Goal: Task Accomplishment & Management: Use online tool/utility

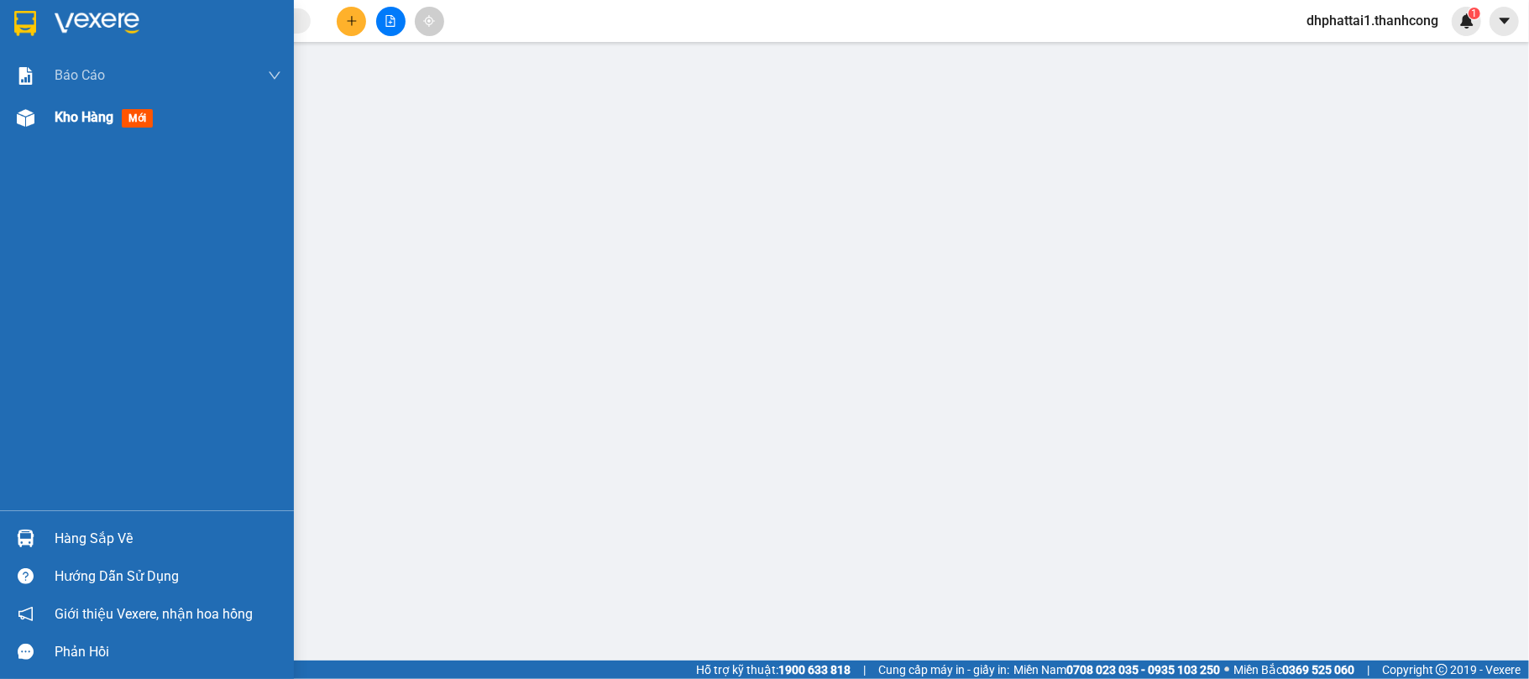
click at [76, 121] on span "Kho hàng" at bounding box center [84, 117] width 59 height 16
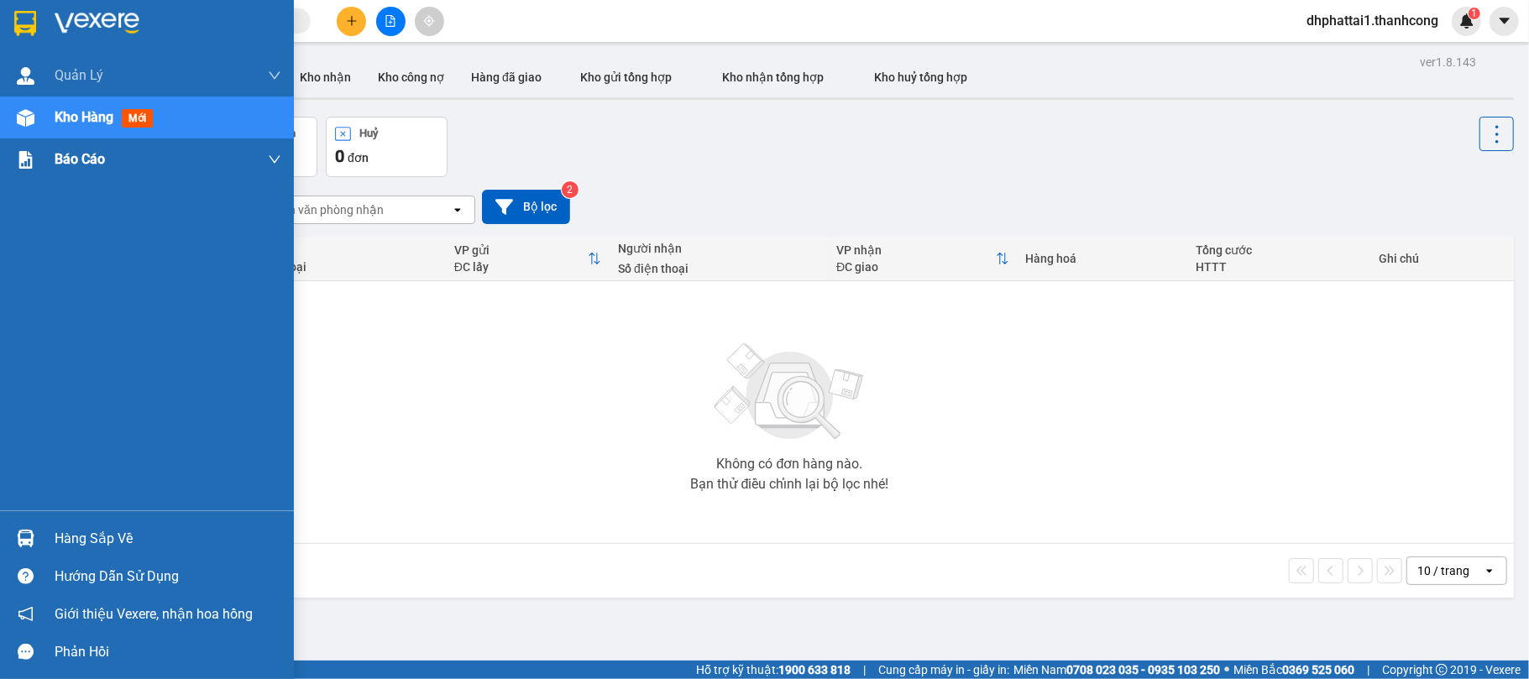
click at [82, 168] on span "Báo cáo" at bounding box center [80, 159] width 50 height 21
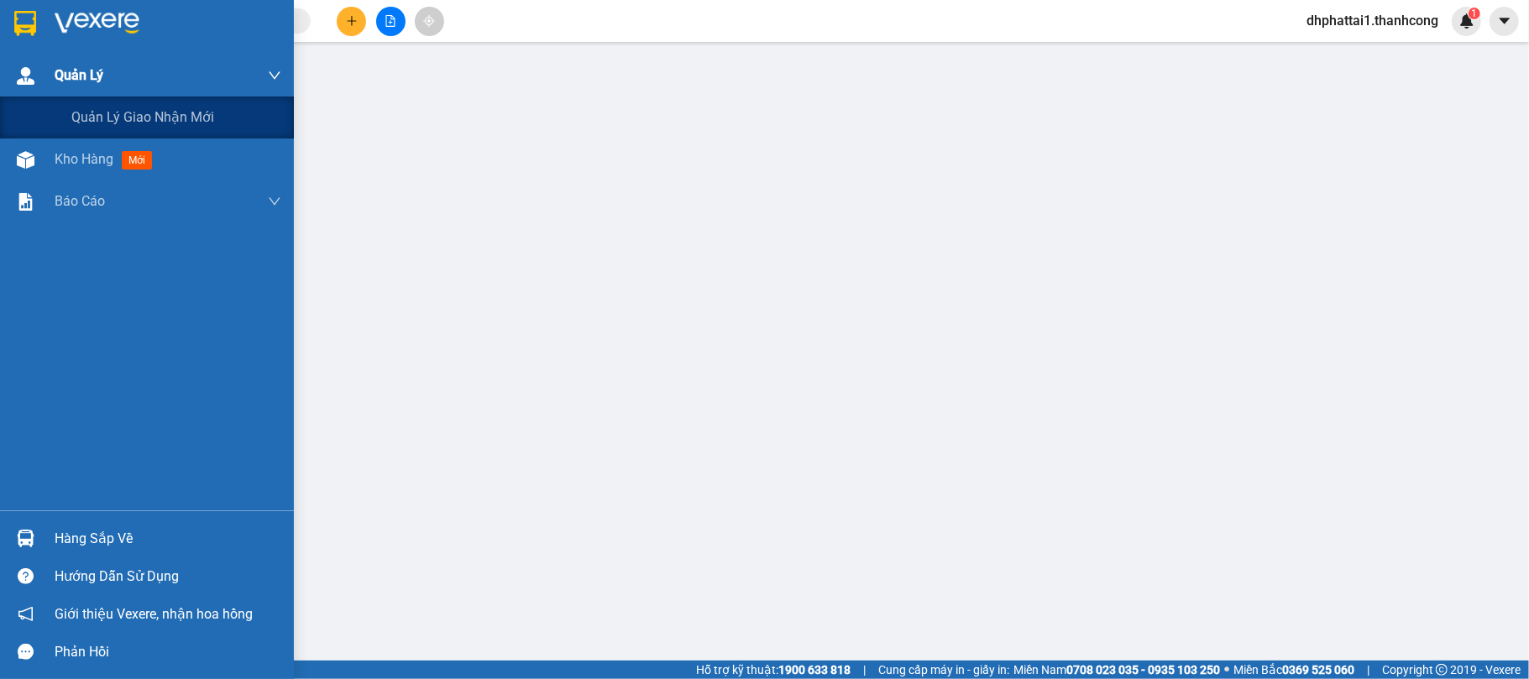
click at [81, 76] on span "Quản Lý" at bounding box center [79, 75] width 49 height 21
click at [112, 107] on span "Quản lý giao nhận mới" at bounding box center [142, 117] width 143 height 21
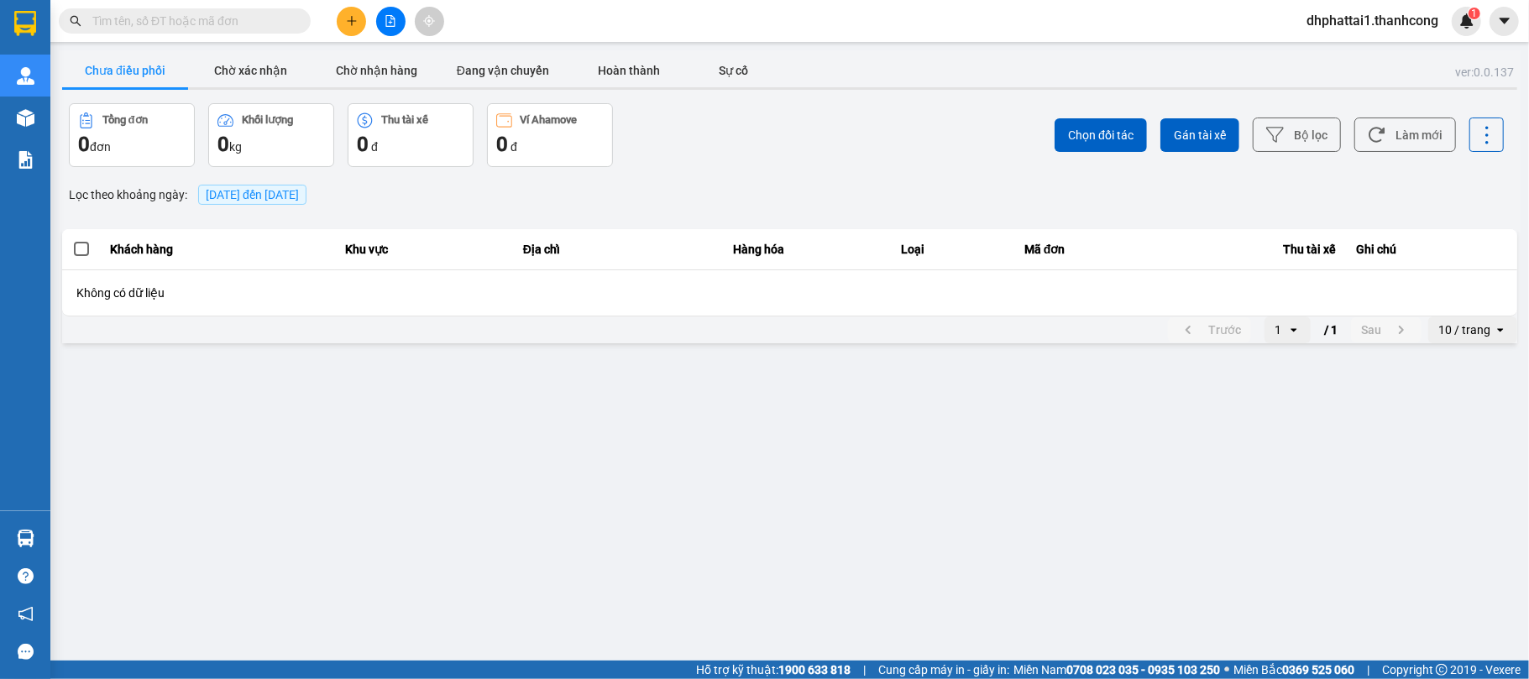
click at [299, 198] on span "[DATE] đến [DATE]" at bounding box center [252, 194] width 93 height 13
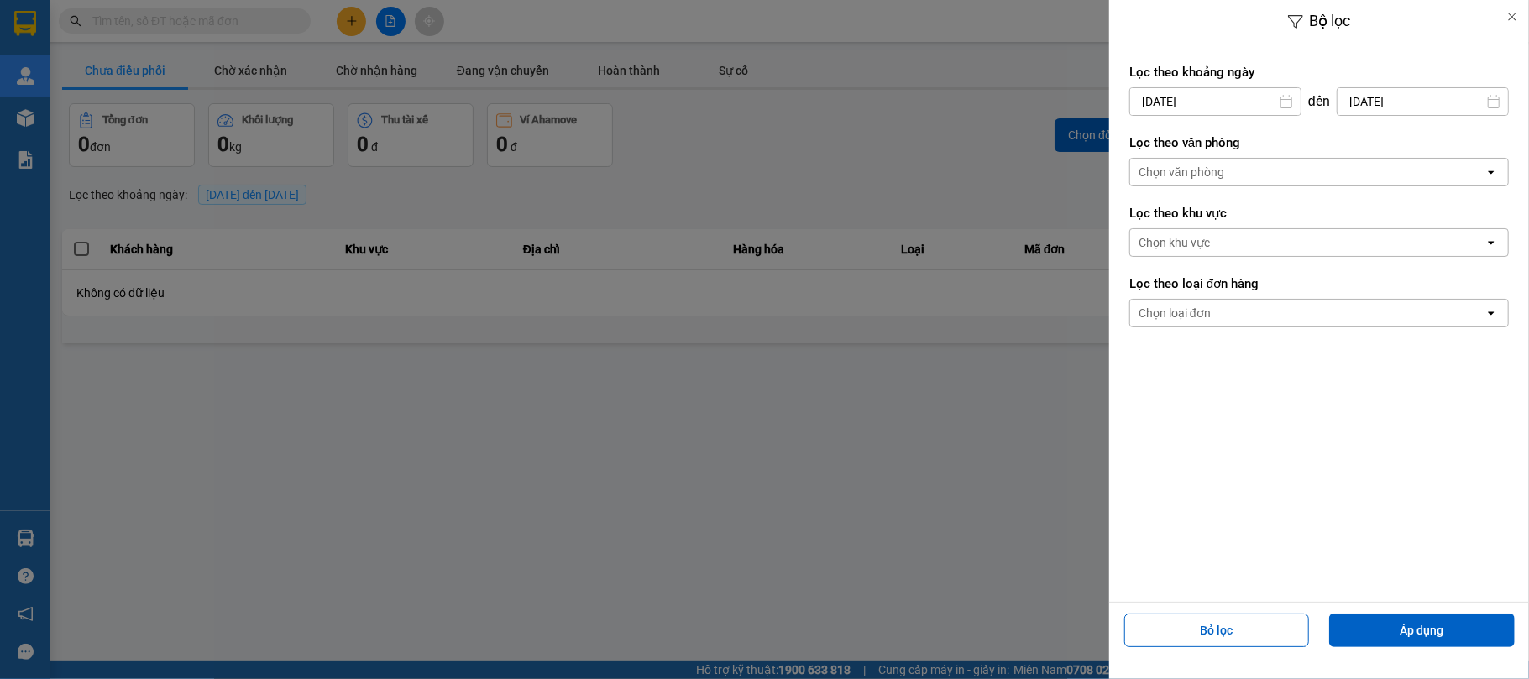
click at [1285, 102] on icon at bounding box center [1286, 101] width 13 height 13
click at [1137, 104] on input "[DATE]" at bounding box center [1215, 101] width 170 height 27
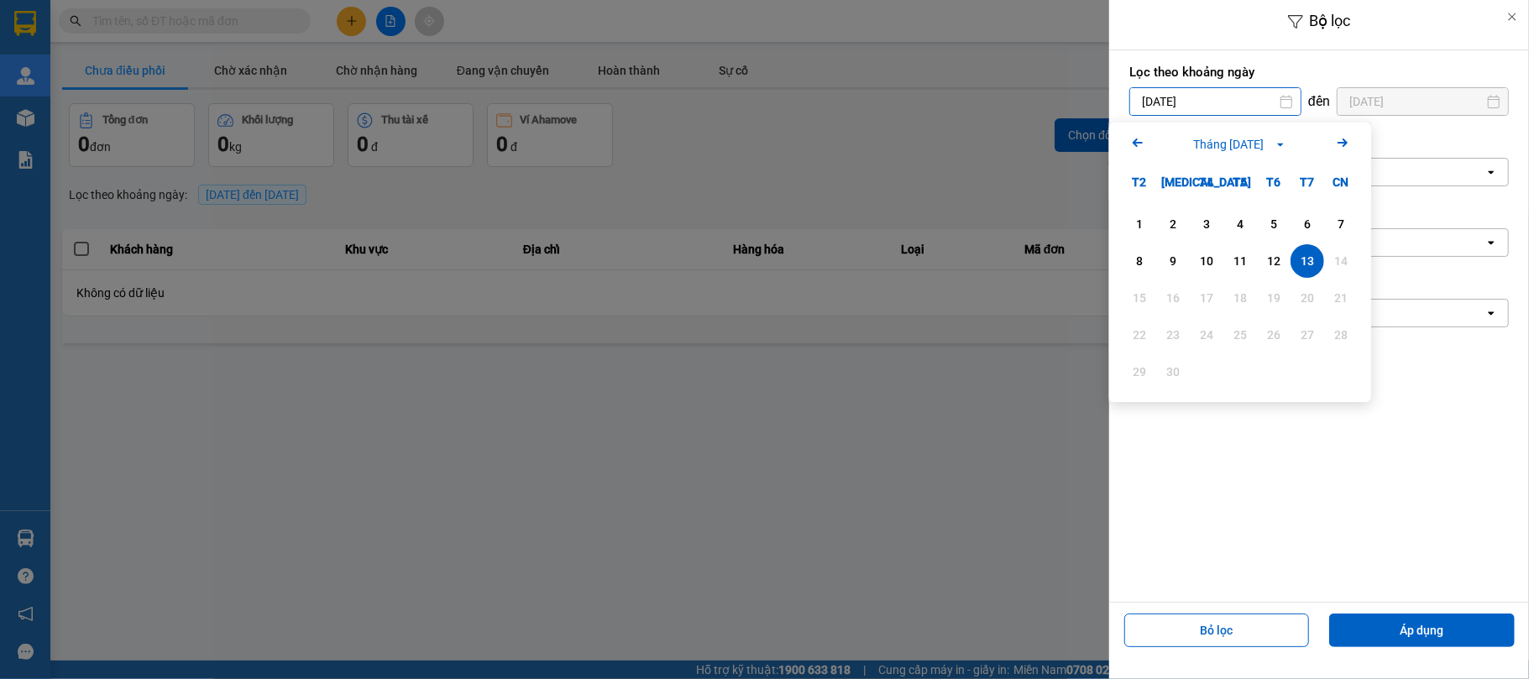
click at [1188, 102] on input "13/09/2025" at bounding box center [1215, 101] width 170 height 27
click at [1277, 257] on div "12" at bounding box center [1274, 261] width 24 height 20
type input "12/09/2025"
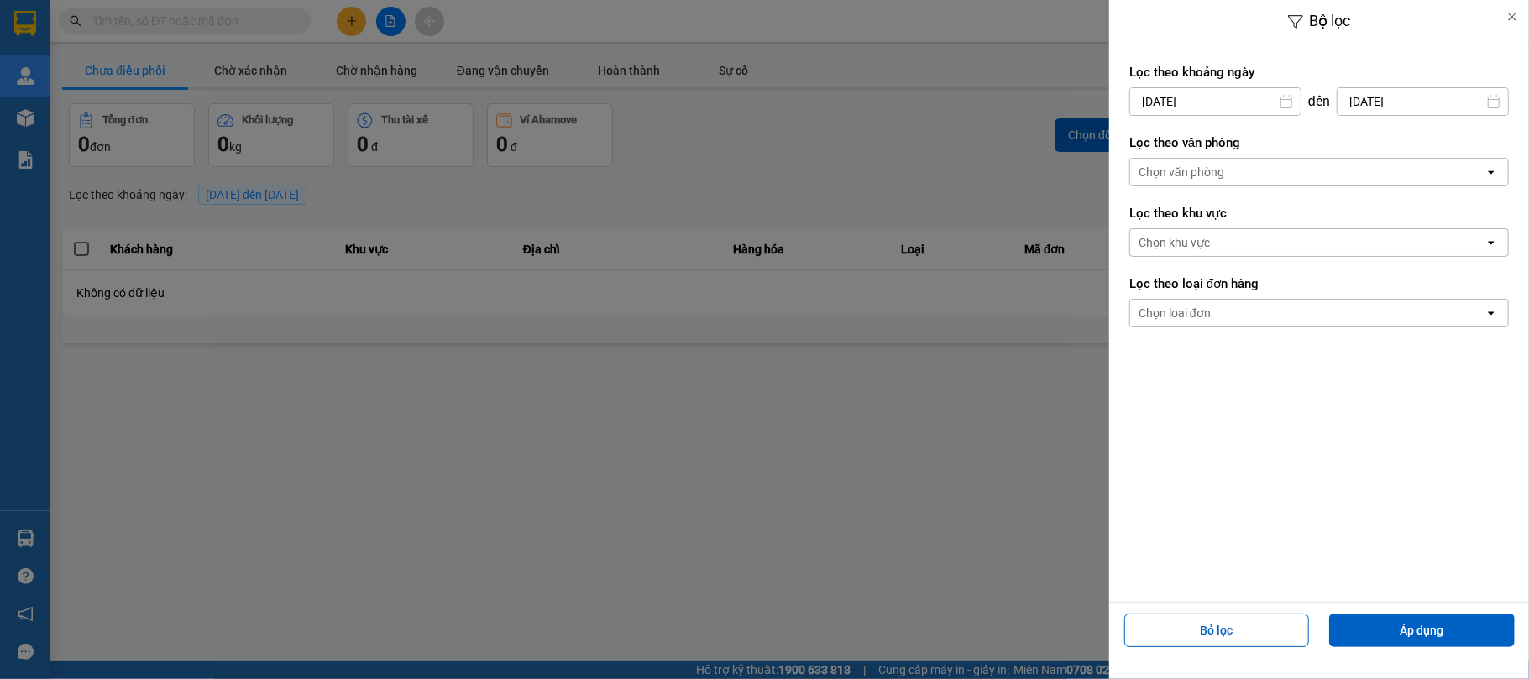
click at [1281, 183] on div "Chọn văn phòng" at bounding box center [1307, 172] width 354 height 27
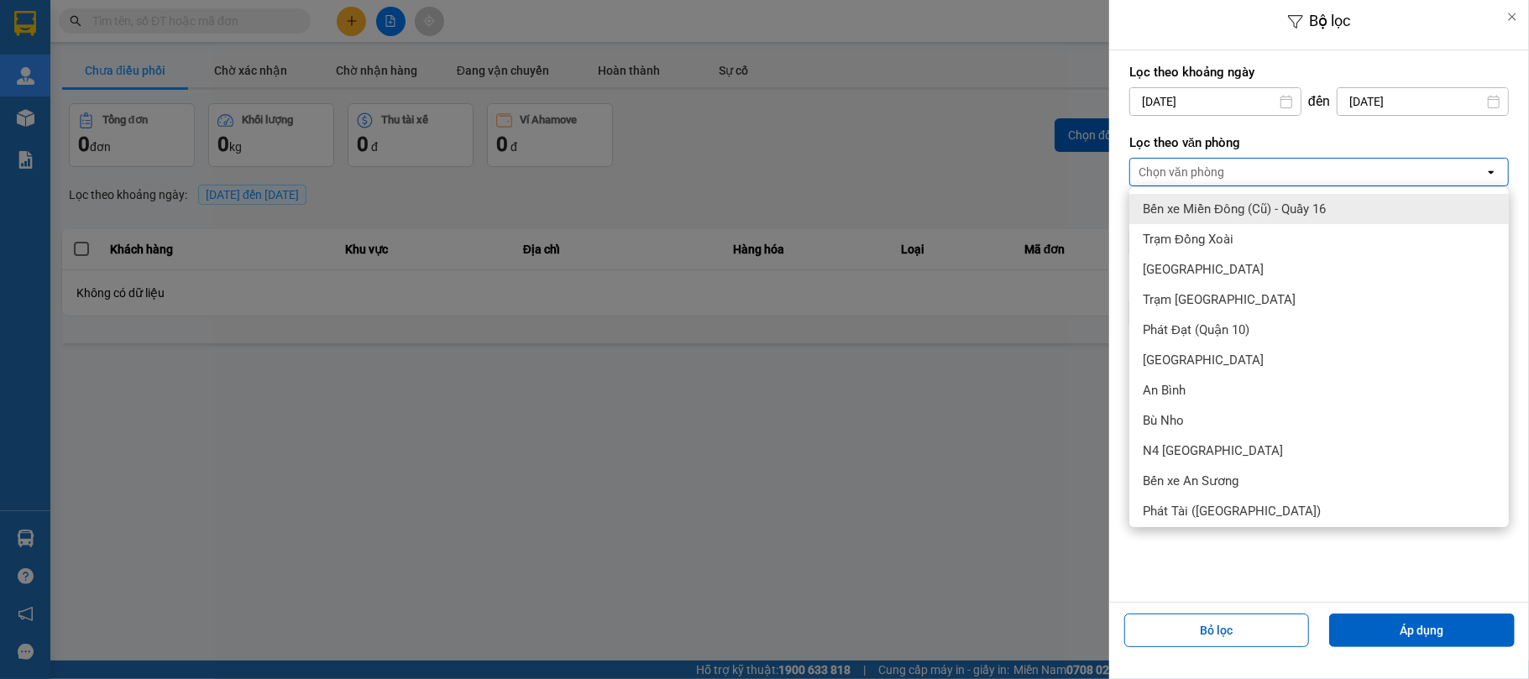
click at [1275, 172] on div "Chọn văn phòng" at bounding box center [1307, 172] width 354 height 27
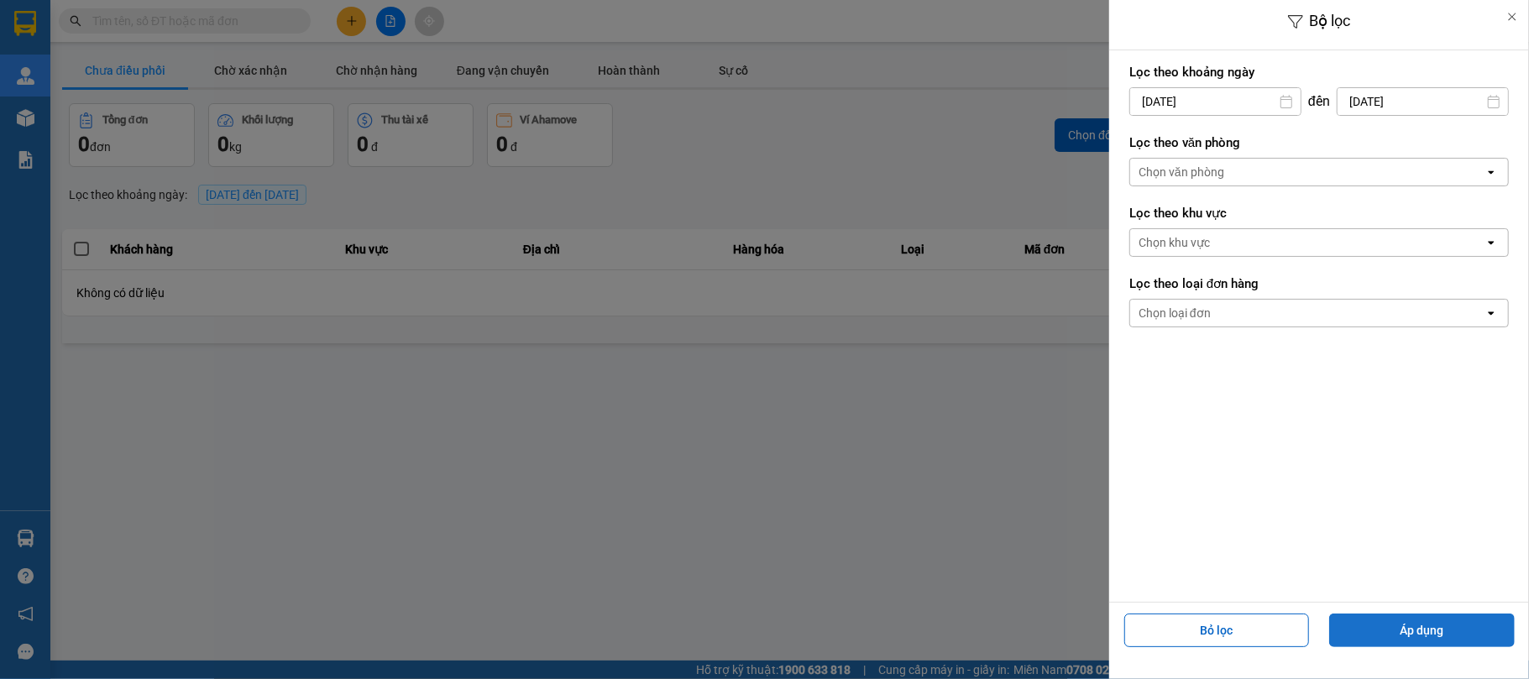
click at [1361, 632] on button "Áp dụng" at bounding box center [1423, 631] width 186 height 34
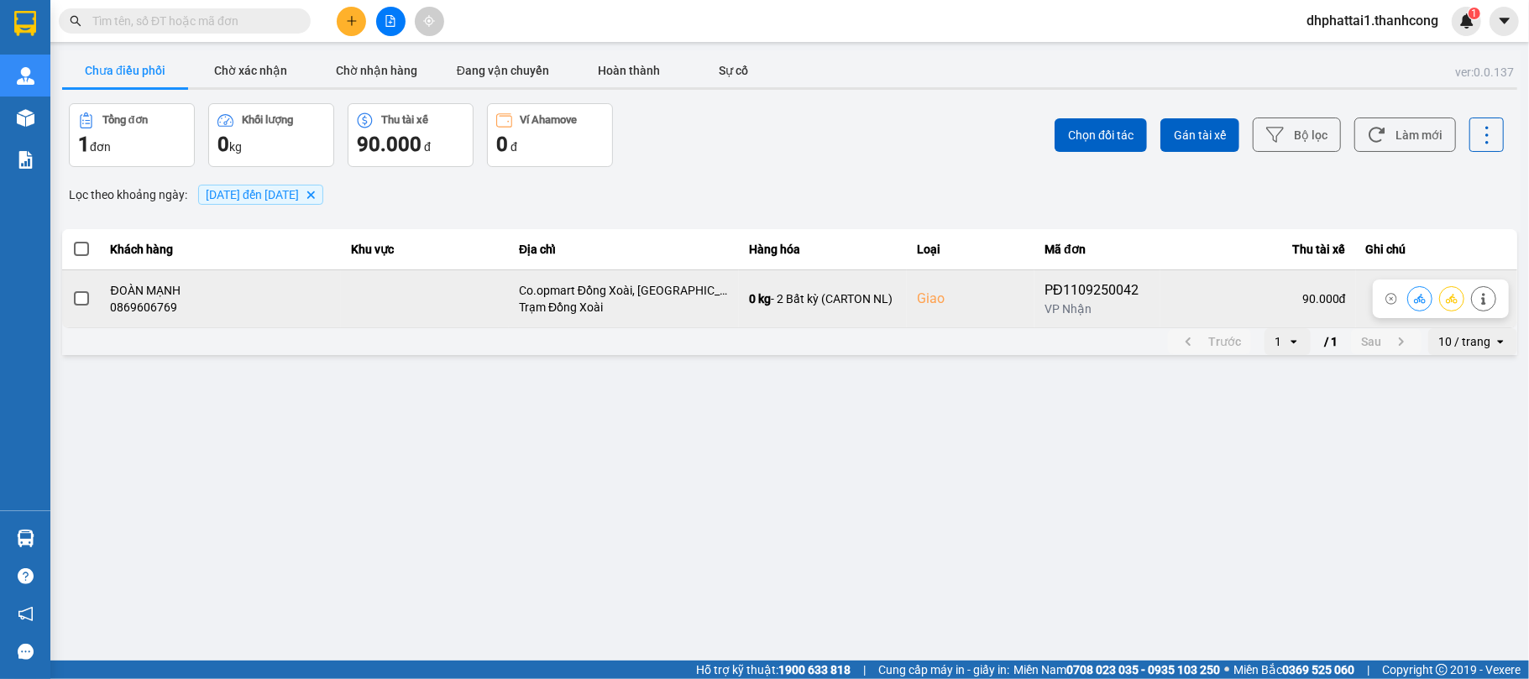
click at [87, 299] on span at bounding box center [81, 298] width 15 height 15
click at [72, 290] on input "checkbox" at bounding box center [72, 290] width 0 height 0
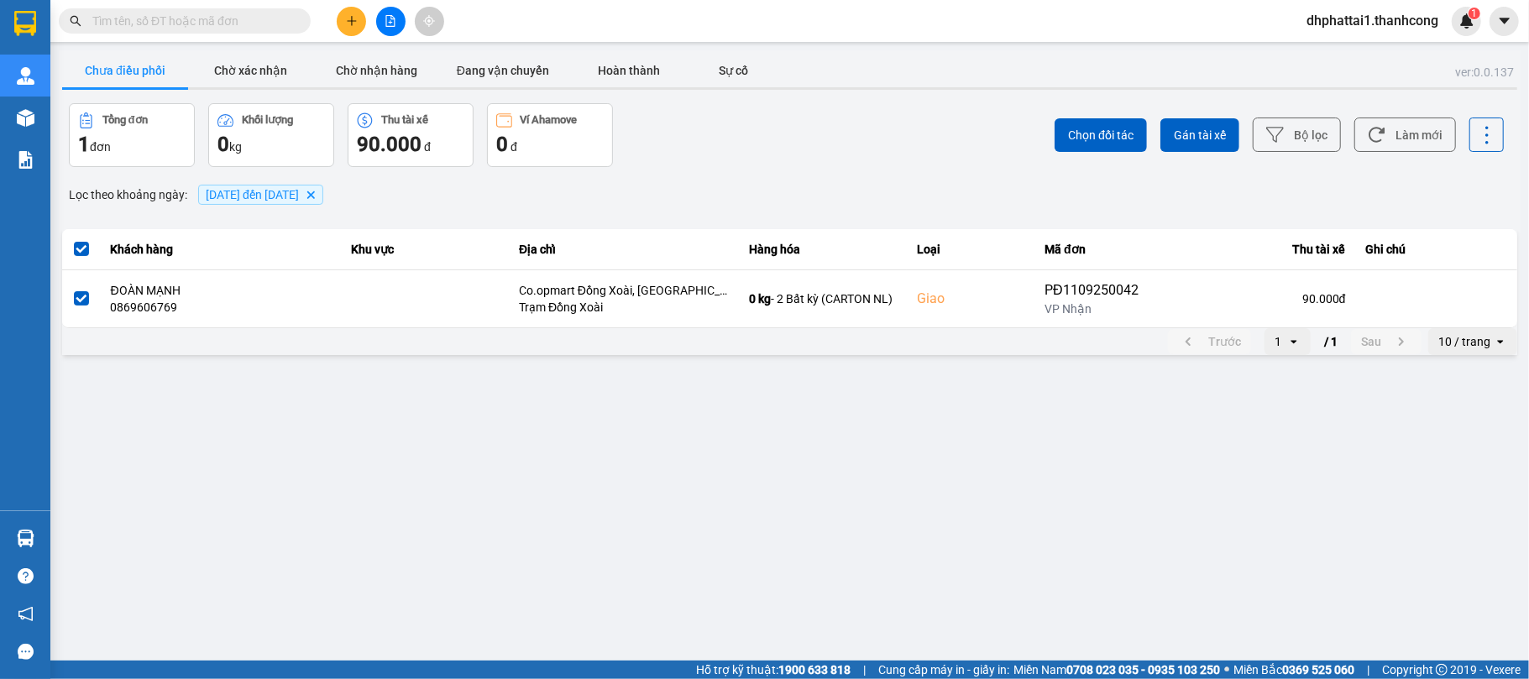
click at [281, 189] on span "12/09/2025 đến 13/09/2025" at bounding box center [252, 194] width 93 height 13
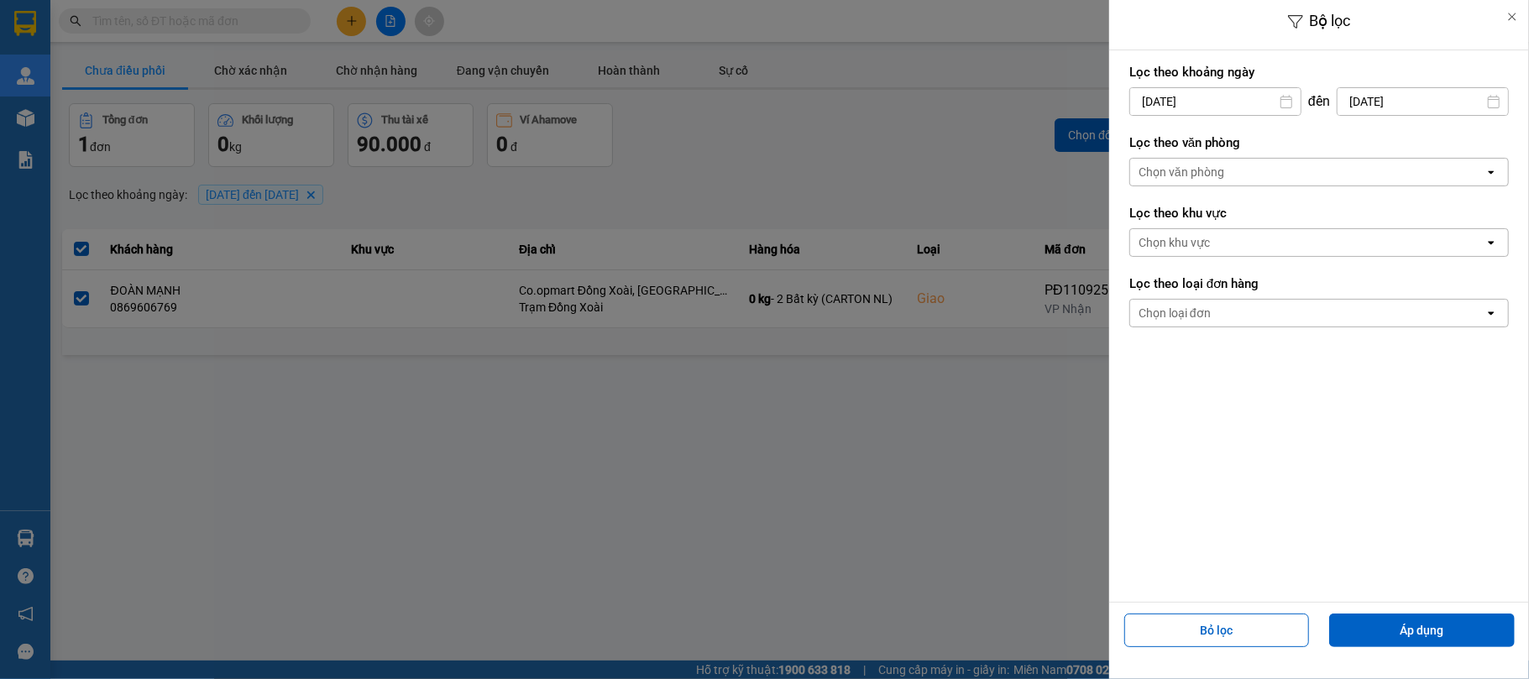
click at [1235, 181] on div "Chọn văn phòng" at bounding box center [1307, 172] width 354 height 27
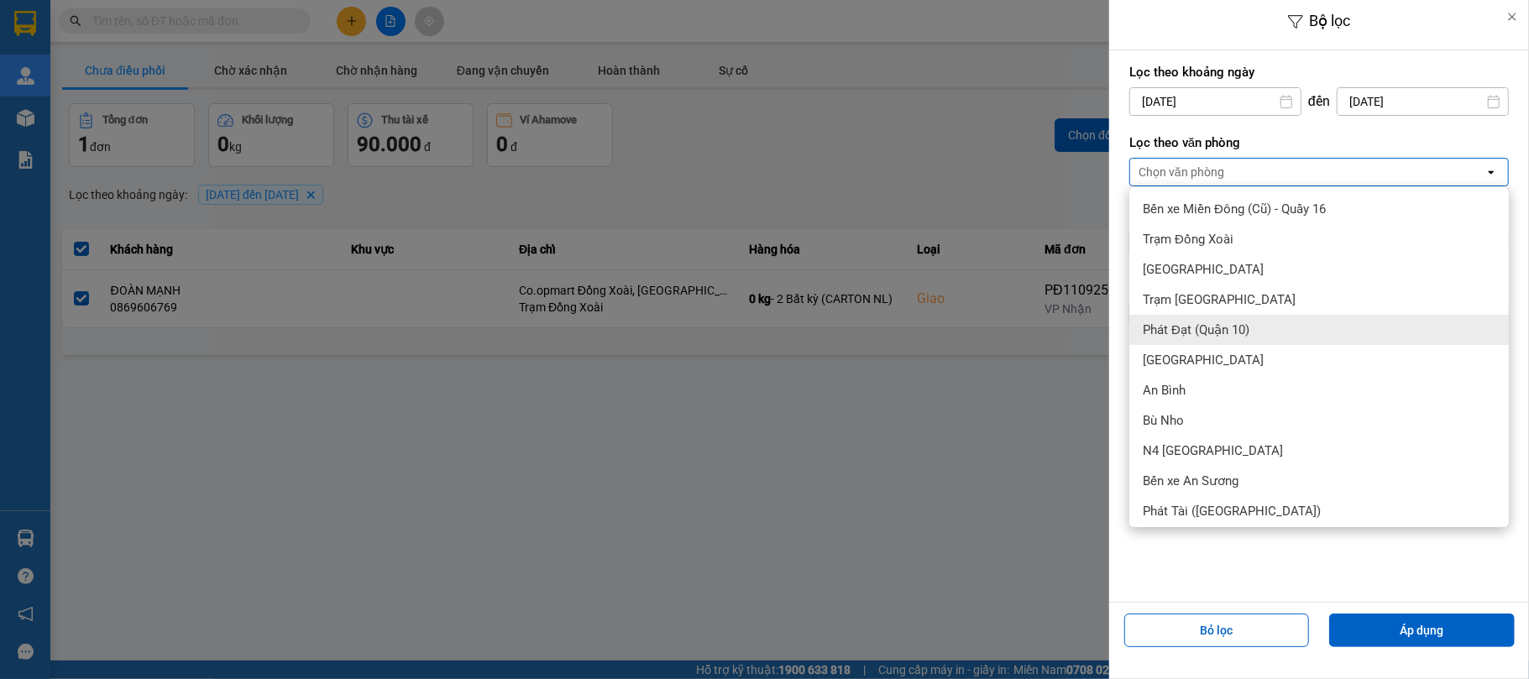
scroll to position [112, 0]
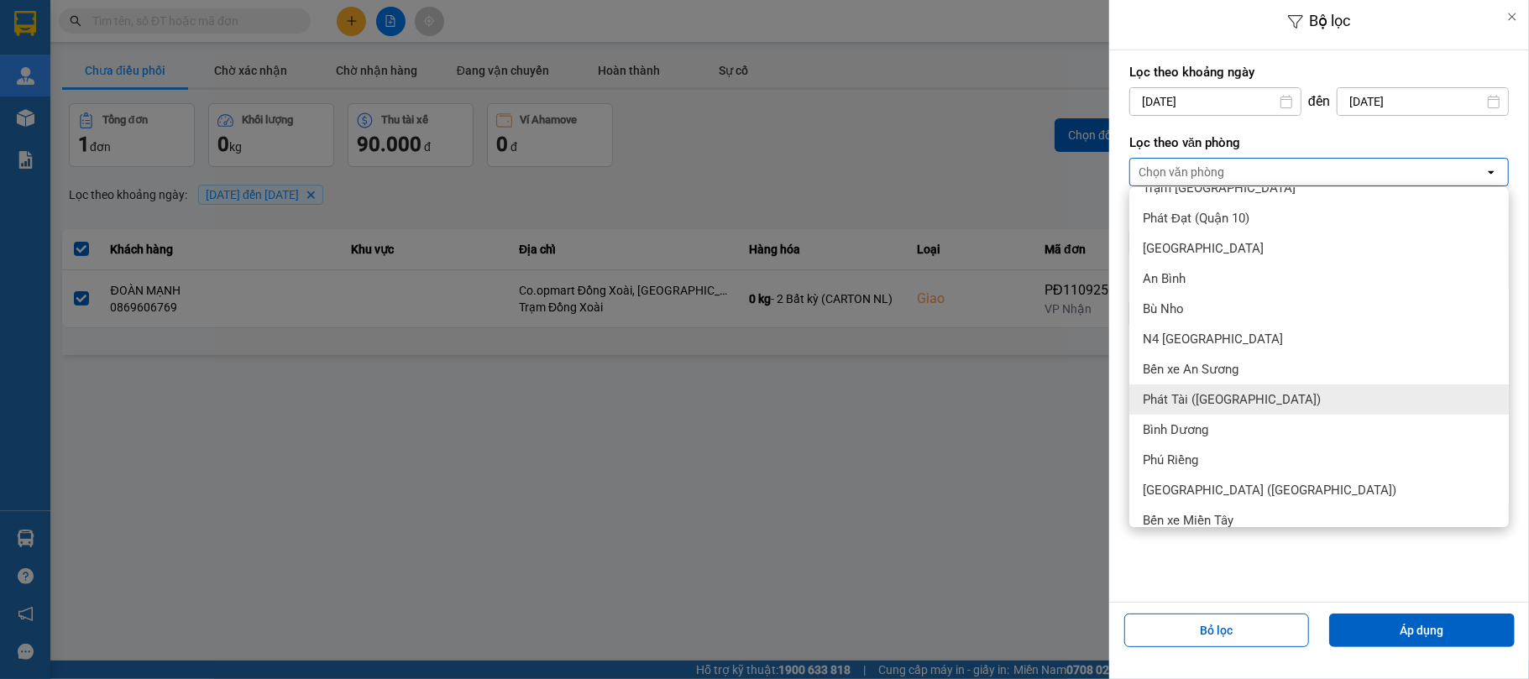
click at [1214, 403] on span "Phát Tài (Quận 5)" at bounding box center [1232, 399] width 178 height 17
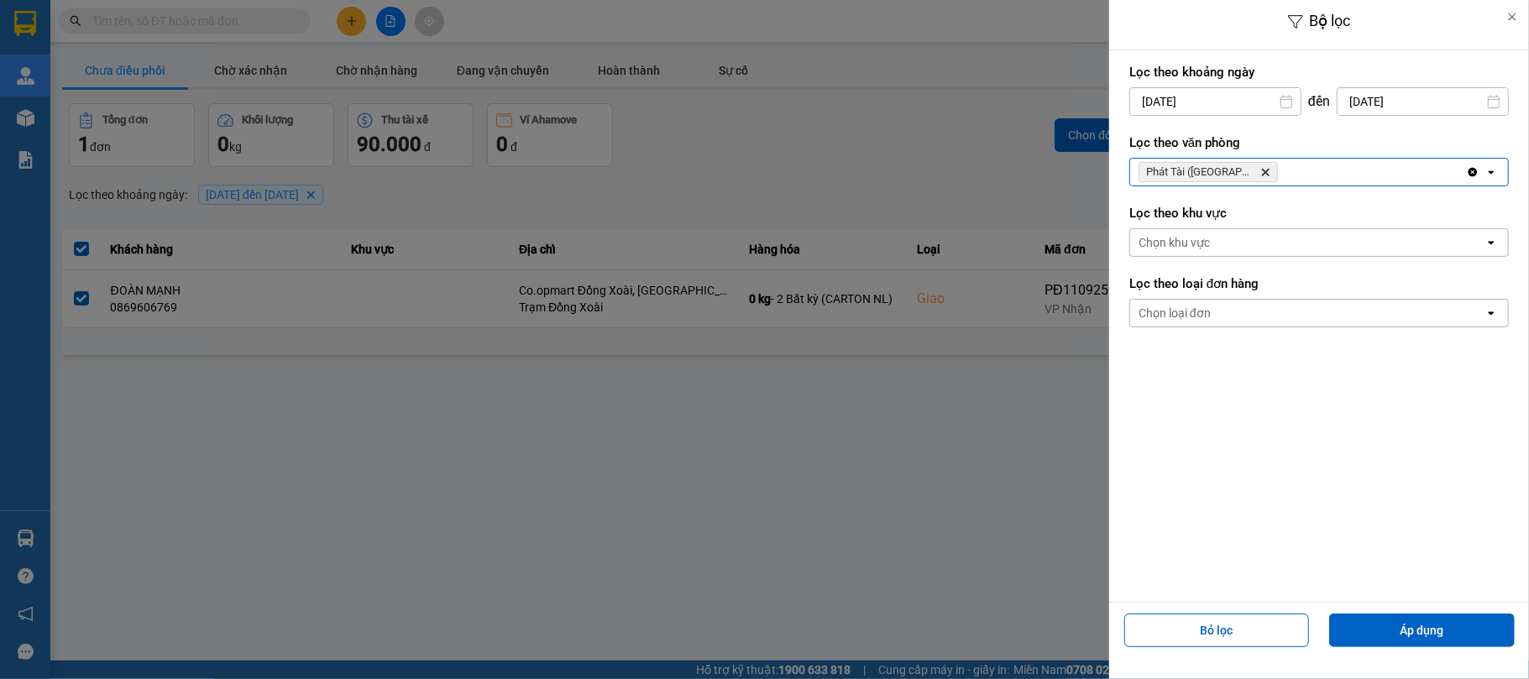
click at [1220, 249] on div "Chọn khu vực" at bounding box center [1307, 242] width 354 height 27
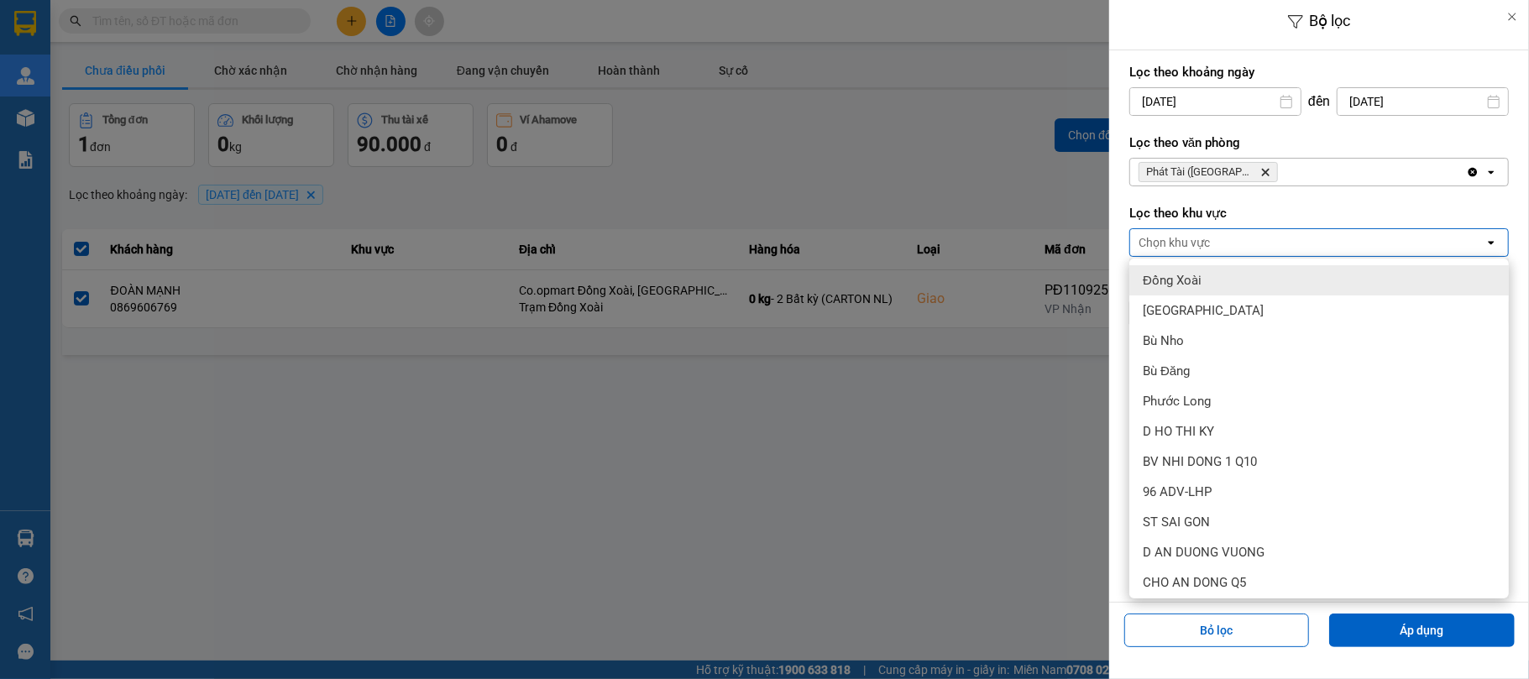
click at [1247, 245] on div "Chọn khu vực" at bounding box center [1307, 242] width 354 height 27
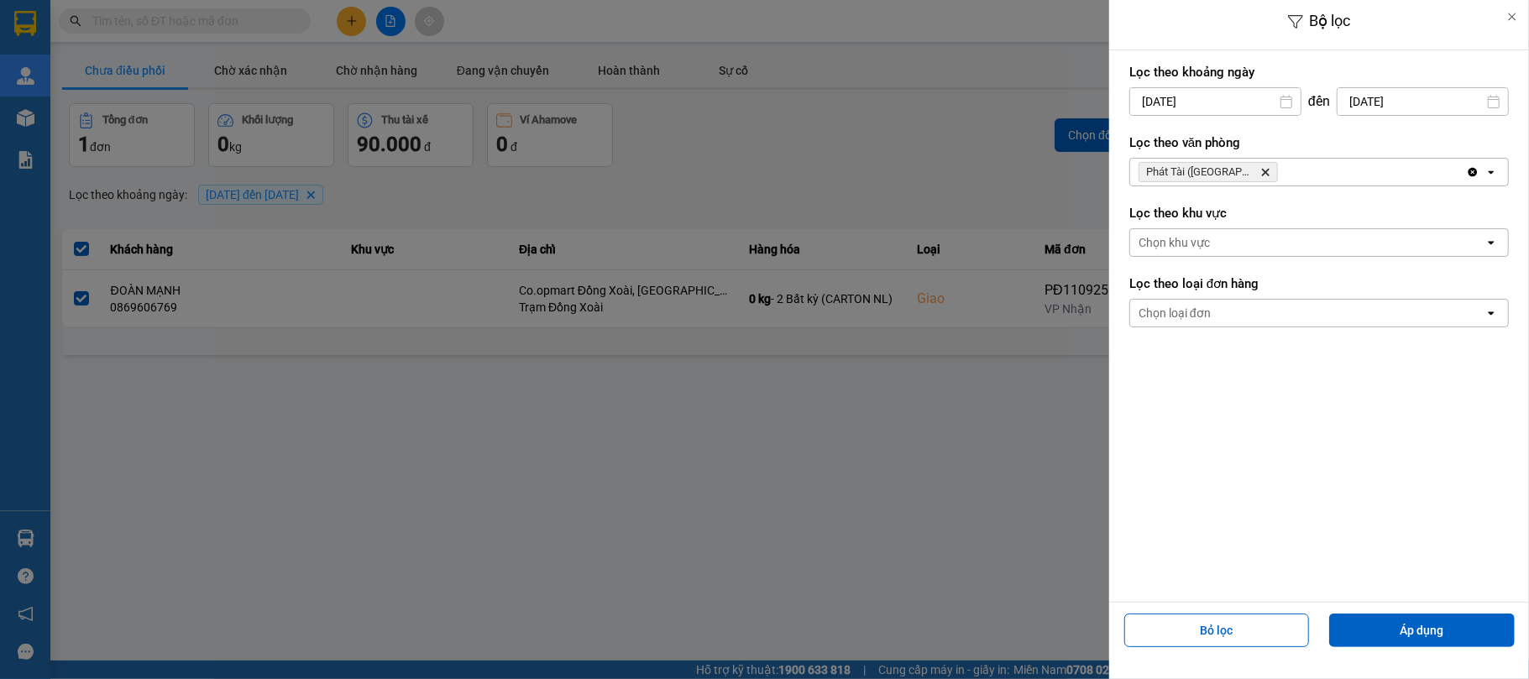
click at [1169, 200] on div "Lọc theo khu vực Chọn khu vực open" at bounding box center [1320, 231] width 380 height 62
click at [1220, 317] on div "Chọn loại đơn" at bounding box center [1307, 313] width 354 height 27
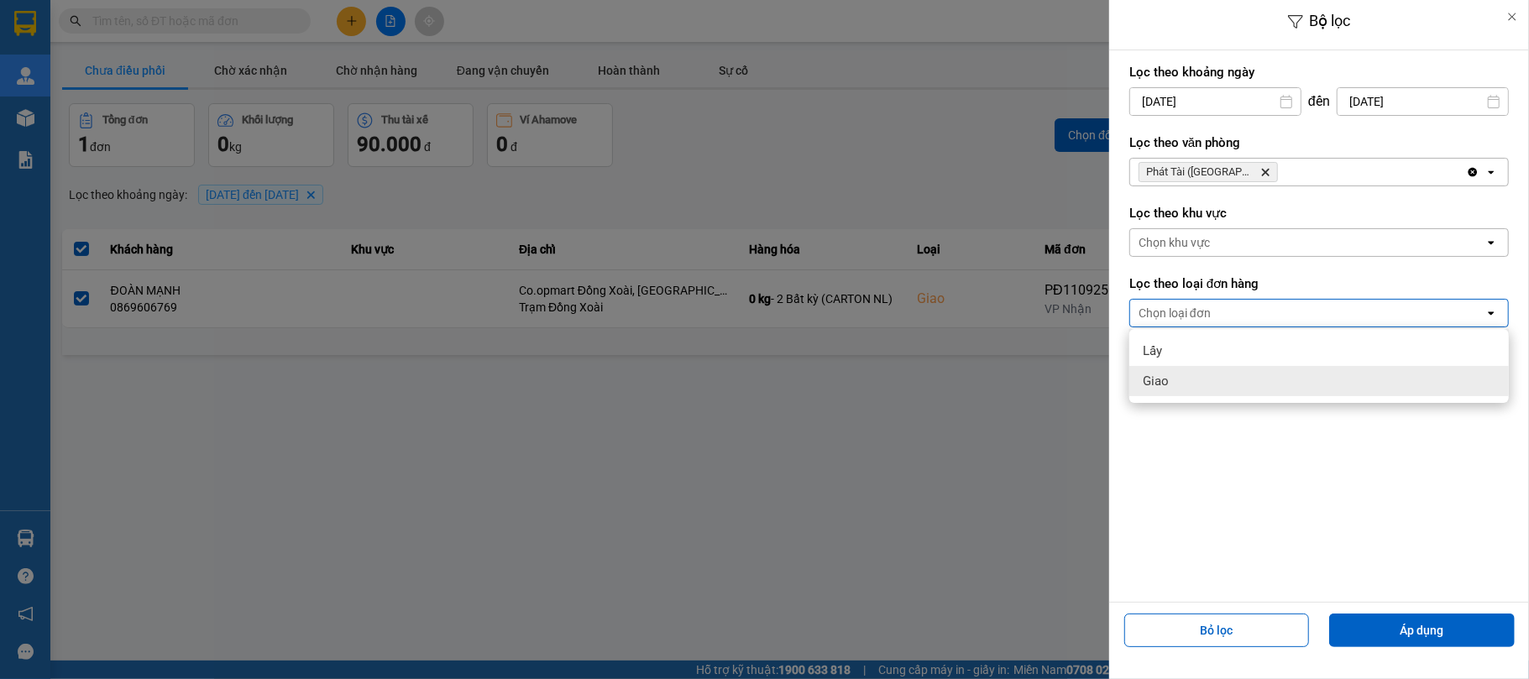
click at [1164, 383] on span "Giao" at bounding box center [1156, 381] width 26 height 17
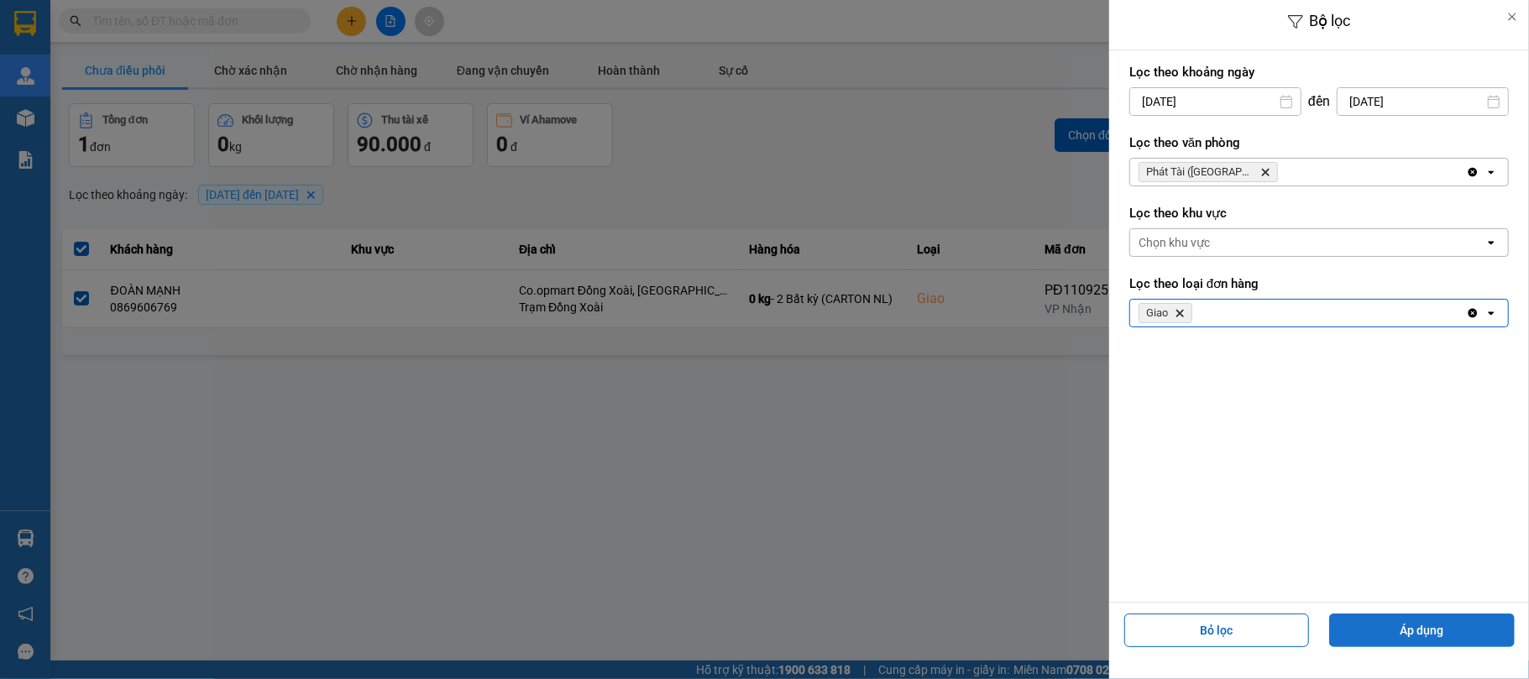
click at [1425, 628] on button "Áp dụng" at bounding box center [1423, 631] width 186 height 34
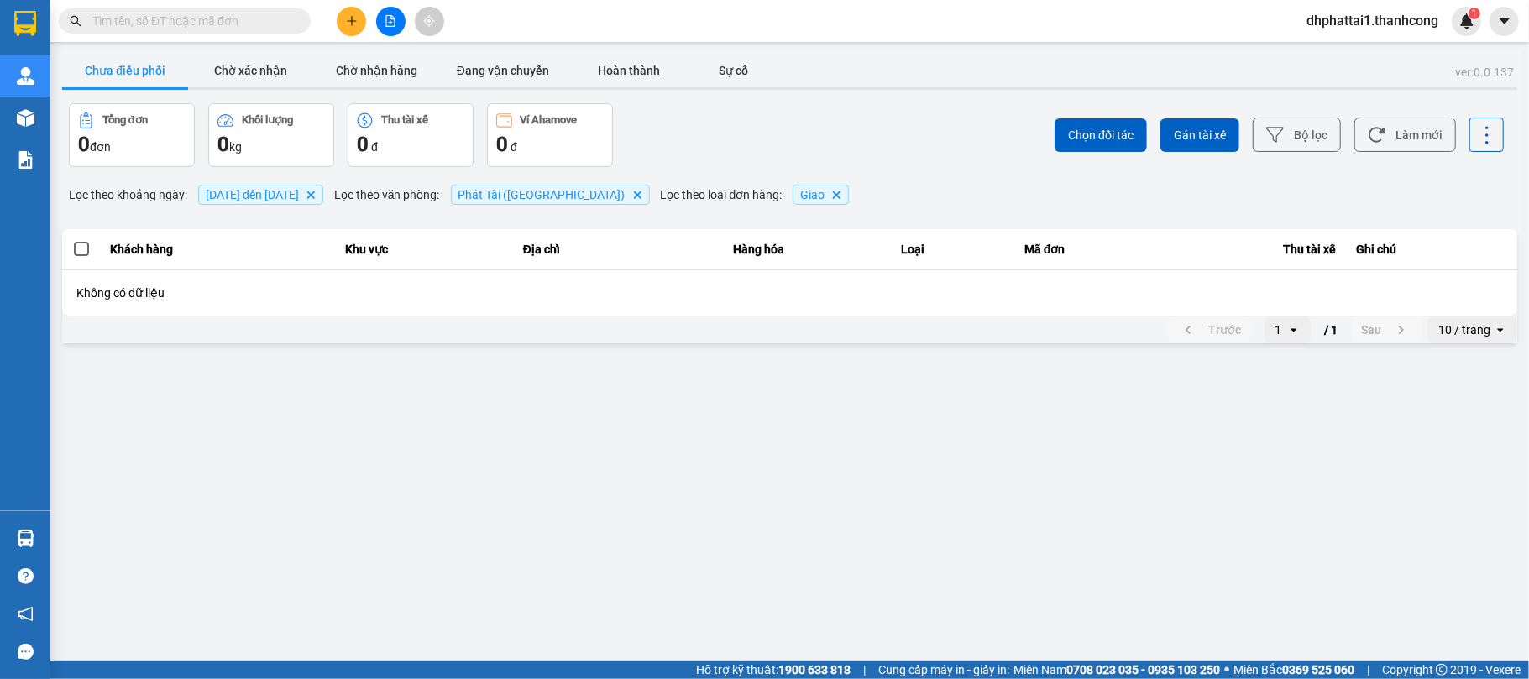
click at [1359, 391] on main "ver: 0.0.137 Chưa điều phối Chờ xác nhận Chờ nhận hàng Đang vận chuyển Hoàn thà…" at bounding box center [764, 330] width 1529 height 661
click at [726, 74] on button "Sự cố" at bounding box center [734, 71] width 84 height 34
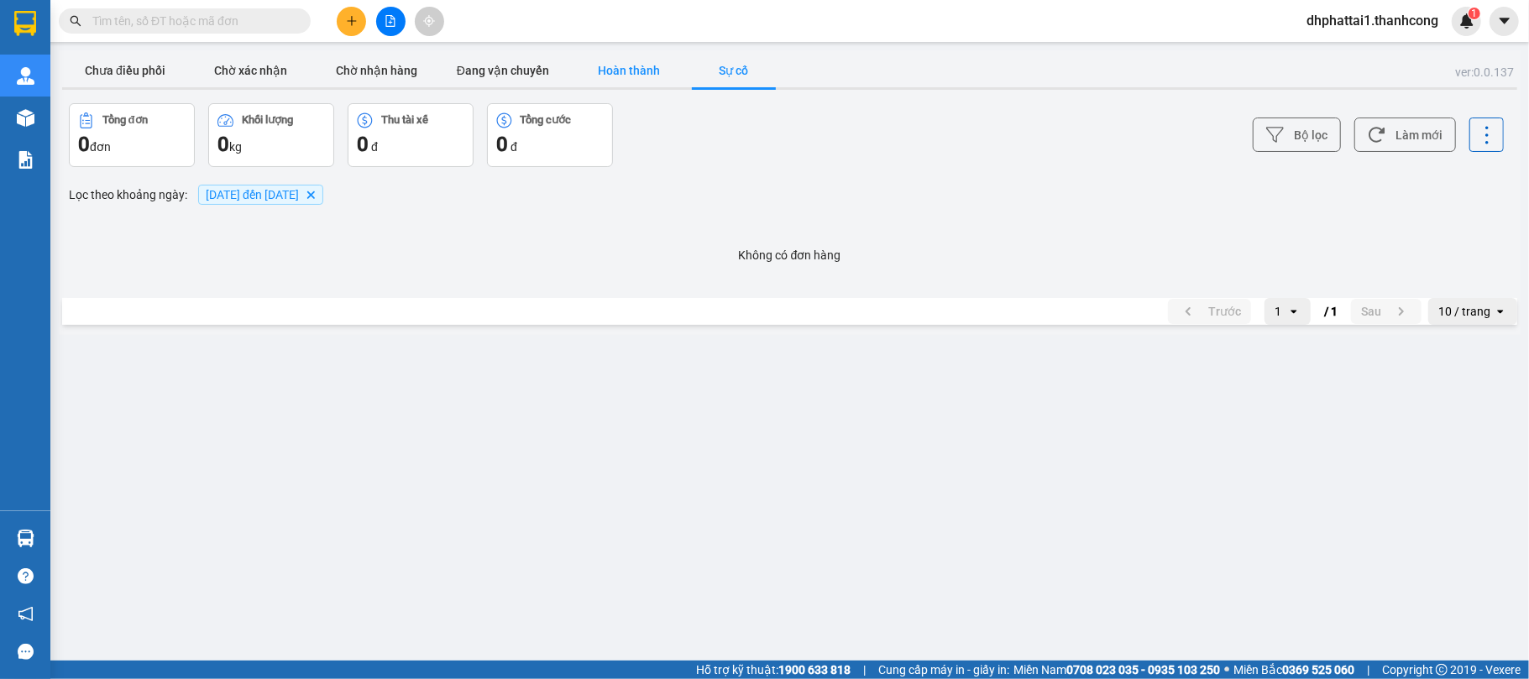
click at [610, 69] on button "Hoàn thành" at bounding box center [629, 71] width 126 height 34
click at [469, 75] on button "Đang vận chuyển" at bounding box center [503, 71] width 126 height 34
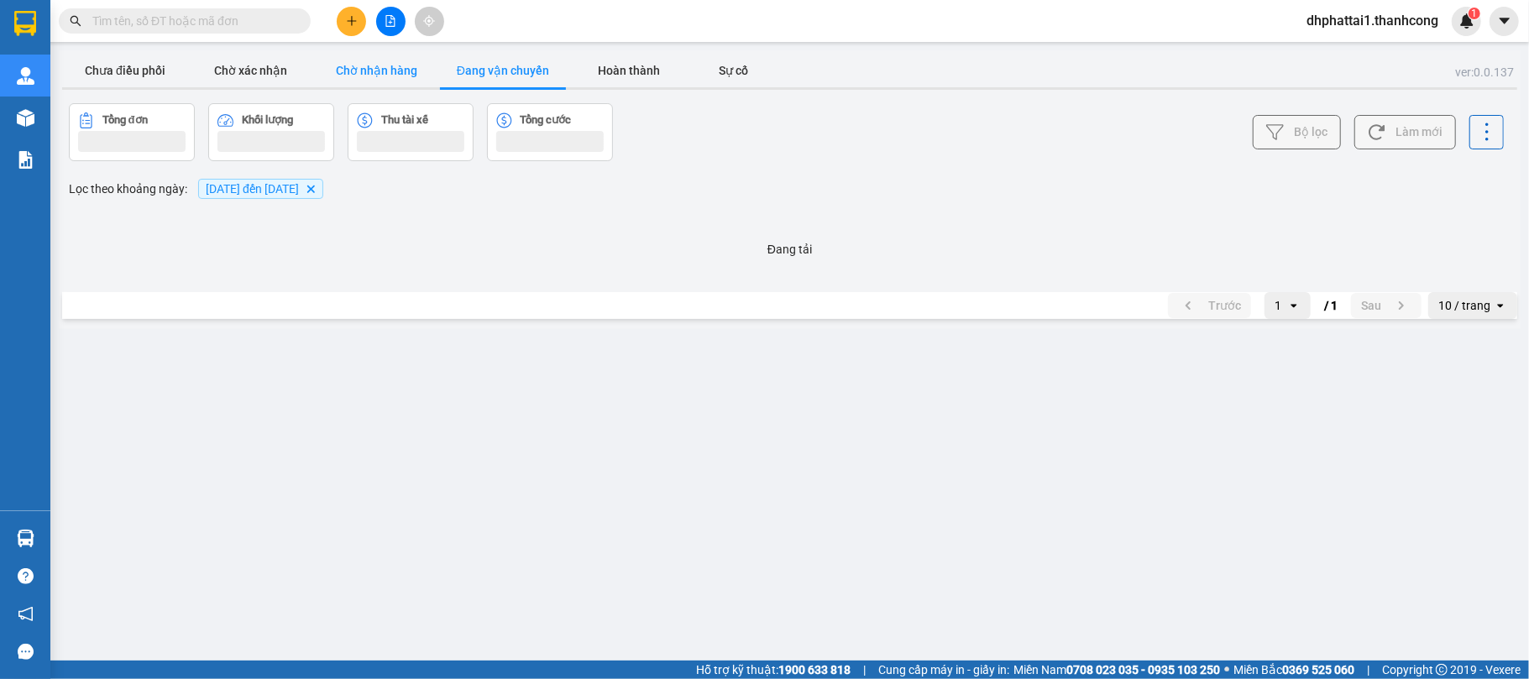
click at [350, 71] on button "Chờ nhận hàng" at bounding box center [377, 71] width 126 height 34
click at [254, 68] on button "Chờ xác nhận" at bounding box center [251, 71] width 126 height 34
click at [94, 66] on button "Chưa điều phối" at bounding box center [125, 71] width 126 height 34
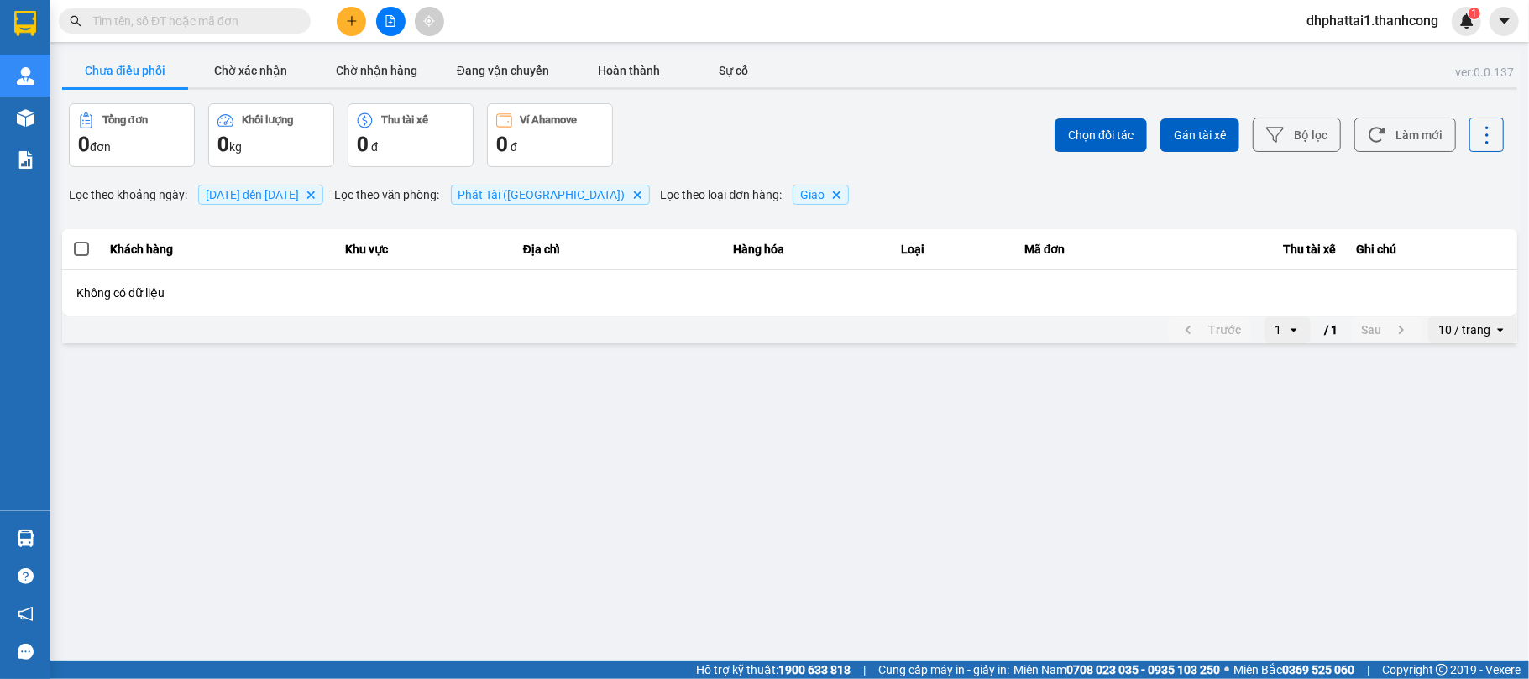
click at [81, 253] on span at bounding box center [81, 249] width 15 height 15
click at [72, 240] on input "checkbox" at bounding box center [72, 240] width 0 height 0
click at [1372, 133] on icon at bounding box center [1377, 135] width 16 height 15
click at [245, 196] on span "12/09/2025 đến 13/09/2025" at bounding box center [252, 194] width 93 height 13
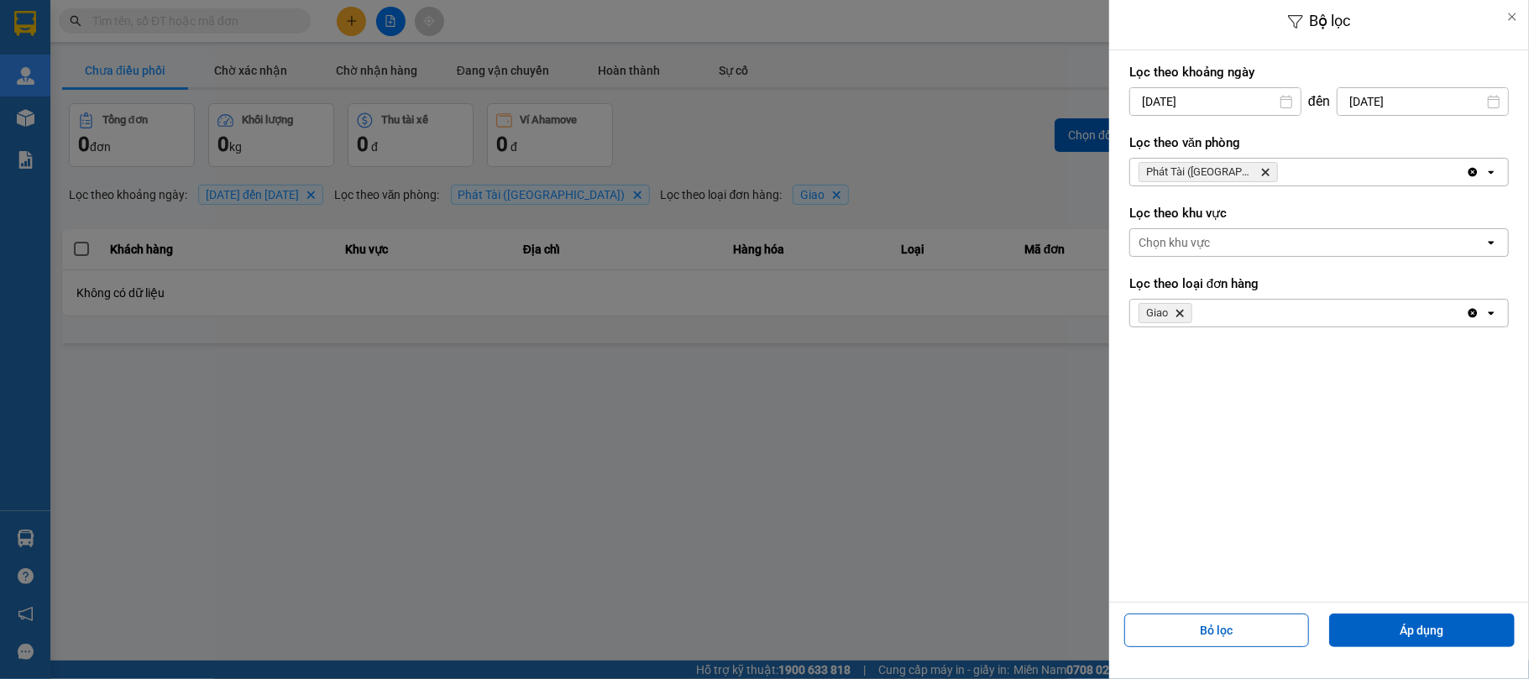
click at [1471, 317] on icon "Clear all" at bounding box center [1473, 313] width 9 height 9
click at [1295, 176] on div "Phát Tài (Quận 5) Delete" at bounding box center [1298, 172] width 336 height 27
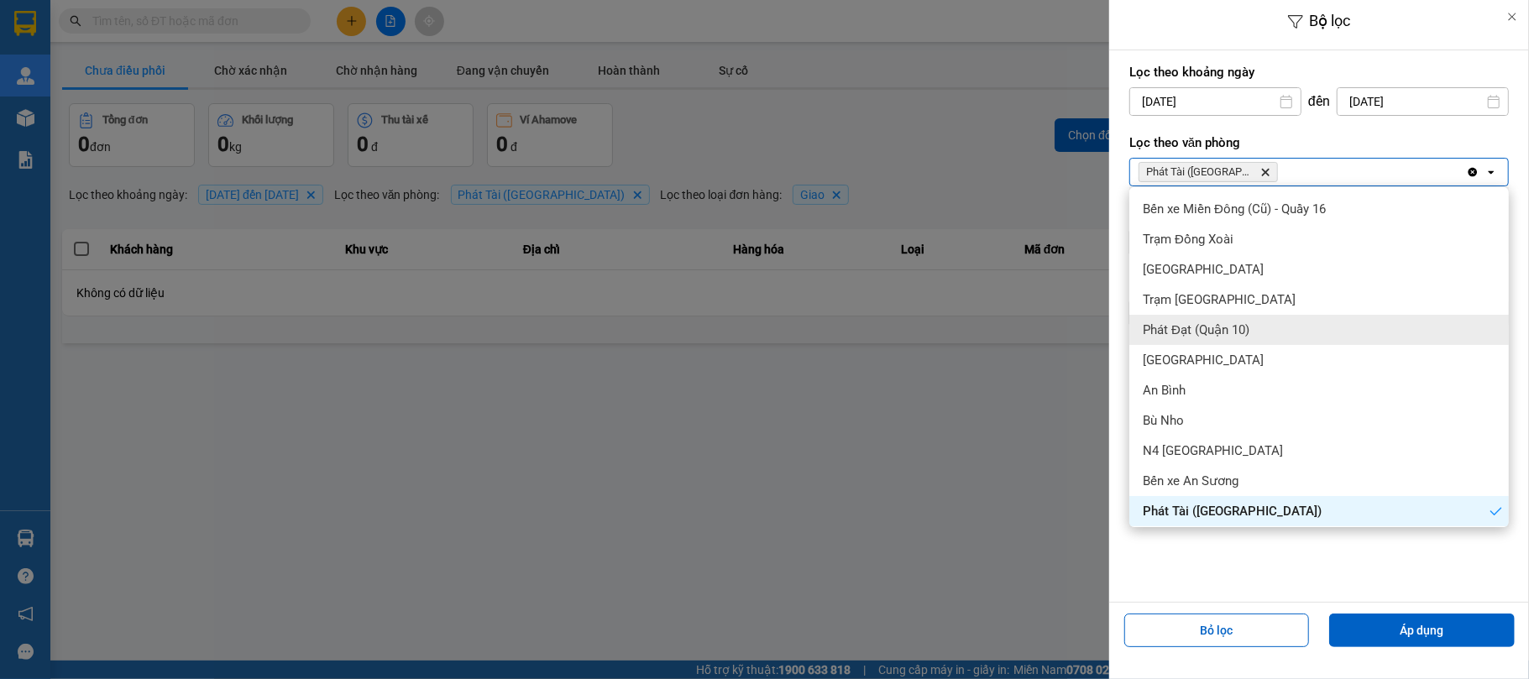
scroll to position [223, 0]
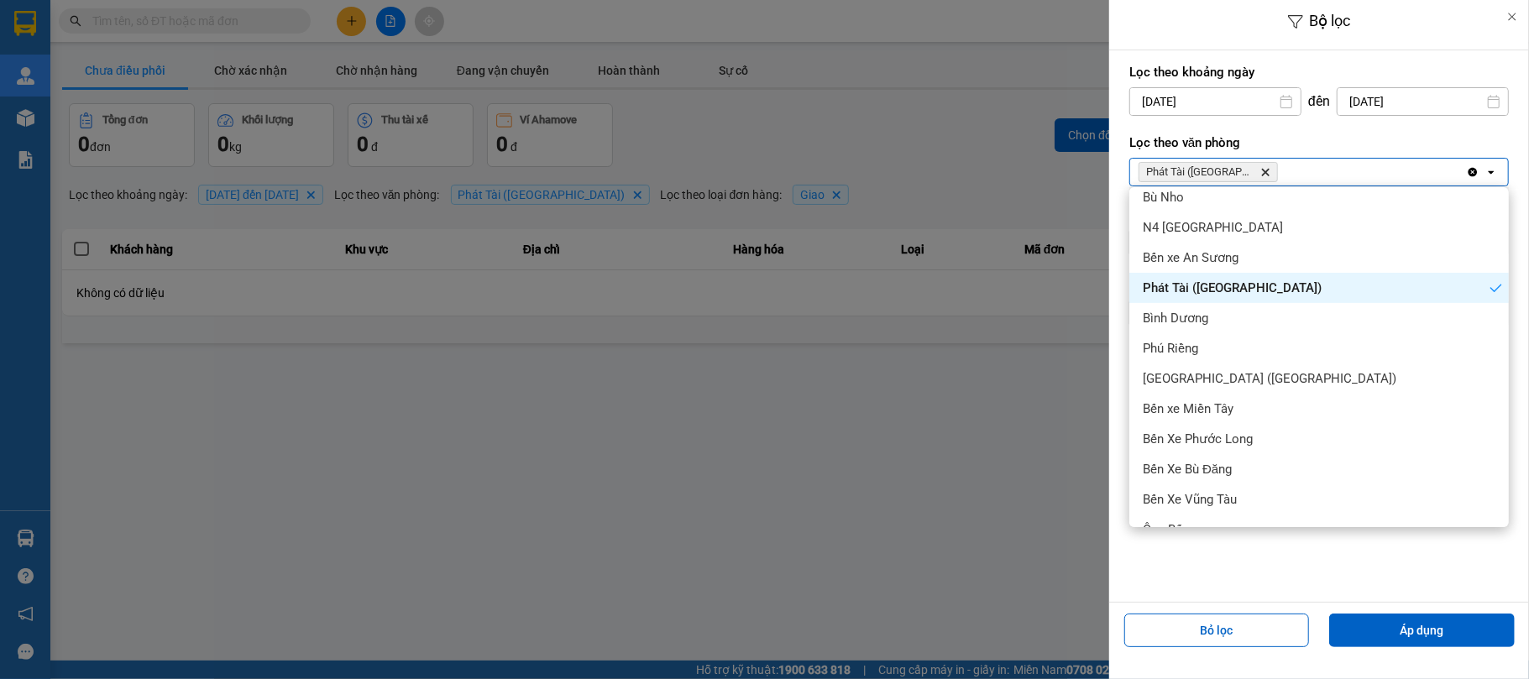
click at [1190, 286] on span "Phát Tài (Quận 5)" at bounding box center [1232, 288] width 179 height 17
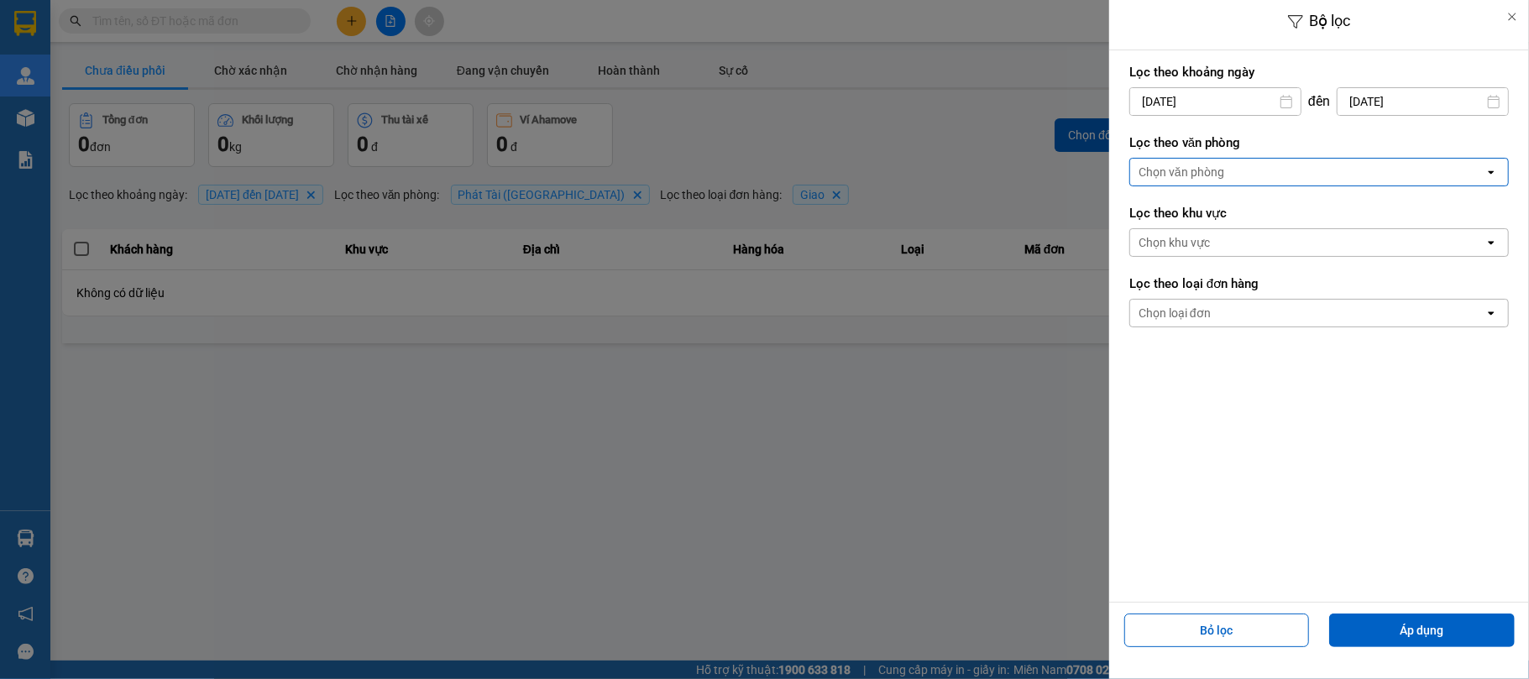
click at [1280, 166] on div "Chọn văn phòng" at bounding box center [1307, 172] width 354 height 27
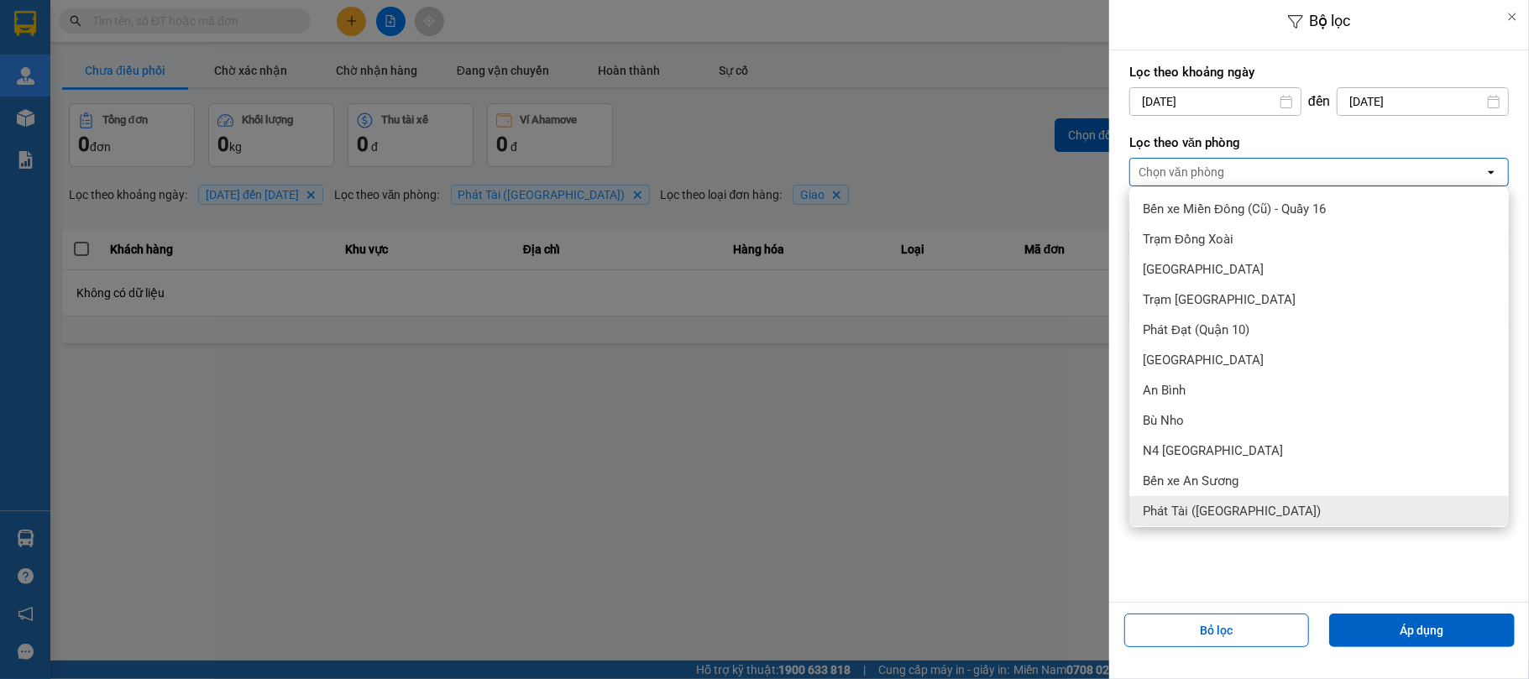
click at [1207, 505] on span "Phát Tài (Quận 5)" at bounding box center [1232, 511] width 178 height 17
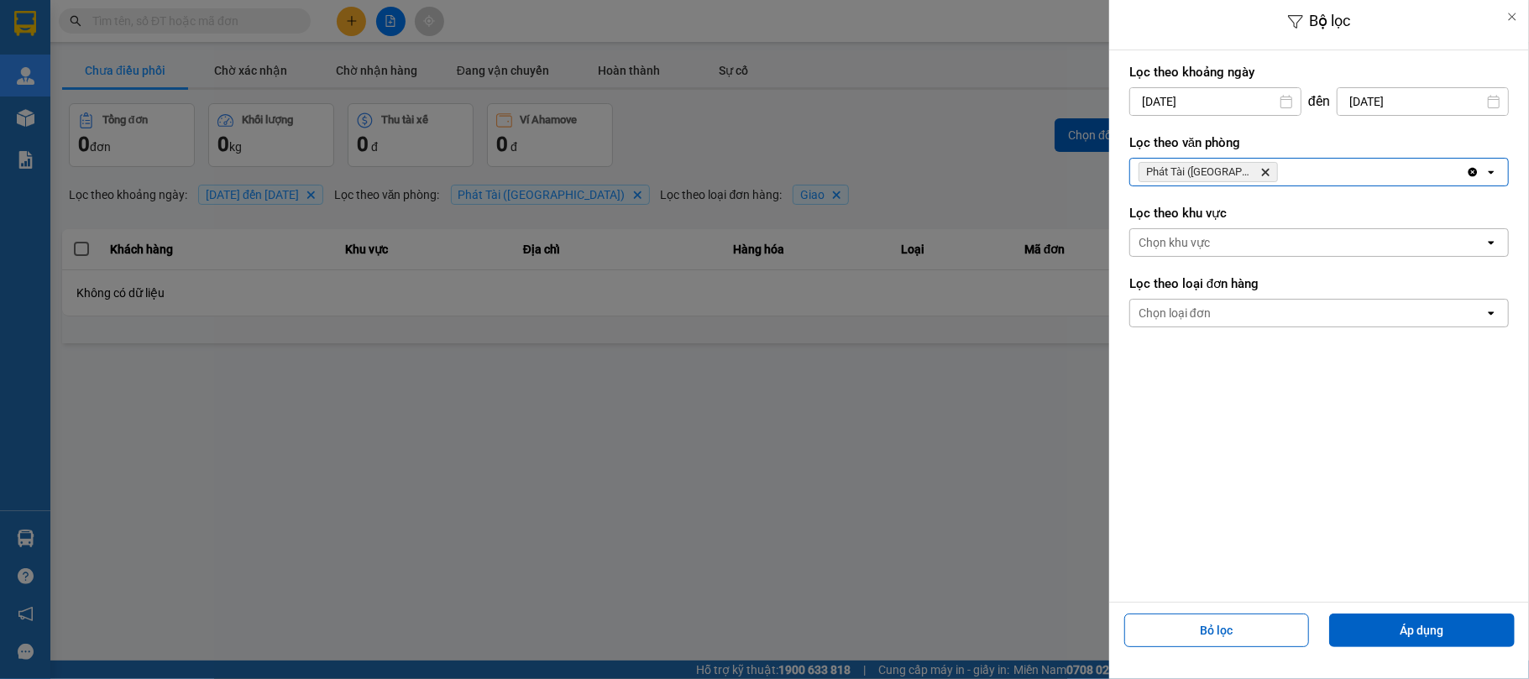
click at [1335, 237] on div "Chọn khu vực" at bounding box center [1307, 242] width 354 height 27
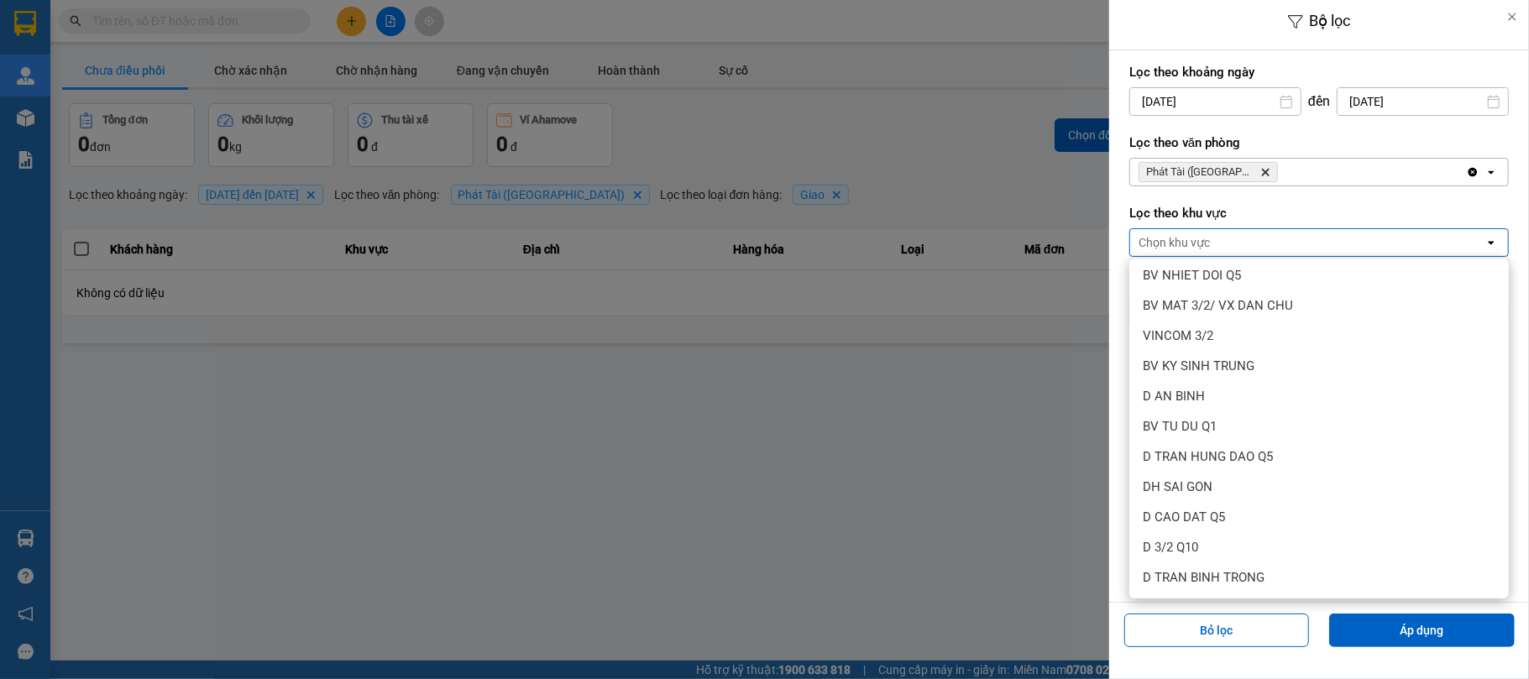
scroll to position [2911, 0]
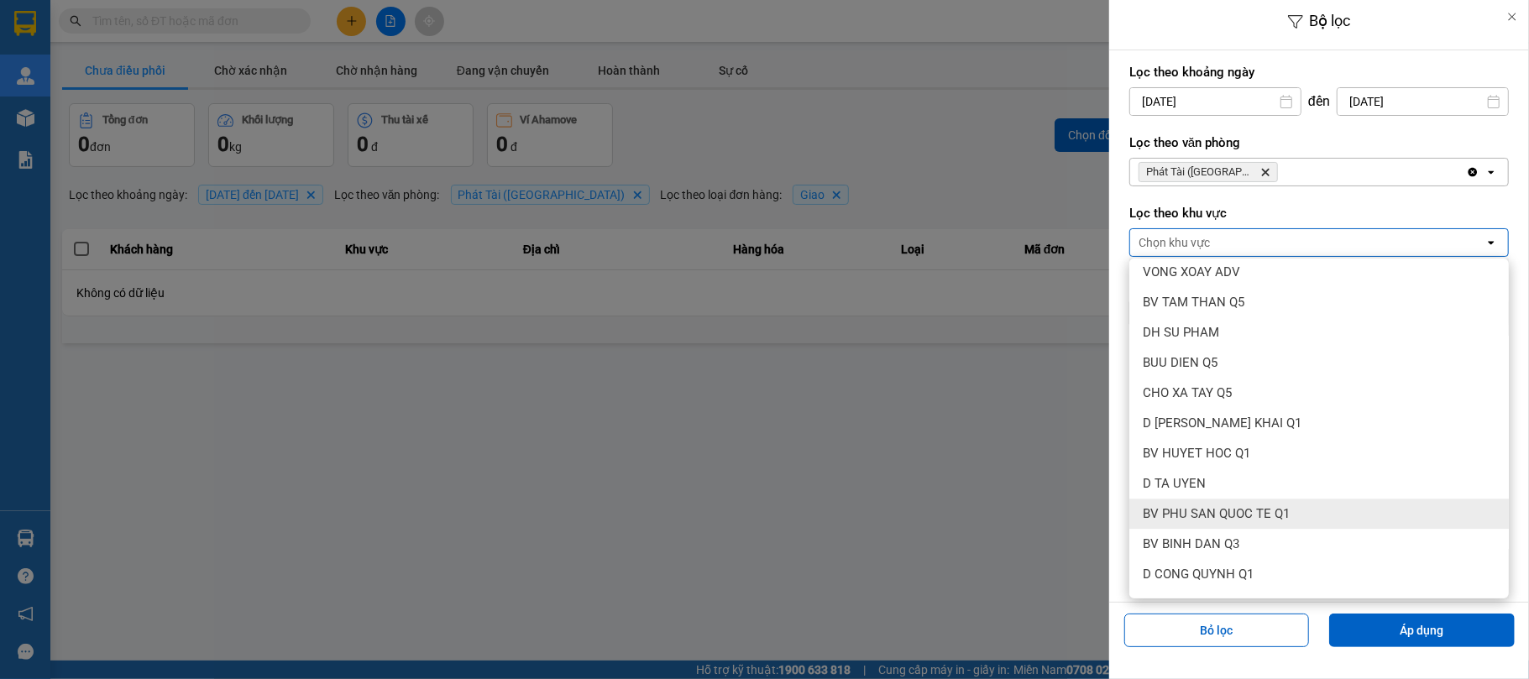
click at [1040, 479] on div at bounding box center [764, 339] width 1529 height 679
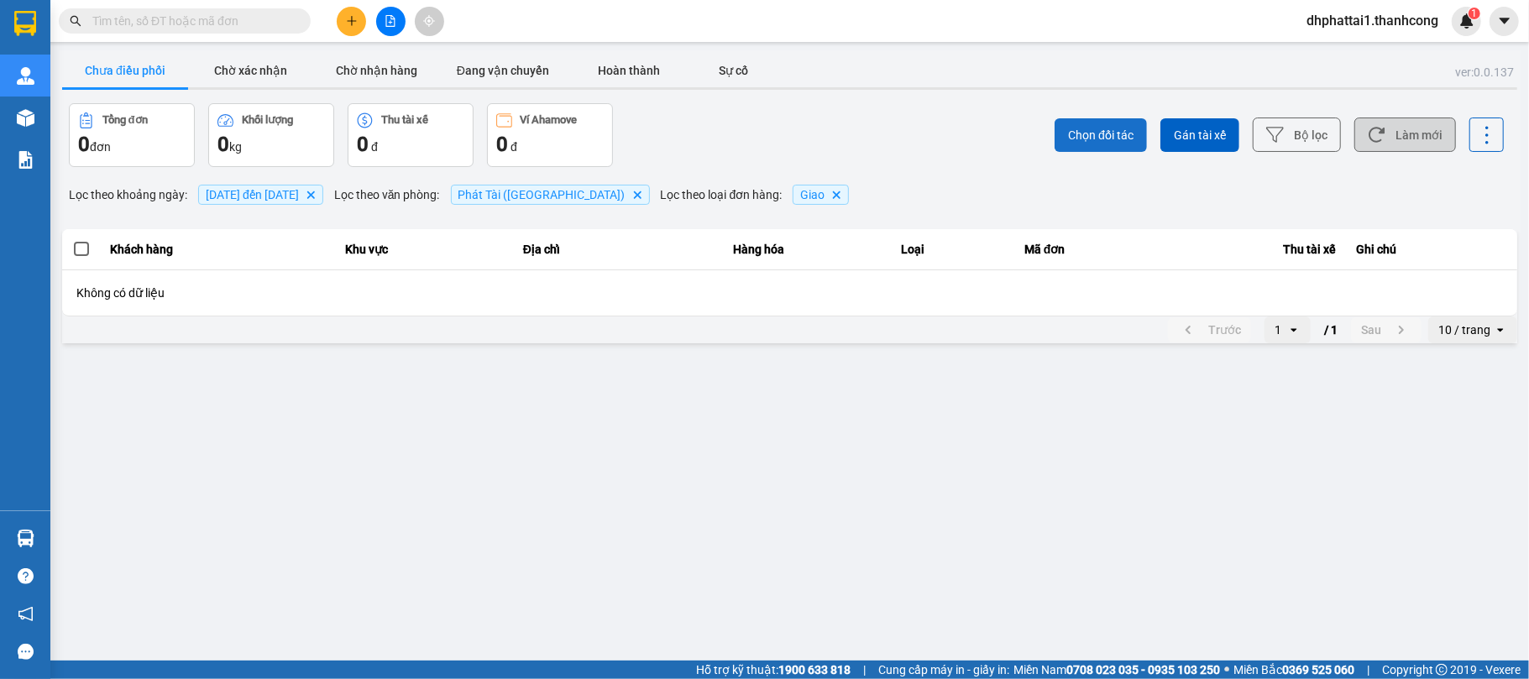
click at [1125, 139] on span "Chọn đối tác" at bounding box center [1101, 135] width 66 height 17
click at [225, 69] on button "Chờ xác nhận" at bounding box center [251, 71] width 126 height 34
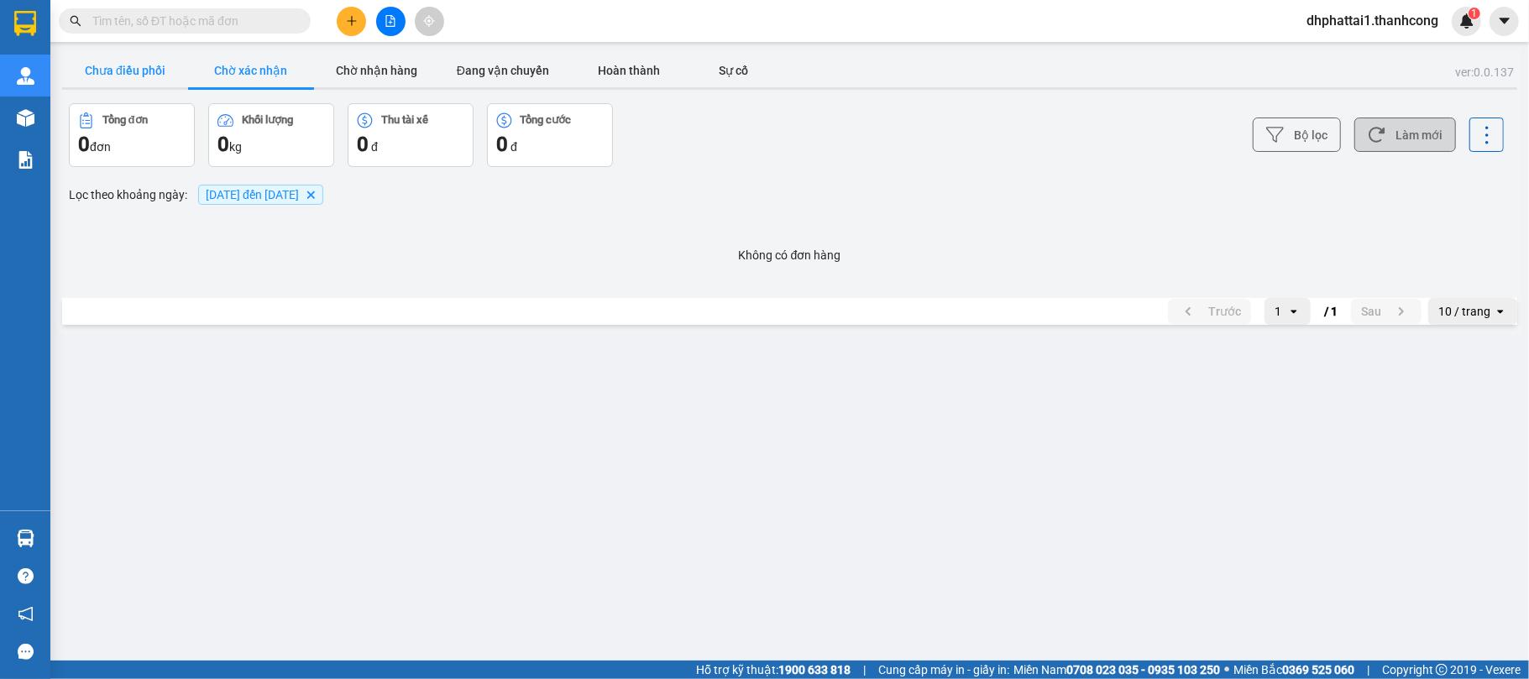
click at [135, 69] on button "Chưa điều phối" at bounding box center [125, 71] width 126 height 34
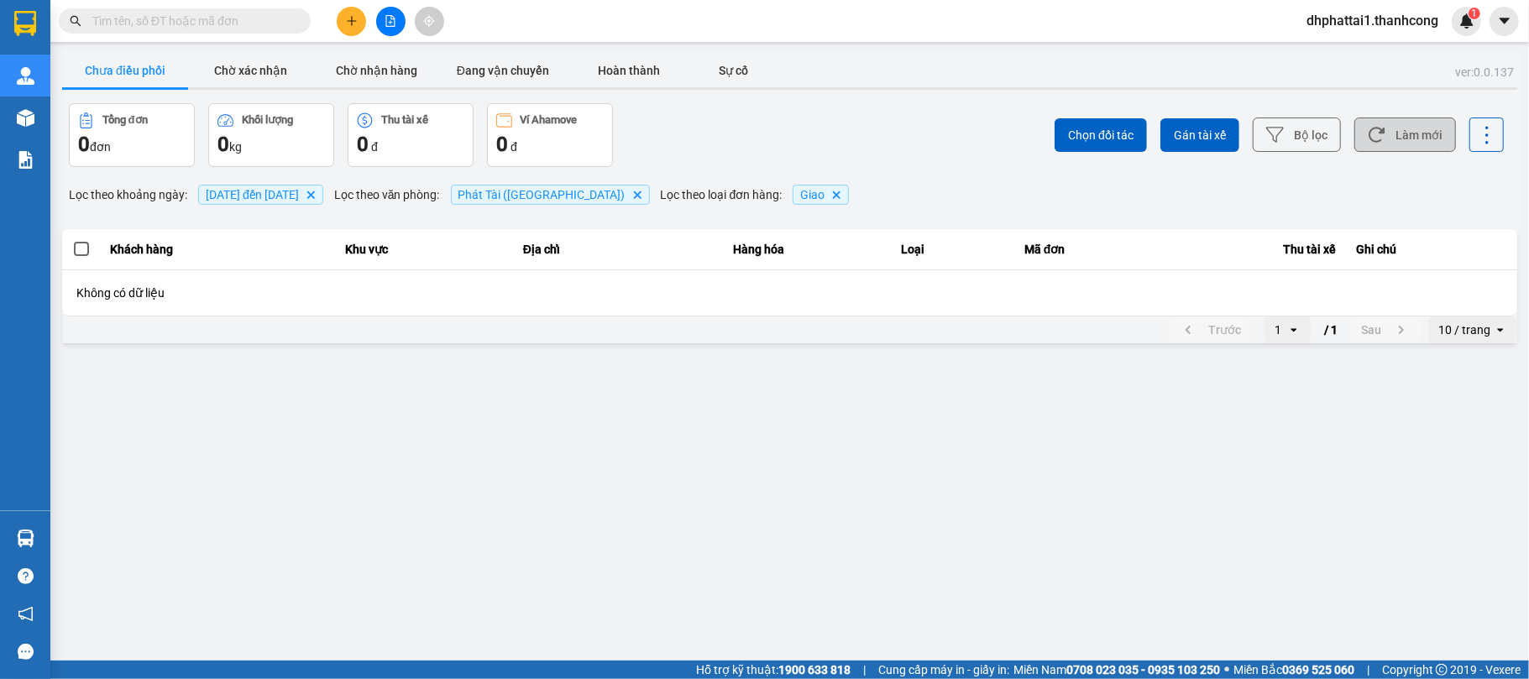
click at [274, 198] on span "12/09/2025 đến 13/09/2025" at bounding box center [252, 194] width 93 height 13
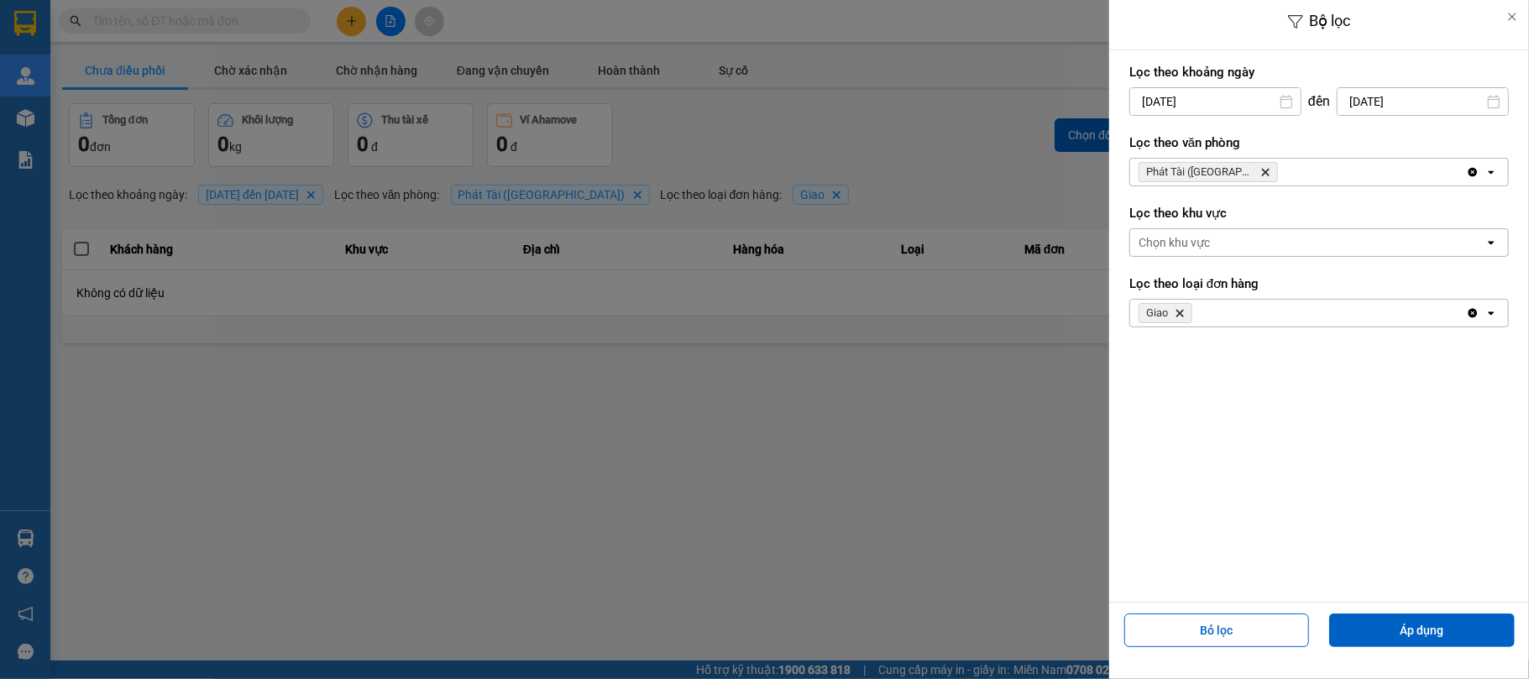
click at [1285, 96] on icon at bounding box center [1286, 101] width 13 height 13
click at [1196, 106] on input "12/09/2025" at bounding box center [1215, 101] width 170 height 27
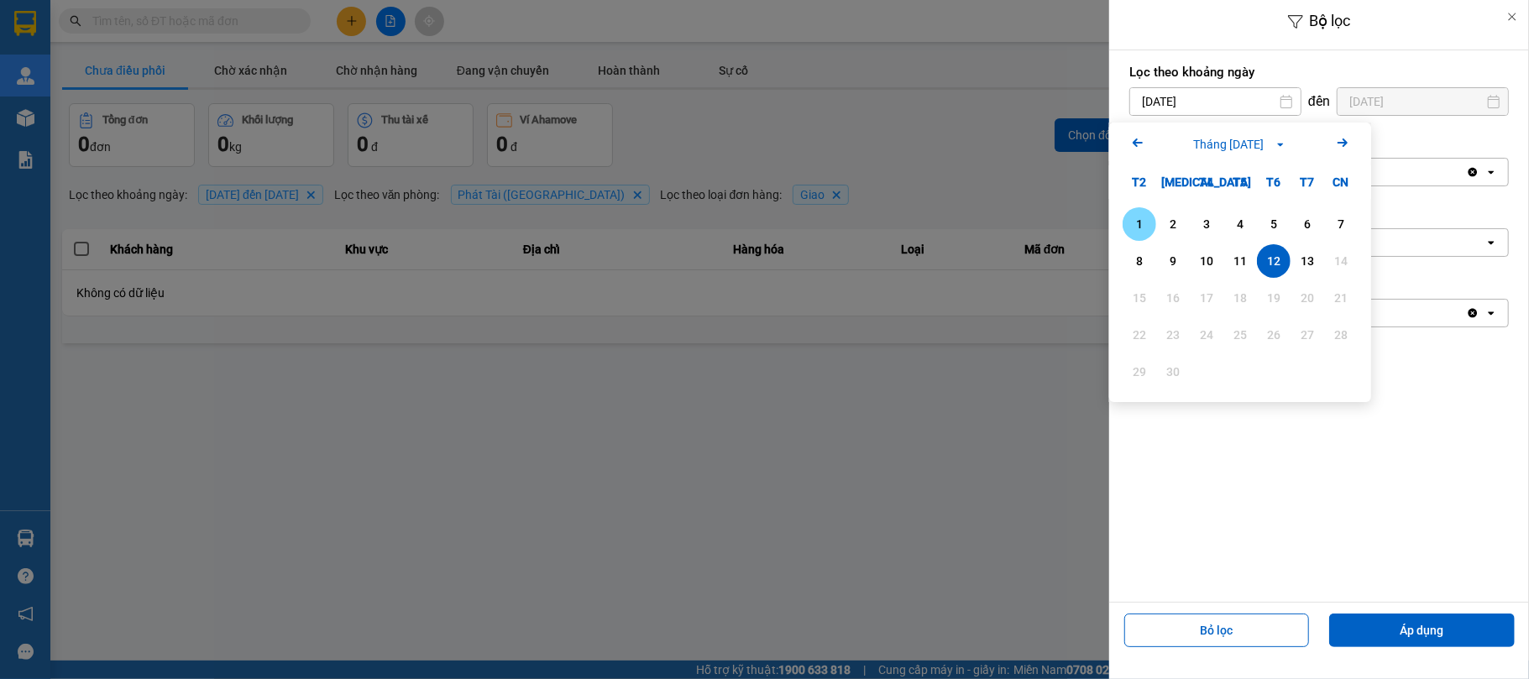
click at [1139, 216] on div "1" at bounding box center [1140, 224] width 24 height 20
type input "01/09/2025"
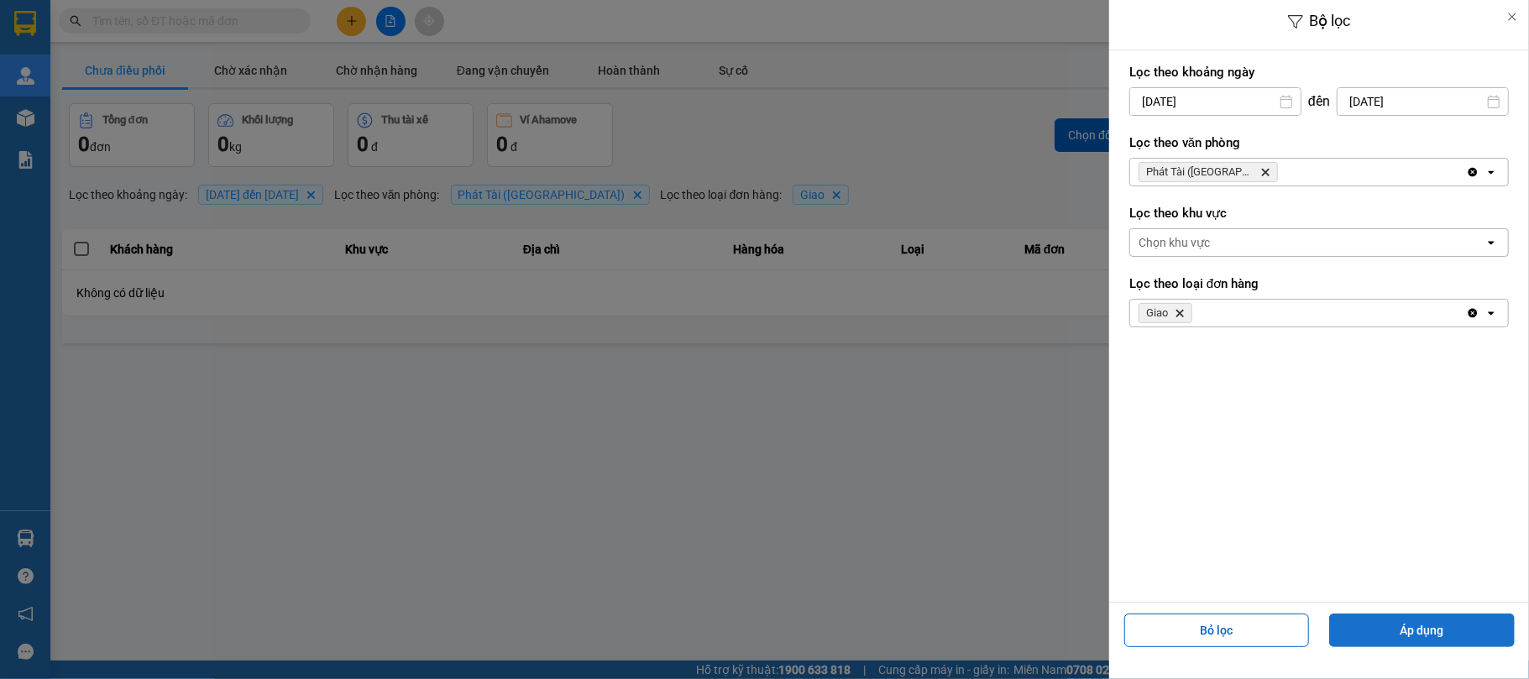
click at [1426, 629] on button "Áp dụng" at bounding box center [1423, 631] width 186 height 34
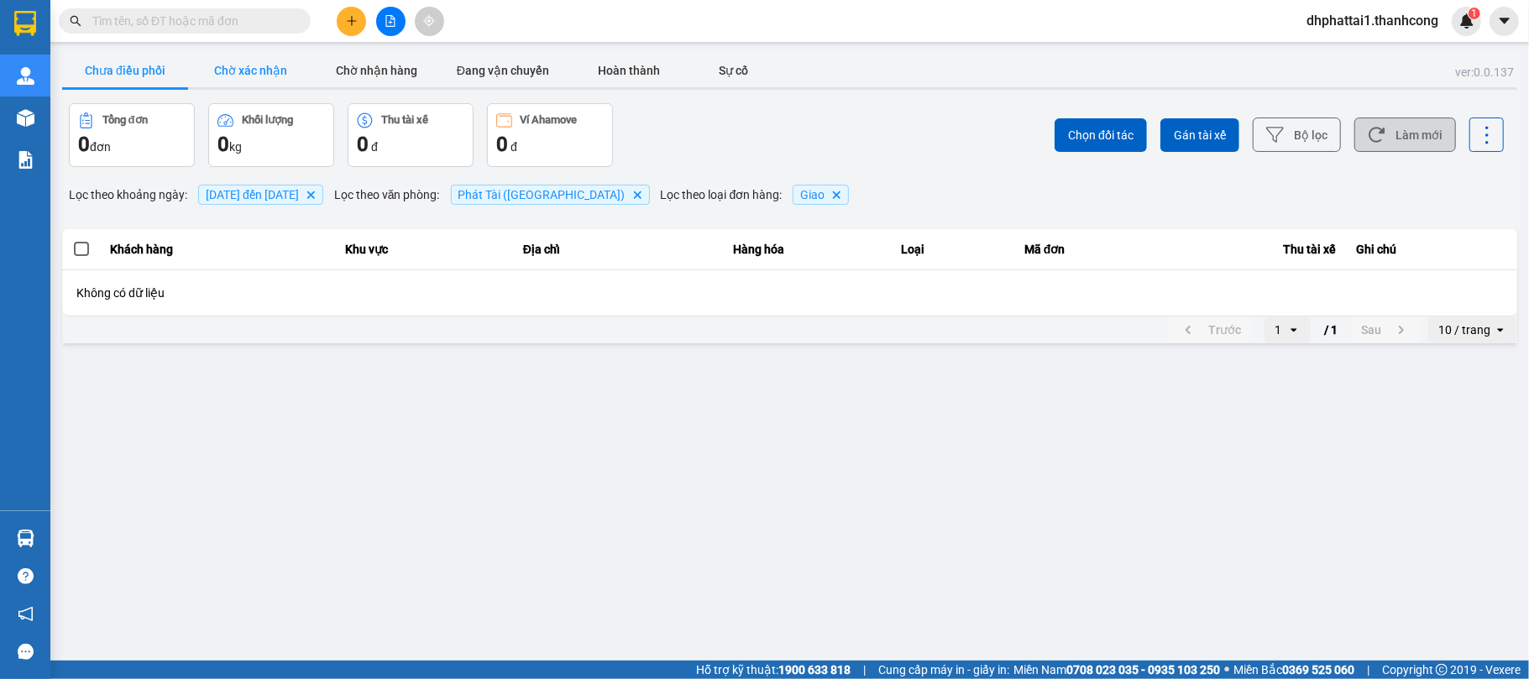
click at [254, 72] on button "Chờ xác nhận" at bounding box center [251, 71] width 126 height 34
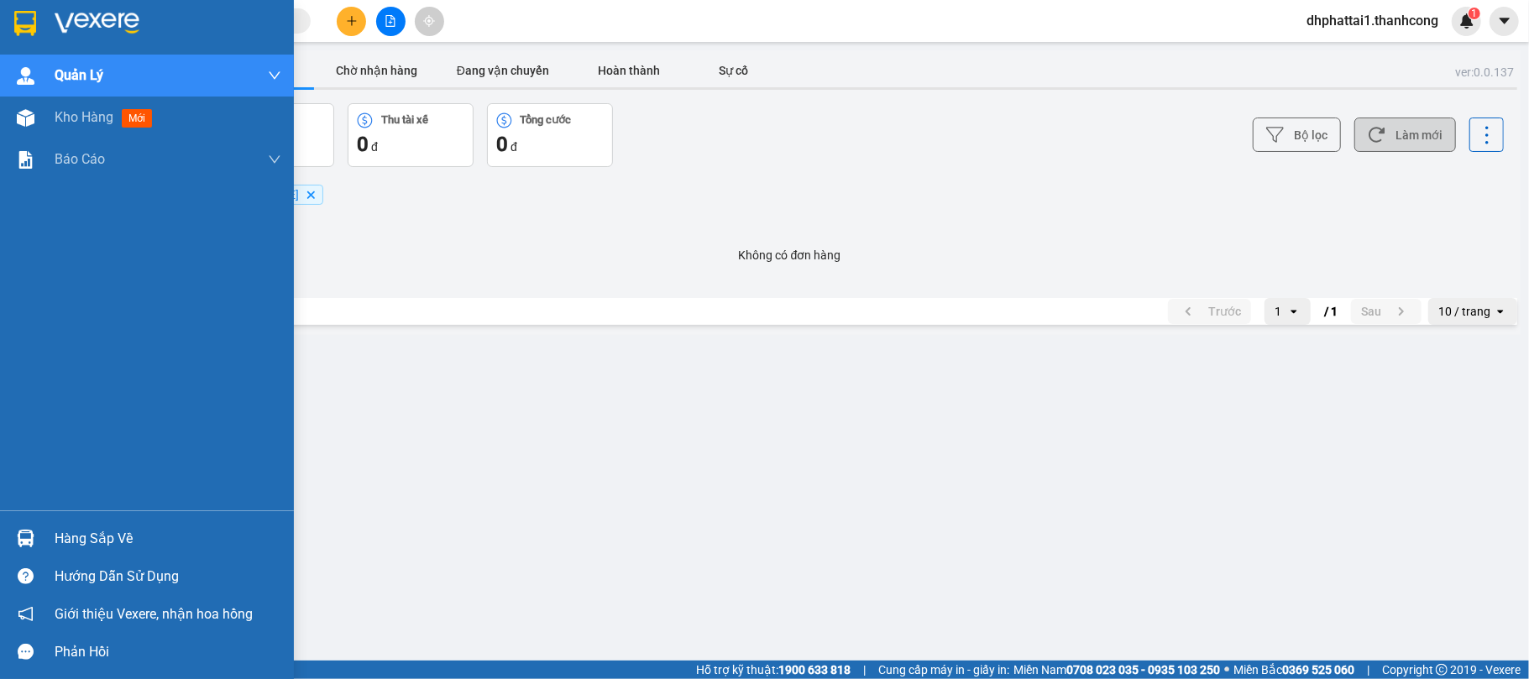
click at [37, 34] on div at bounding box center [25, 22] width 29 height 29
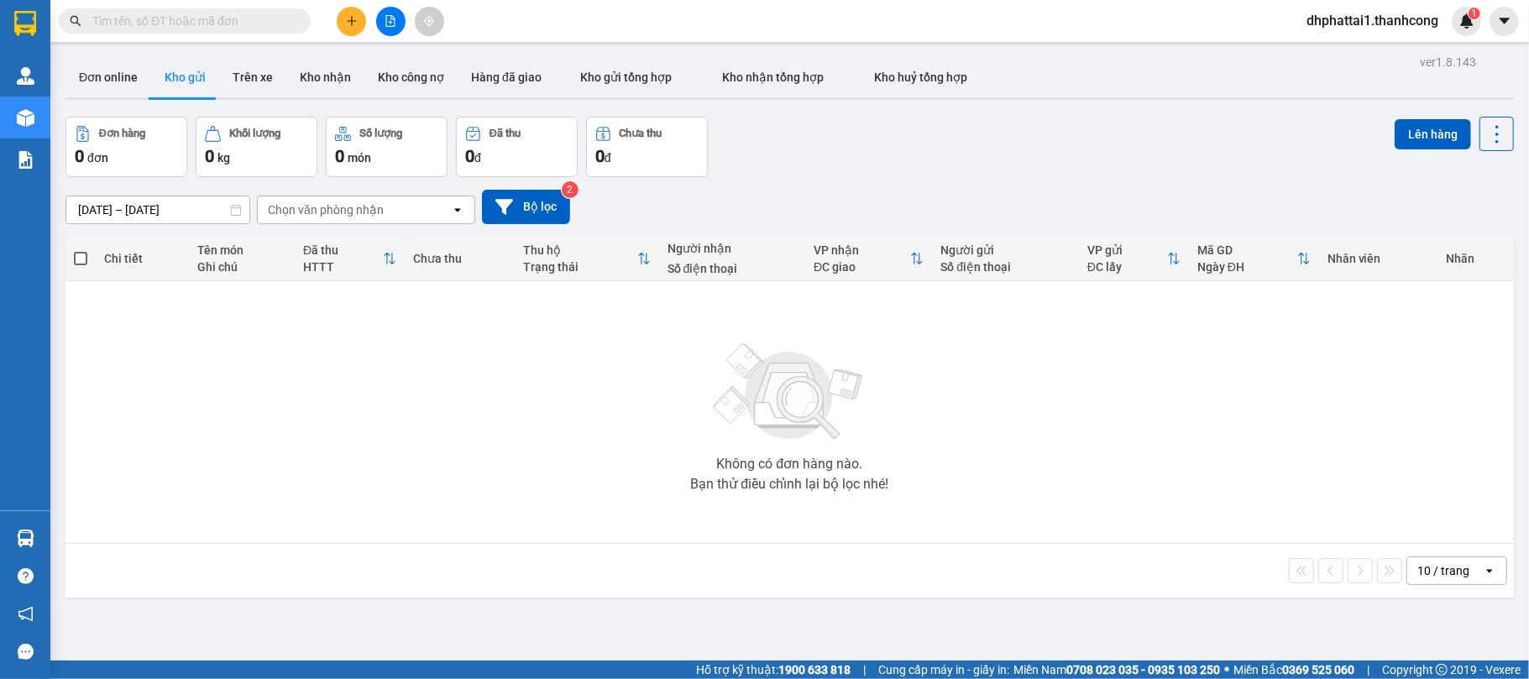
click at [566, 428] on div "Không có đơn hàng nào. Bạn thử điều chỉnh lại bộ lọc nhé!" at bounding box center [790, 412] width 1432 height 252
click at [320, 79] on button "Kho nhận" at bounding box center [325, 77] width 78 height 40
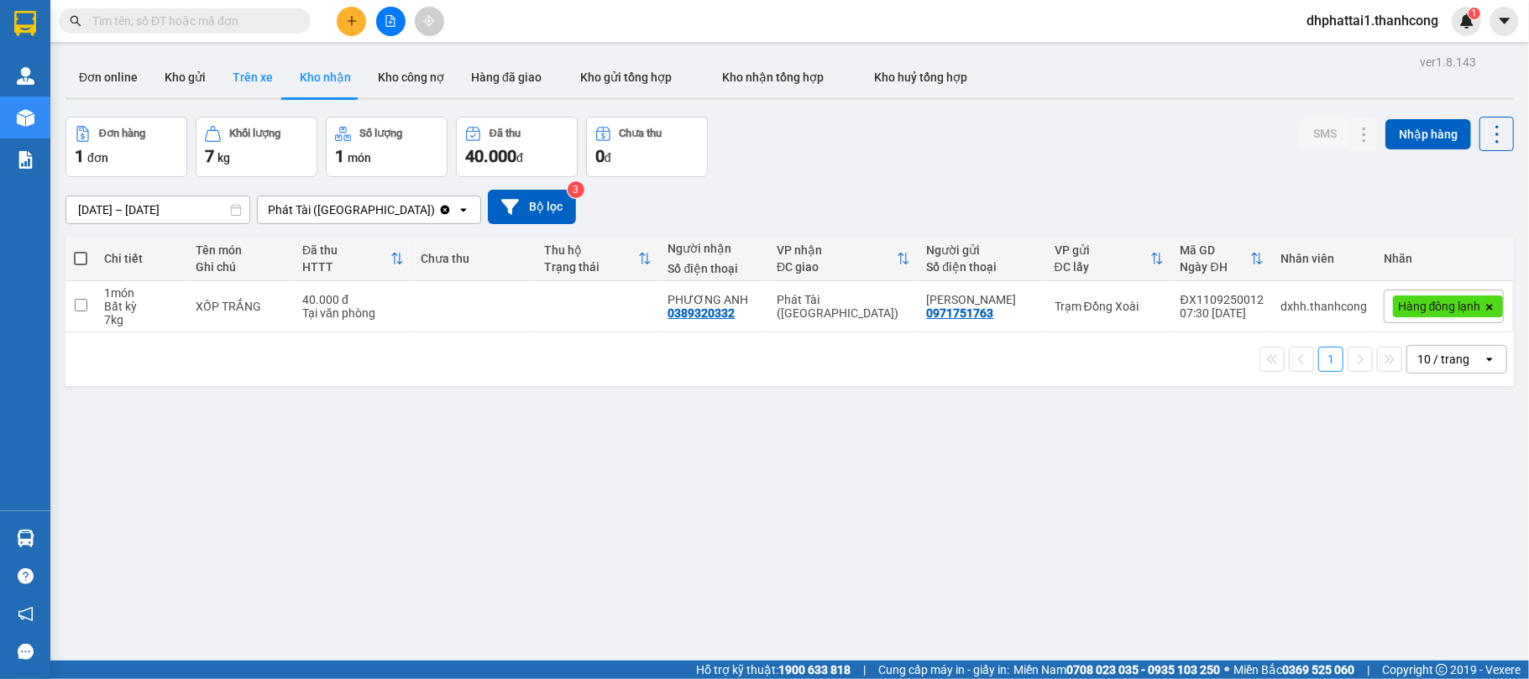
click at [249, 79] on button "Trên xe" at bounding box center [252, 77] width 67 height 40
type input "12/09/2025 – 13/09/2025"
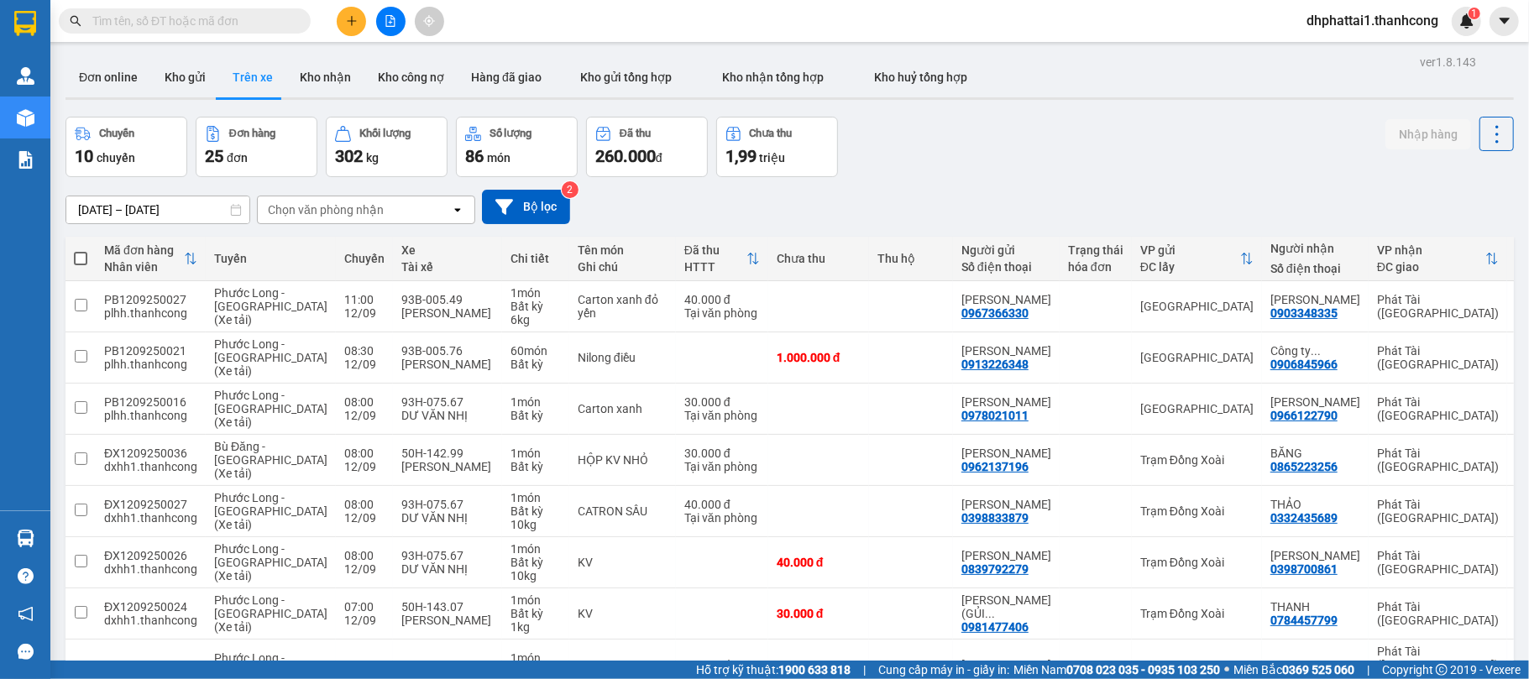
click at [86, 254] on span at bounding box center [80, 258] width 13 height 13
click at [81, 250] on input "checkbox" at bounding box center [81, 250] width 0 height 0
checkbox input "true"
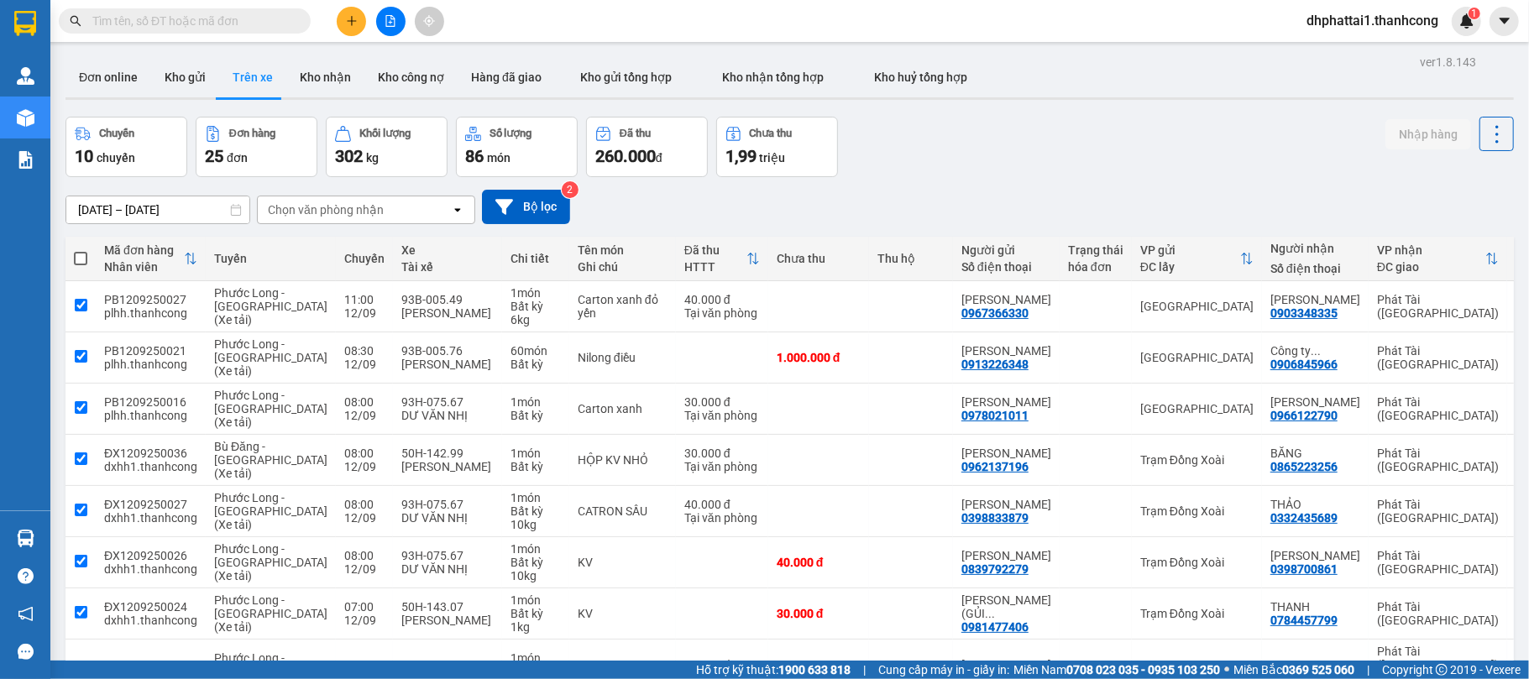
checkbox input "true"
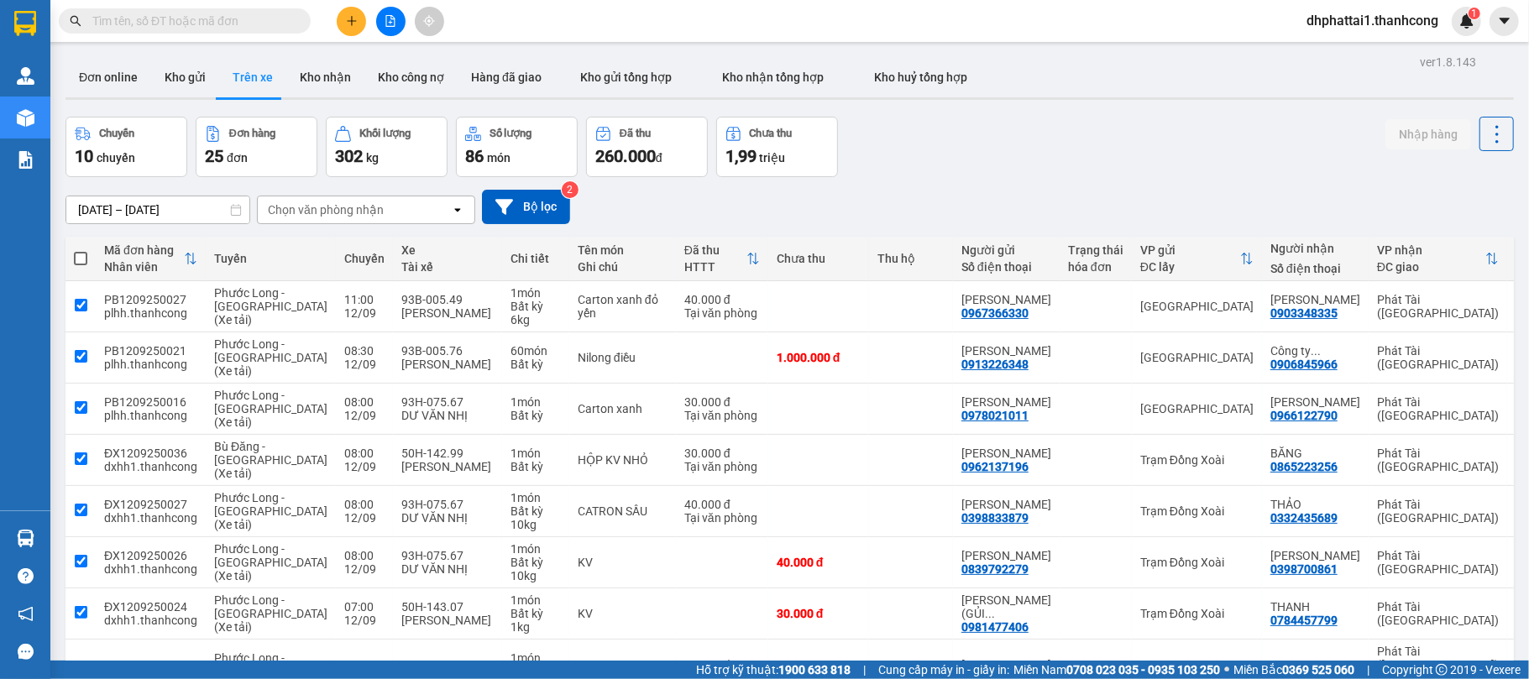
checkbox input "true"
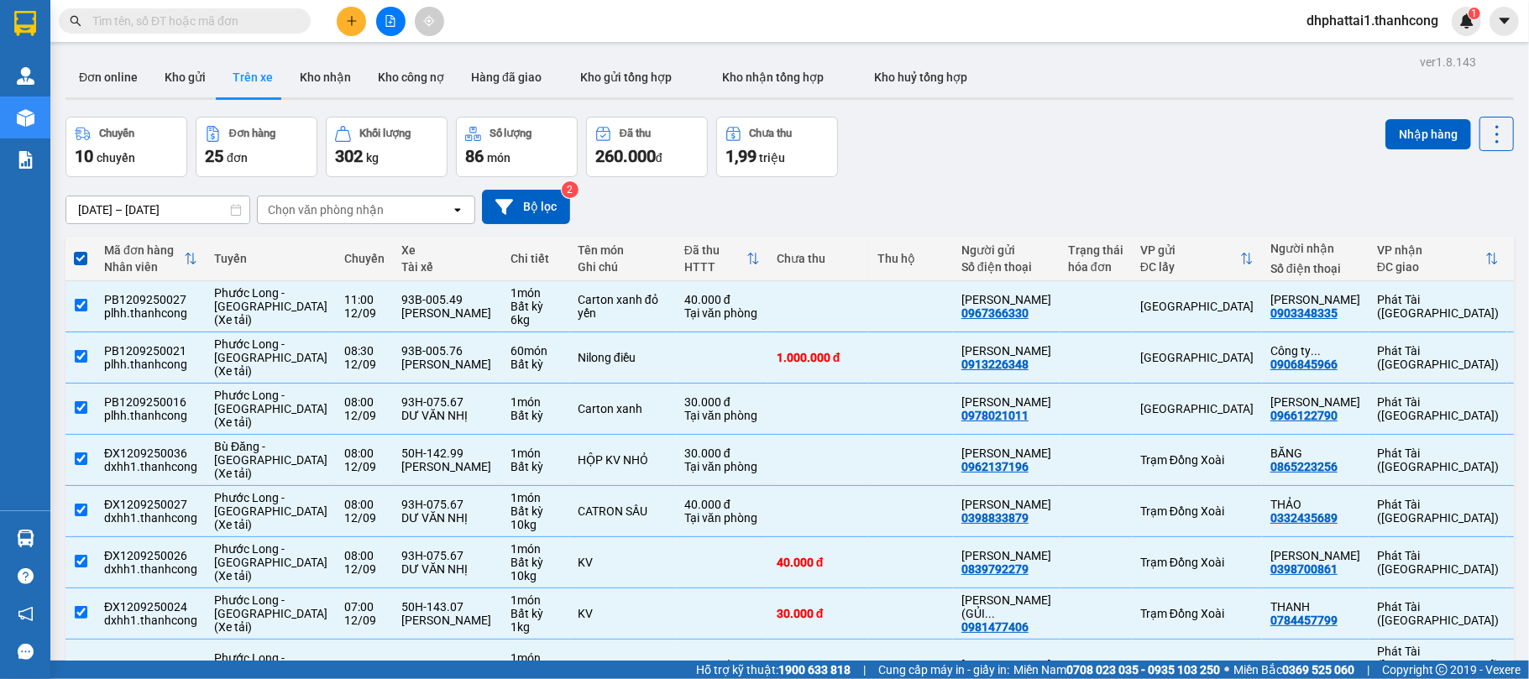
click at [86, 254] on span at bounding box center [80, 258] width 13 height 13
click at [81, 250] on input "checkbox" at bounding box center [81, 250] width 0 height 0
checkbox input "false"
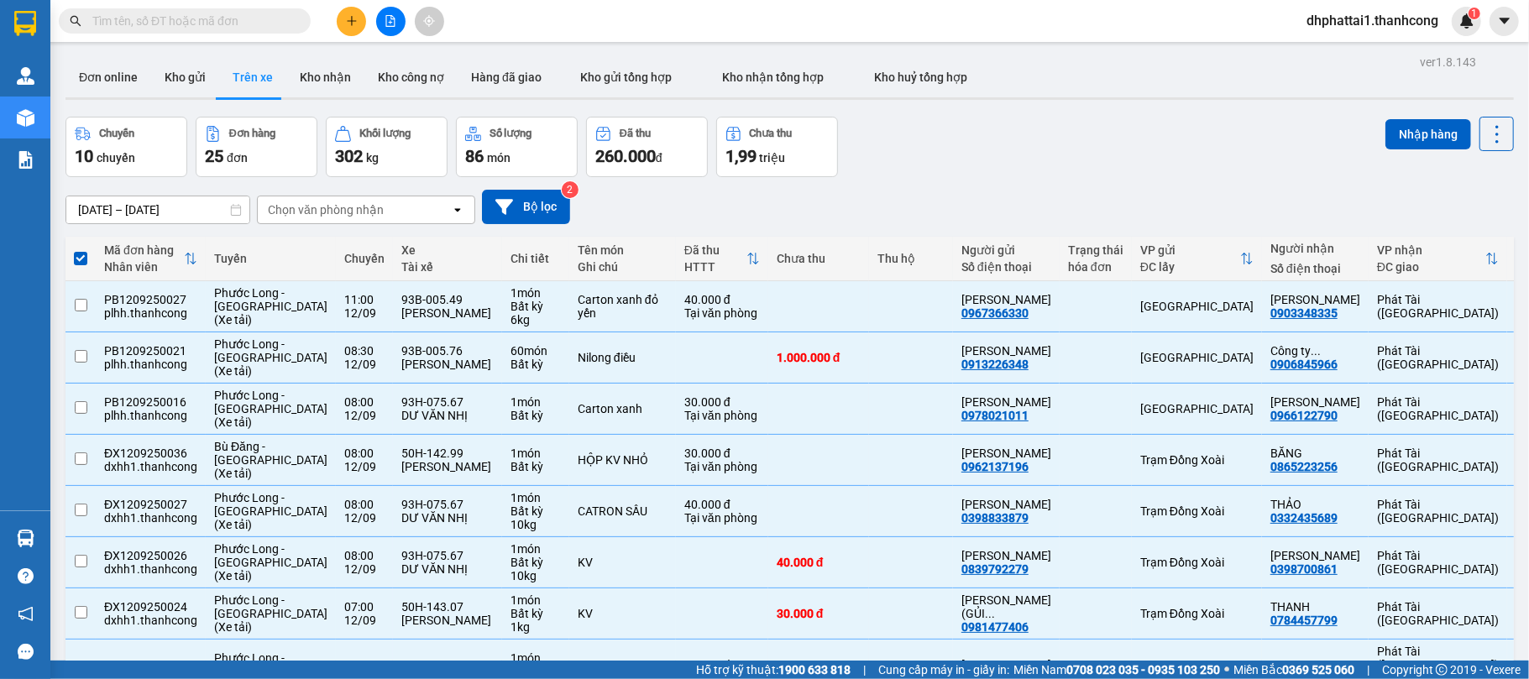
checkbox input "false"
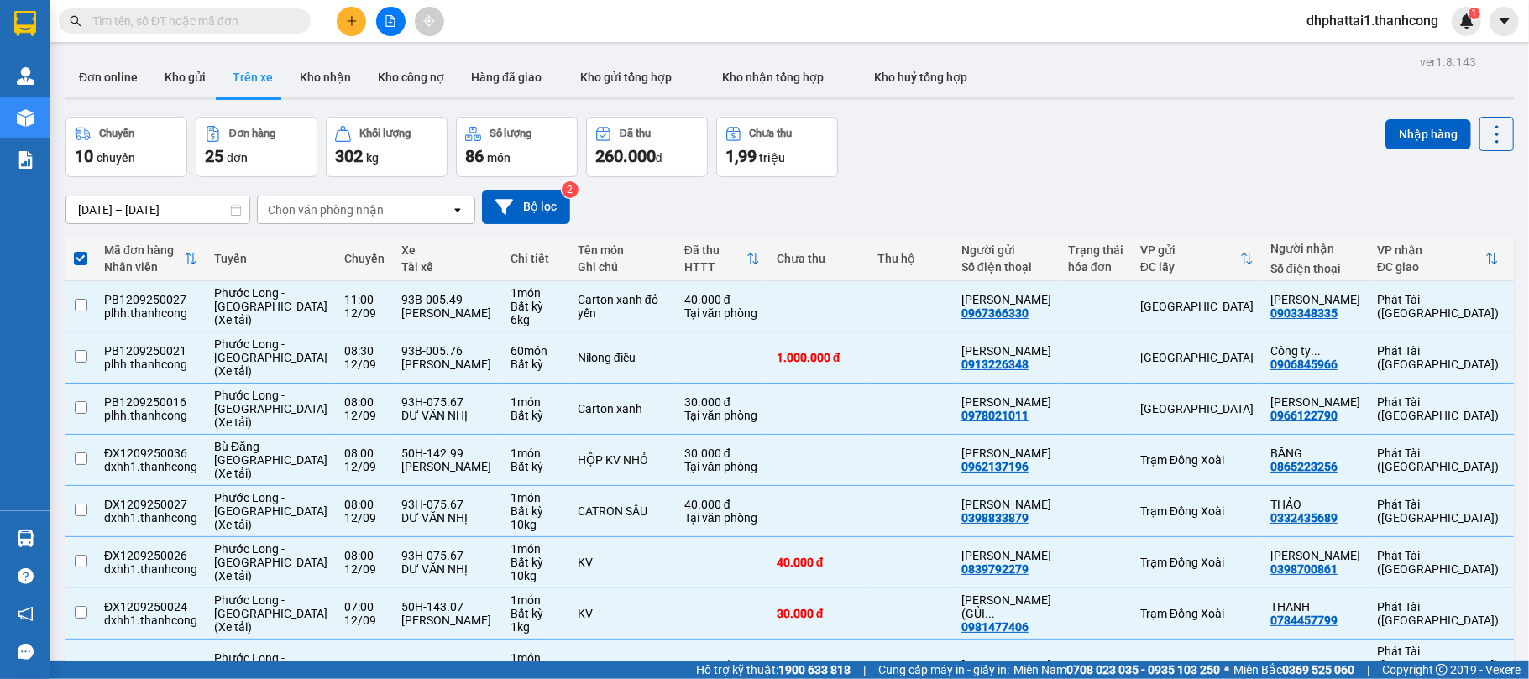
checkbox input "false"
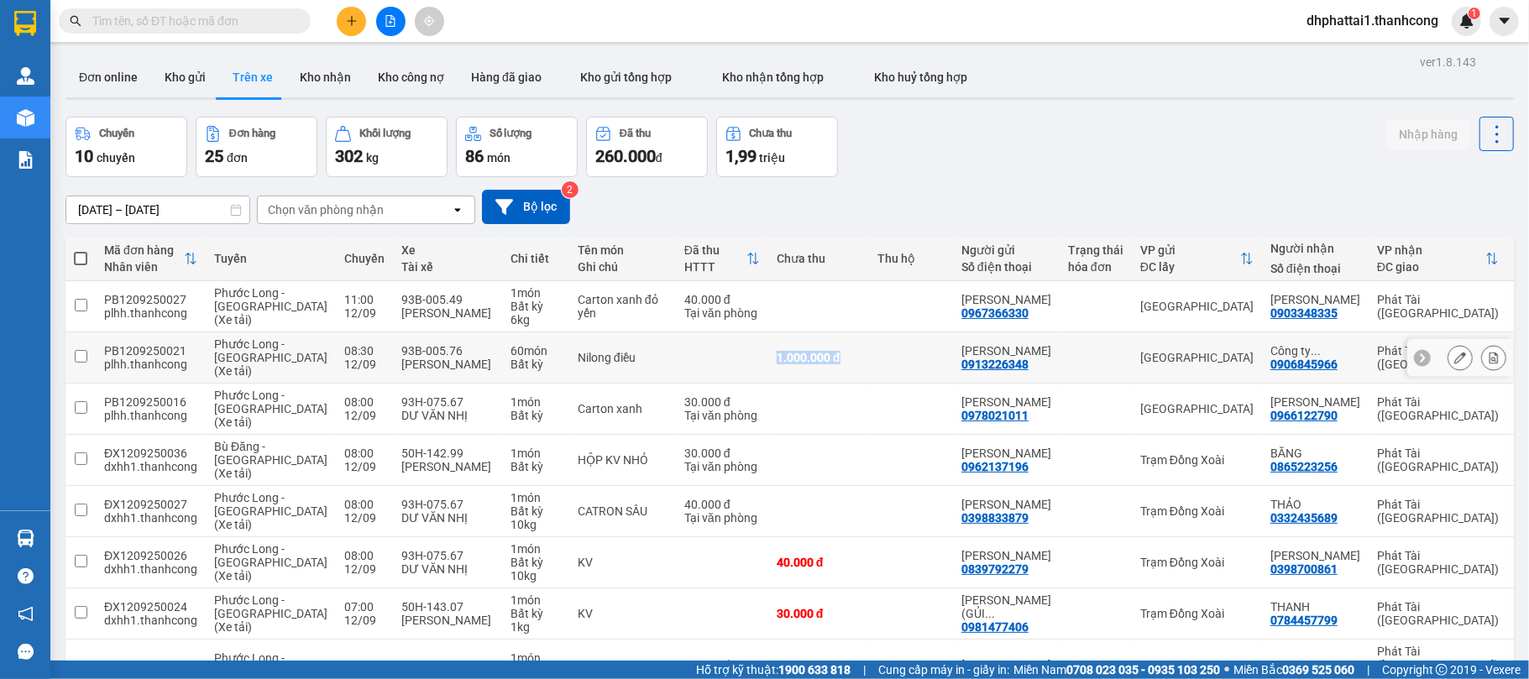
drag, startPoint x: 719, startPoint y: 360, endPoint x: 807, endPoint y: 365, distance: 88.3
click at [807, 365] on tr "PB1209250021 plhh.thanhcong Phước Long - Sài Gòn (Xe tải) 08:30 12/09 93B-005.7…" at bounding box center [817, 358] width 1503 height 51
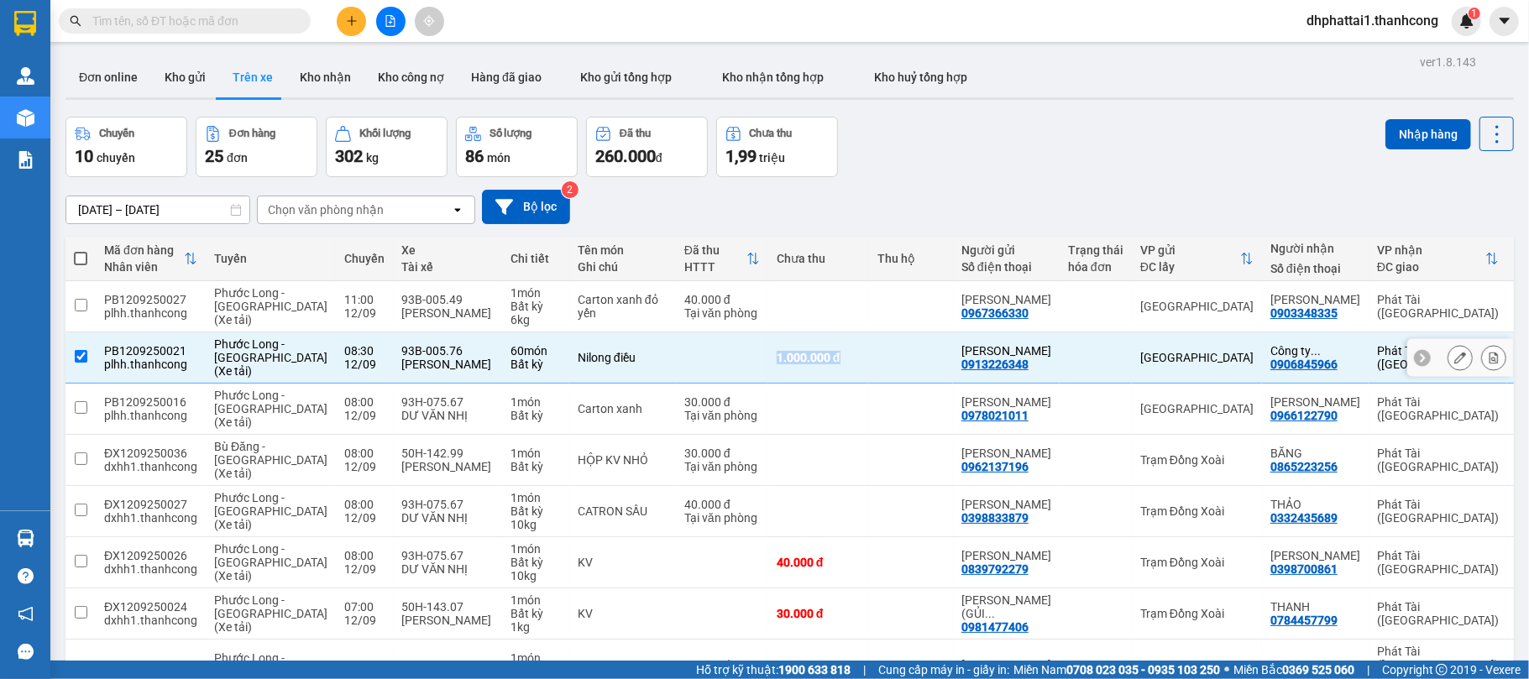
click at [810, 365] on div "1.000.000 đ" at bounding box center [819, 357] width 84 height 13
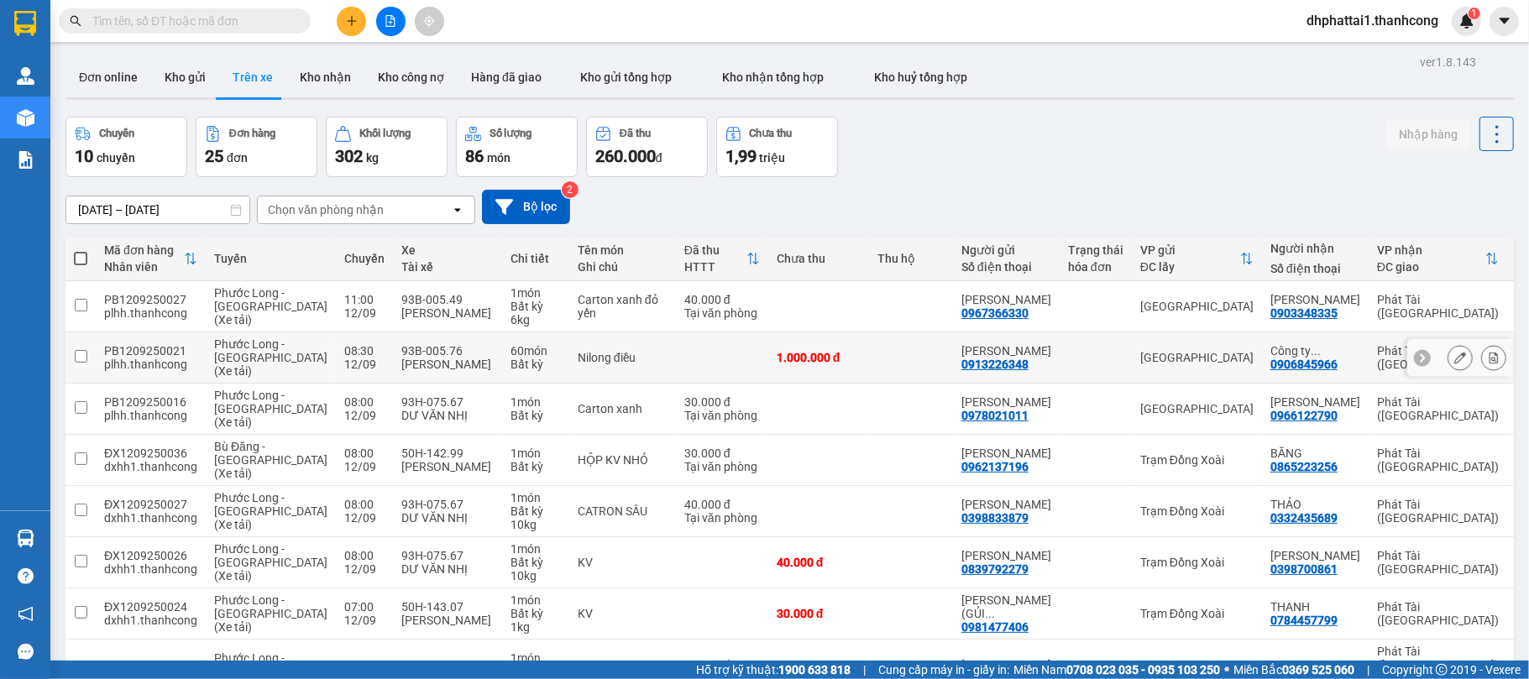
click at [1417, 359] on icon at bounding box center [1423, 358] width 12 height 12
drag, startPoint x: 102, startPoint y: 350, endPoint x: 180, endPoint y: 350, distance: 77.3
click at [180, 350] on td "PB1209250021 plhh.thanhcong" at bounding box center [151, 358] width 110 height 51
checkbox input "true"
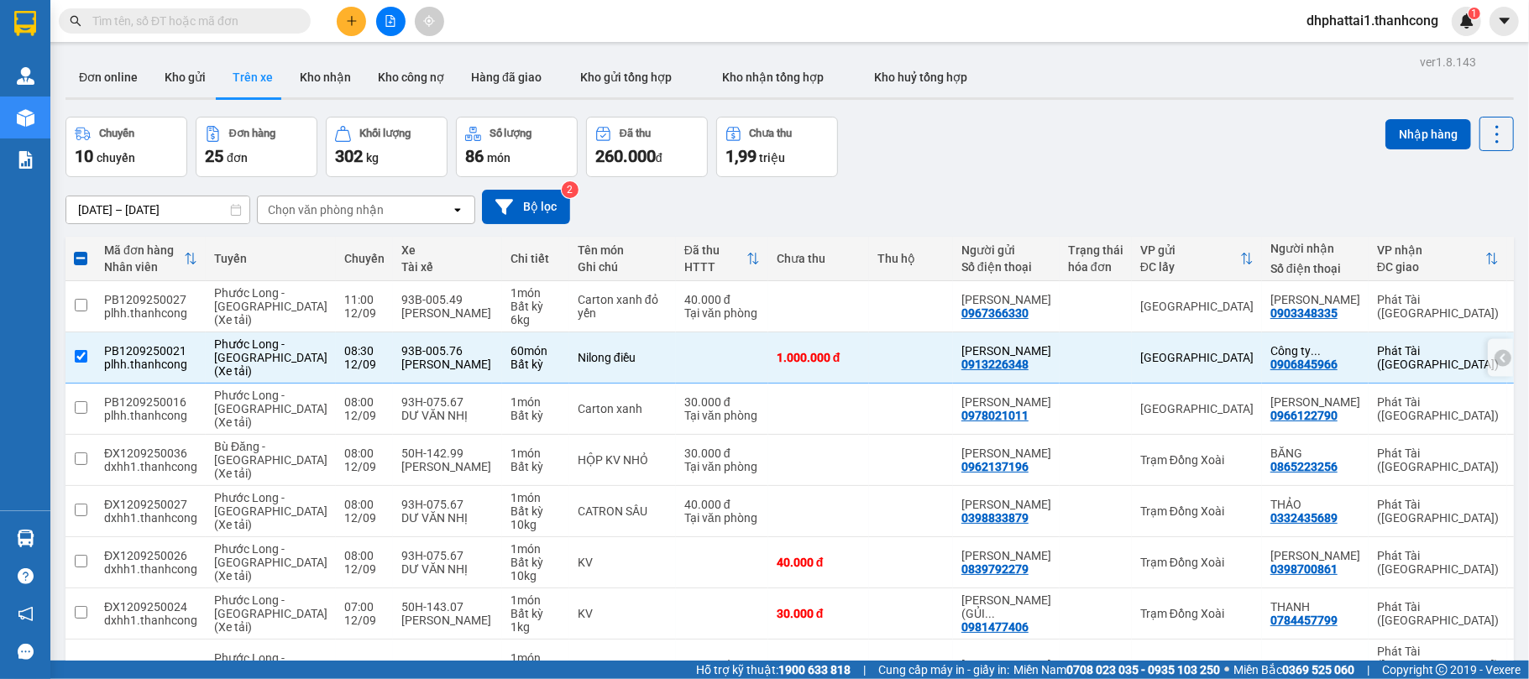
click at [1501, 361] on icon at bounding box center [1503, 358] width 5 height 9
click at [81, 304] on input "checkbox" at bounding box center [81, 305] width 13 height 13
checkbox input "true"
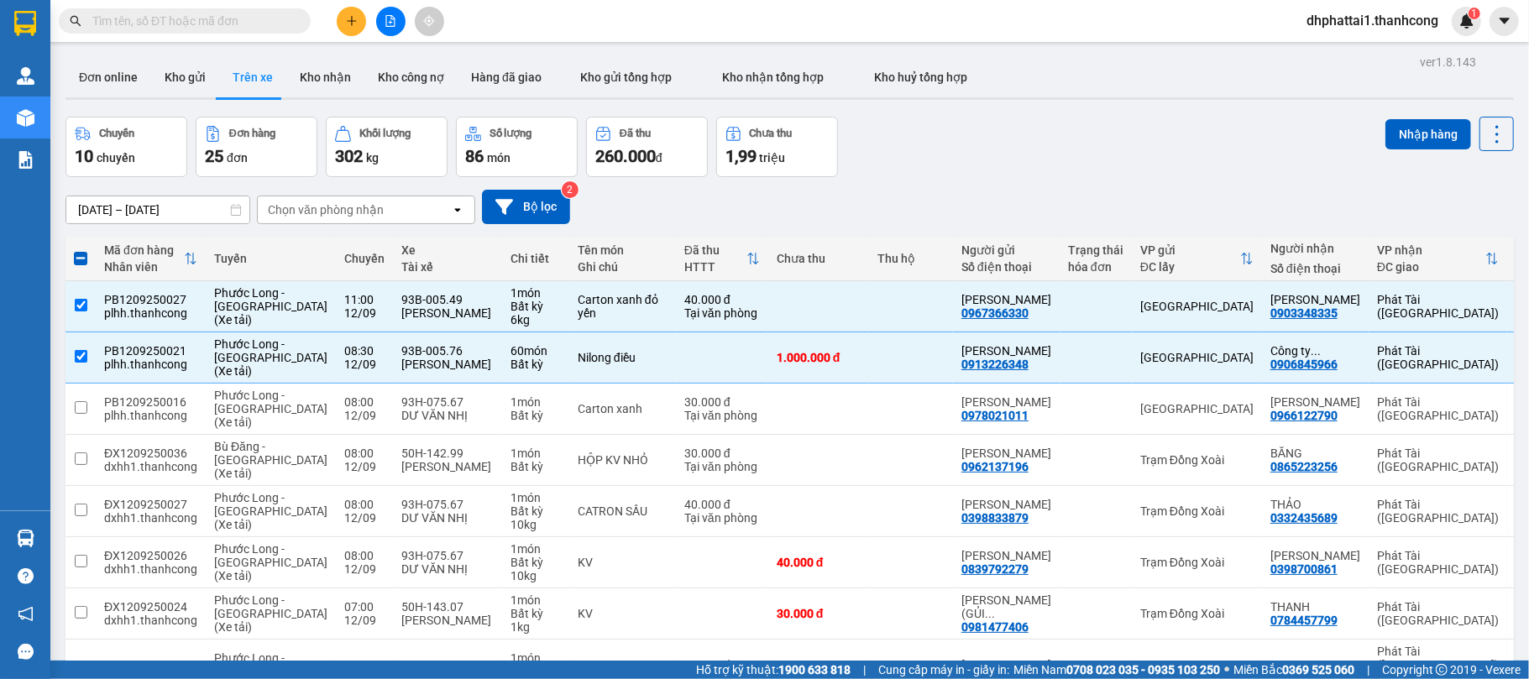
click at [84, 260] on span at bounding box center [80, 258] width 13 height 13
click at [81, 250] on input "checkbox" at bounding box center [81, 250] width 0 height 0
checkbox input "true"
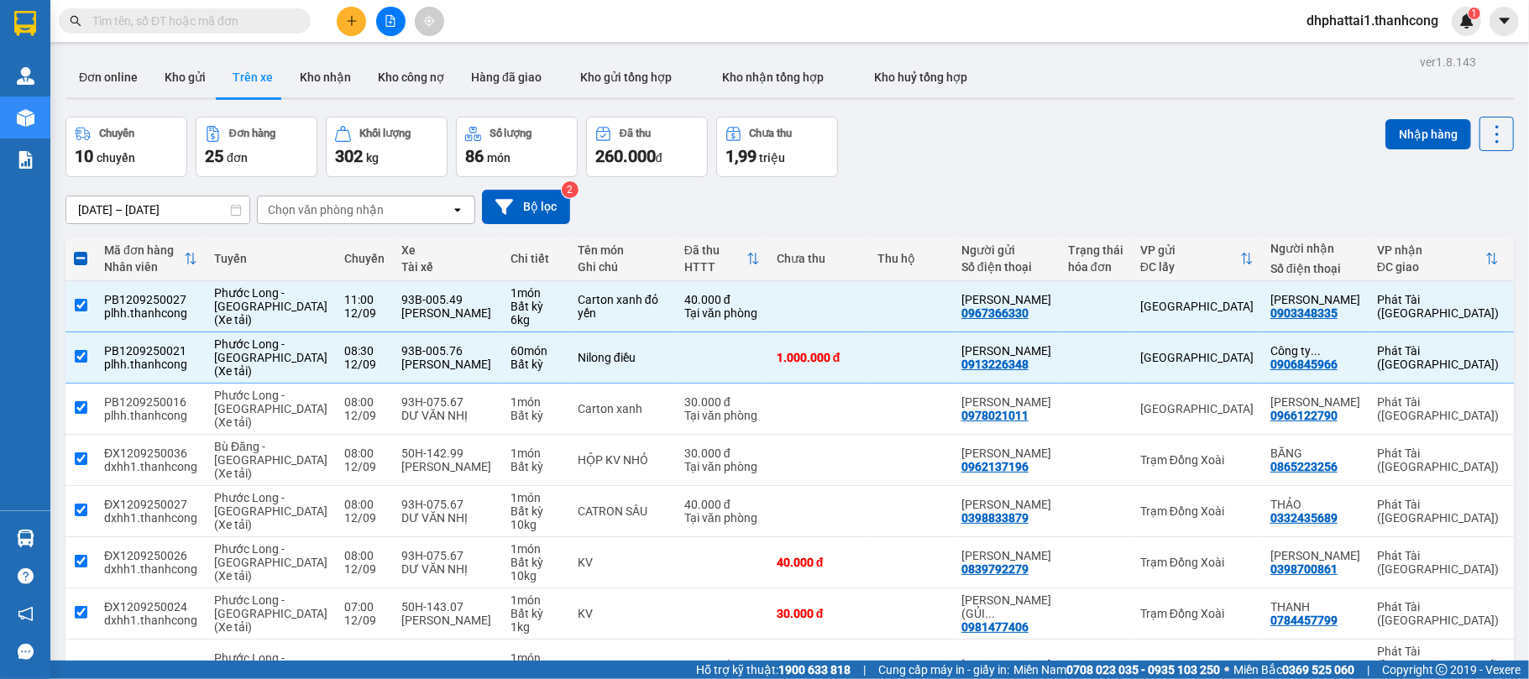
checkbox input "true"
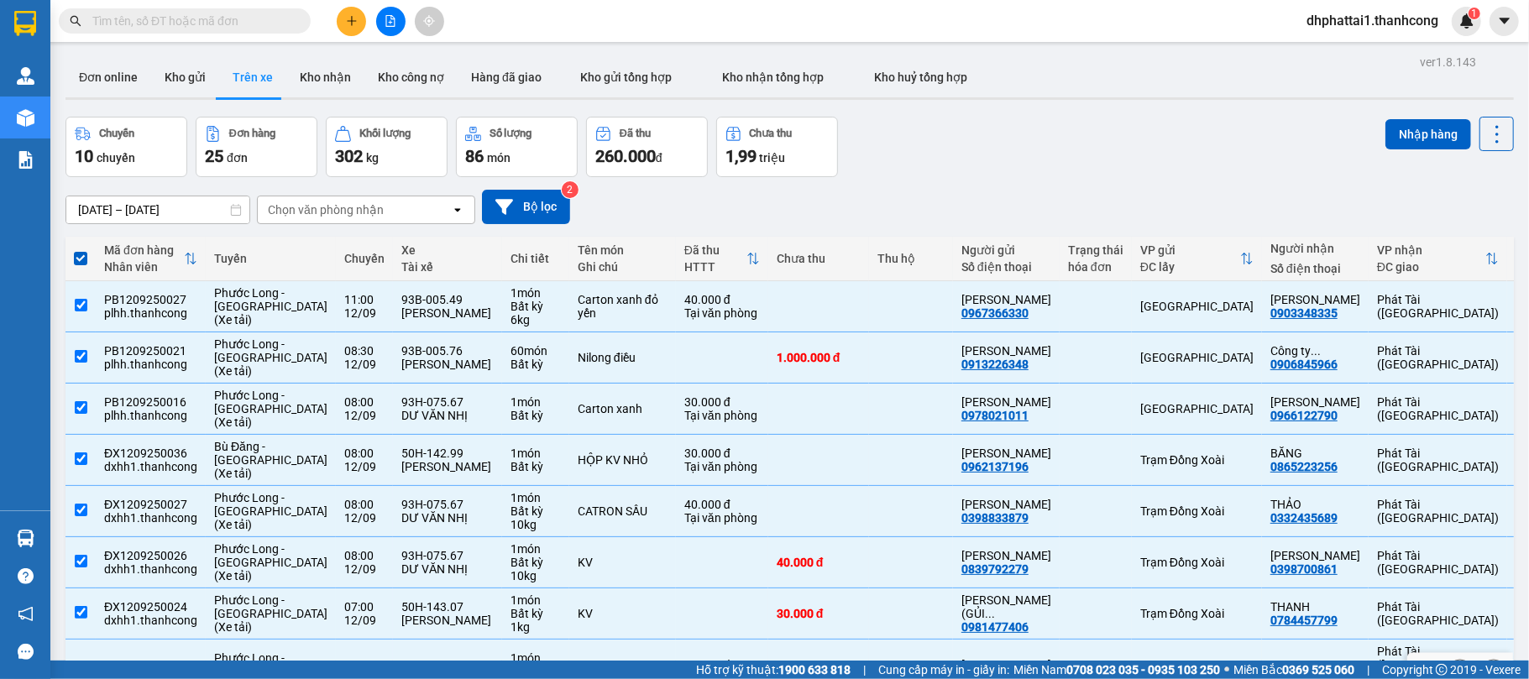
scroll to position [206, 0]
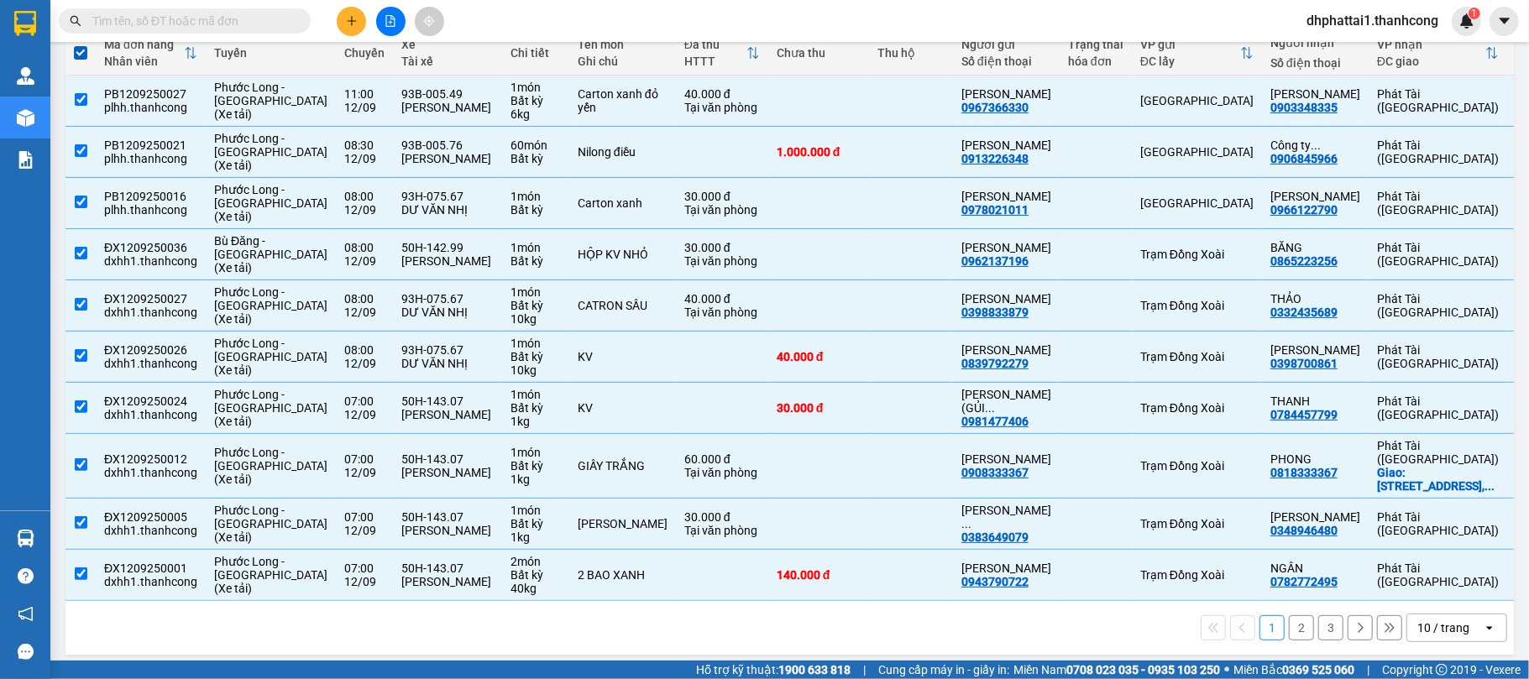
click at [1293, 625] on button "2" at bounding box center [1301, 628] width 25 height 25
checkbox input "false"
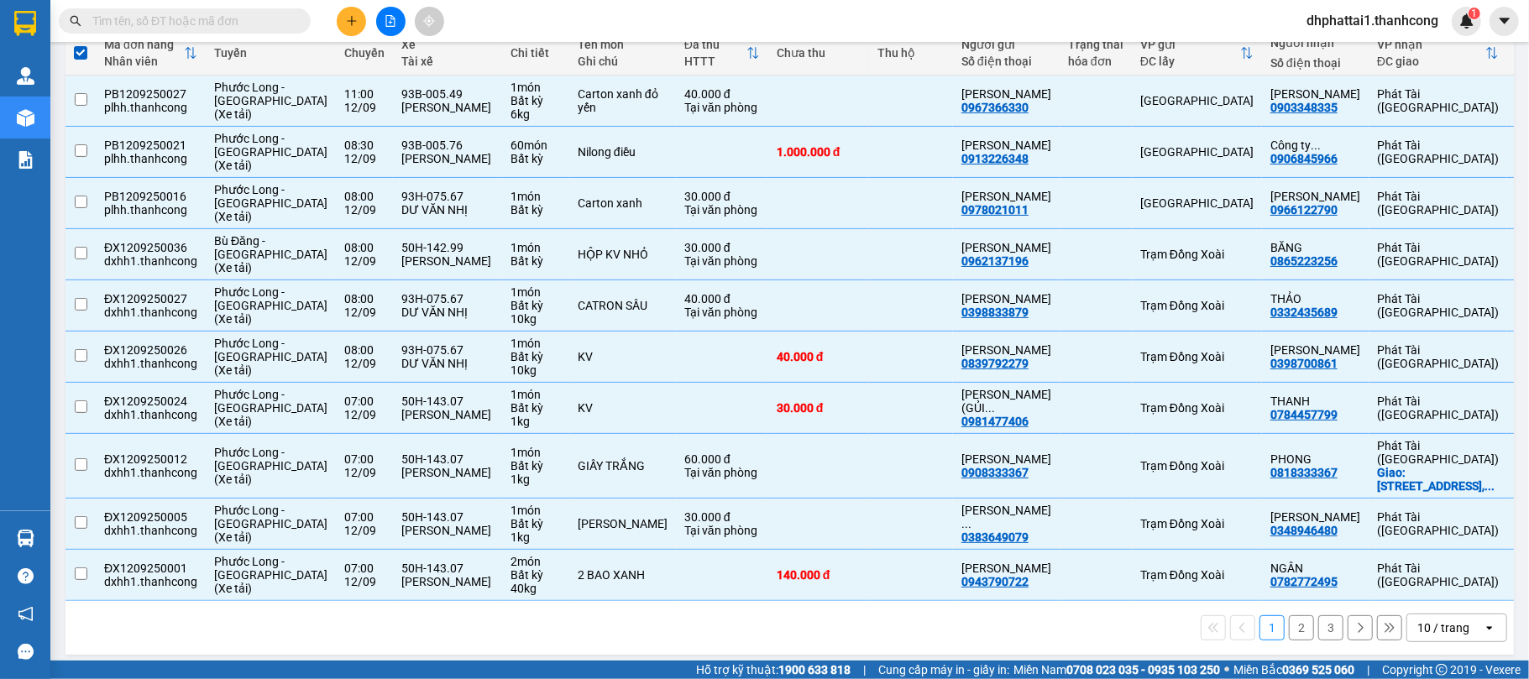
checkbox input "false"
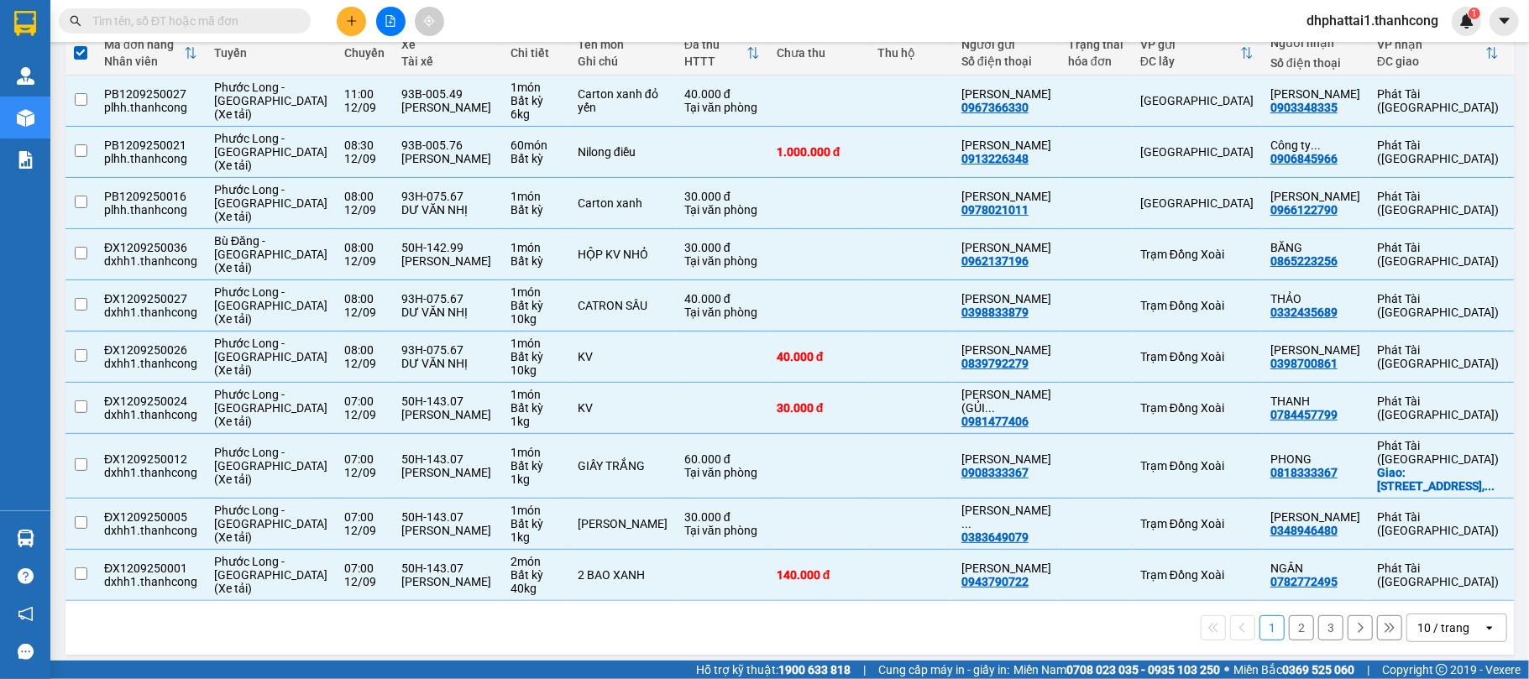
checkbox input "false"
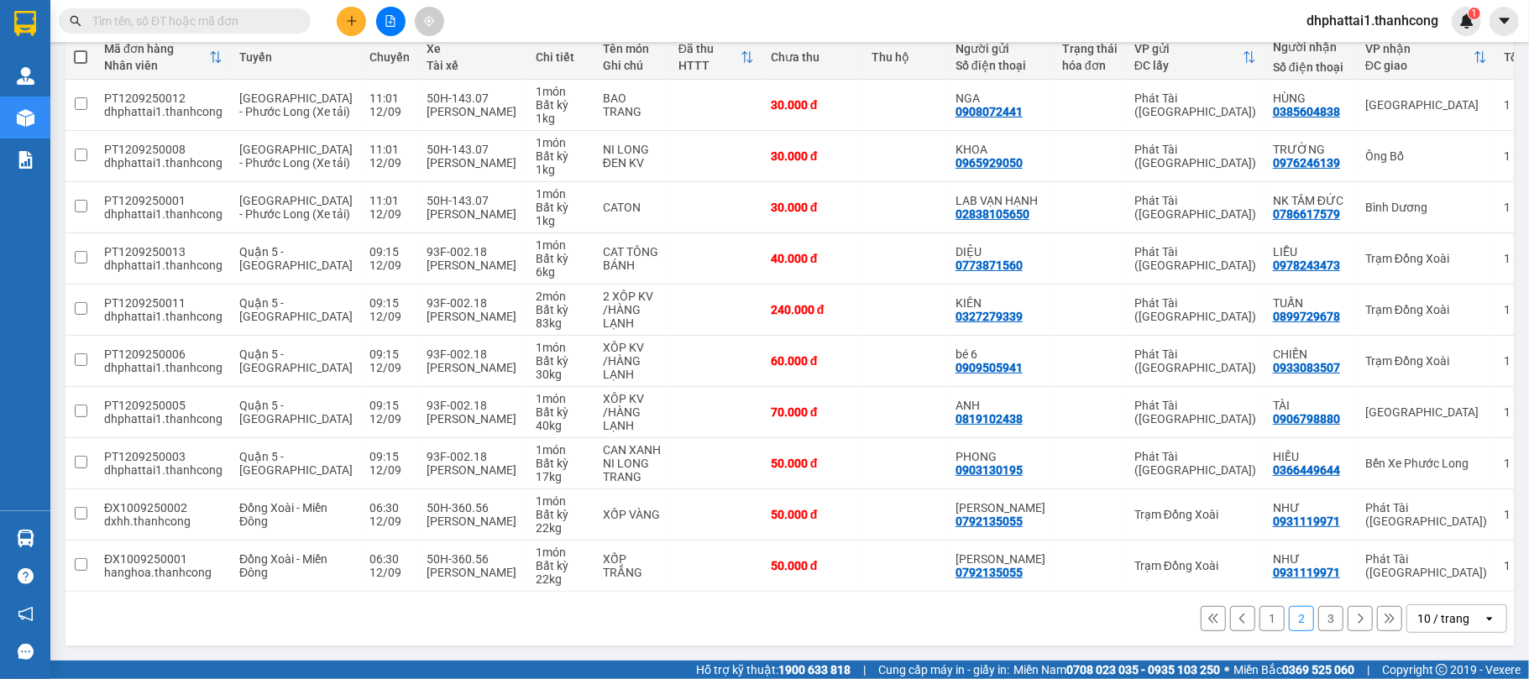
click at [1319, 622] on button "3" at bounding box center [1331, 618] width 25 height 25
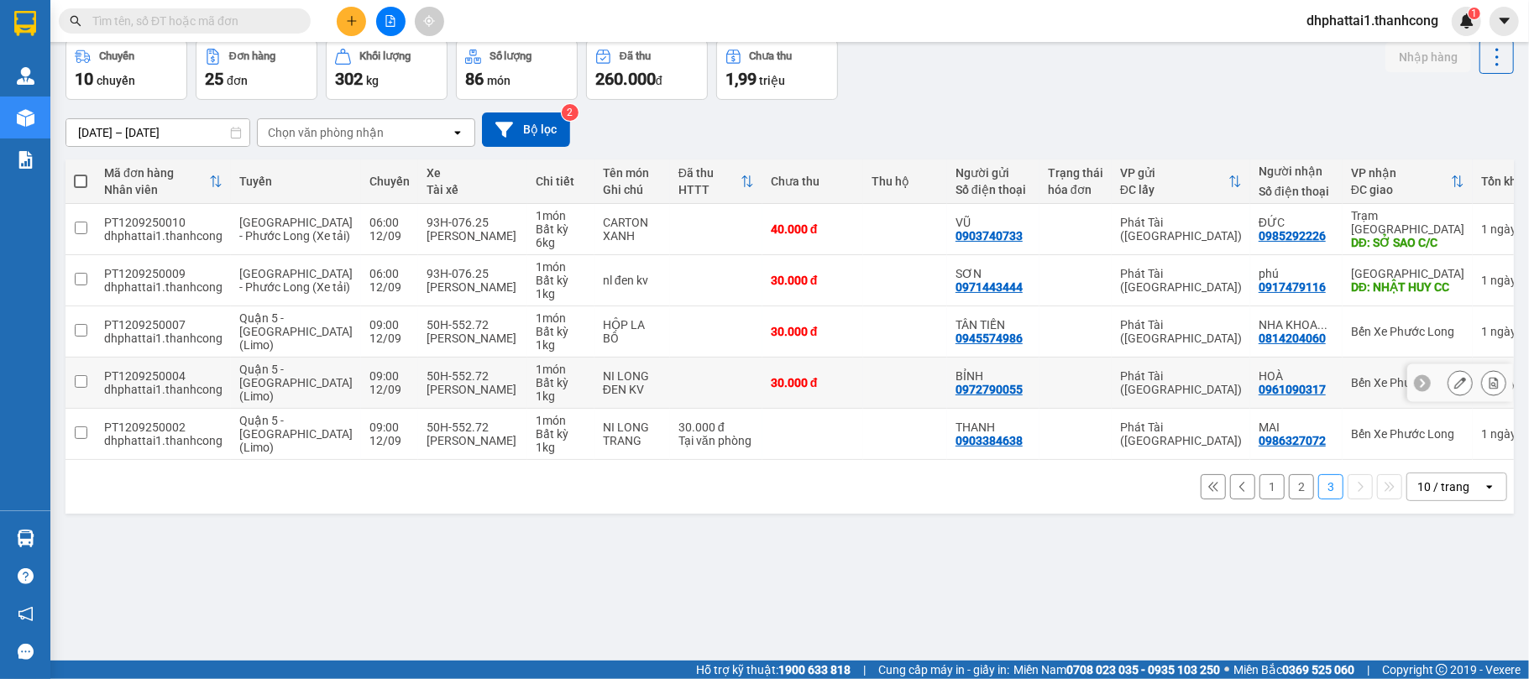
scroll to position [0, 0]
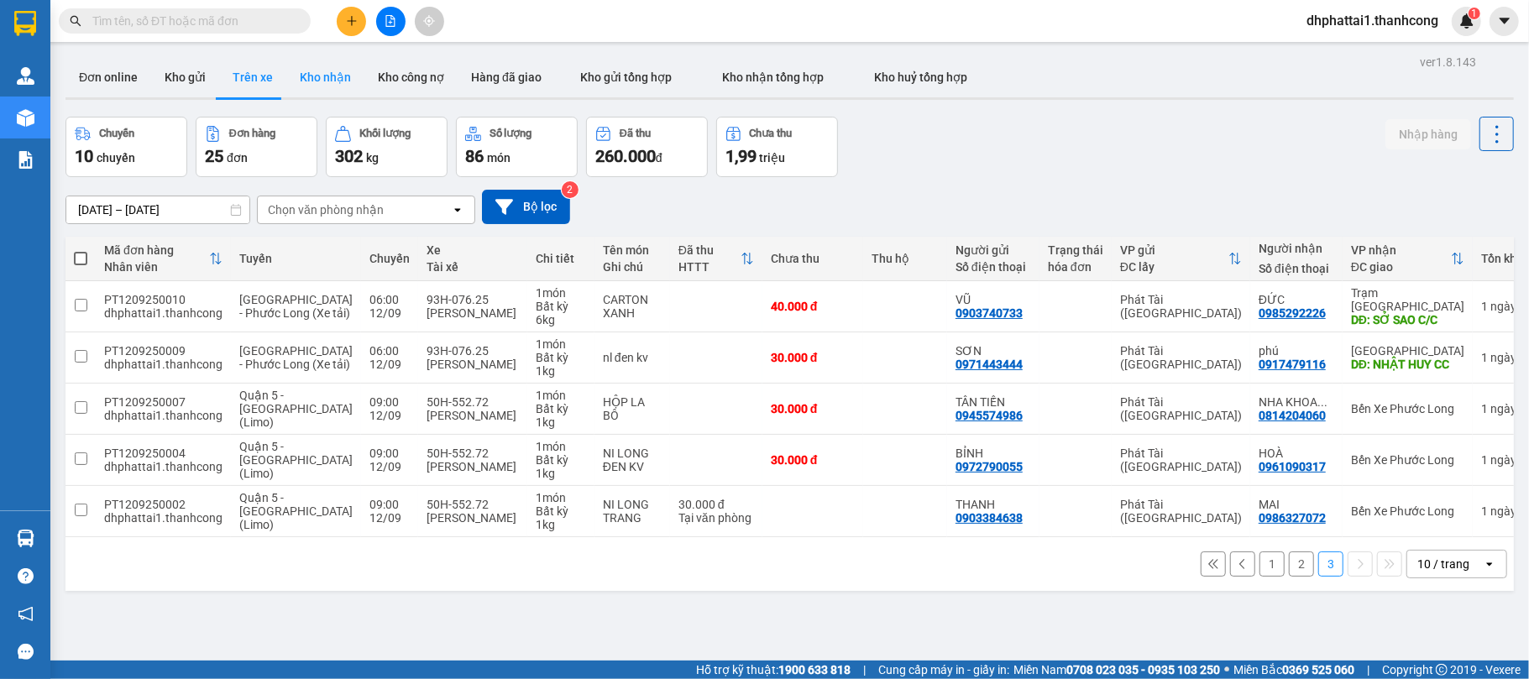
click at [336, 68] on button "Kho nhận" at bounding box center [325, 77] width 78 height 40
type input "11/09/2025 – 13/09/2025"
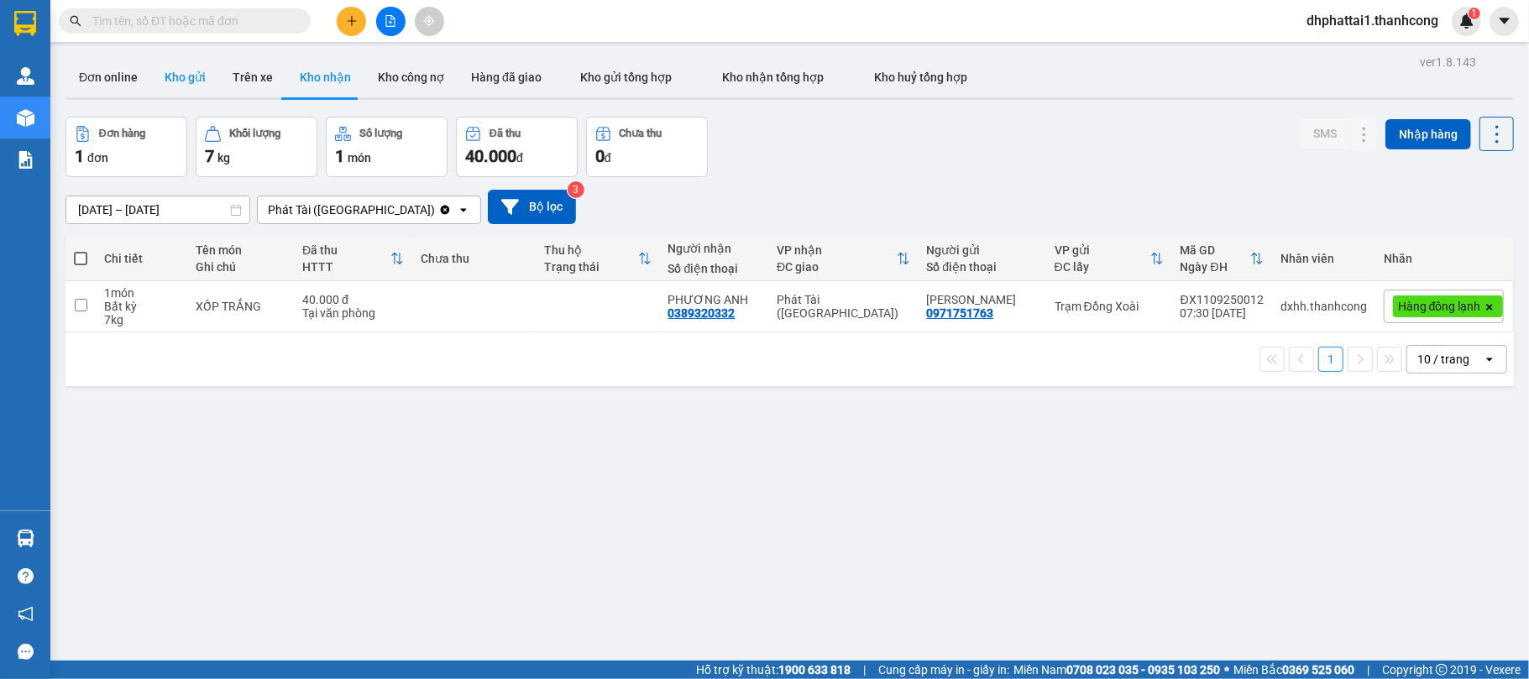
click at [197, 76] on button "Kho gửi" at bounding box center [185, 77] width 68 height 40
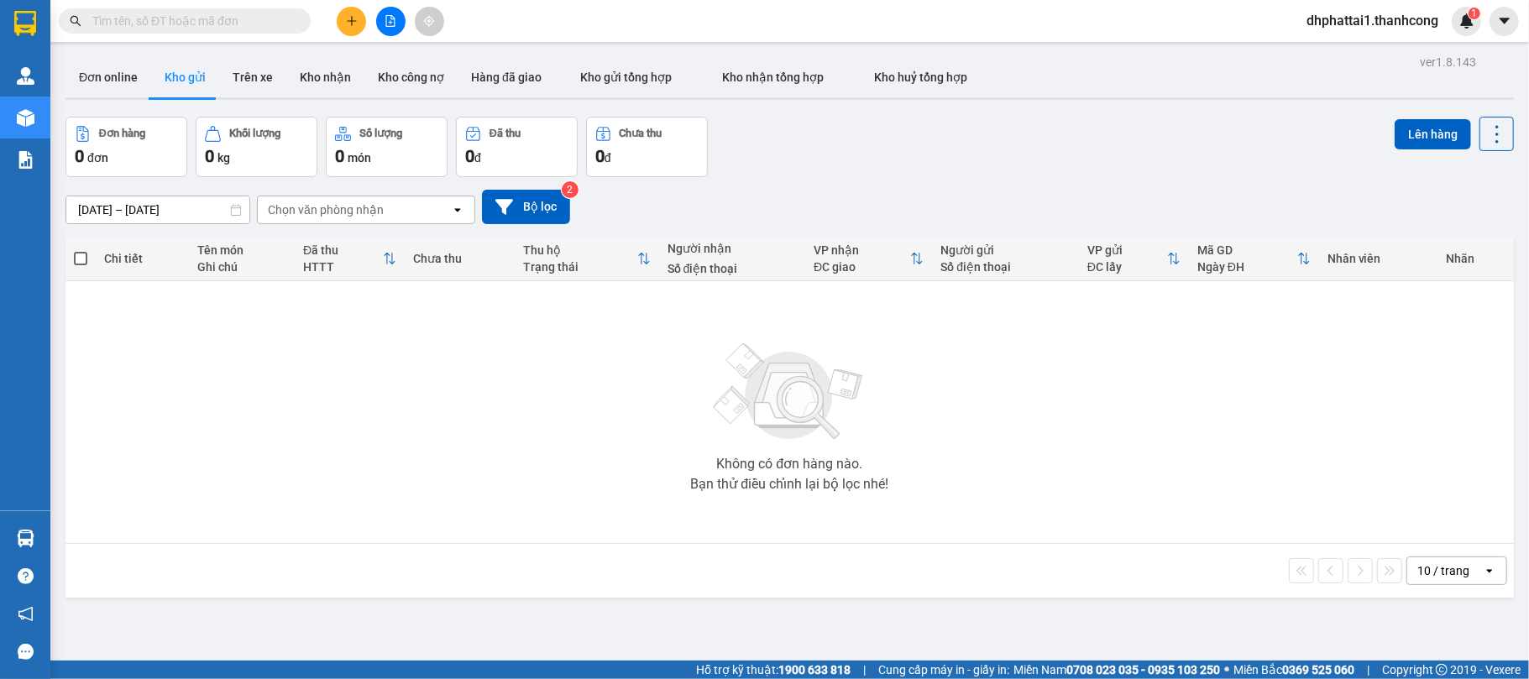
click at [302, 208] on div "Chọn văn phòng nhận" at bounding box center [326, 210] width 116 height 17
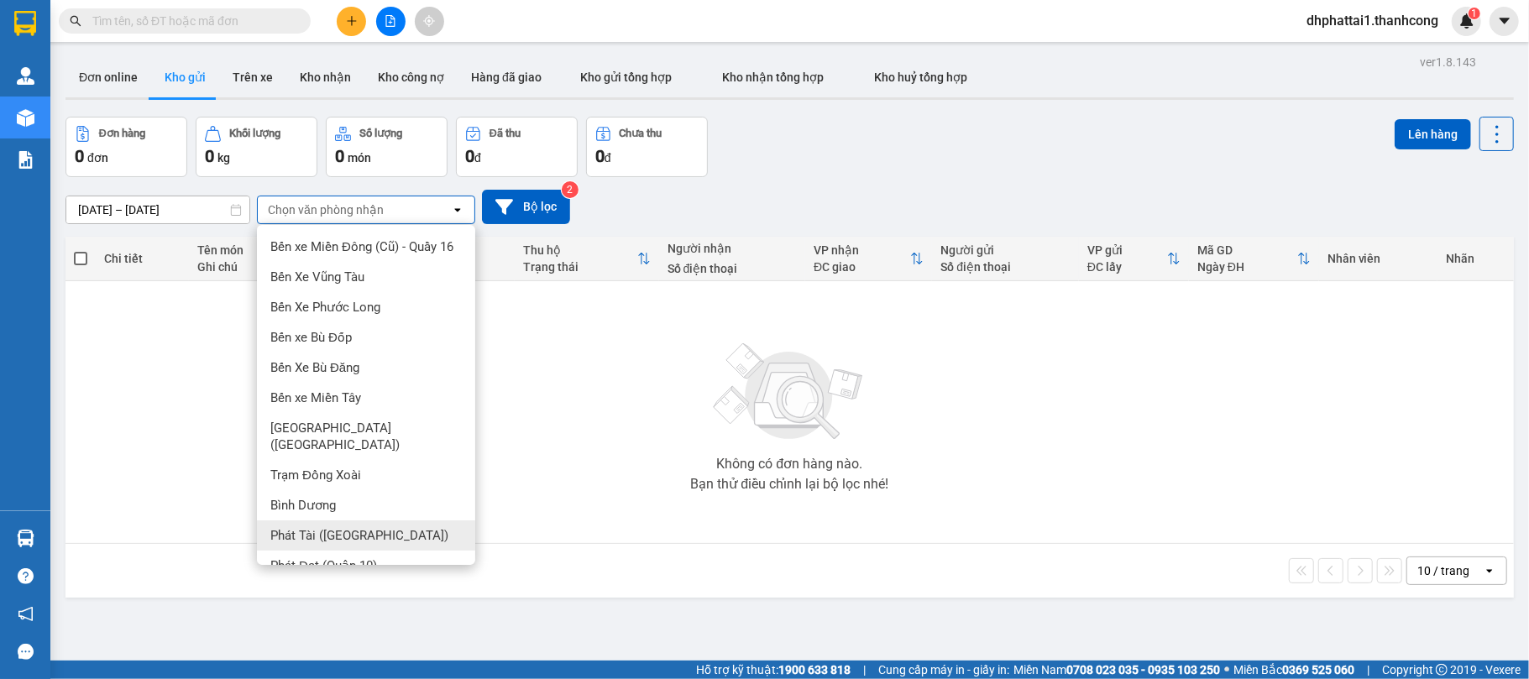
click at [347, 524] on div "Phát Tài (Quận 5)" at bounding box center [366, 536] width 218 height 30
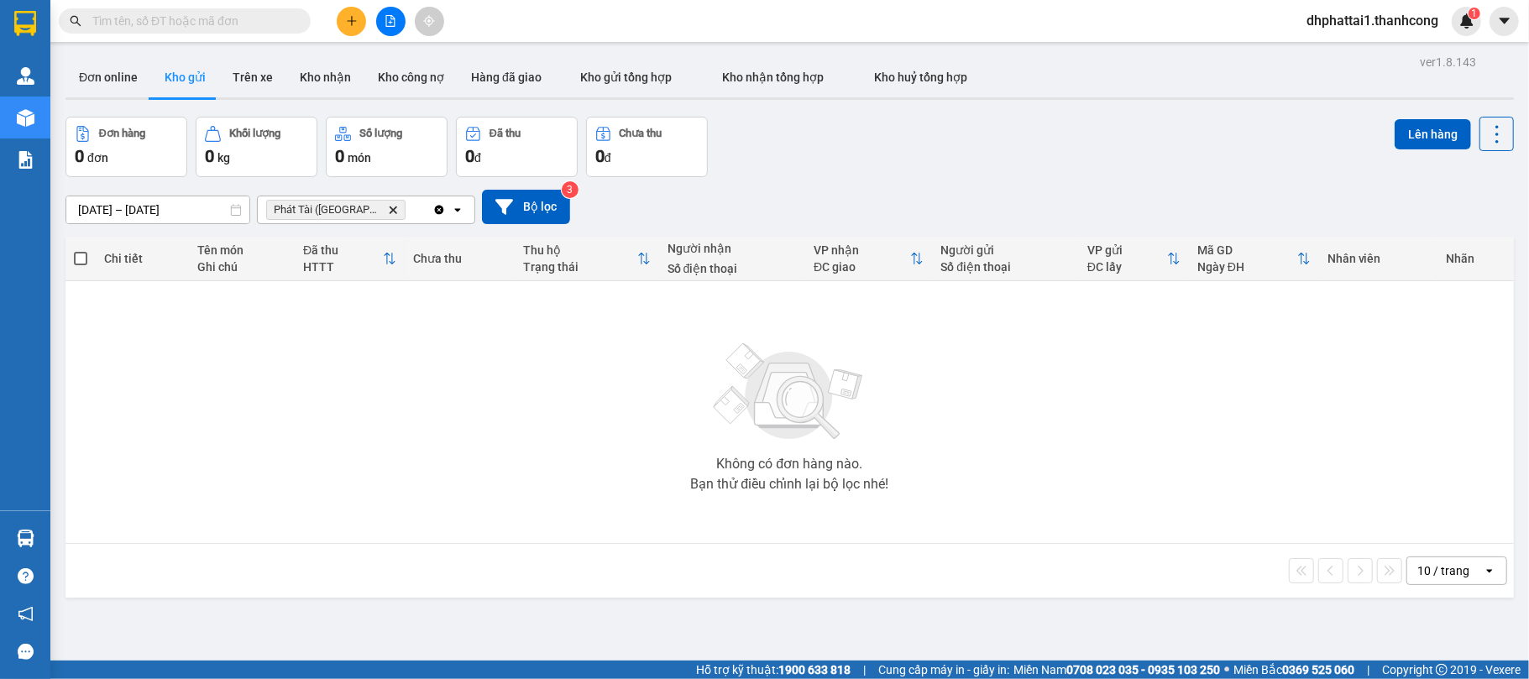
click at [425, 385] on div "Không có đơn hàng nào. Bạn thử điều chỉnh lại bộ lọc nhé!" at bounding box center [790, 412] width 1432 height 252
click at [770, 91] on button "Kho nhận tổng hợp" at bounding box center [773, 77] width 152 height 40
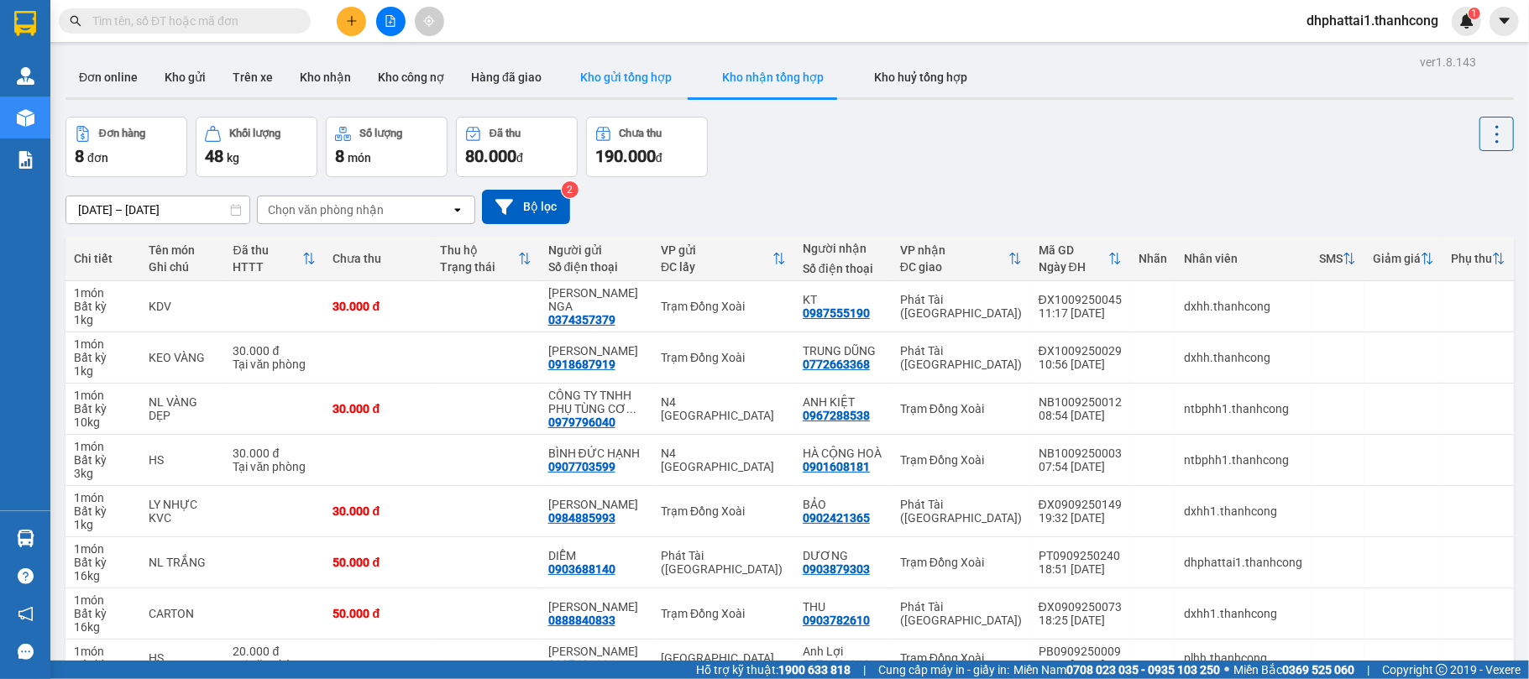
click at [627, 60] on button "Kho gửi tổng hợp" at bounding box center [626, 77] width 142 height 40
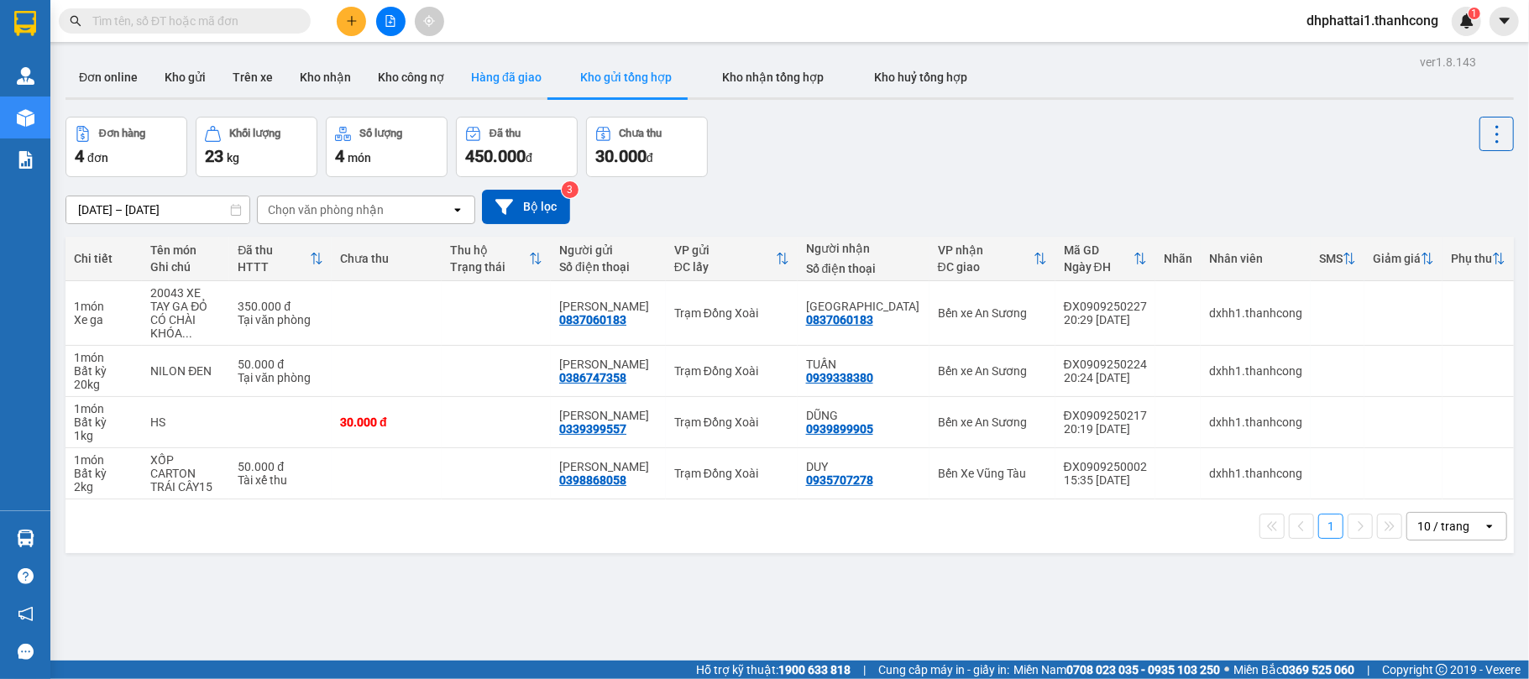
click at [534, 76] on button "Hàng đã giao" at bounding box center [506, 77] width 97 height 40
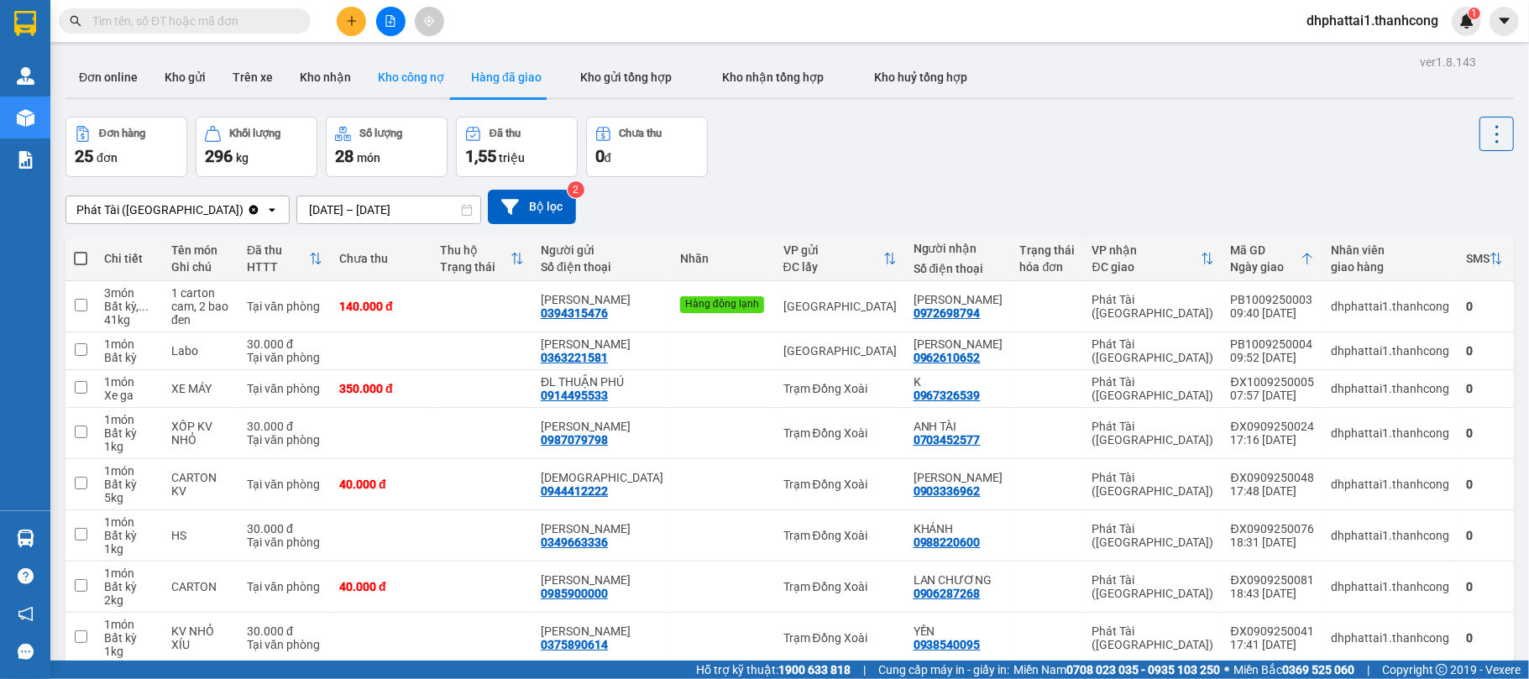
click at [408, 77] on button "Kho công nợ" at bounding box center [411, 77] width 93 height 40
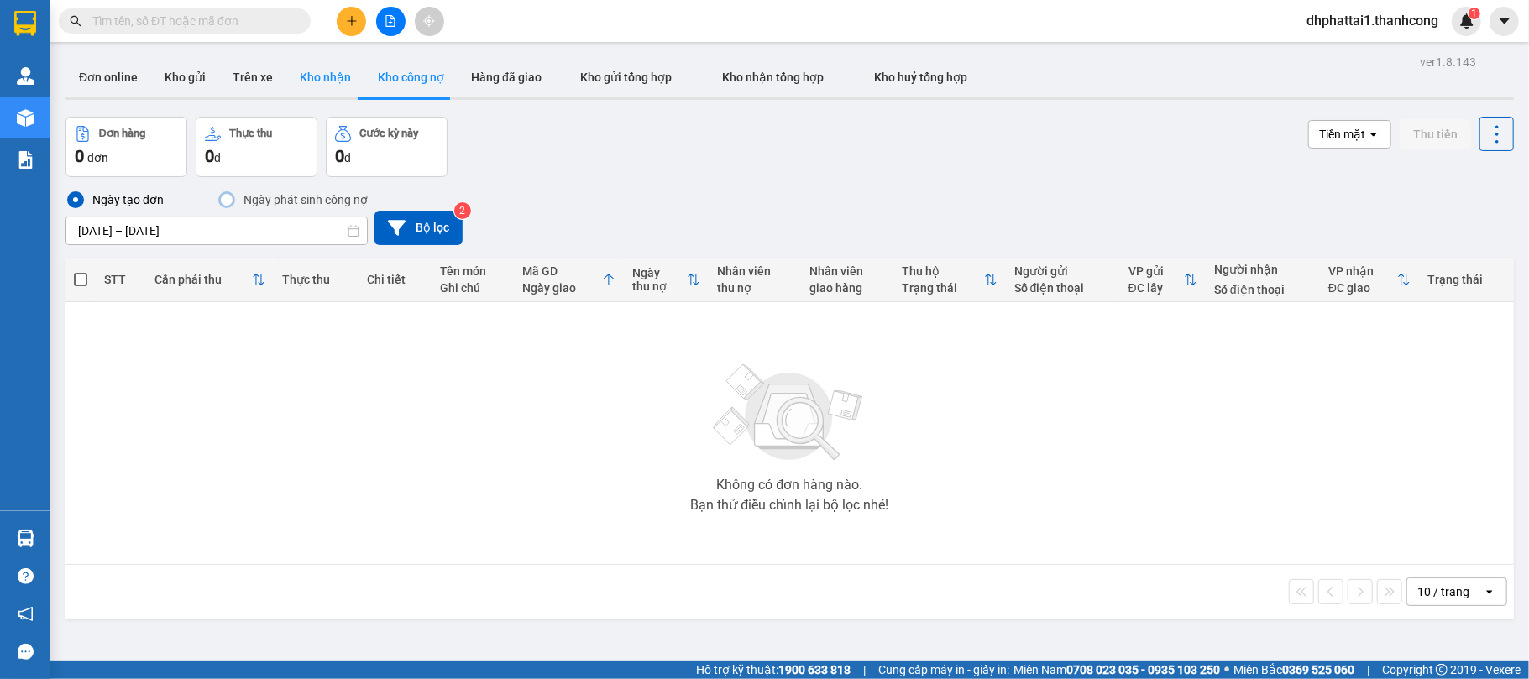
click at [311, 84] on button "Kho nhận" at bounding box center [325, 77] width 78 height 40
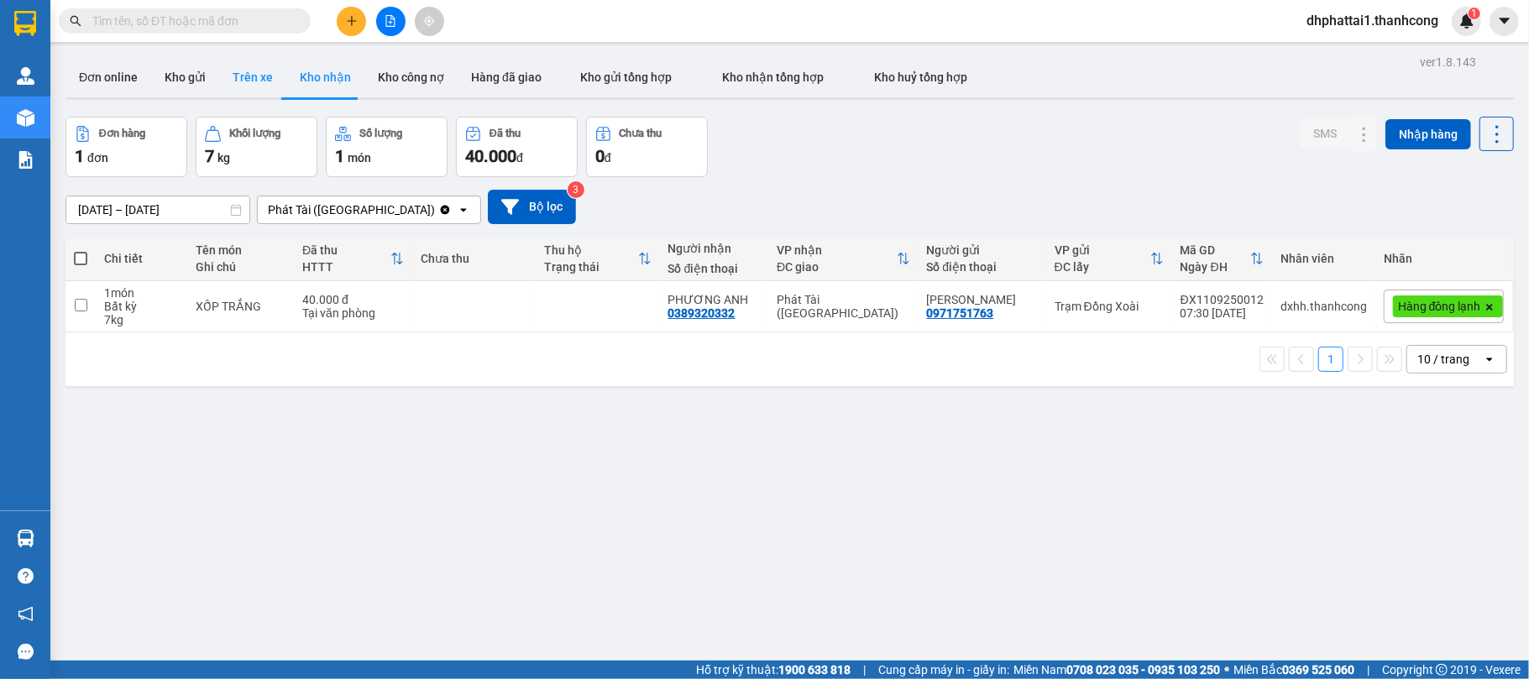
click at [249, 81] on button "Trên xe" at bounding box center [252, 77] width 67 height 40
type input "12/09/2025 – 13/09/2025"
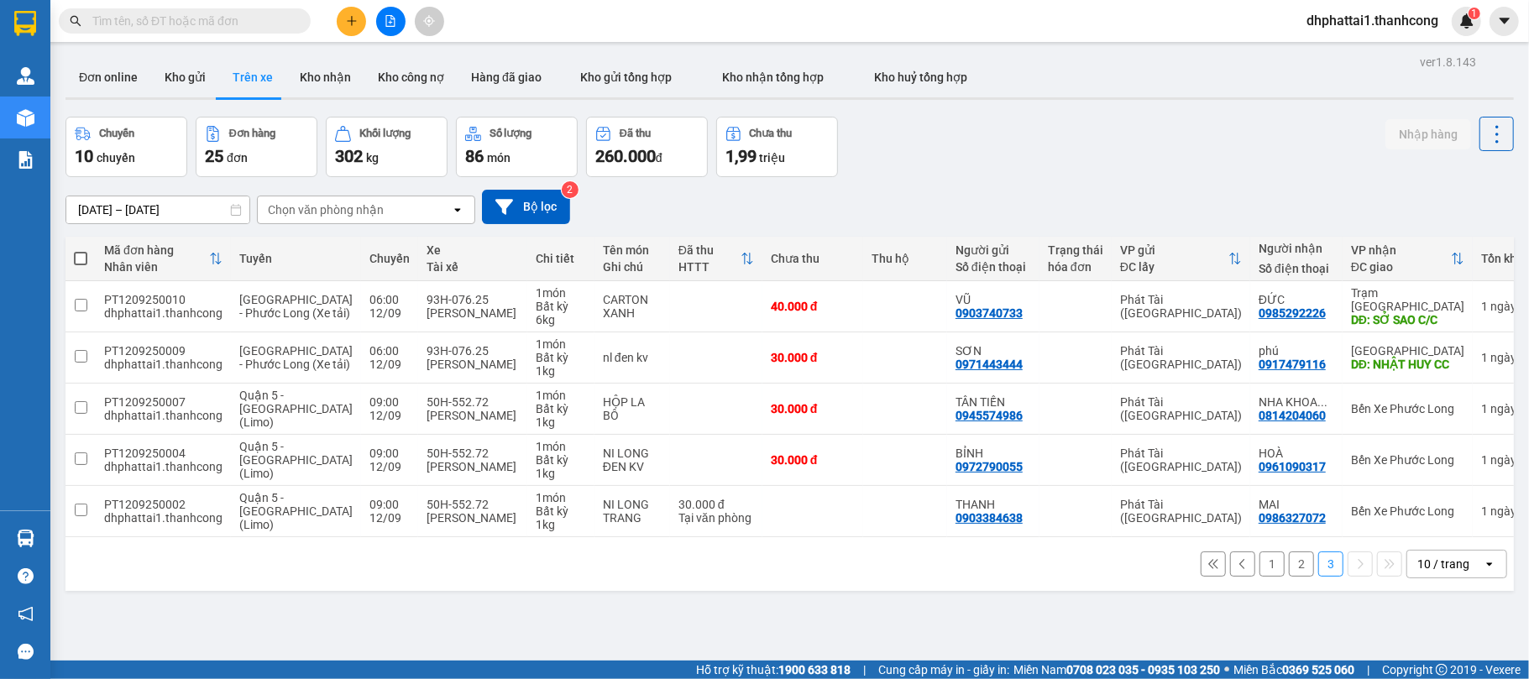
click at [1260, 577] on button "1" at bounding box center [1272, 564] width 25 height 25
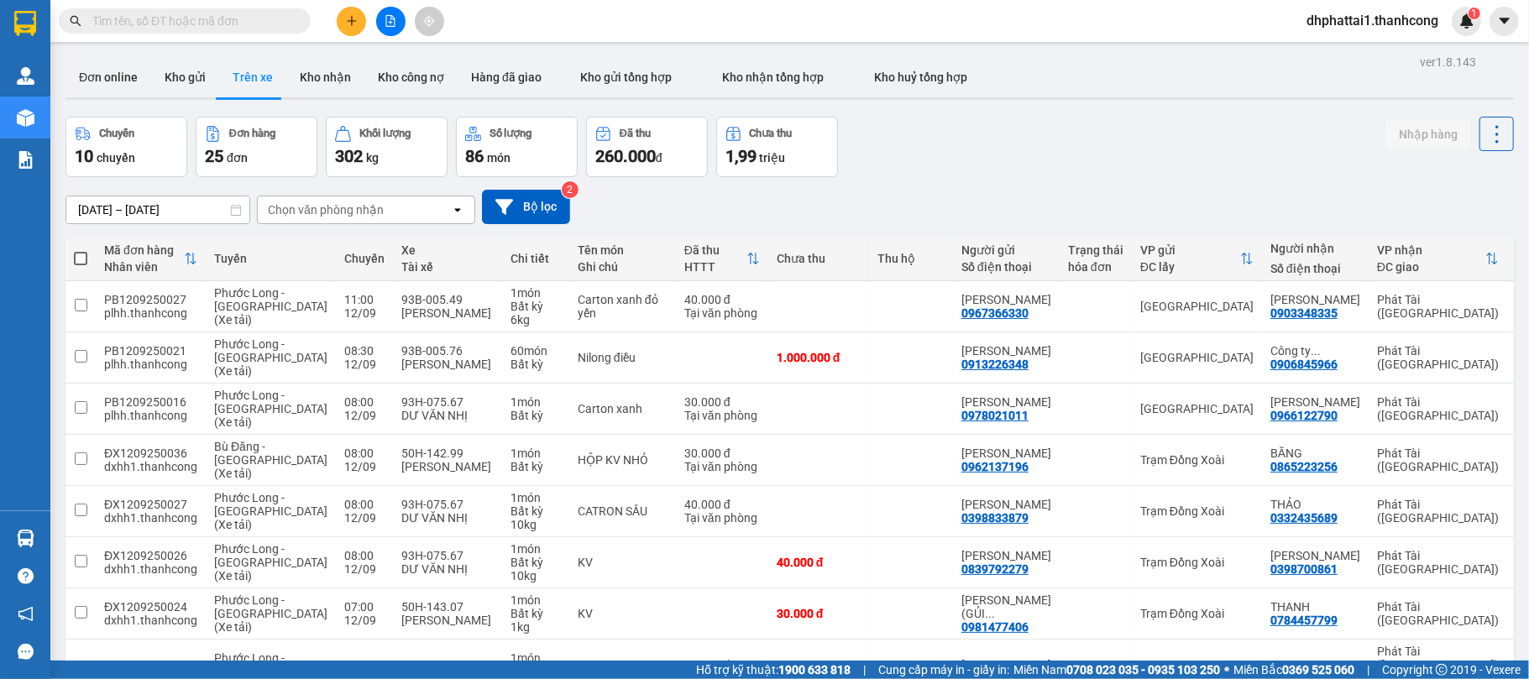
click at [81, 259] on span at bounding box center [80, 258] width 13 height 13
click at [81, 250] on input "checkbox" at bounding box center [81, 250] width 0 height 0
checkbox input "true"
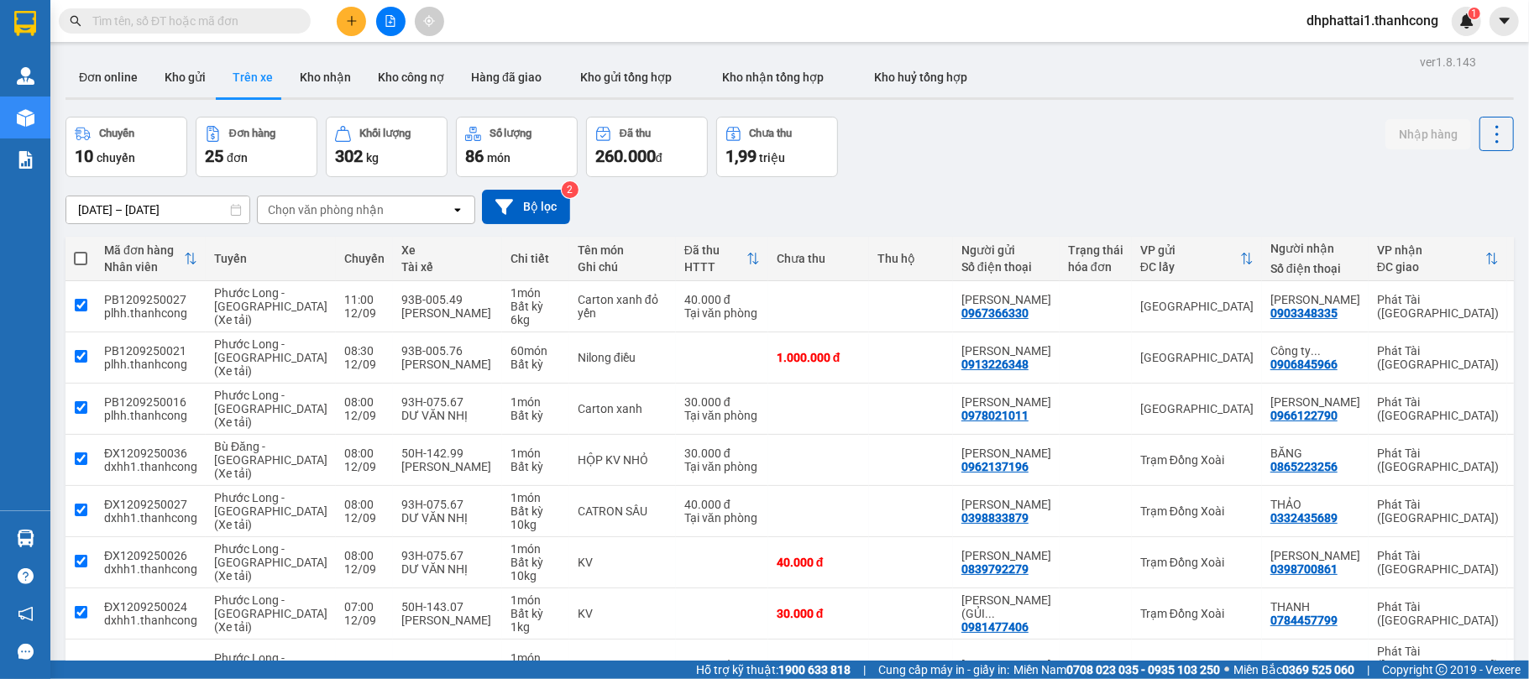
checkbox input "true"
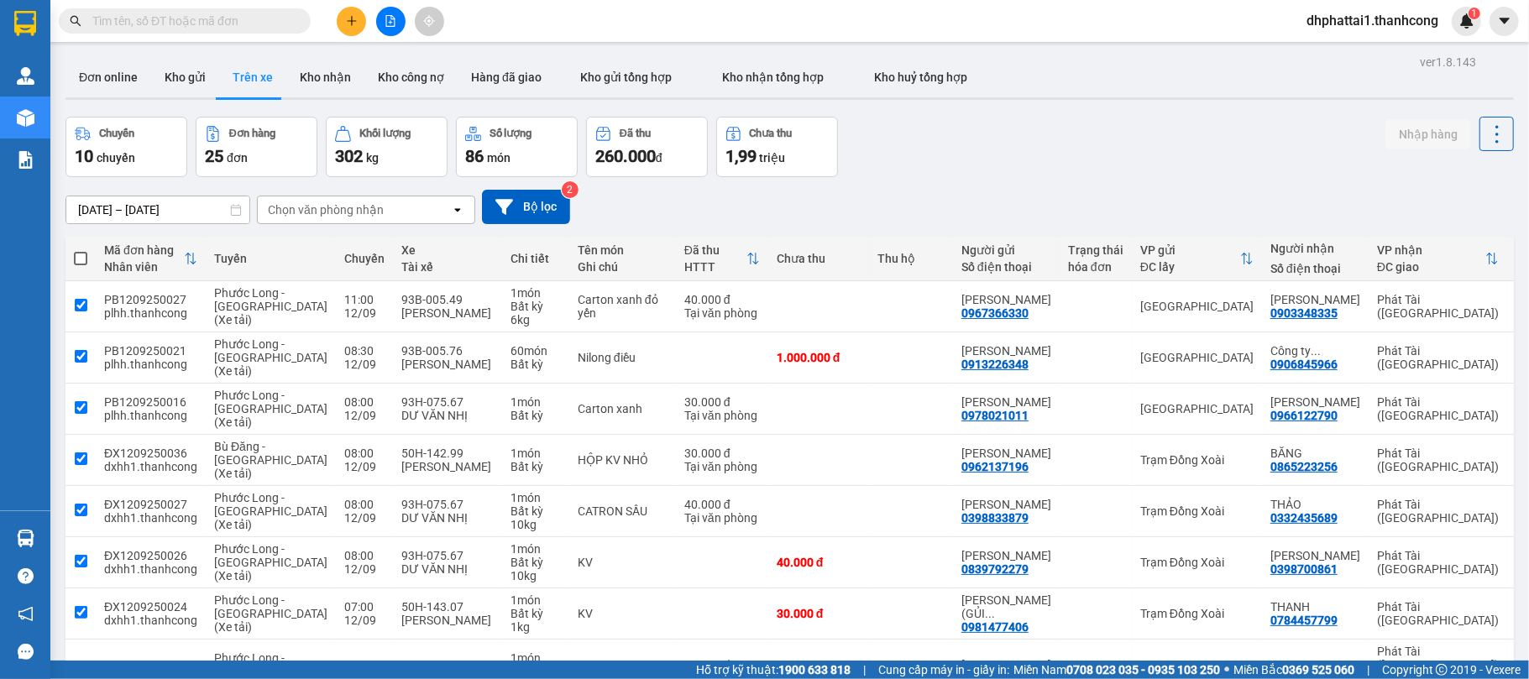
checkbox input "true"
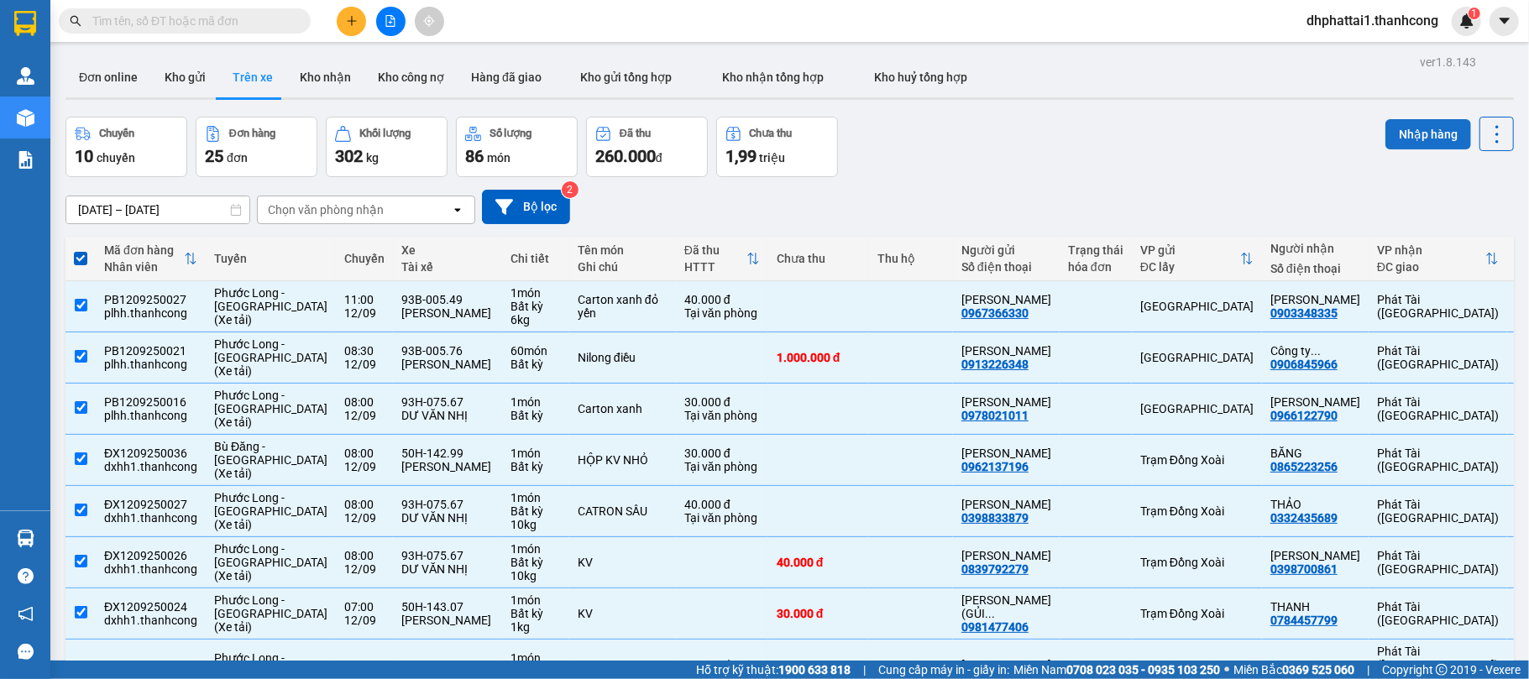
click at [1412, 133] on button "Nhập hàng" at bounding box center [1429, 134] width 86 height 30
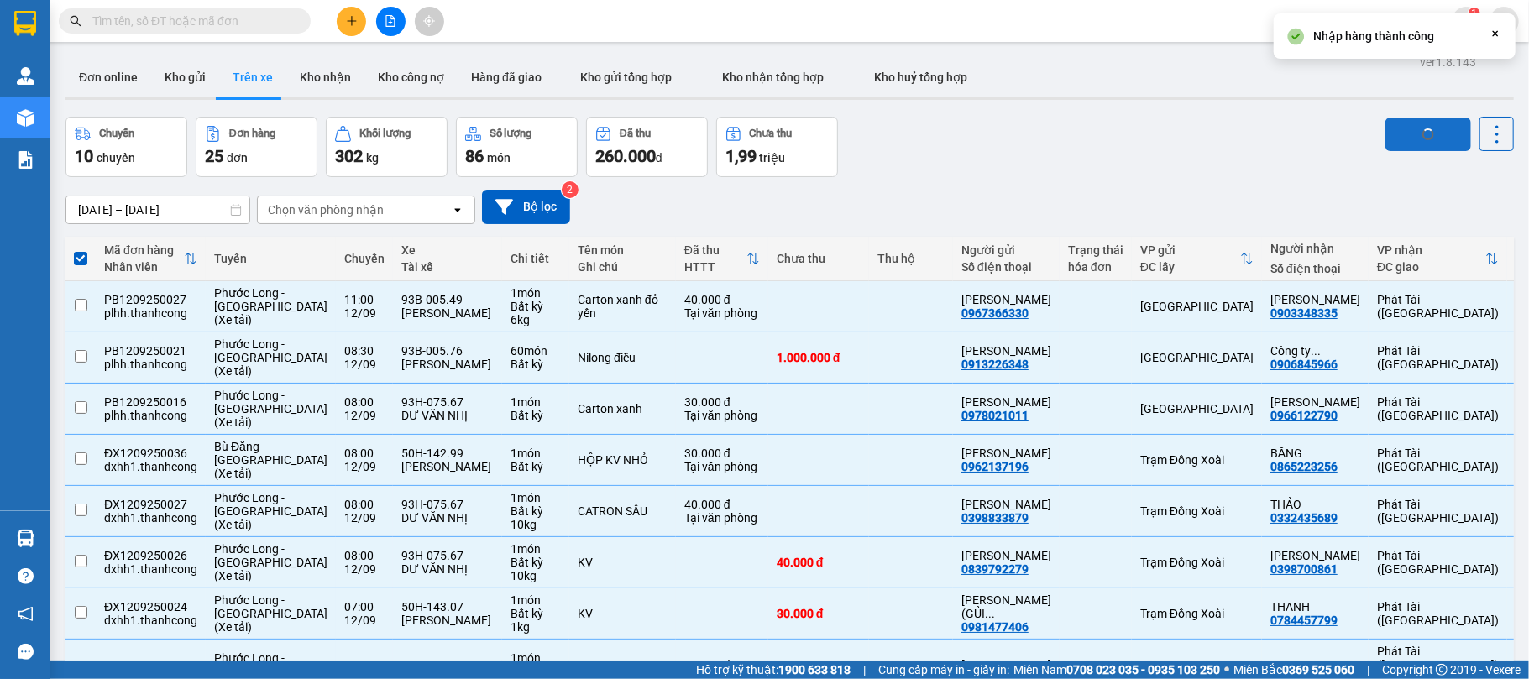
checkbox input "false"
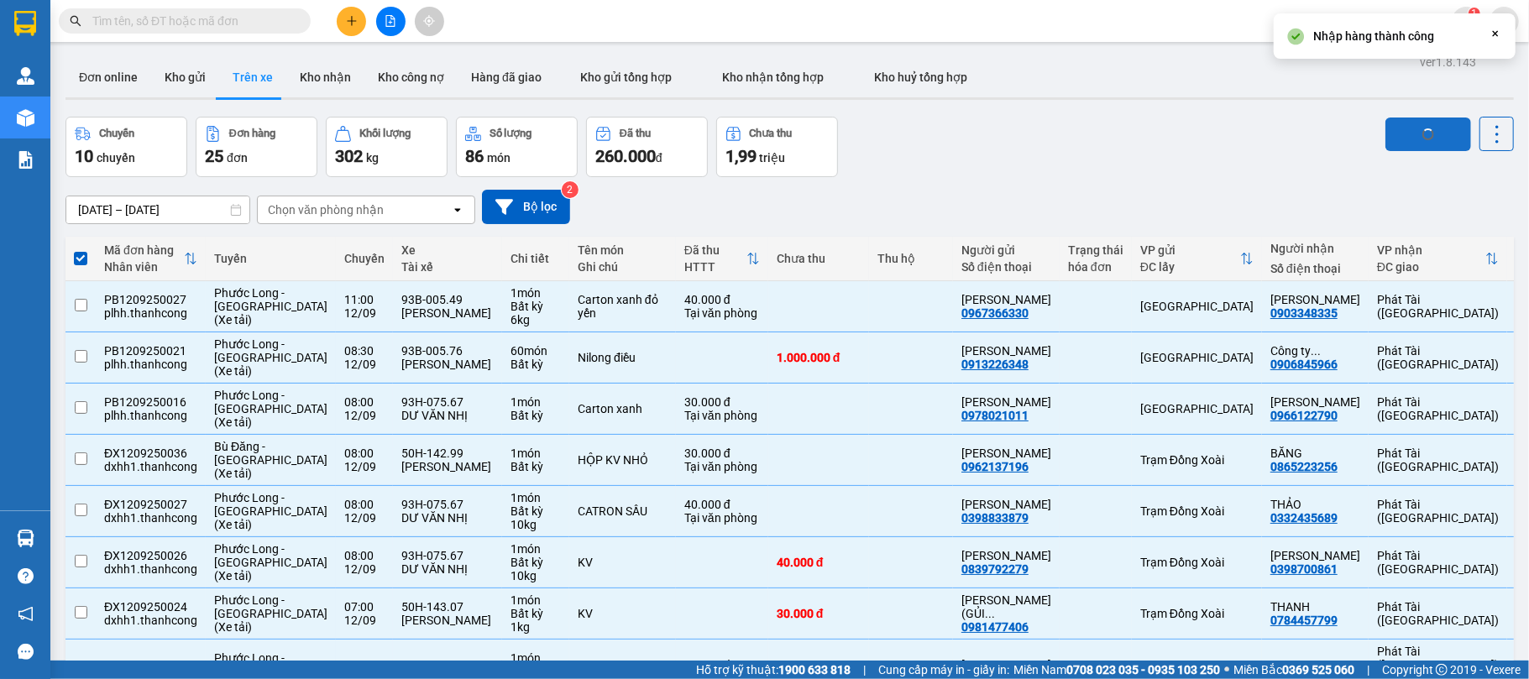
checkbox input "false"
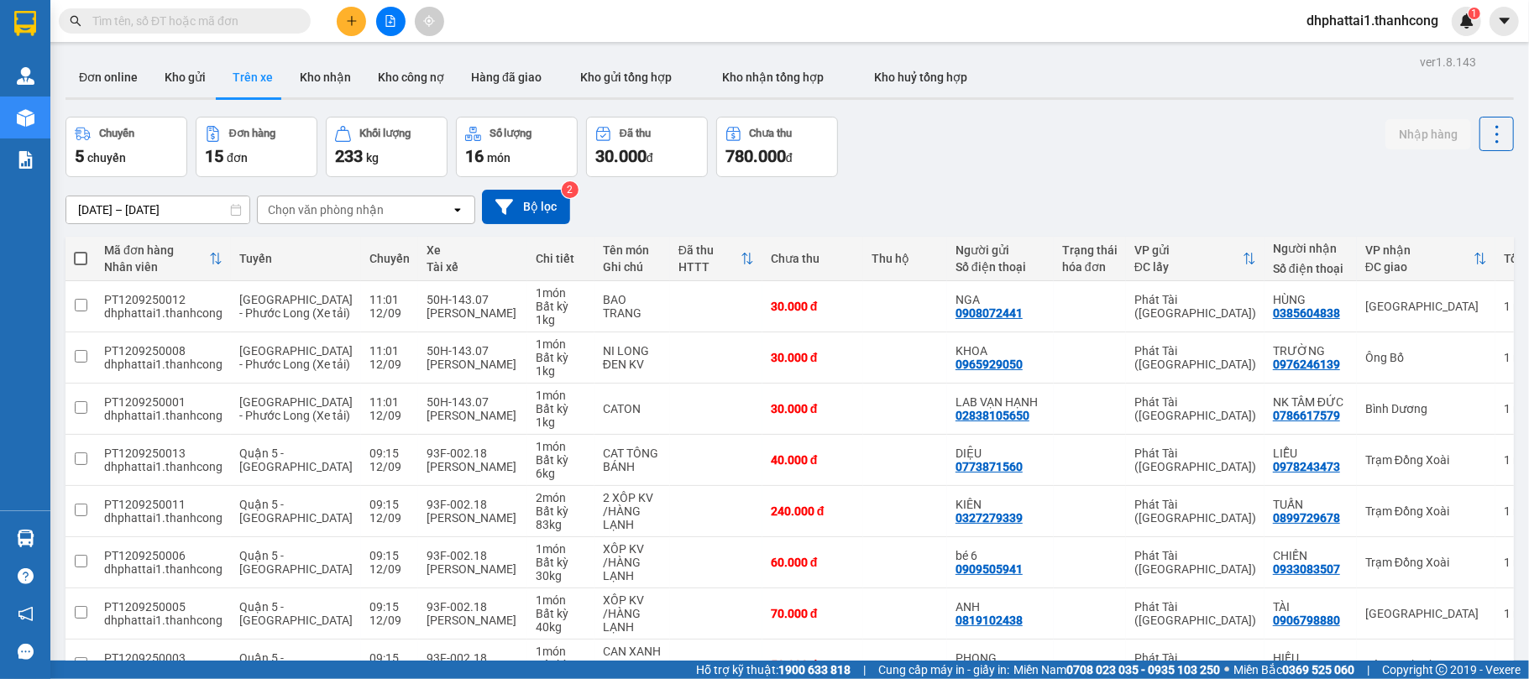
click at [85, 259] on span at bounding box center [80, 258] width 13 height 13
click at [81, 250] on input "checkbox" at bounding box center [81, 250] width 0 height 0
checkbox input "true"
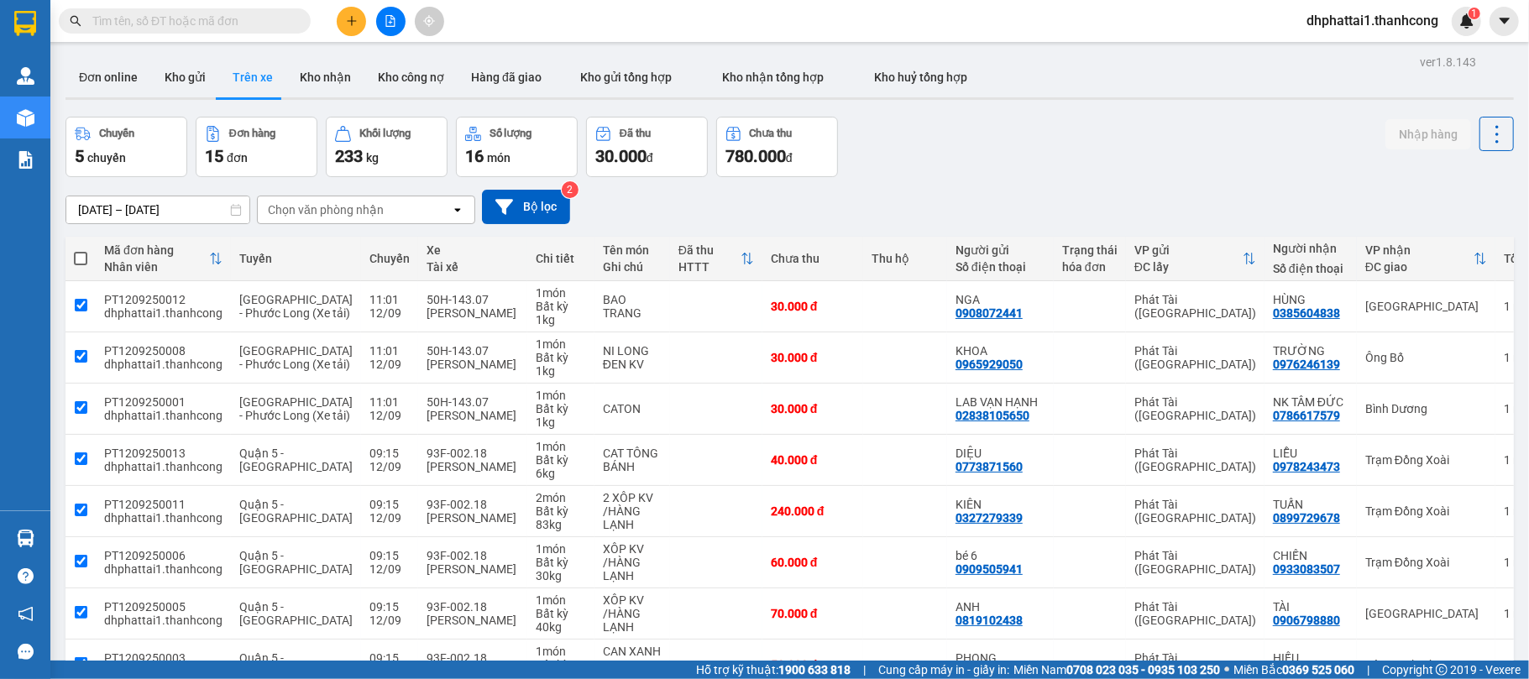
checkbox input "true"
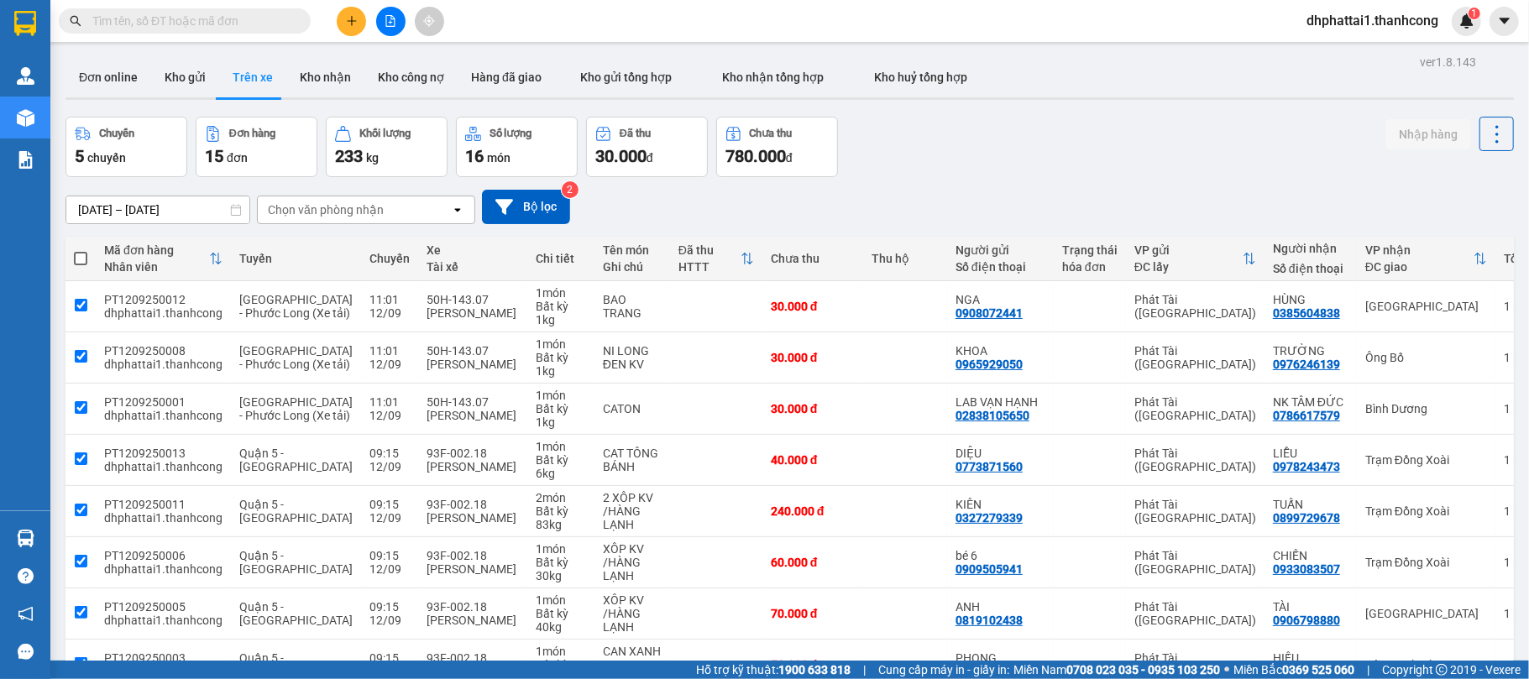
checkbox input "true"
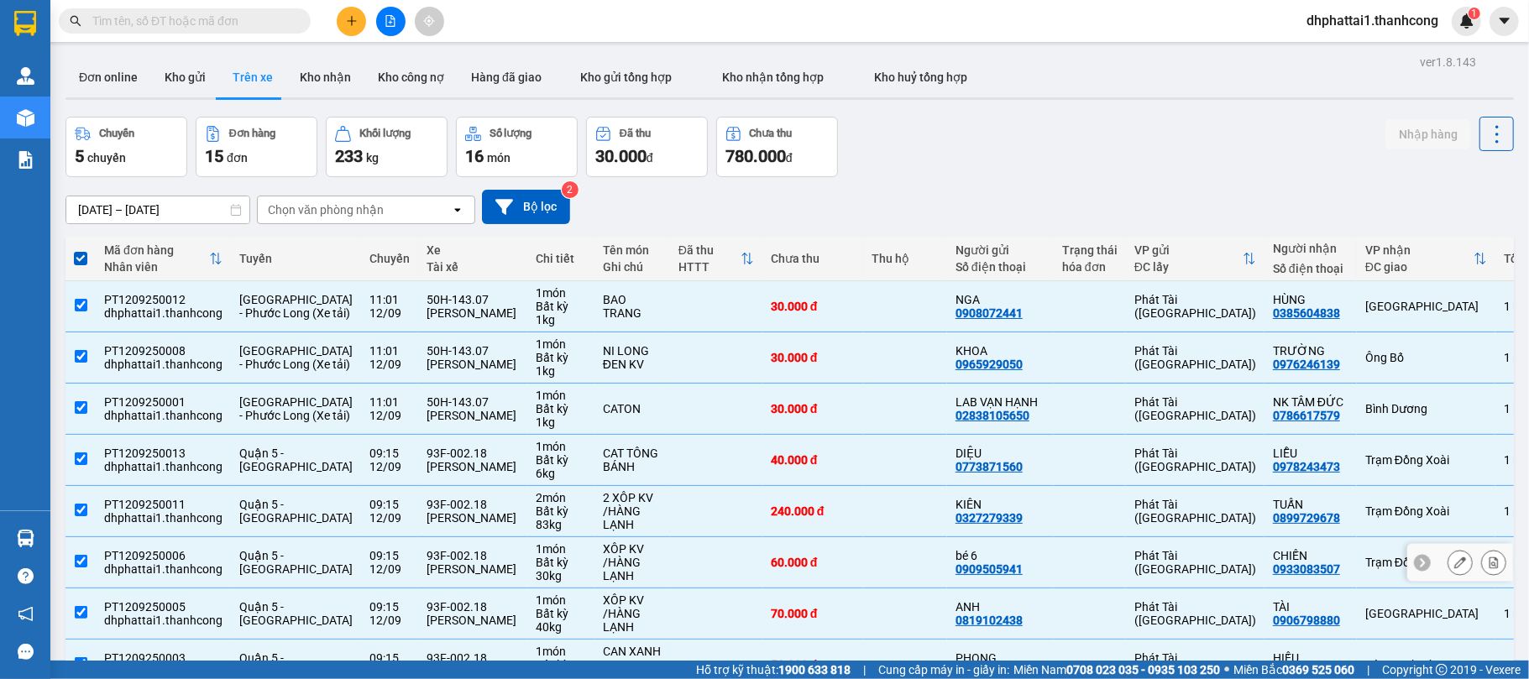
scroll to position [206, 0]
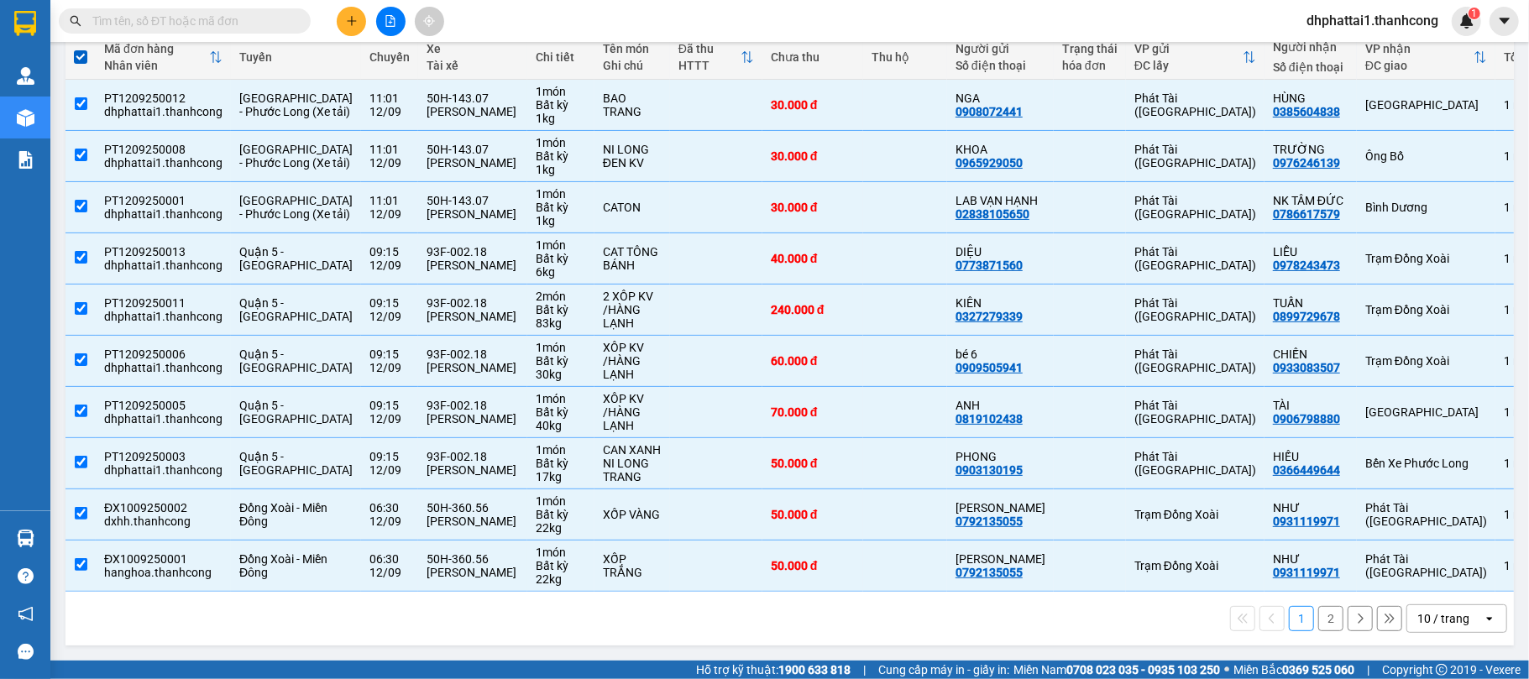
click at [1319, 615] on button "2" at bounding box center [1331, 618] width 25 height 25
checkbox input "false"
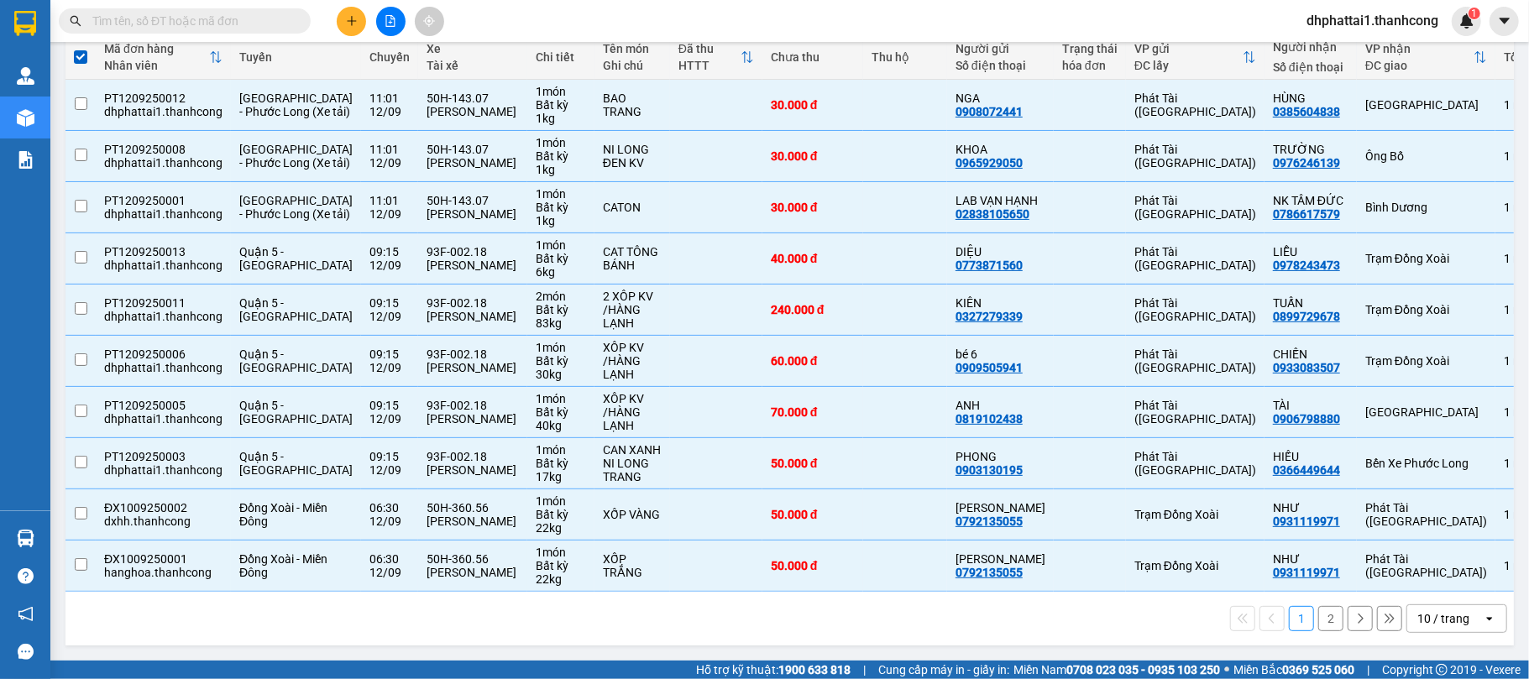
checkbox input "false"
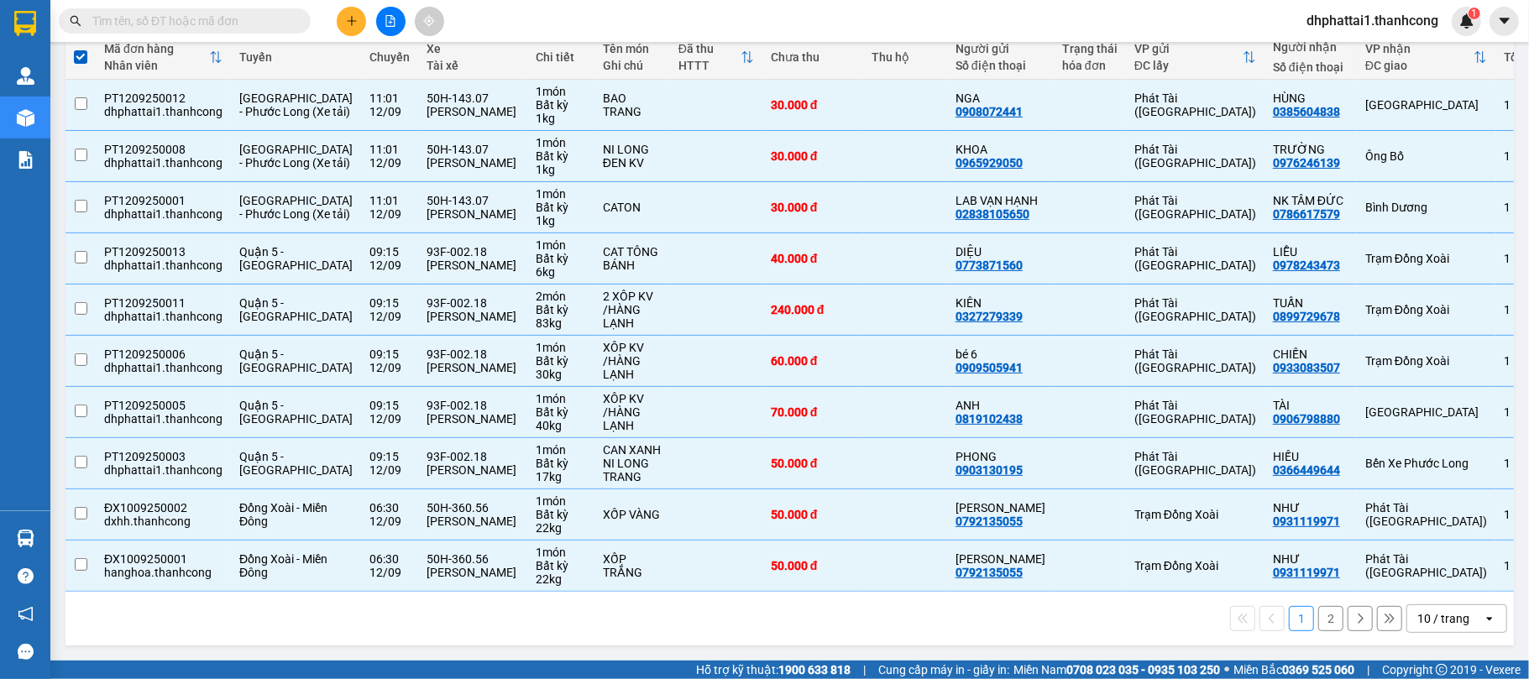
checkbox input "false"
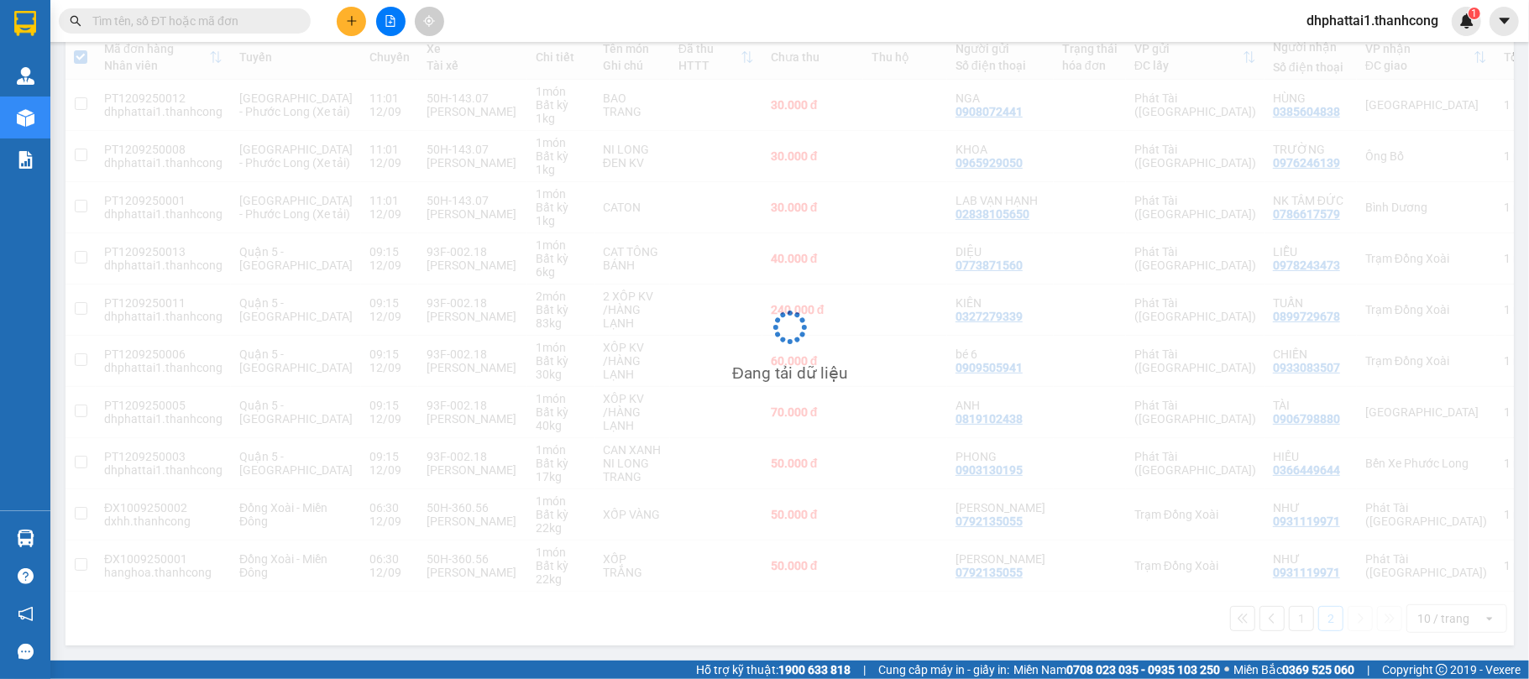
scroll to position [77, 0]
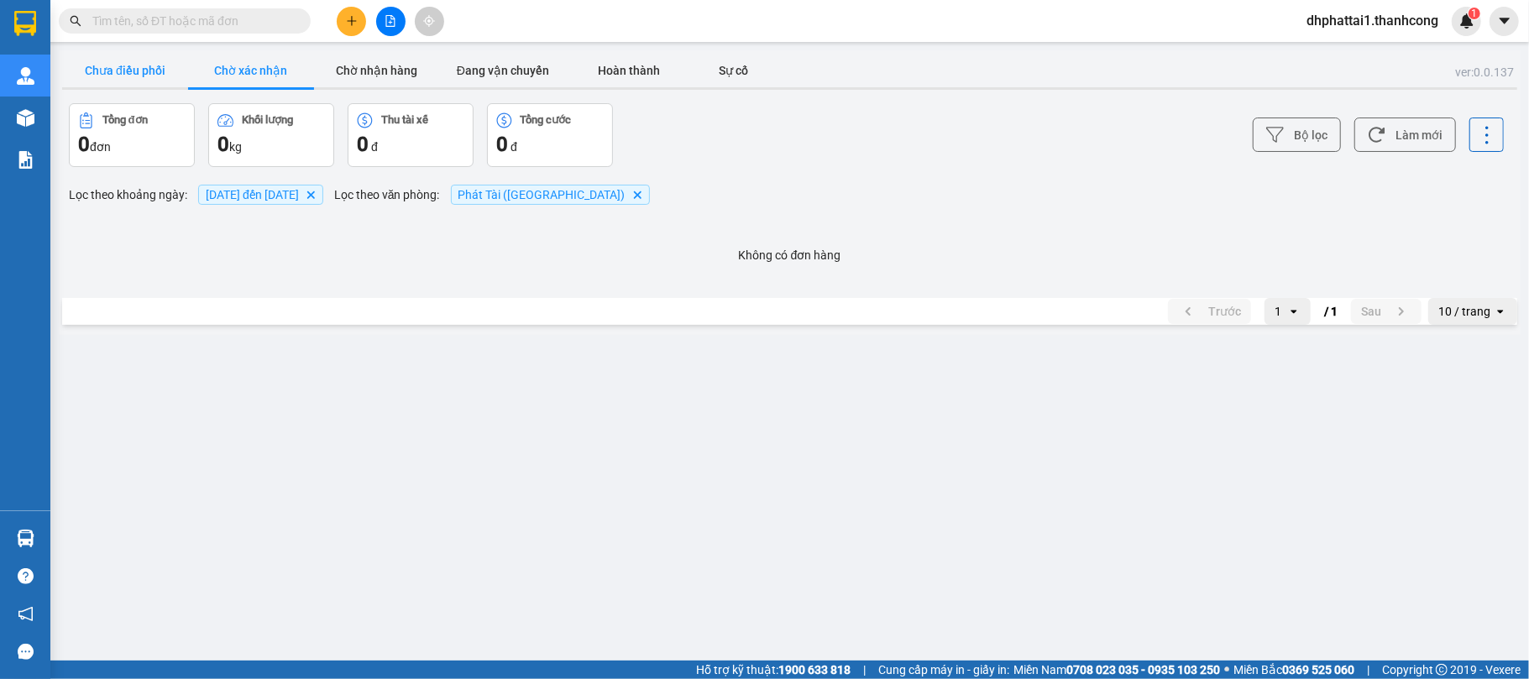
click at [141, 62] on button "Chưa điều phối" at bounding box center [125, 71] width 126 height 34
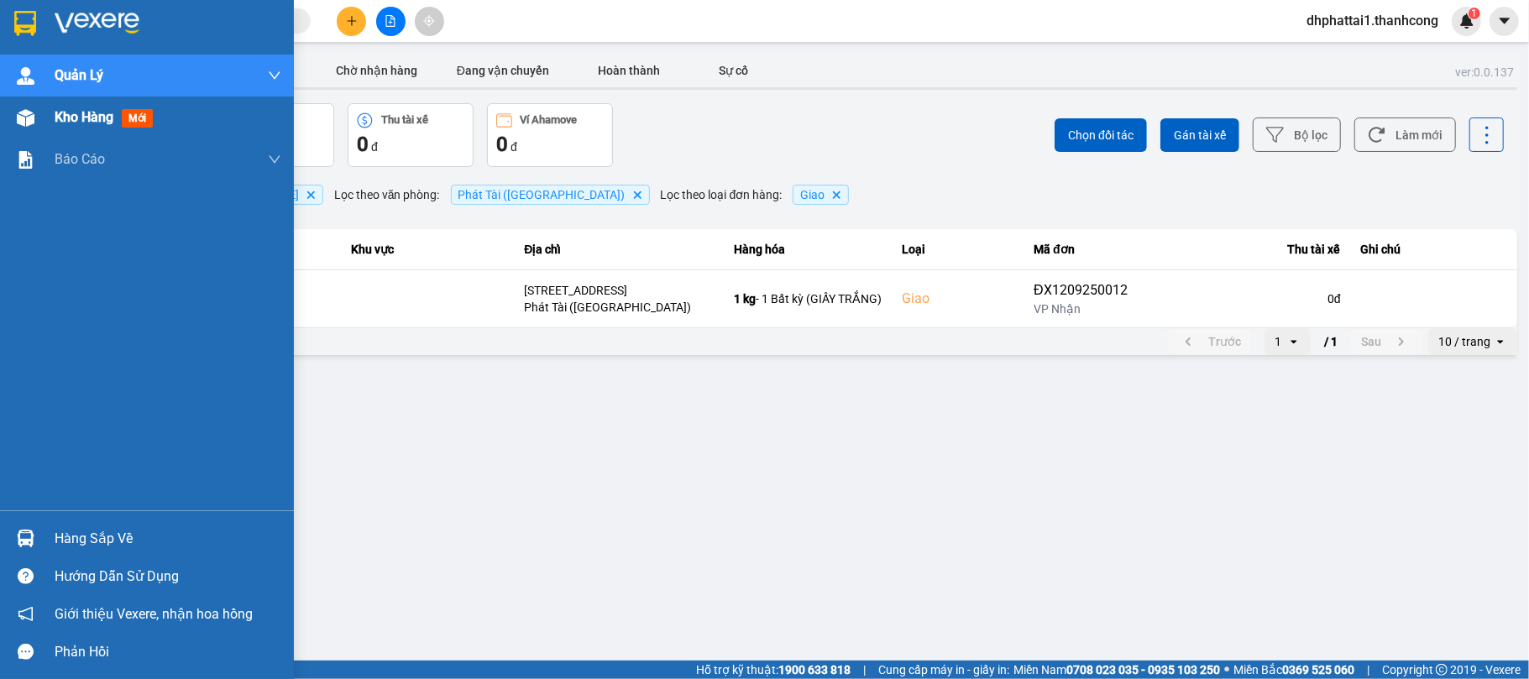
click at [39, 125] on div at bounding box center [25, 117] width 29 height 29
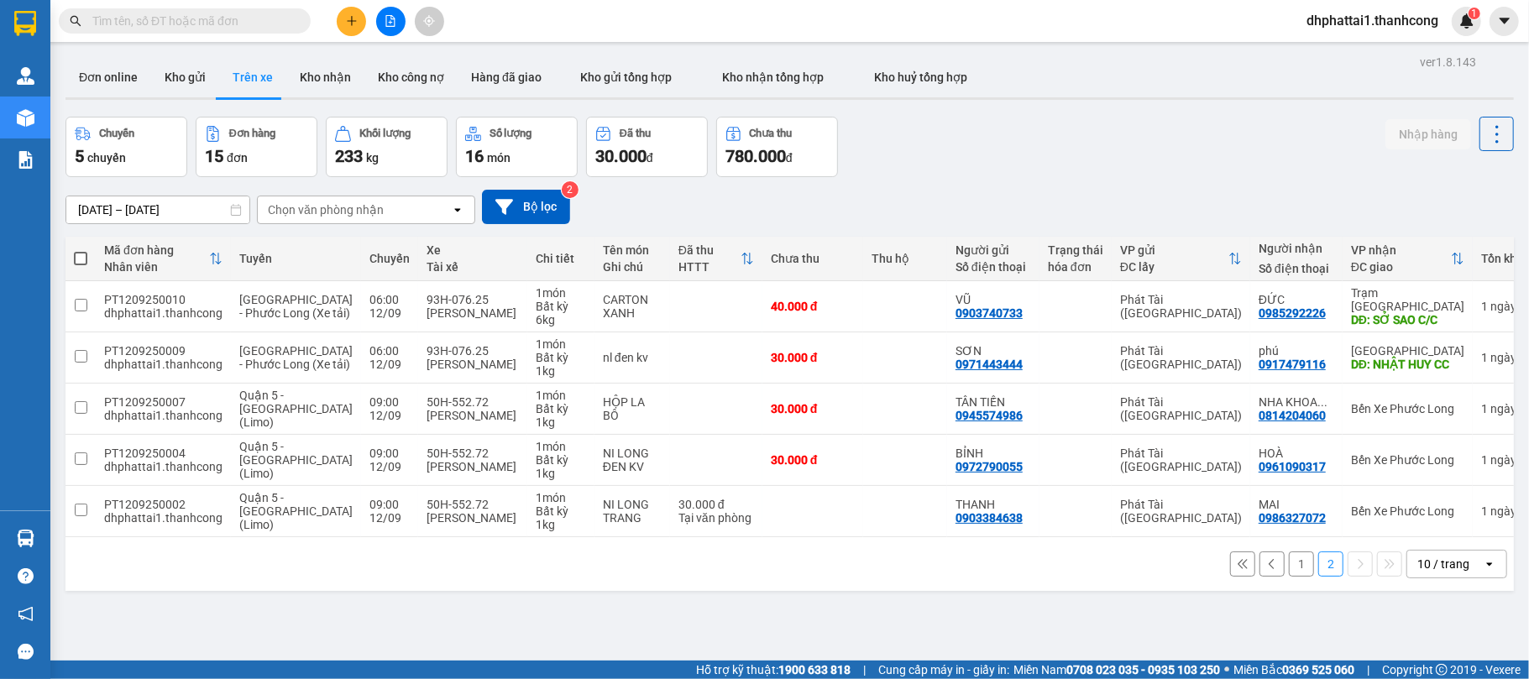
click at [79, 259] on span at bounding box center [80, 258] width 13 height 13
click at [81, 250] on input "checkbox" at bounding box center [81, 250] width 0 height 0
checkbox input "true"
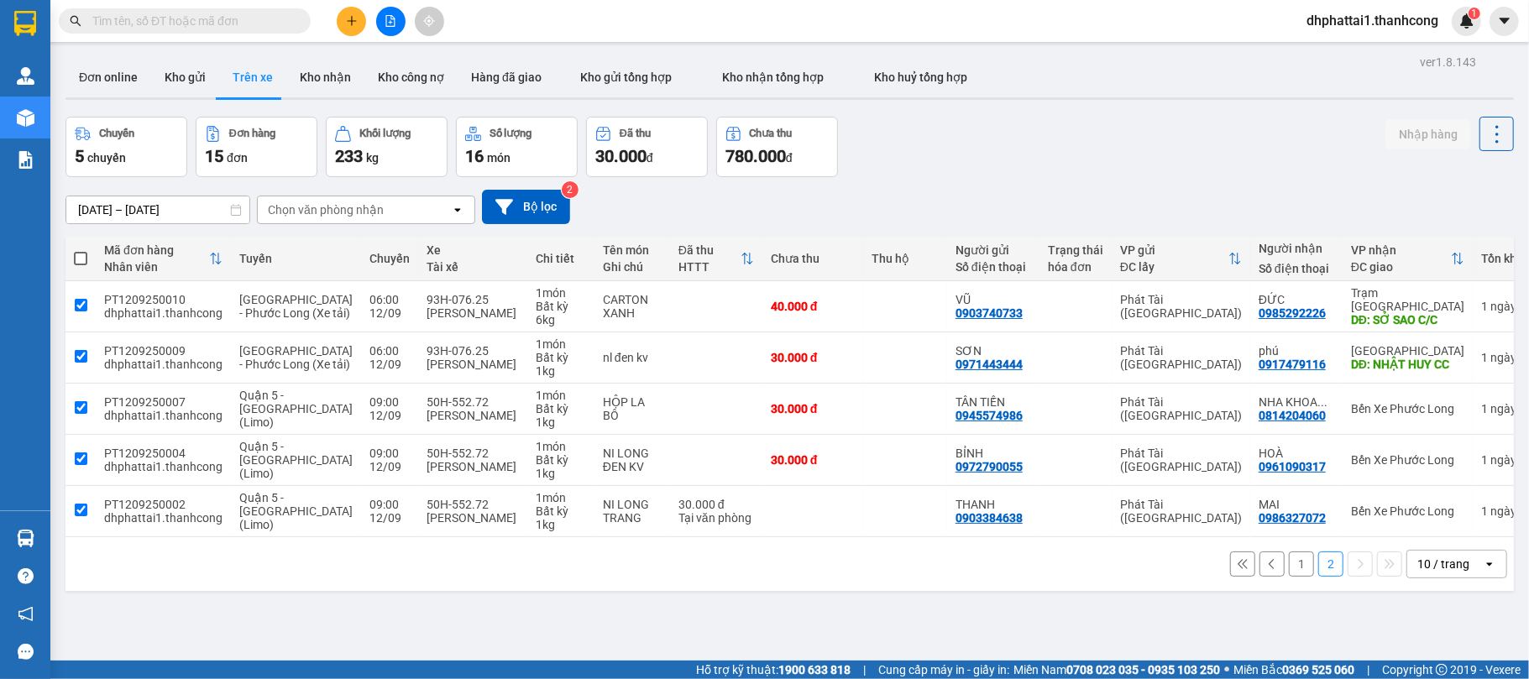
checkbox input "true"
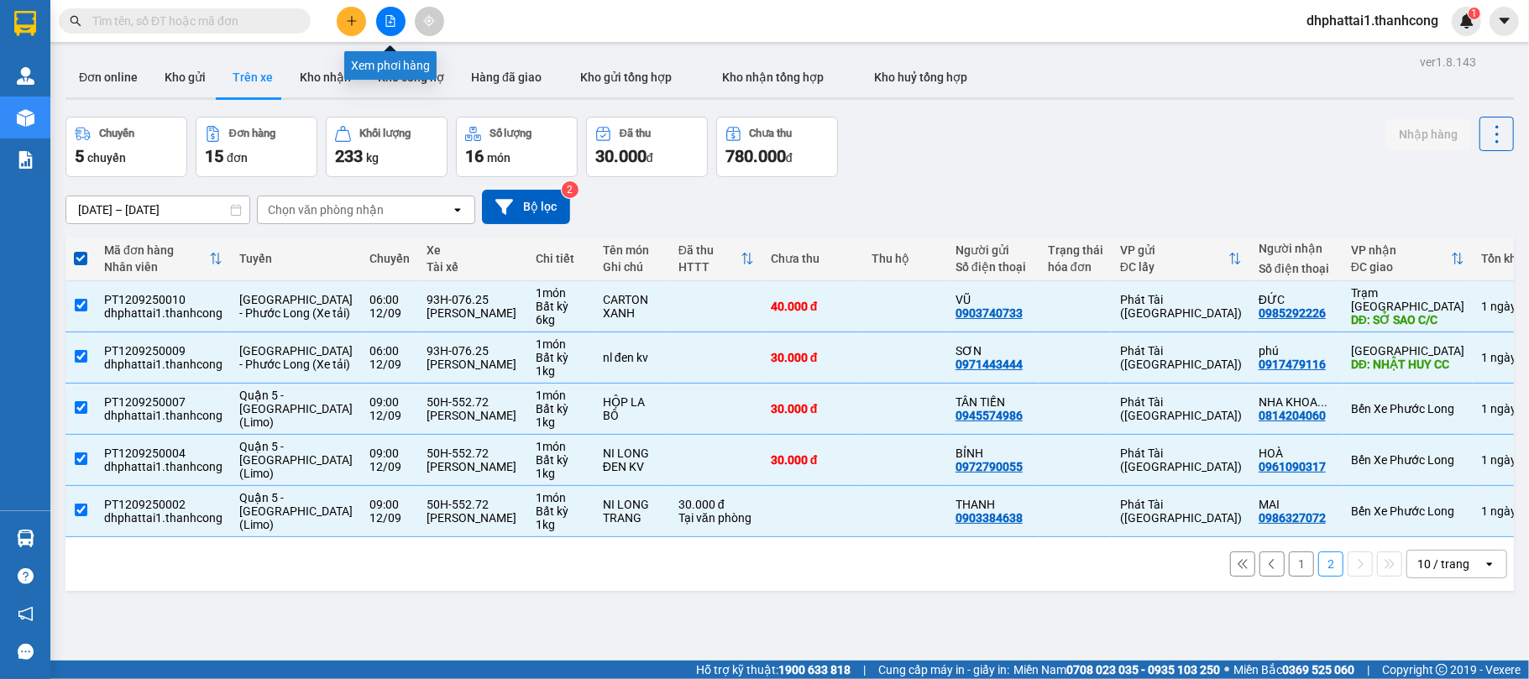
click at [385, 18] on icon "file-add" at bounding box center [391, 21] width 12 height 12
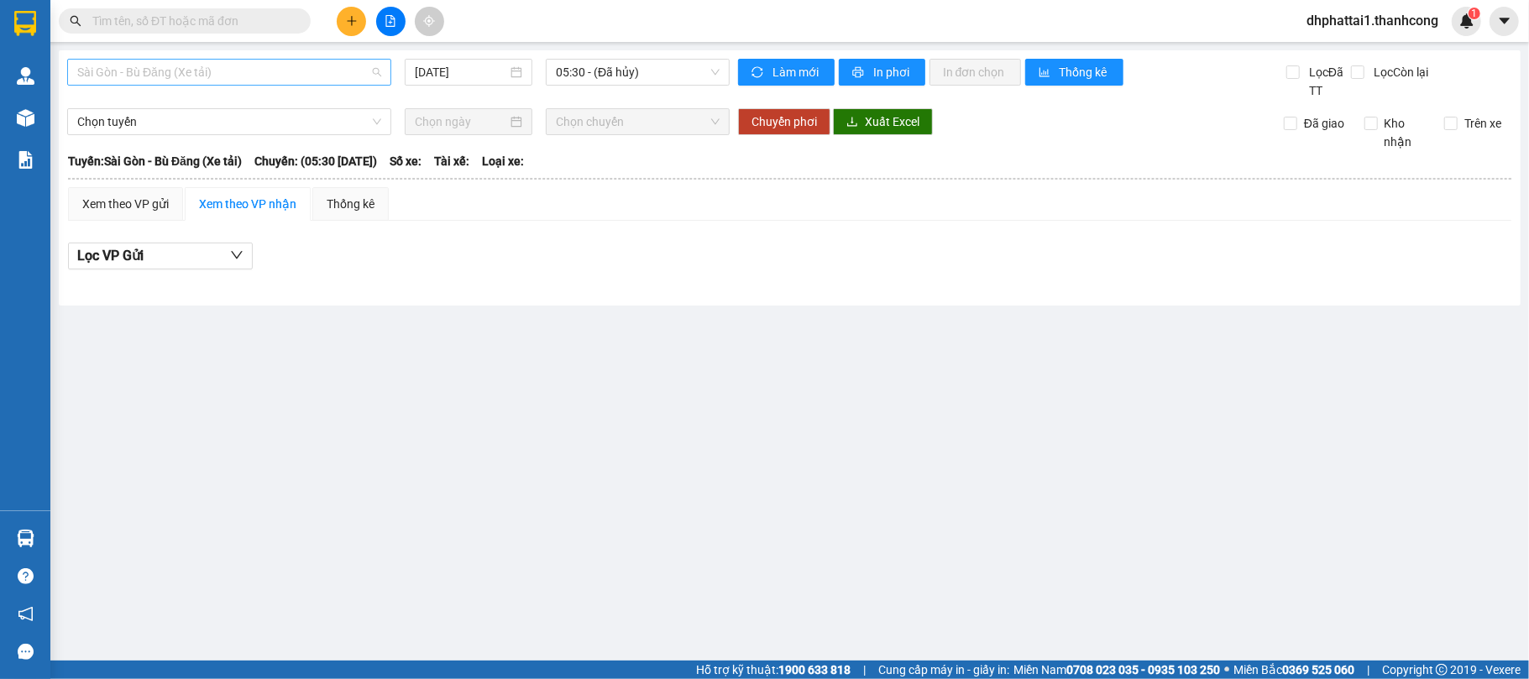
click at [368, 71] on span "Sài Gòn - Bù Đăng (Xe tải)" at bounding box center [229, 72] width 304 height 25
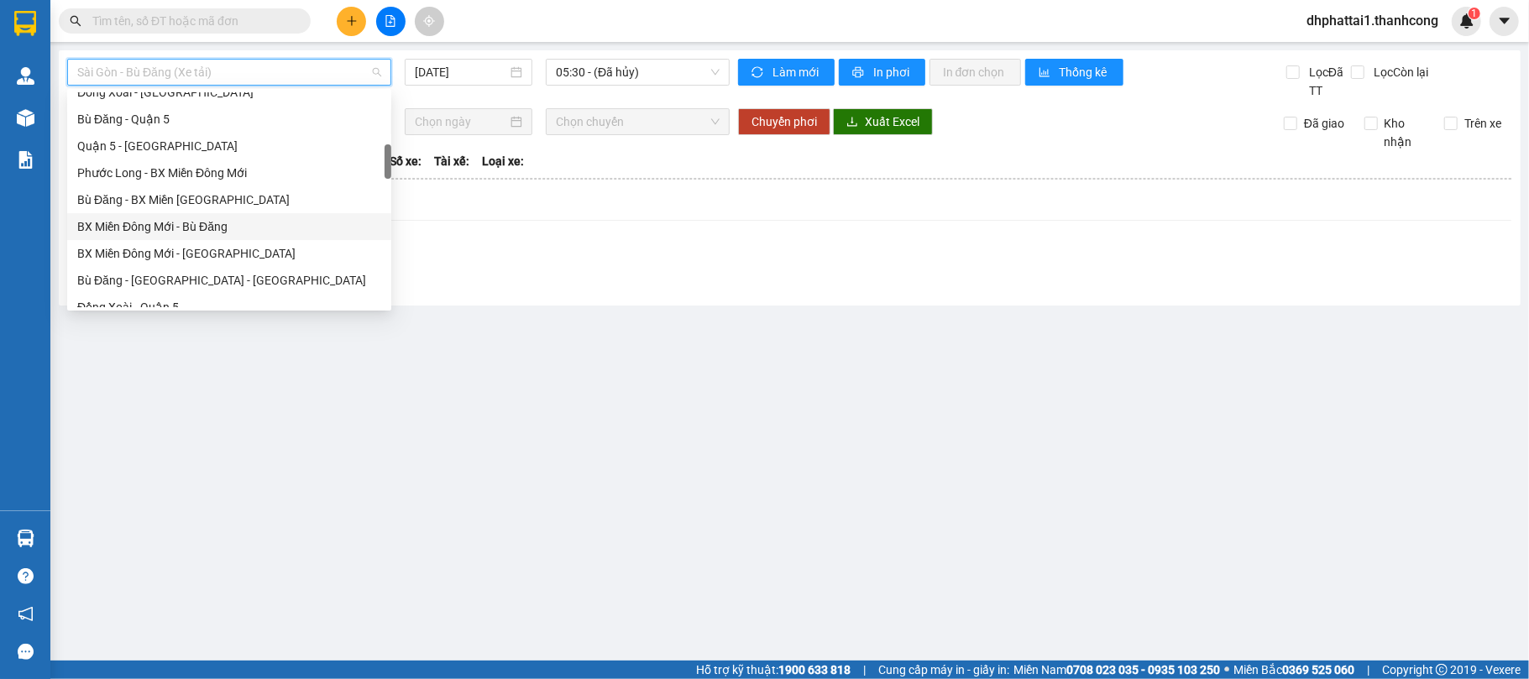
scroll to position [448, 0]
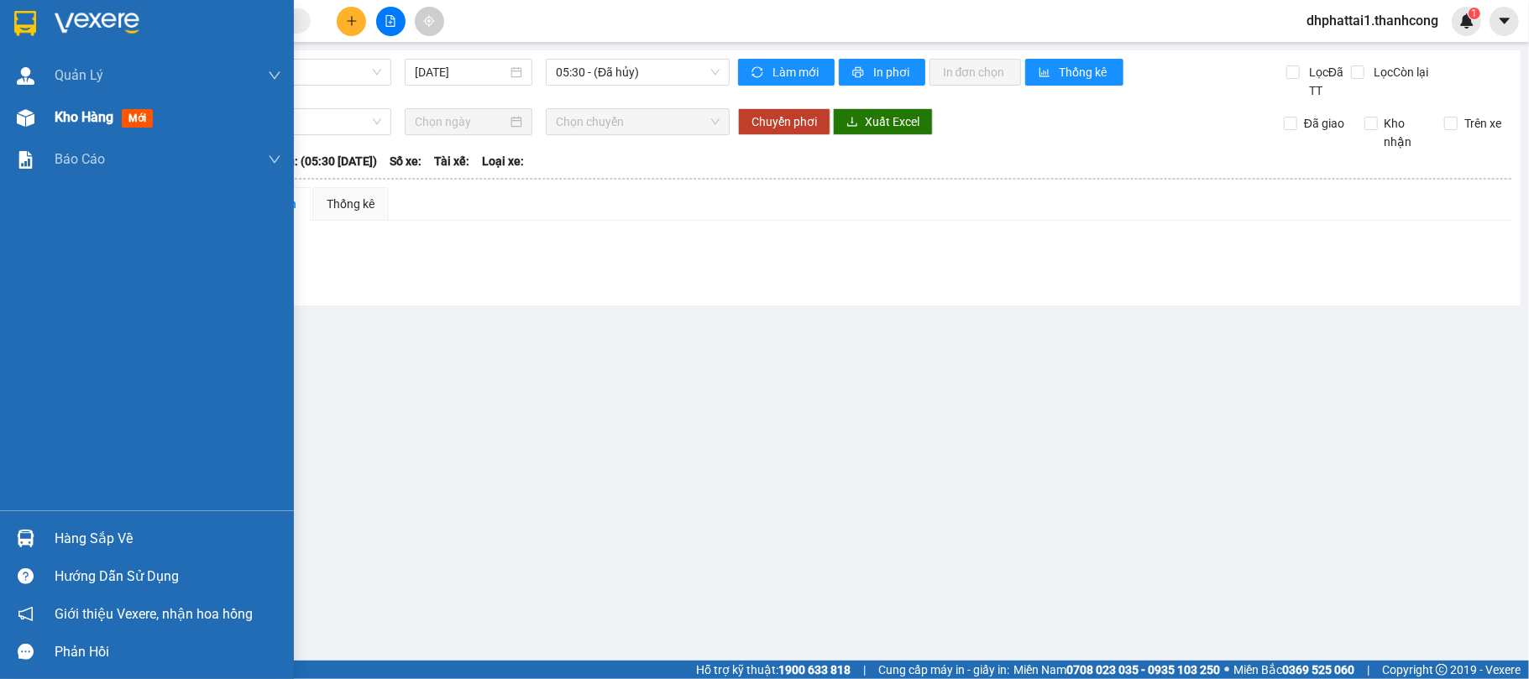
click at [49, 113] on div "Kho hàng mới" at bounding box center [147, 118] width 294 height 42
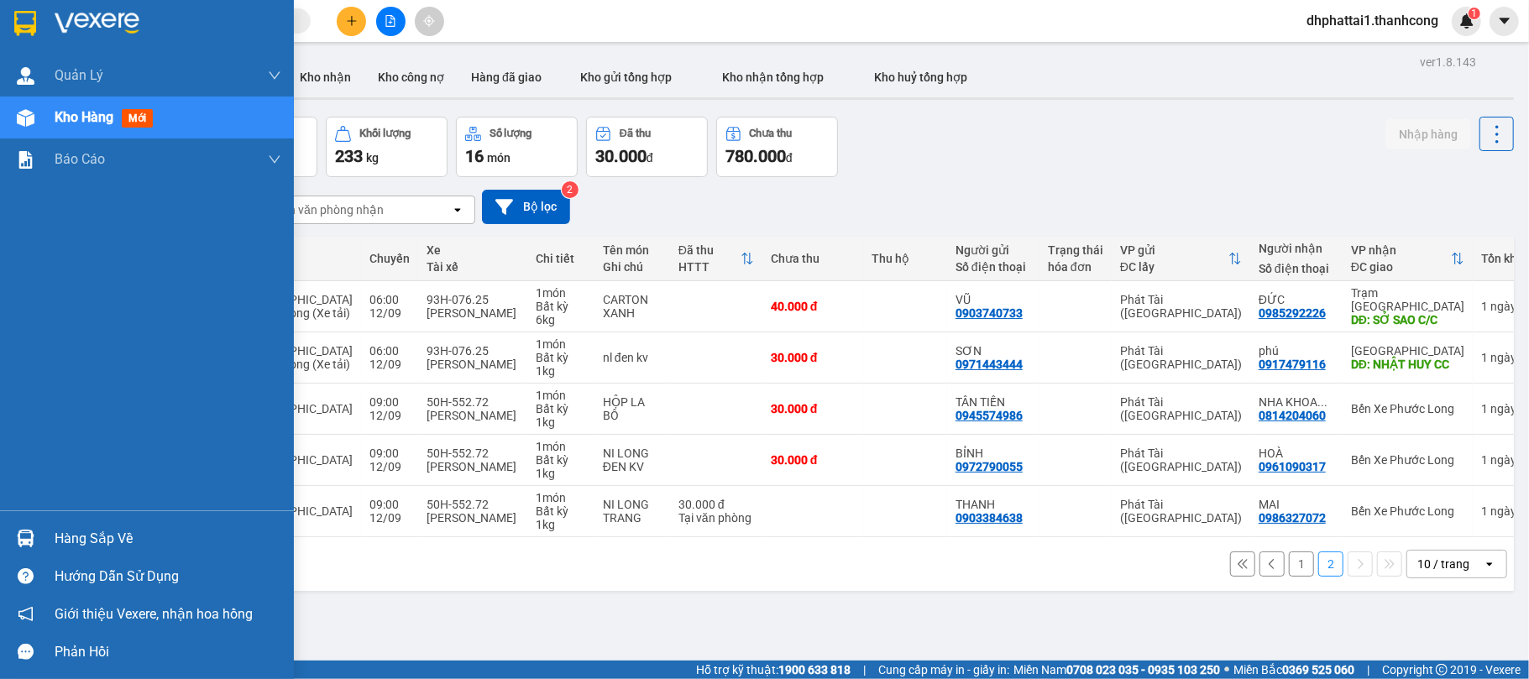
click at [91, 535] on div "Hàng sắp về" at bounding box center [168, 539] width 227 height 25
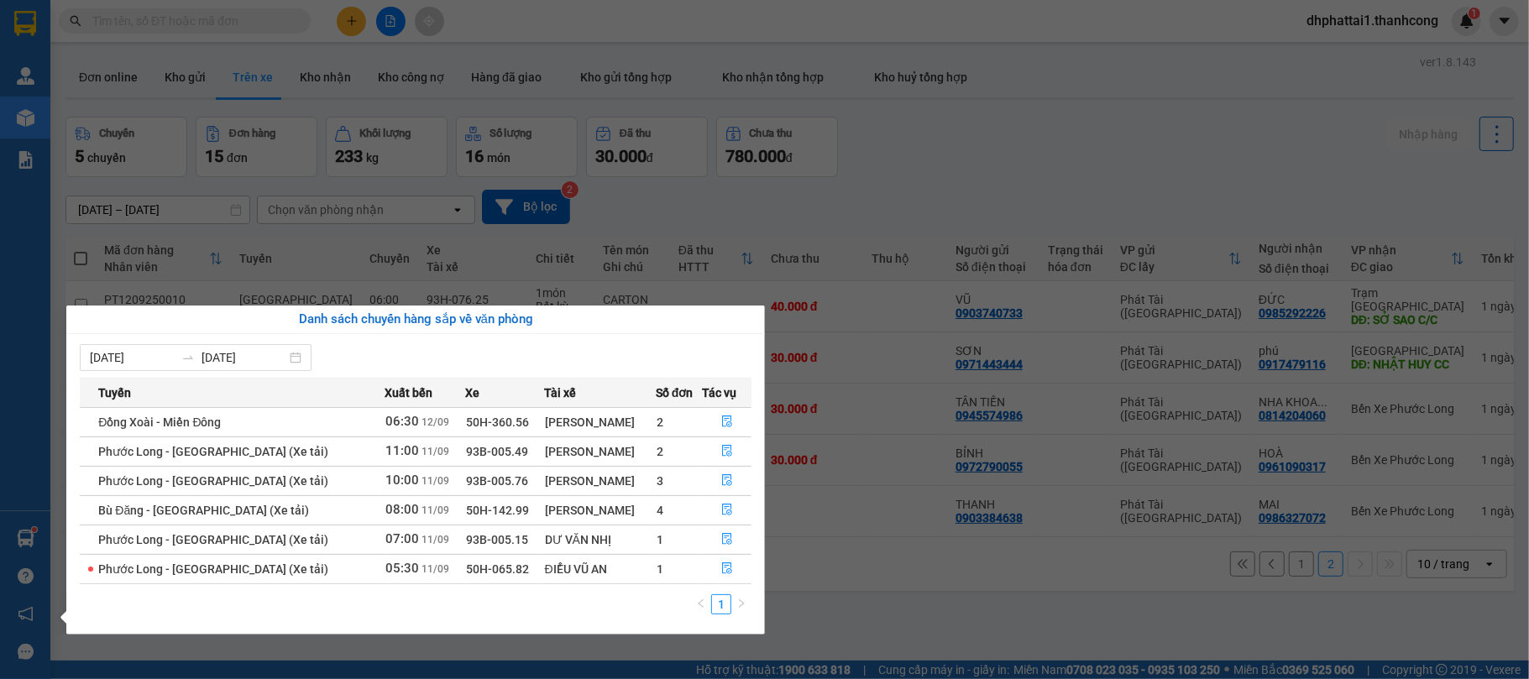
click at [810, 539] on section "Kết quả tìm kiếm ( 0 ) Bộ lọc No Data dhphattai1.thanhcong 1 Quản Lý Quản lý gi…" at bounding box center [764, 339] width 1529 height 679
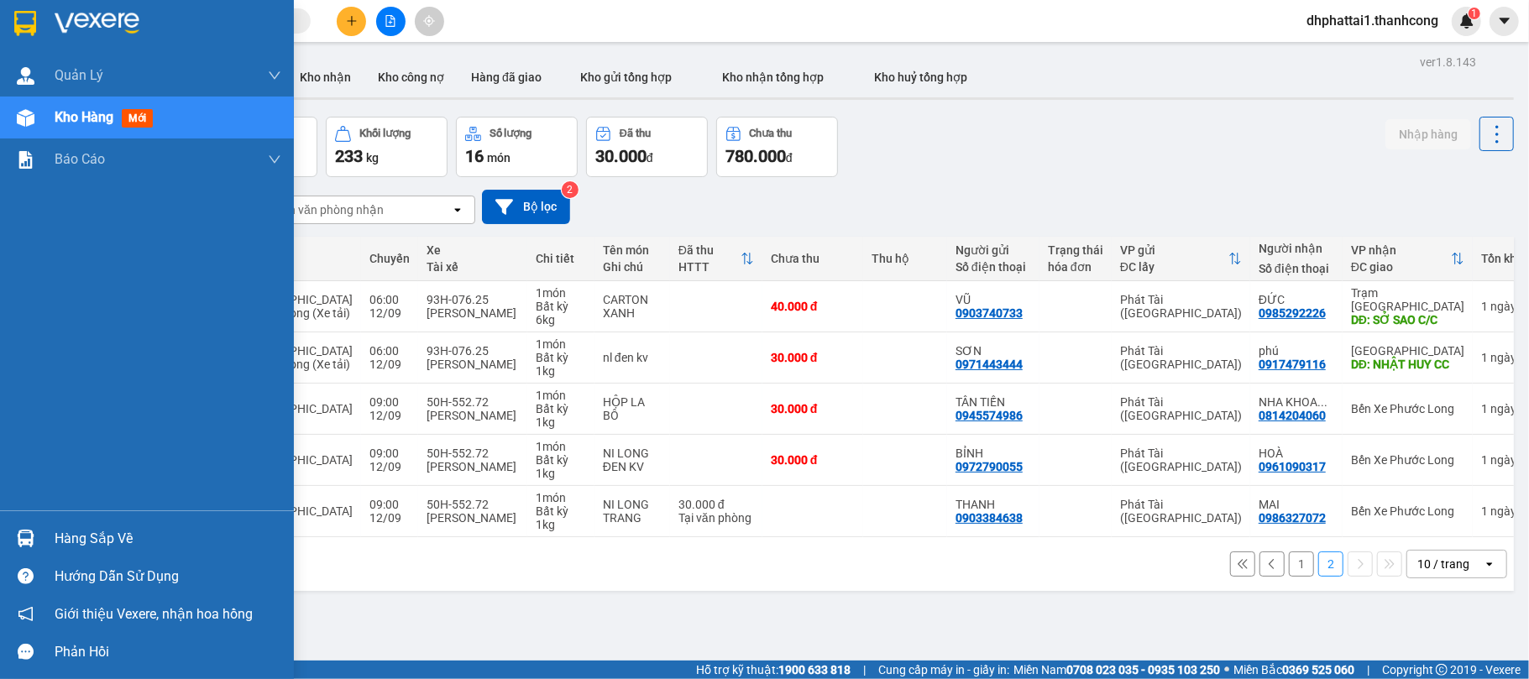
click at [79, 529] on div "Hàng sắp về" at bounding box center [168, 539] width 227 height 25
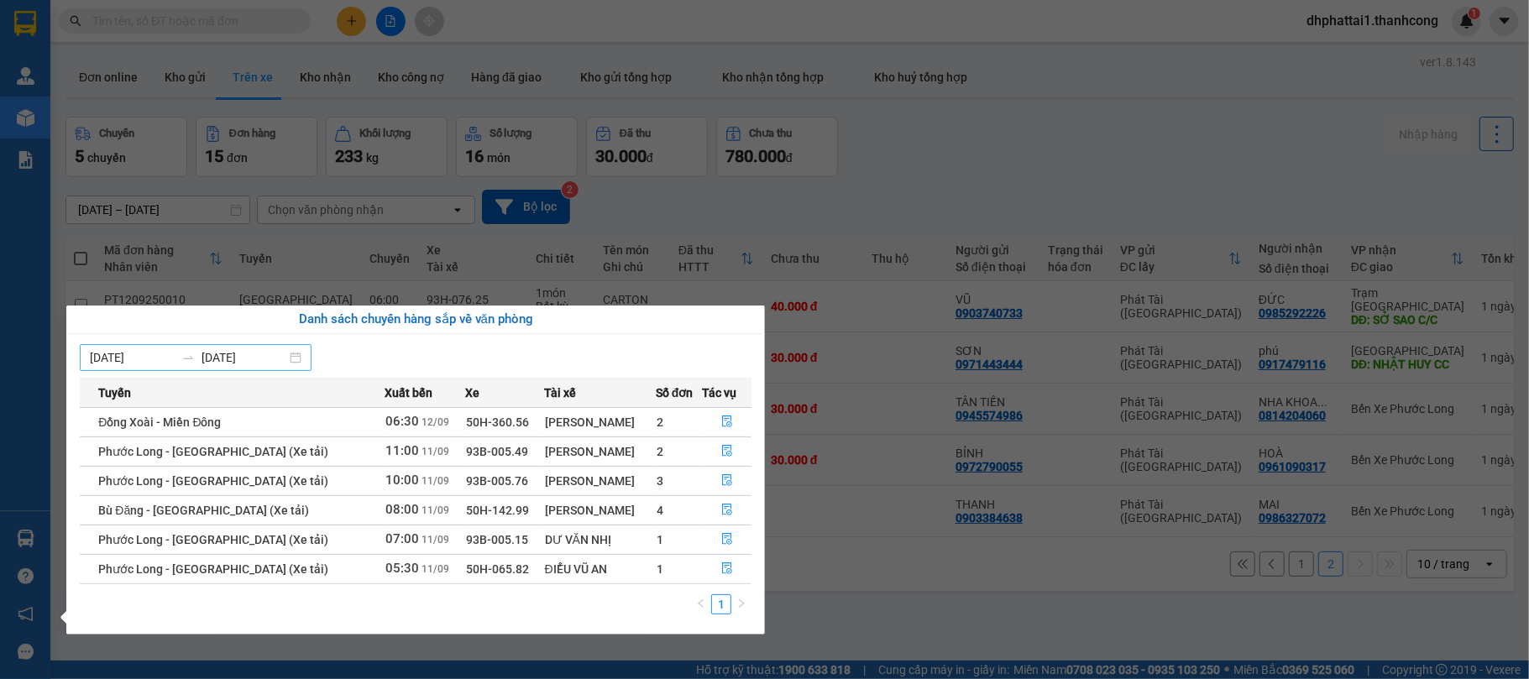
click at [158, 359] on input "07/09/2025" at bounding box center [132, 358] width 85 height 18
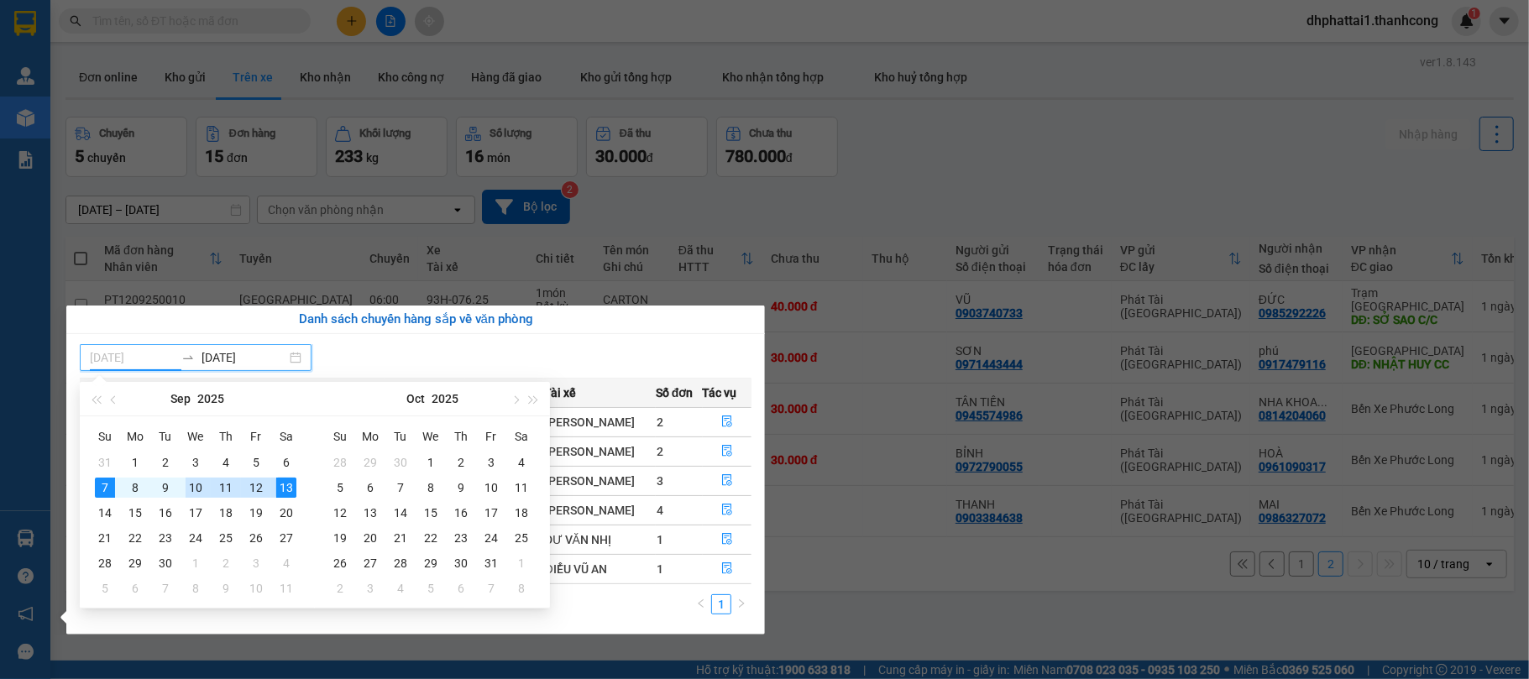
type input "13/09/2025"
click at [287, 482] on div "13" at bounding box center [286, 488] width 20 height 20
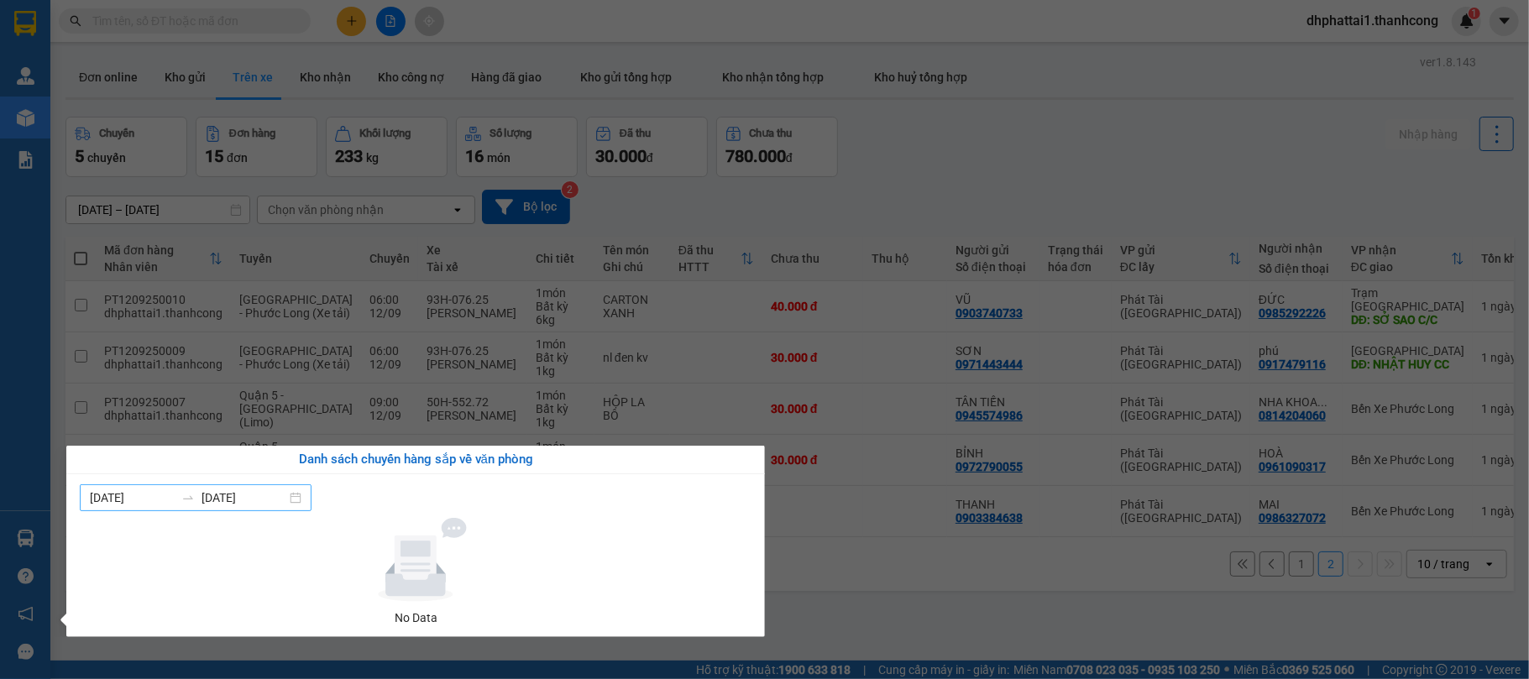
click at [146, 494] on input "13/09/2025" at bounding box center [132, 498] width 85 height 18
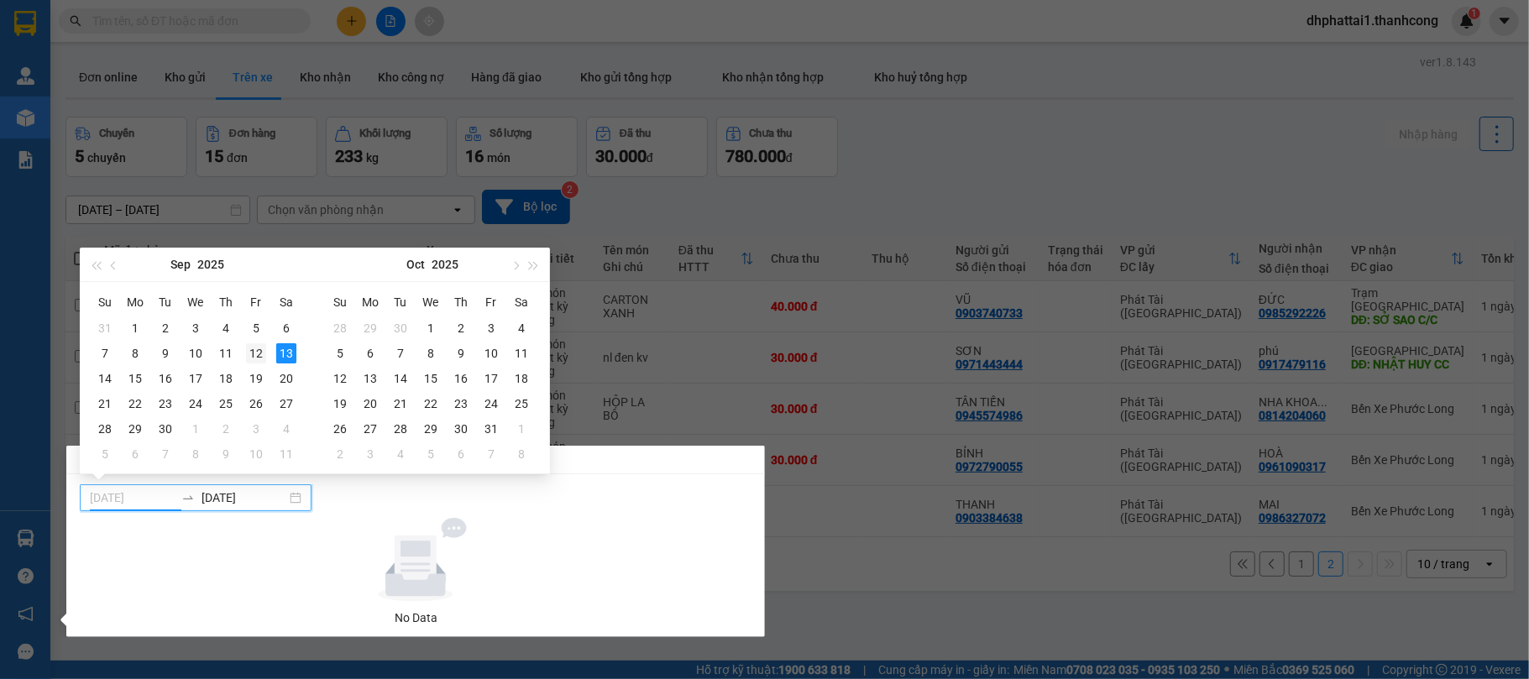
type input "12/09/2025"
click at [255, 354] on div "12" at bounding box center [256, 354] width 20 height 20
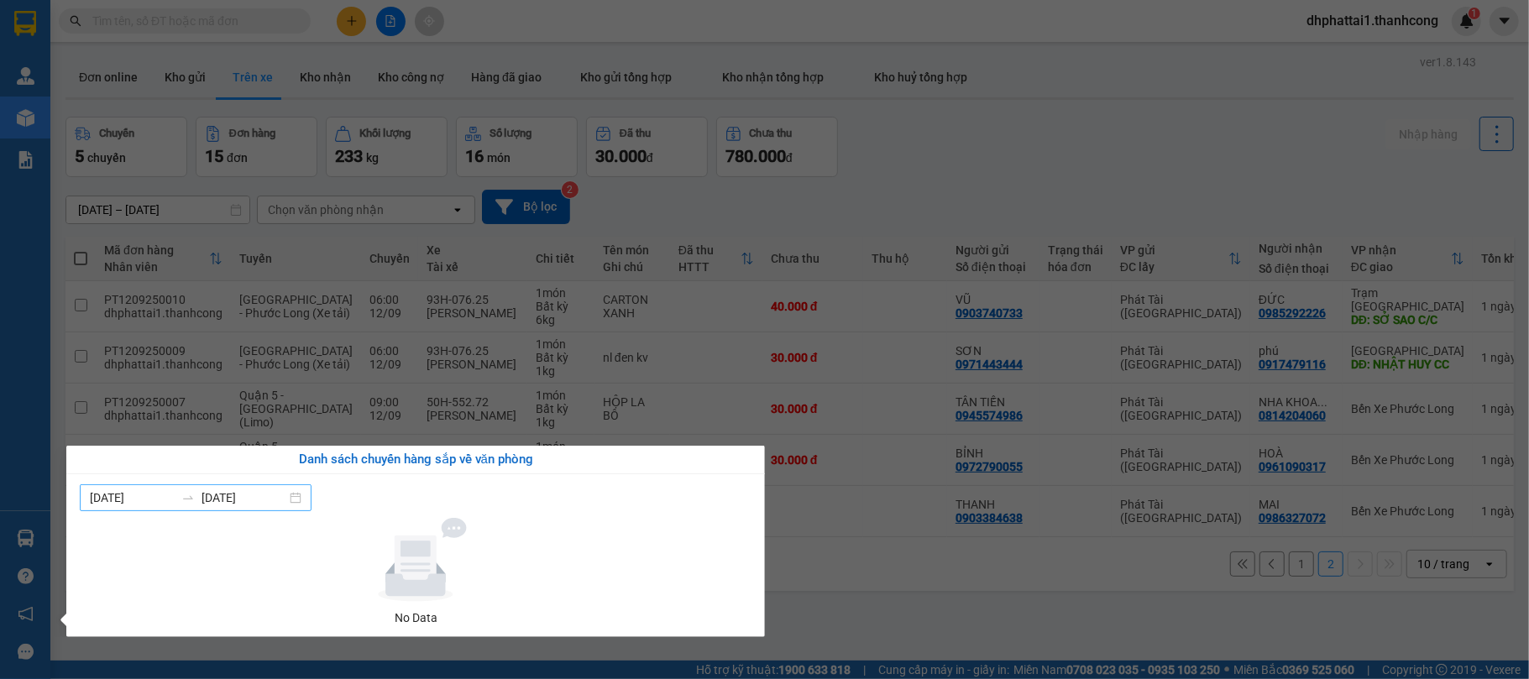
click at [312, 497] on div "12/09/2025 13/09/2025" at bounding box center [196, 498] width 232 height 27
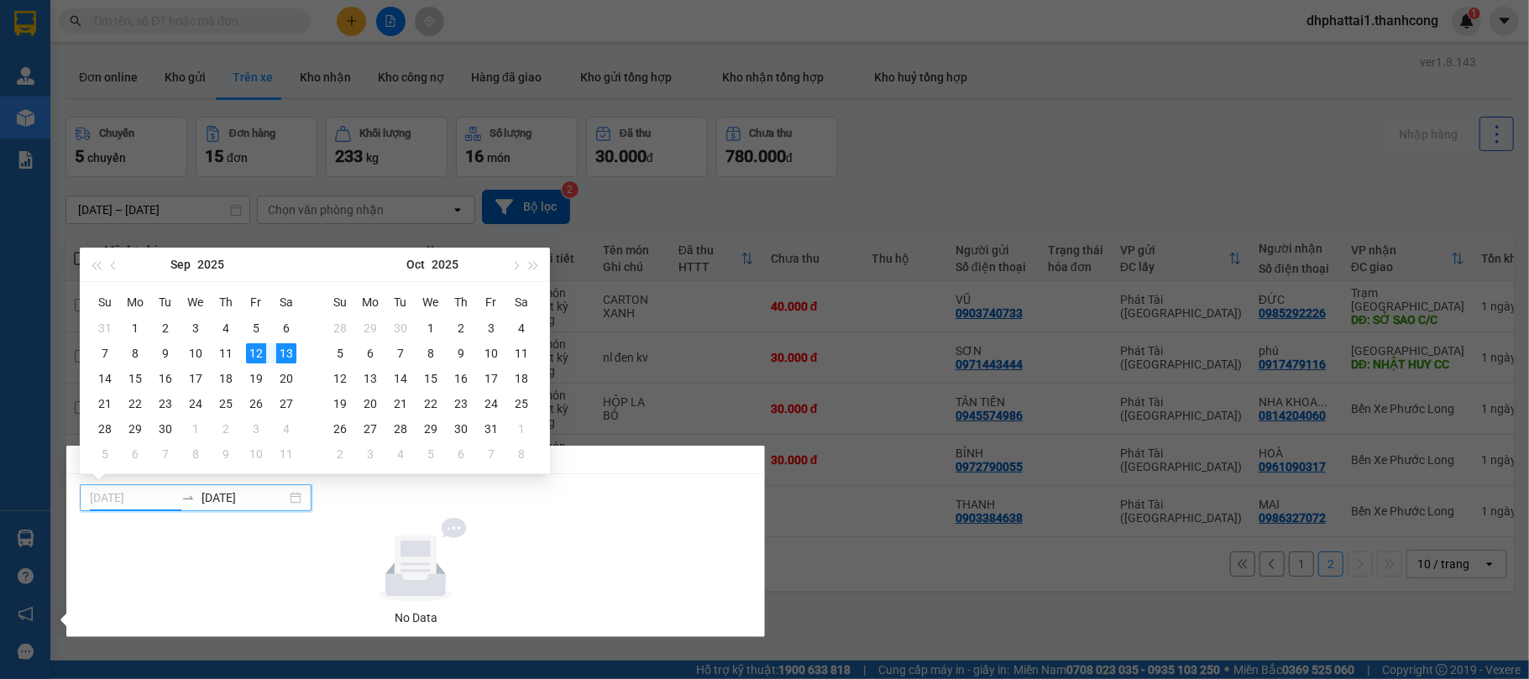
type input "12/09/2025"
click at [255, 353] on div "12" at bounding box center [256, 354] width 20 height 20
type input "13/09/2025"
click at [199, 541] on div at bounding box center [416, 560] width 658 height 84
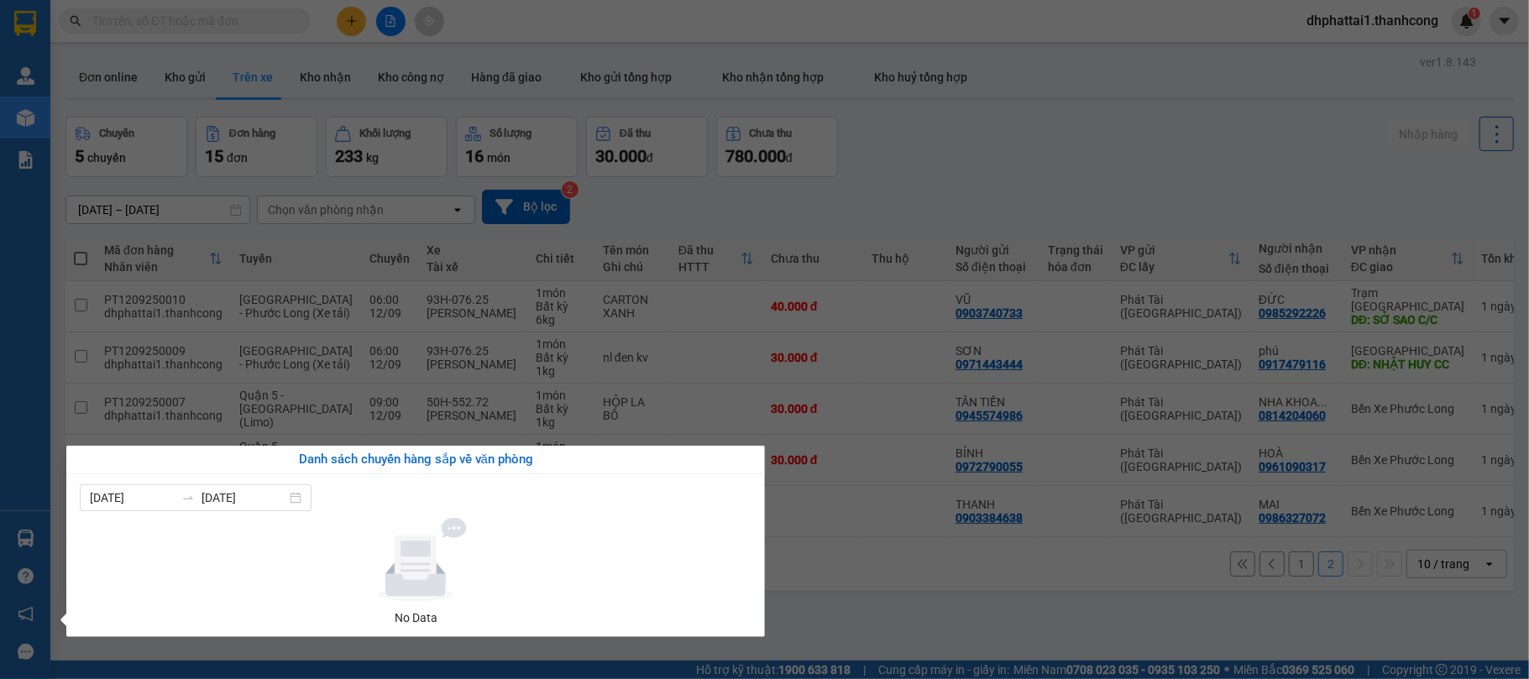
click at [780, 569] on section "Kết quả tìm kiếm ( 0 ) Bộ lọc No Data dhphattai1.thanhcong 1 Quản Lý Quản lý gi…" at bounding box center [764, 339] width 1529 height 679
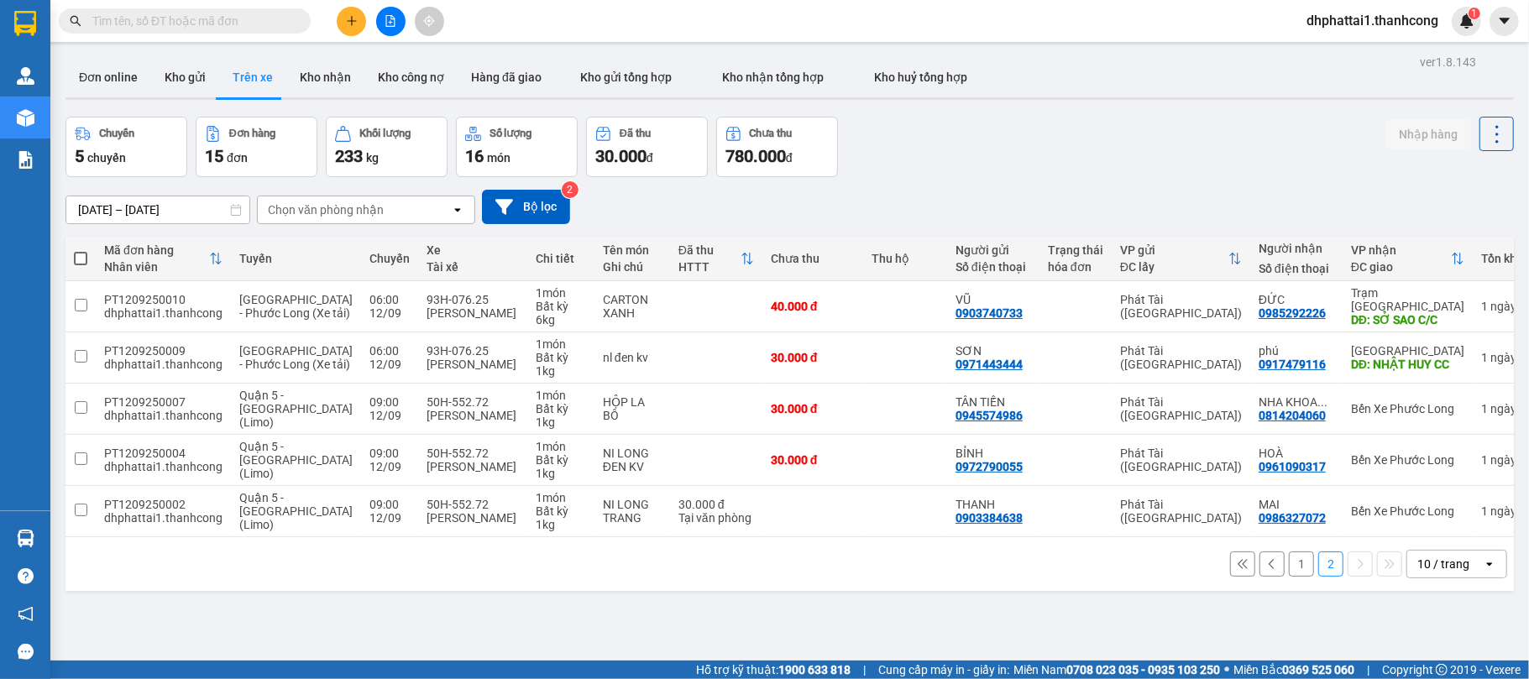
click at [229, 65] on button "Trên xe" at bounding box center [252, 77] width 67 height 40
click at [254, 82] on button "Trên xe" at bounding box center [252, 77] width 67 height 40
click at [254, 81] on button "Trên xe" at bounding box center [252, 77] width 67 height 40
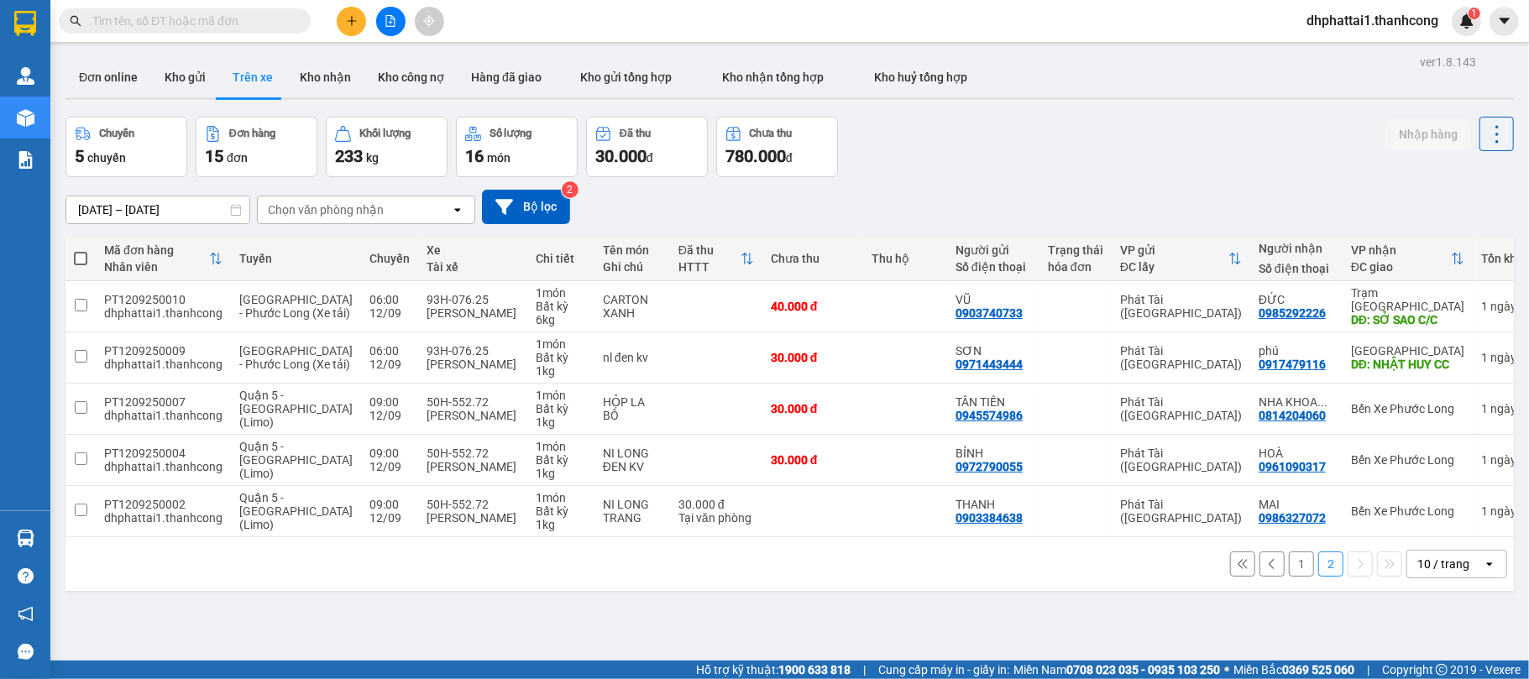
click at [81, 259] on span at bounding box center [80, 258] width 13 height 13
click at [81, 250] on input "checkbox" at bounding box center [81, 250] width 0 height 0
checkbox input "true"
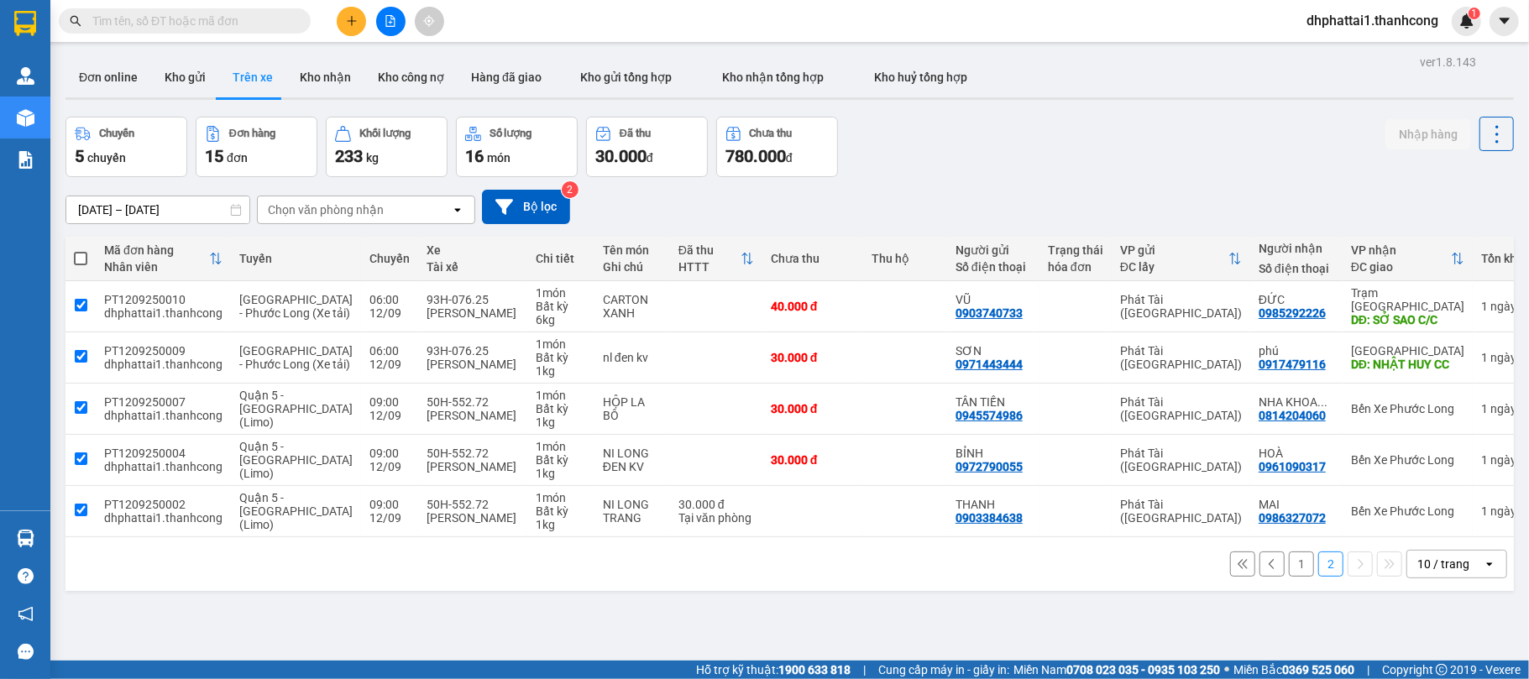
checkbox input "true"
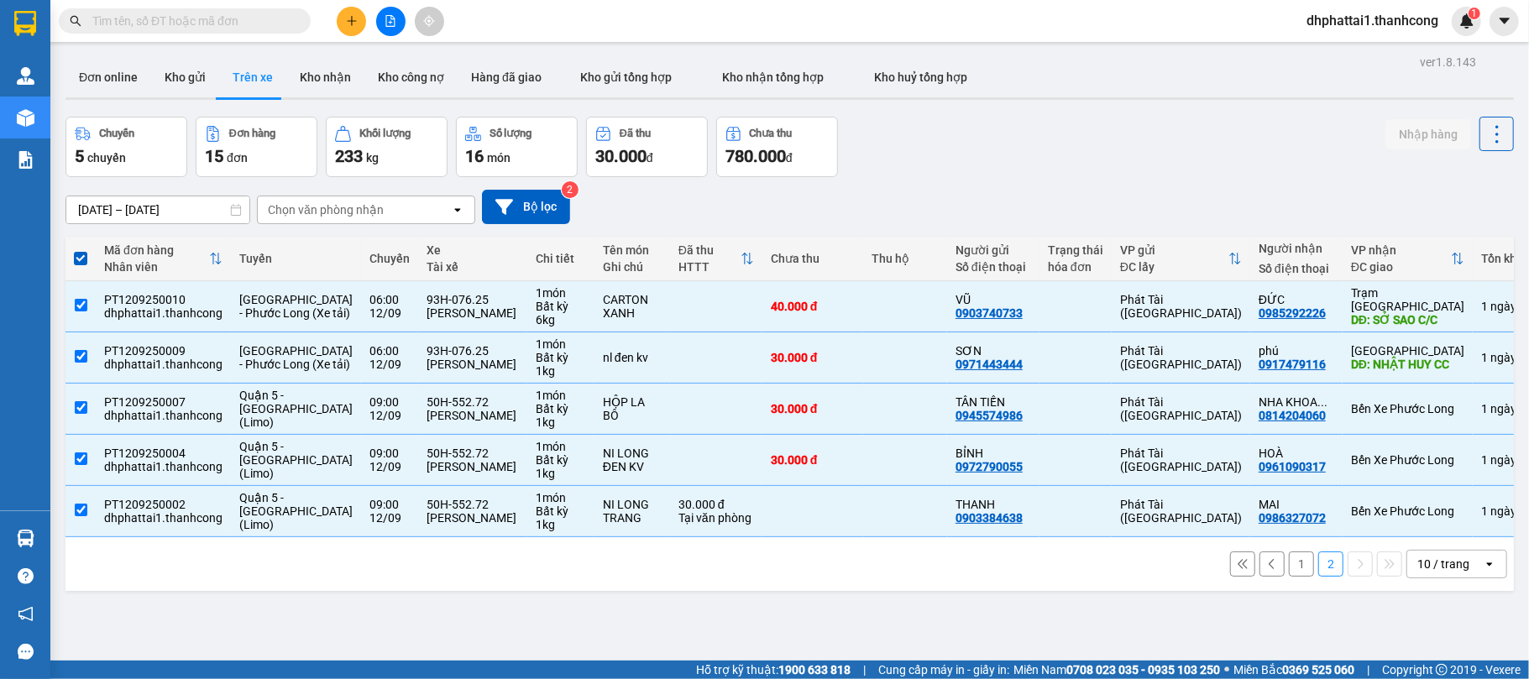
click at [370, 208] on div "Chọn văn phòng nhận" at bounding box center [326, 210] width 116 height 17
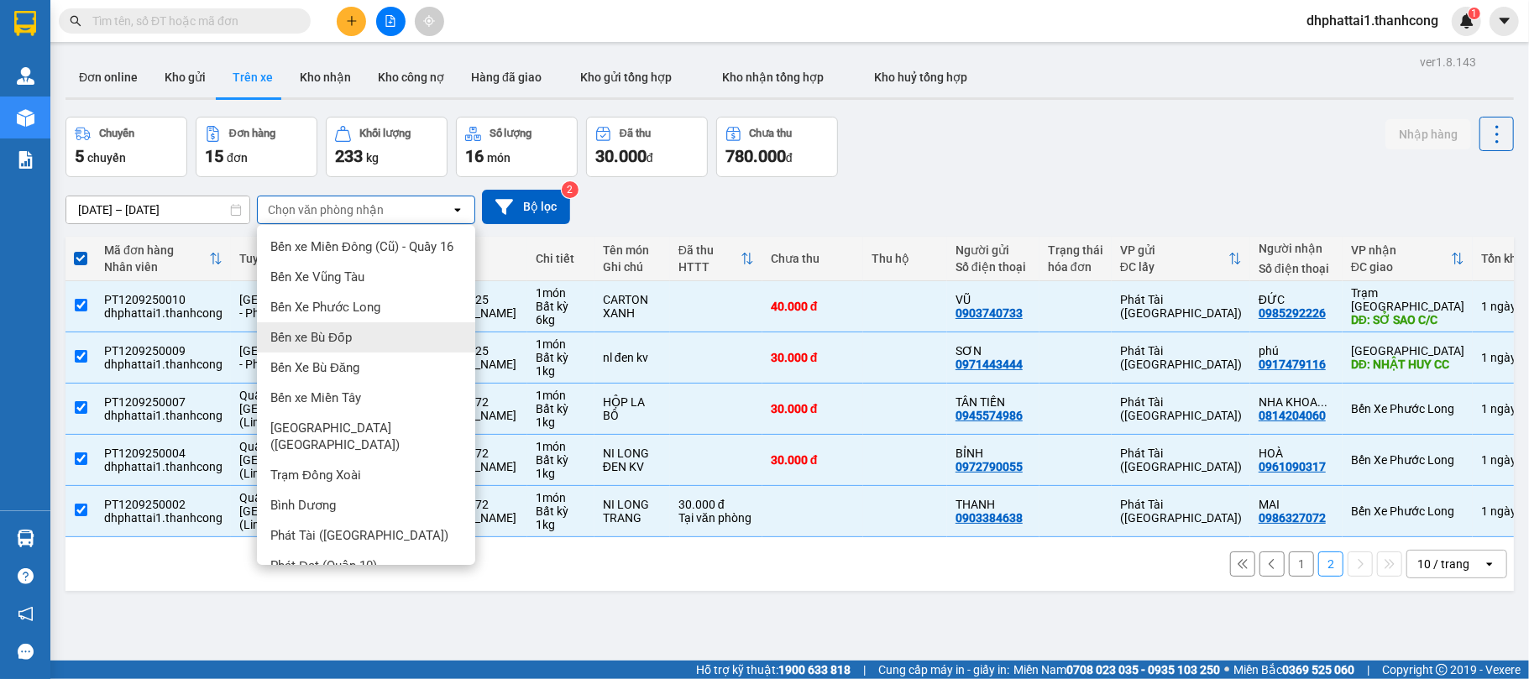
scroll to position [223, 0]
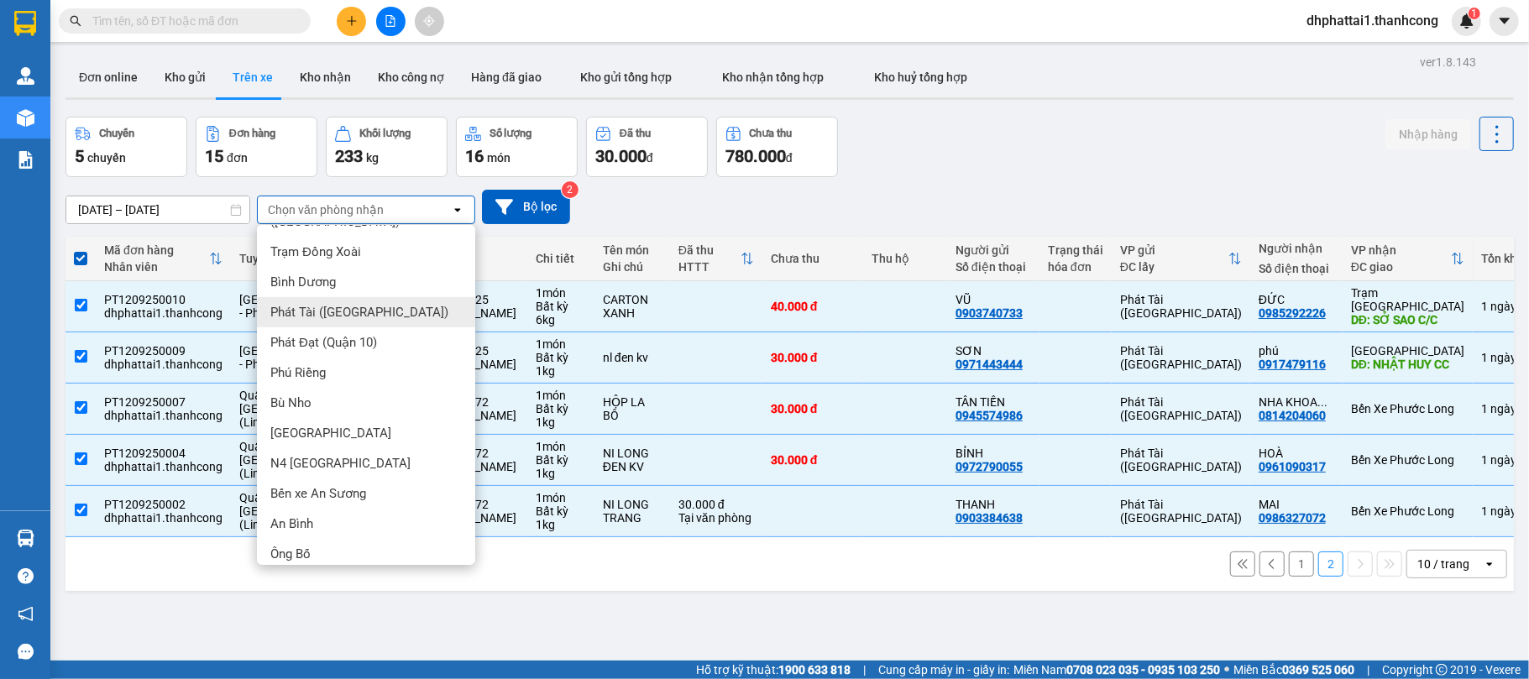
click at [336, 307] on span "Phát Tài (Quận 5)" at bounding box center [359, 312] width 178 height 17
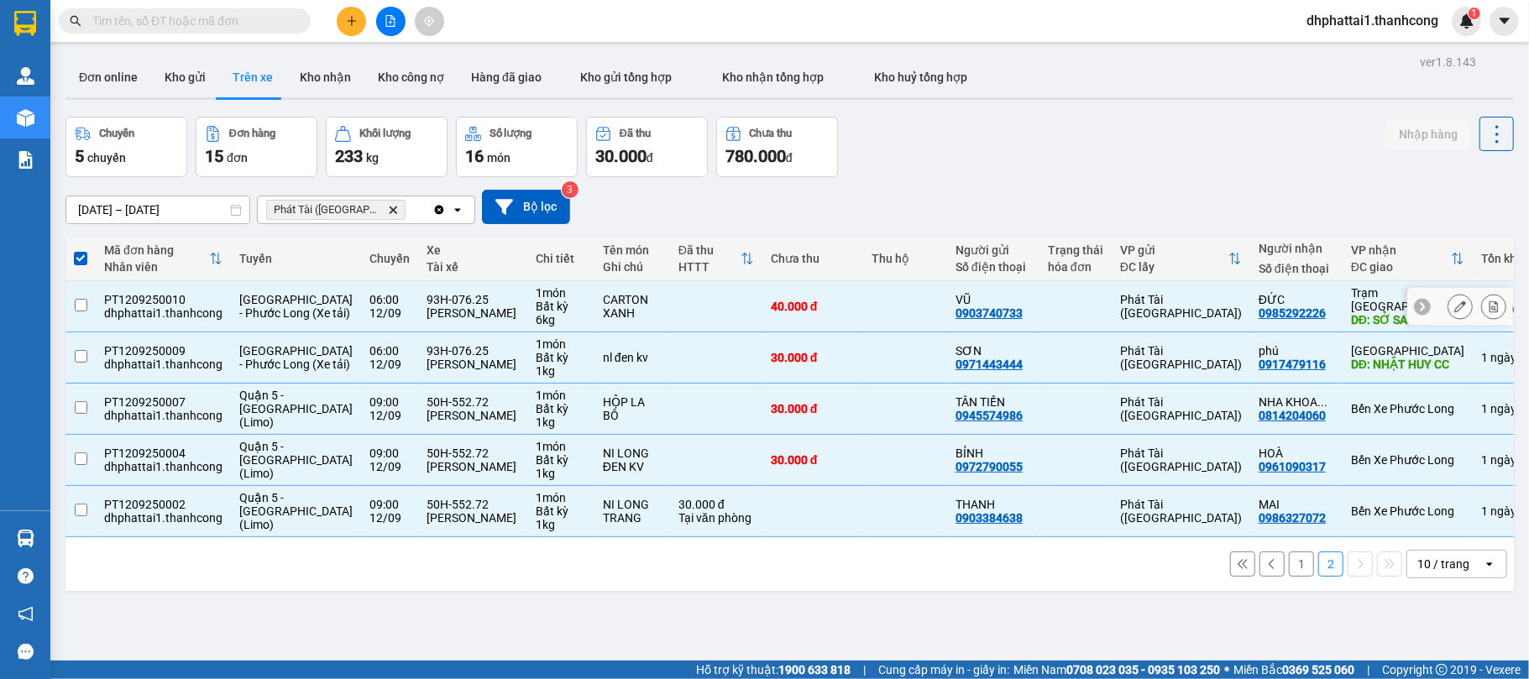
checkbox input "false"
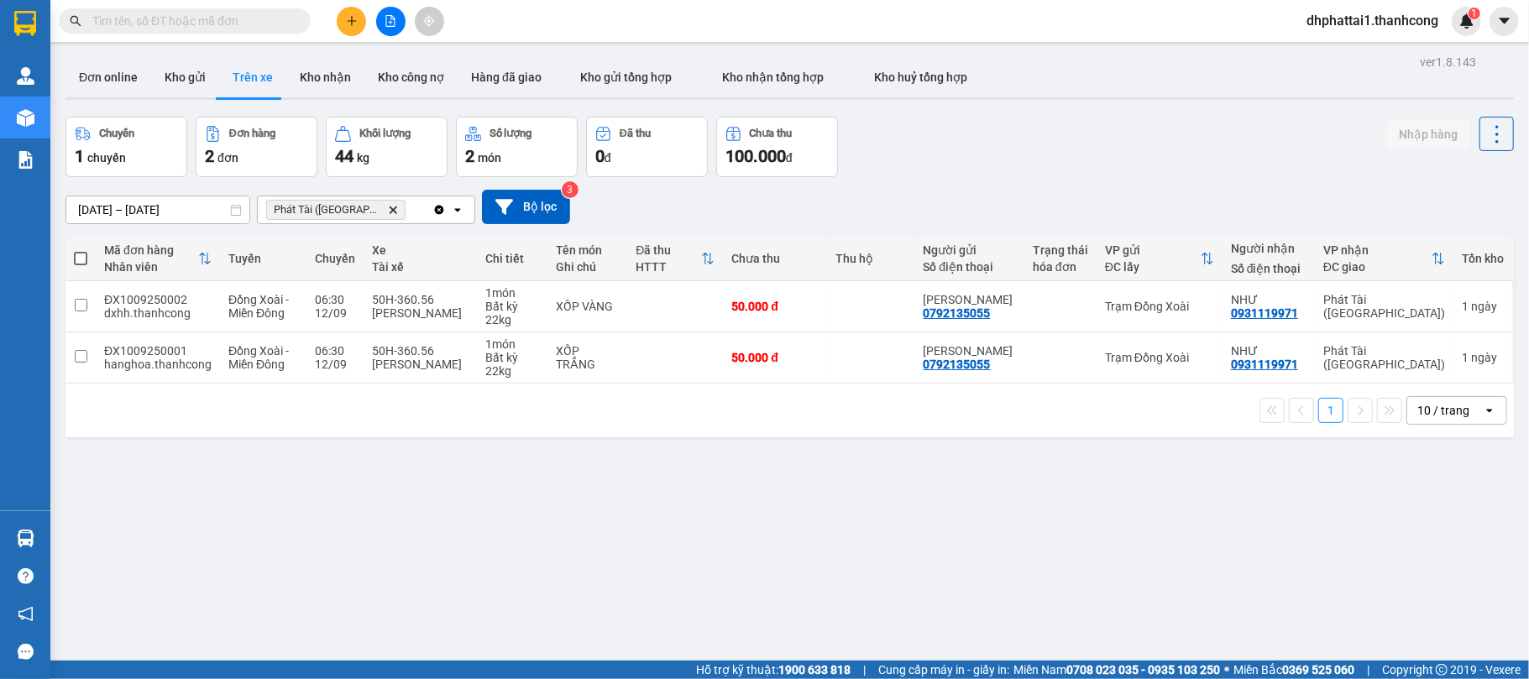
click at [230, 207] on icon at bounding box center [236, 210] width 12 height 12
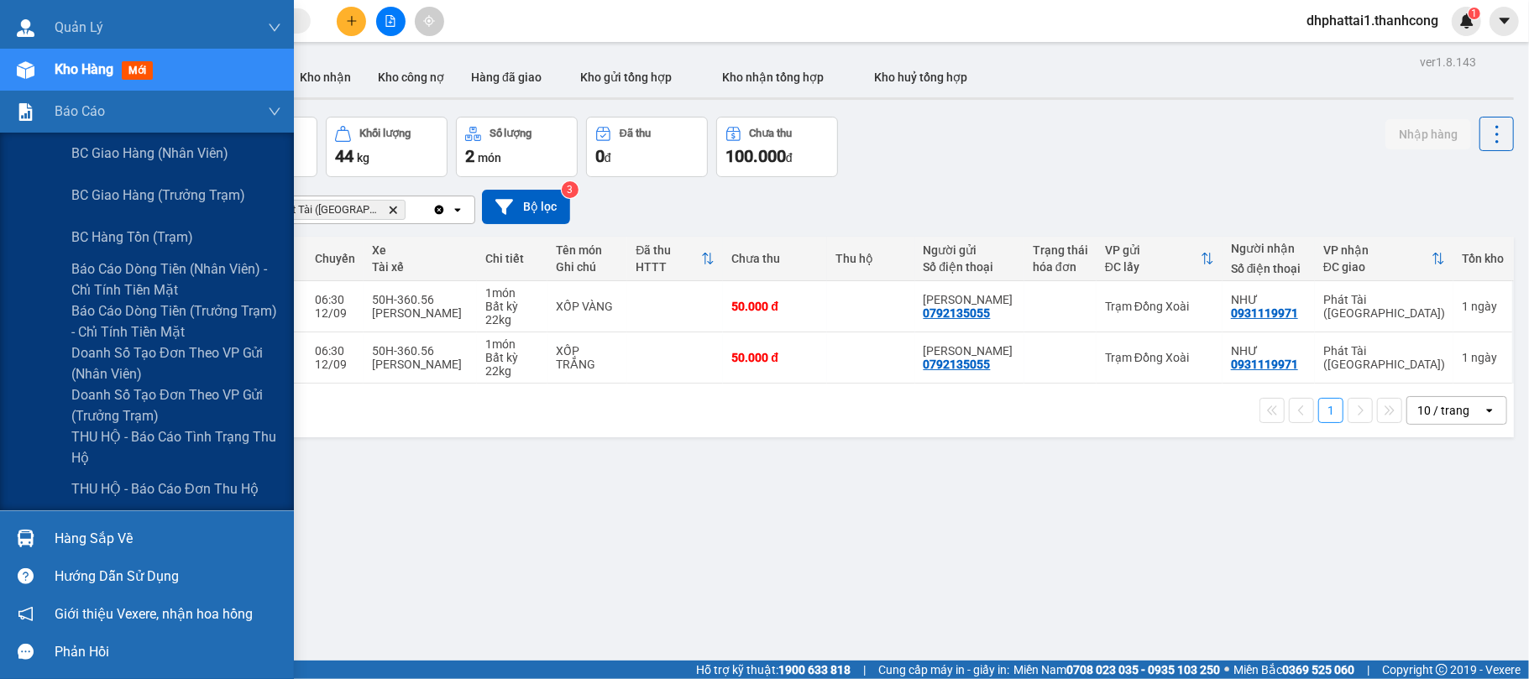
scroll to position [0, 0]
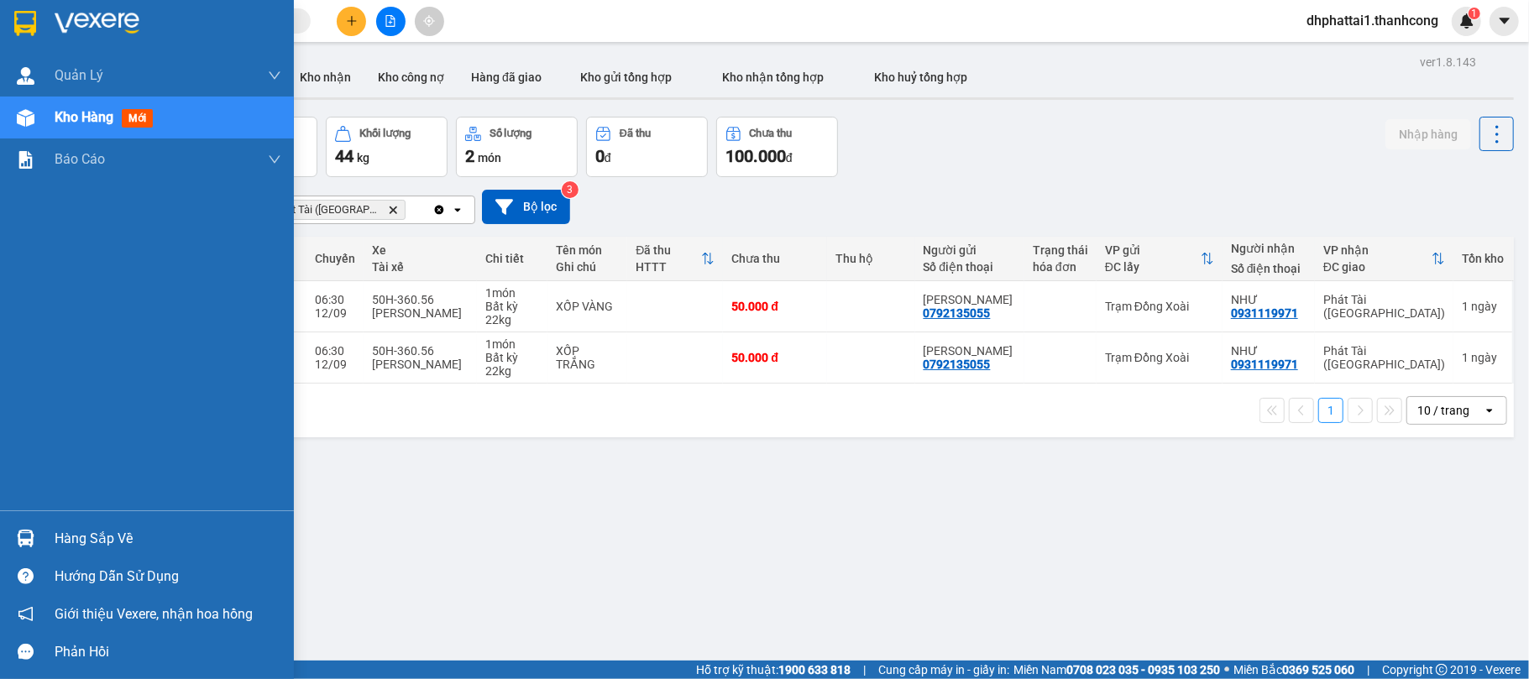
click at [118, 536] on div "Hàng sắp về" at bounding box center [168, 539] width 227 height 25
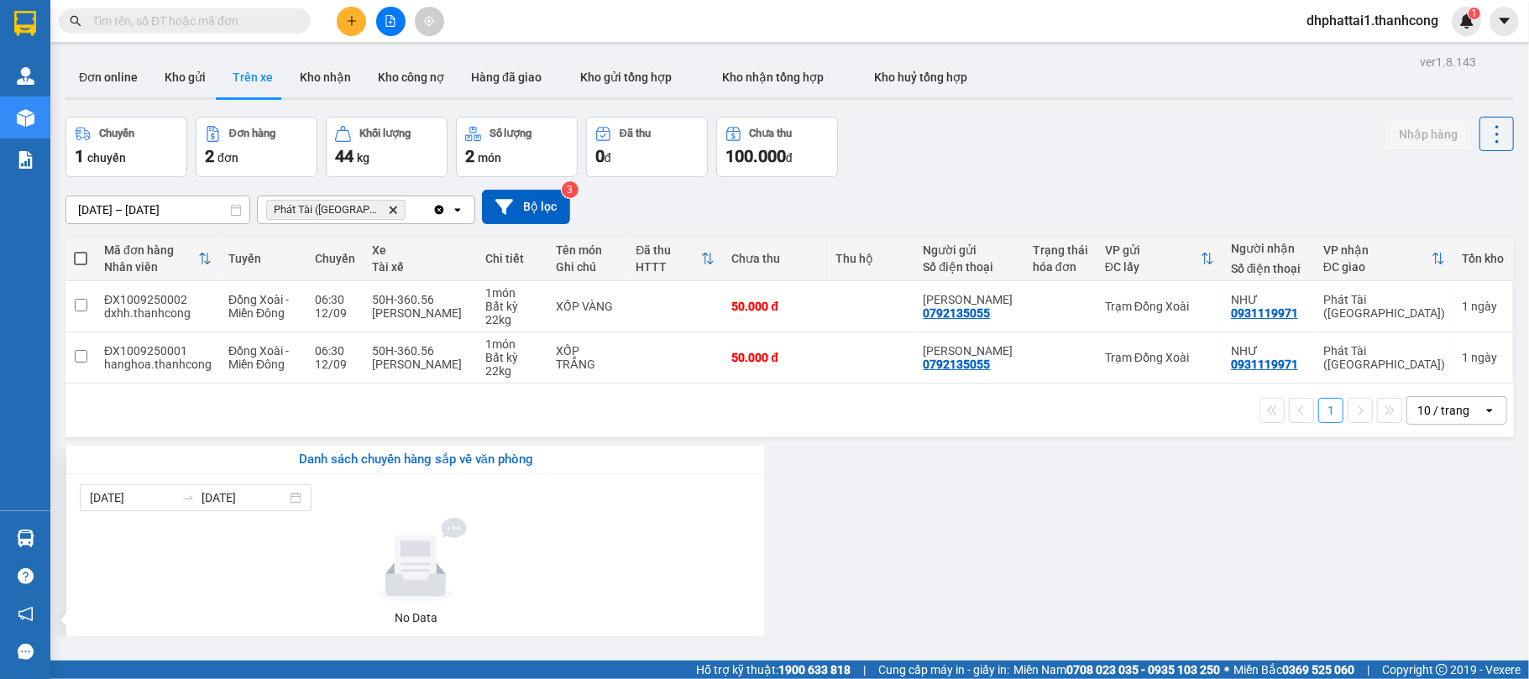
click at [801, 485] on section "Kết quả tìm kiếm ( 0 ) Bộ lọc No Data dhphattai1.thanhcong 1 Quản Lý Quản lý gi…" at bounding box center [764, 339] width 1529 height 679
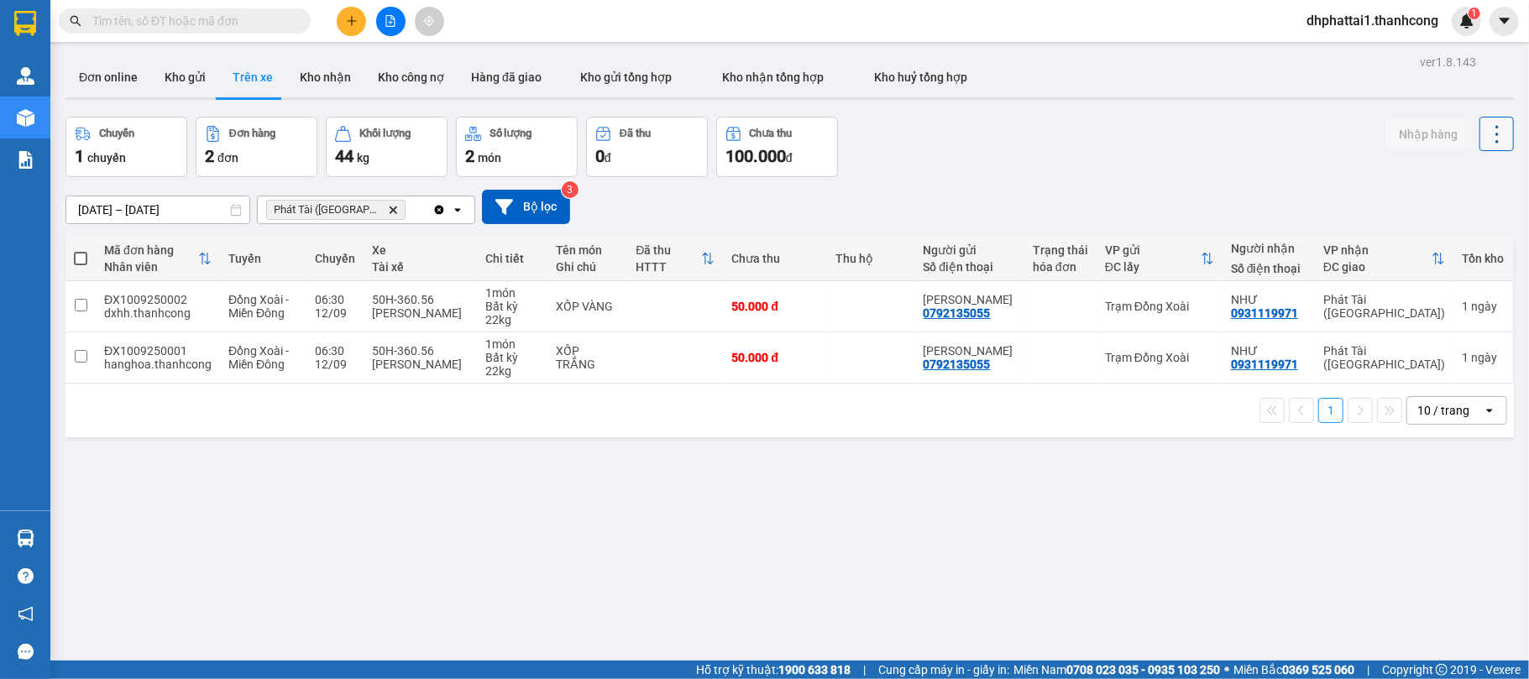
click at [1486, 129] on icon at bounding box center [1498, 135] width 24 height 24
click at [1470, 176] on span "Làm mới" at bounding box center [1457, 178] width 46 height 17
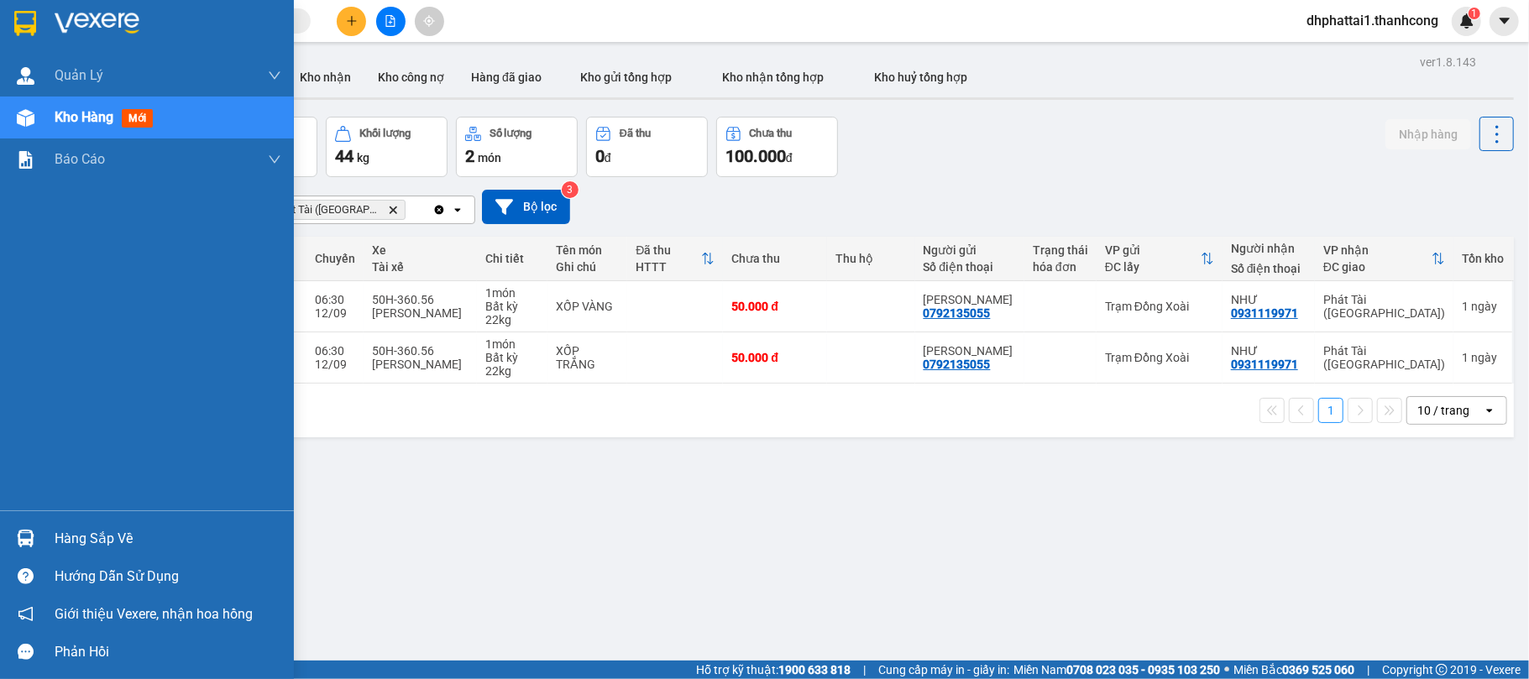
click at [35, 534] on div at bounding box center [25, 538] width 29 height 29
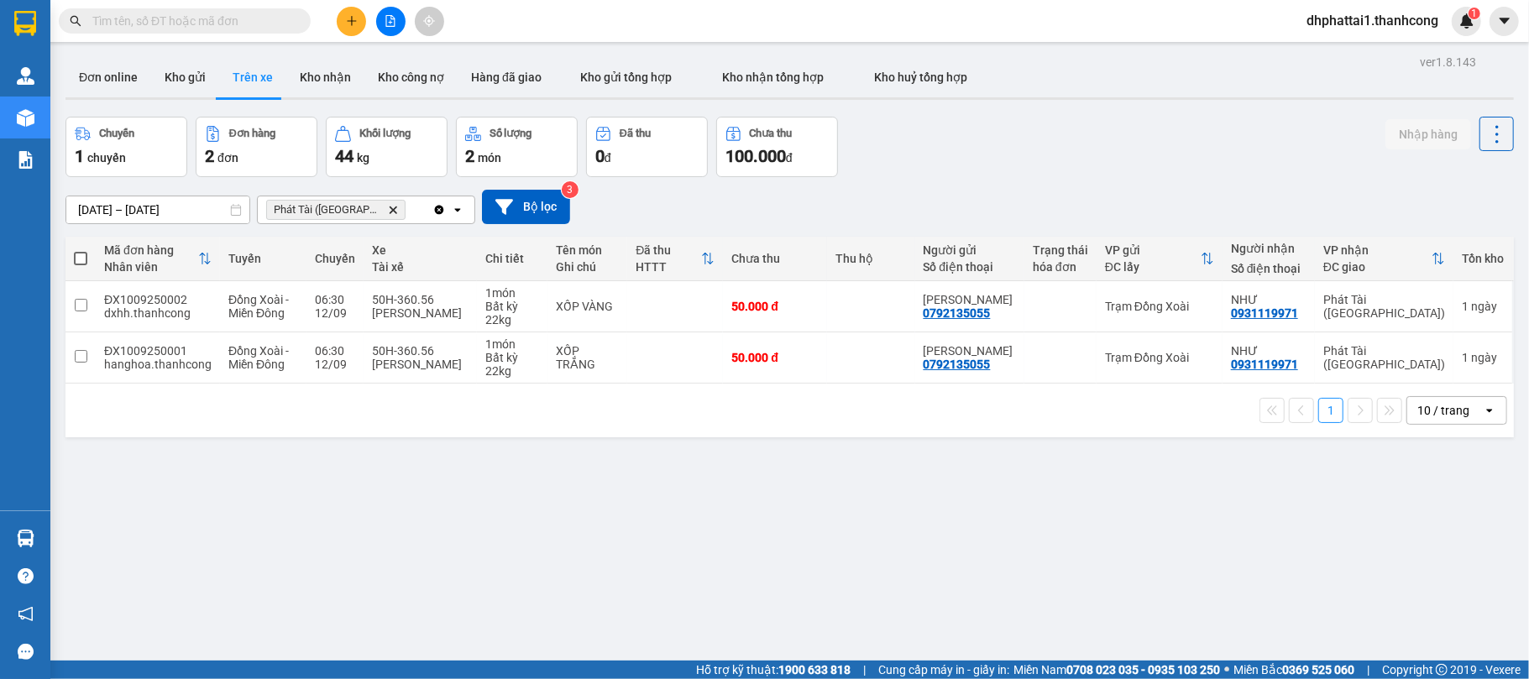
click at [1030, 492] on section "Kết quả tìm kiếm ( 0 ) Bộ lọc No Data dhphattai1.thanhcong 1 Quản Lý Quản lý gi…" at bounding box center [764, 339] width 1529 height 679
click at [737, 88] on button "Kho nhận tổng hợp" at bounding box center [773, 77] width 152 height 40
type input "03/09/2025 – 10/09/2025"
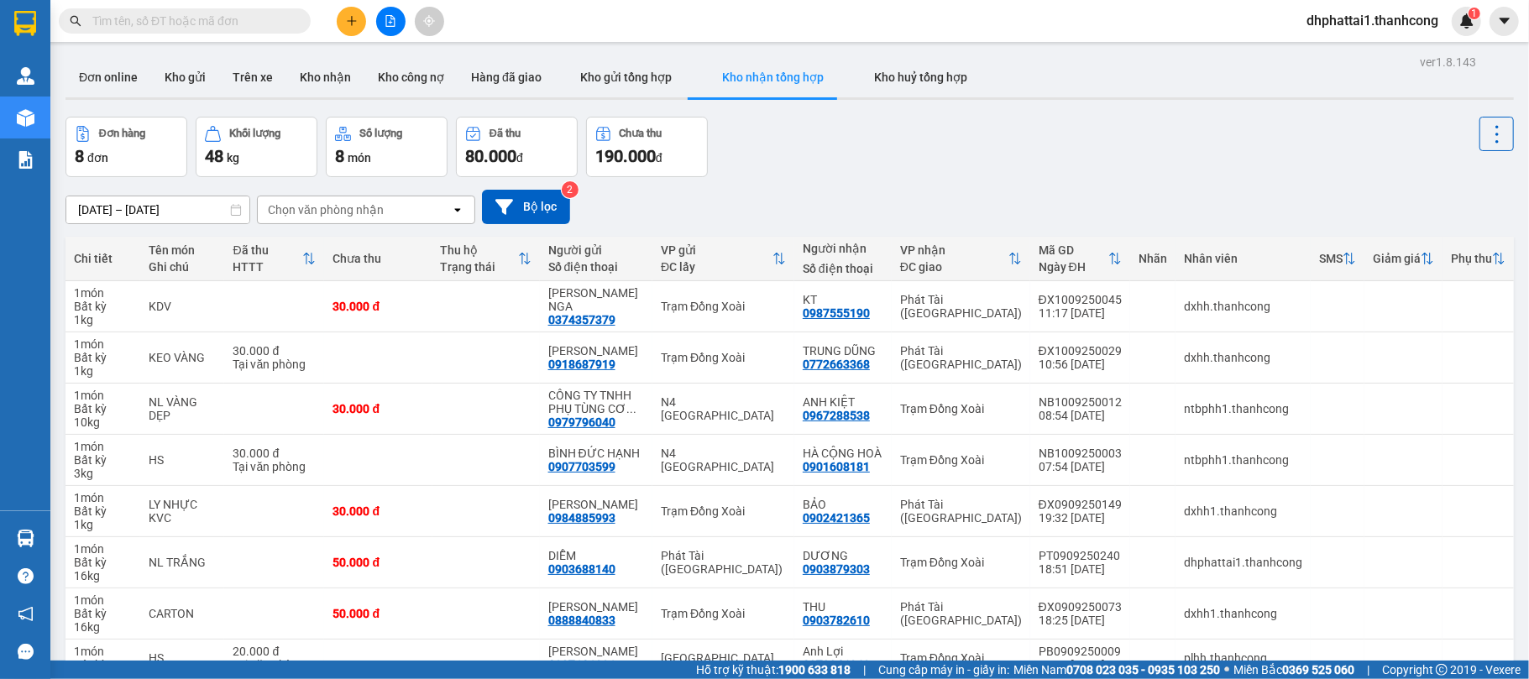
click at [435, 208] on div "Chọn văn phòng nhận" at bounding box center [354, 210] width 193 height 27
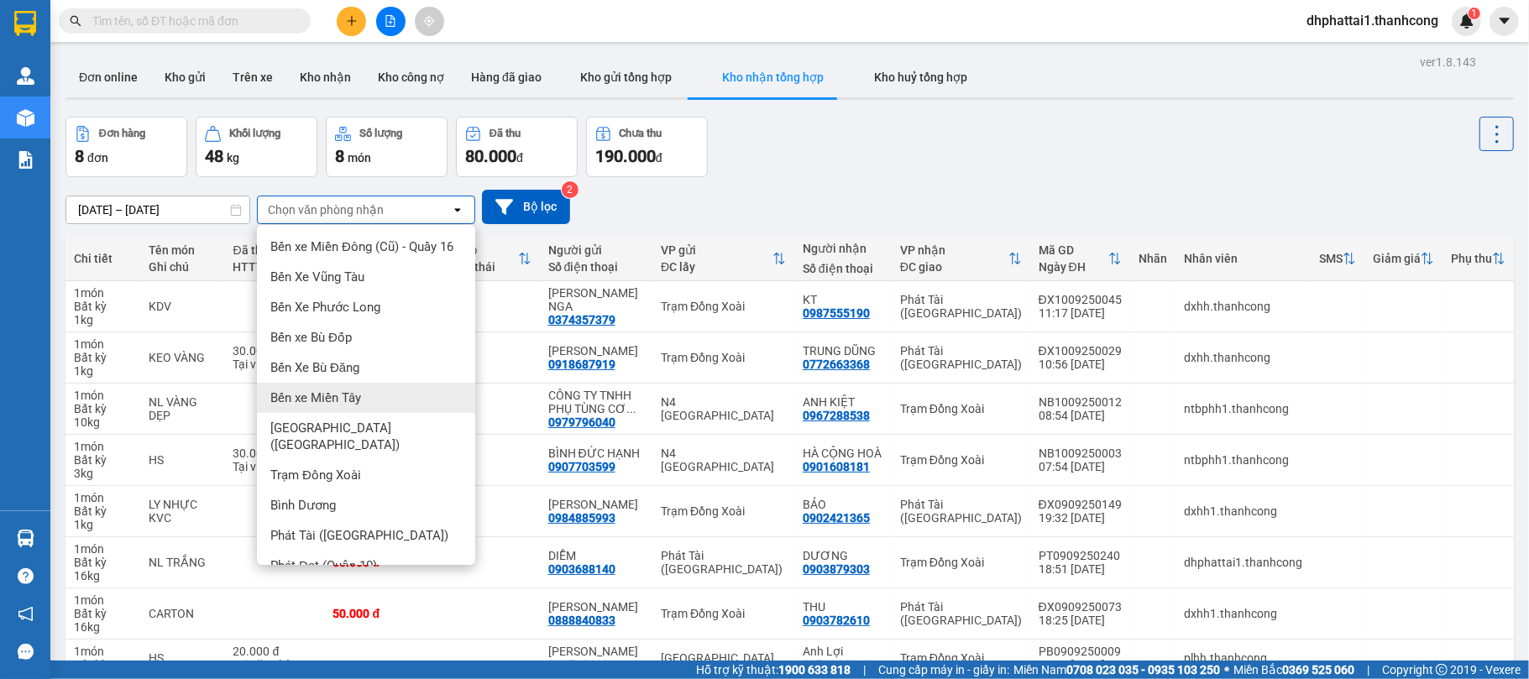
scroll to position [112, 0]
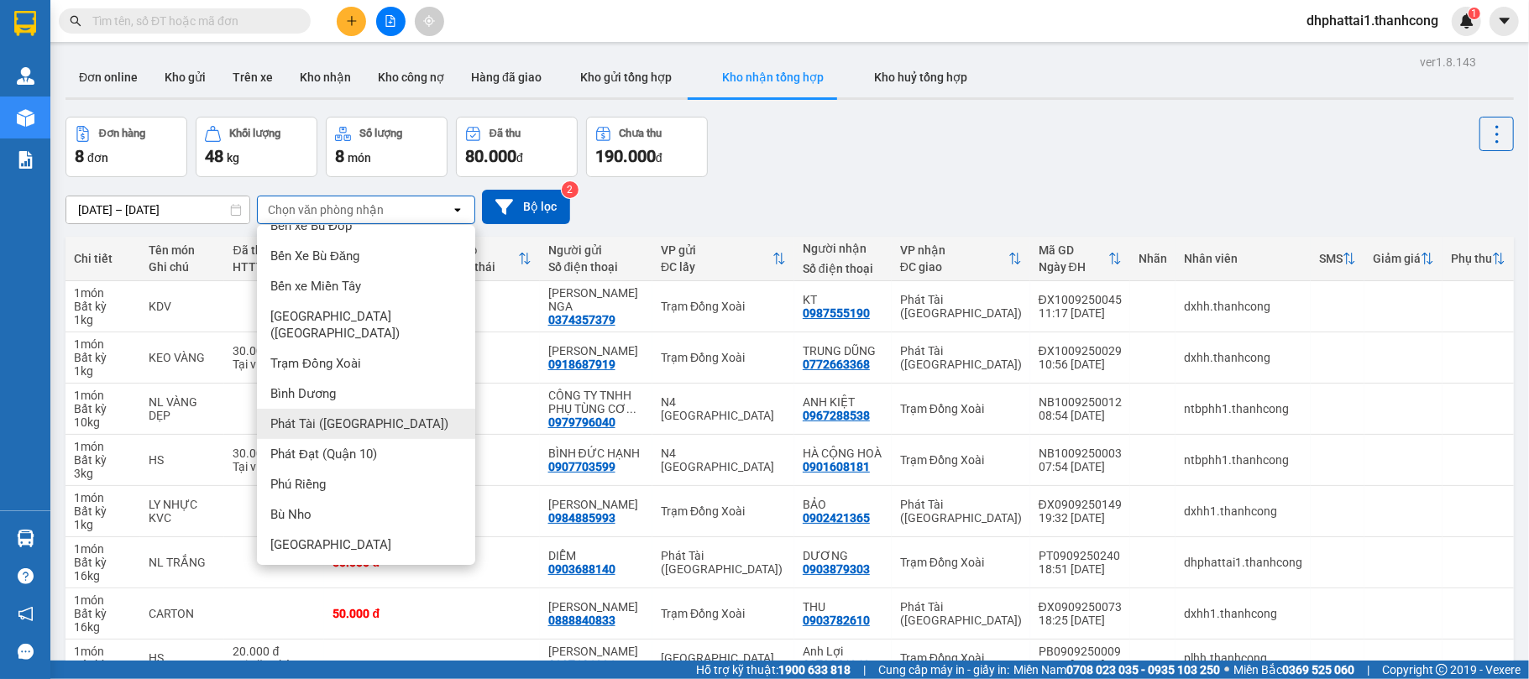
click at [327, 427] on span "Phát Tài (Quận 5)" at bounding box center [359, 424] width 178 height 17
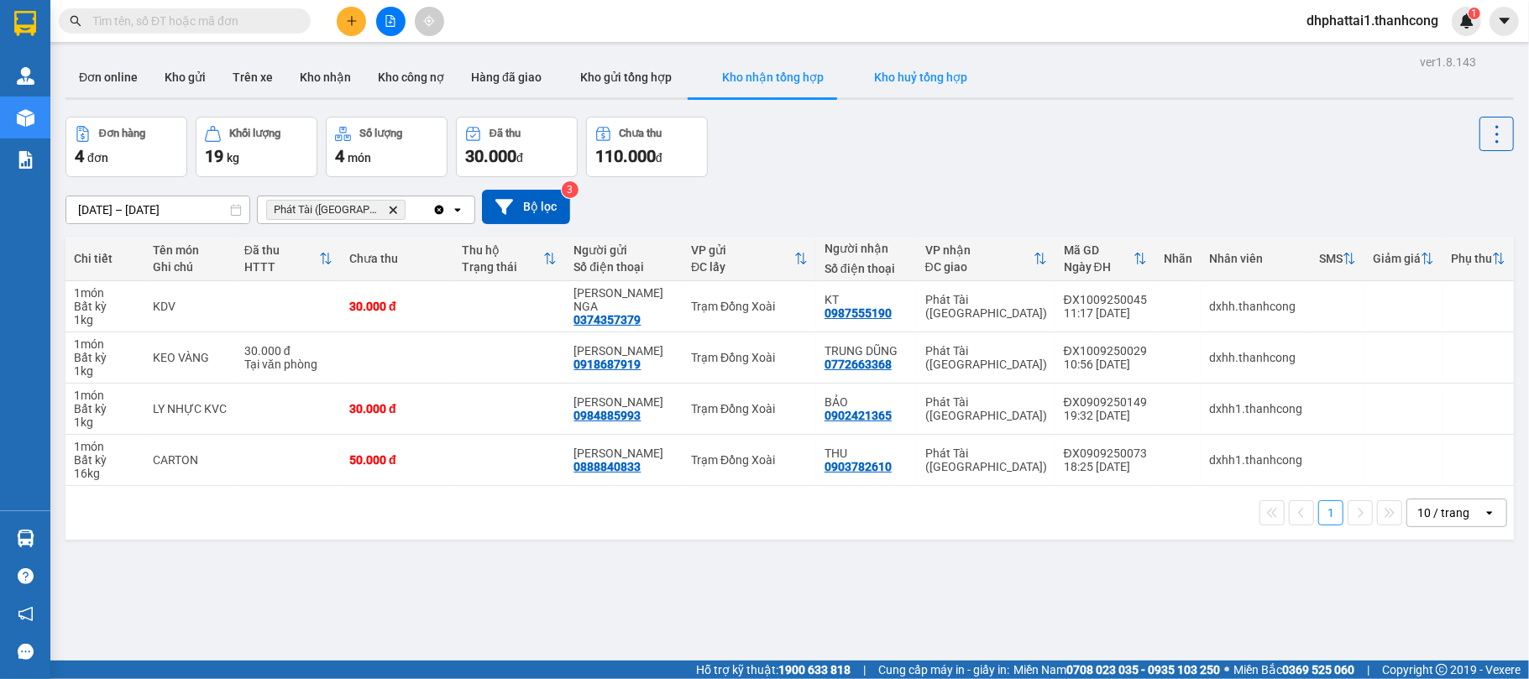
click at [932, 84] on button "Kho huỷ tổng hợp" at bounding box center [921, 77] width 144 height 40
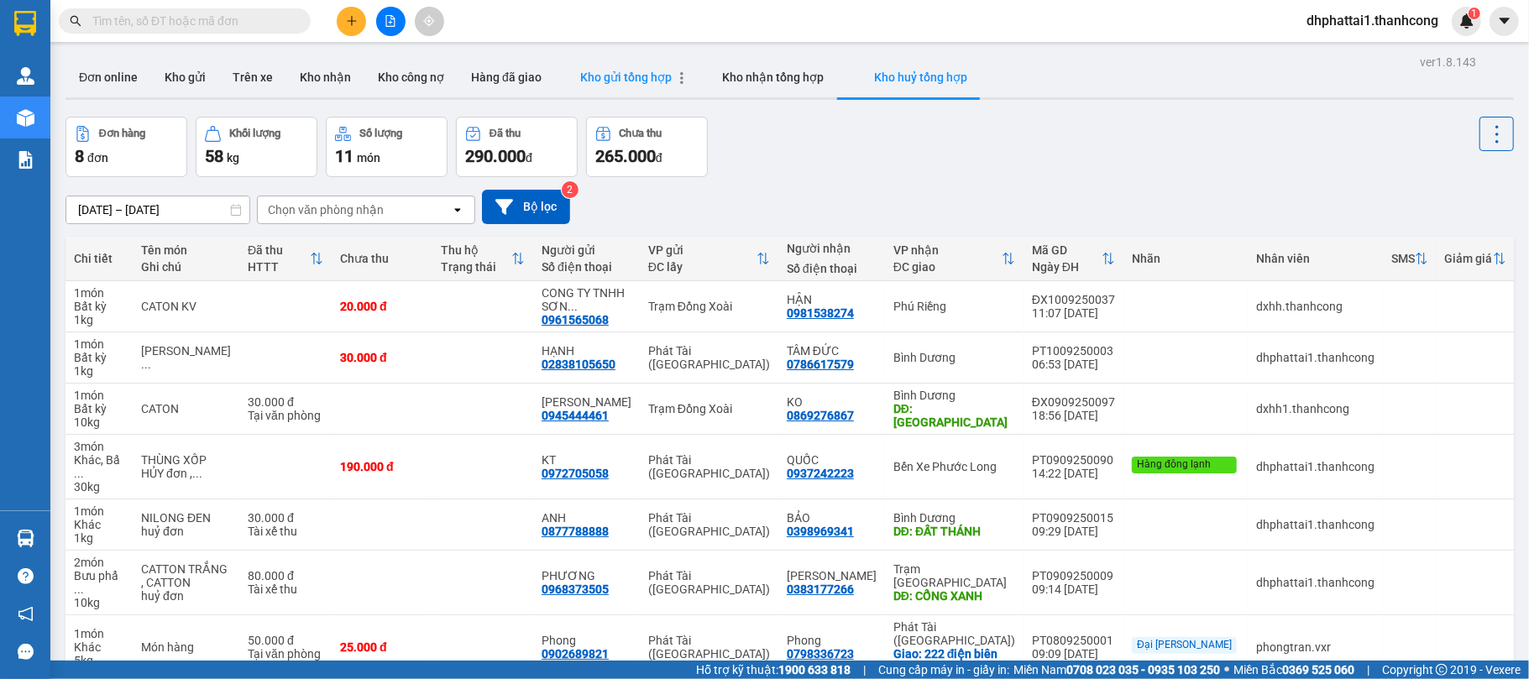
click at [610, 57] on button "Kho gửi tổng hợp" at bounding box center [626, 77] width 142 height 40
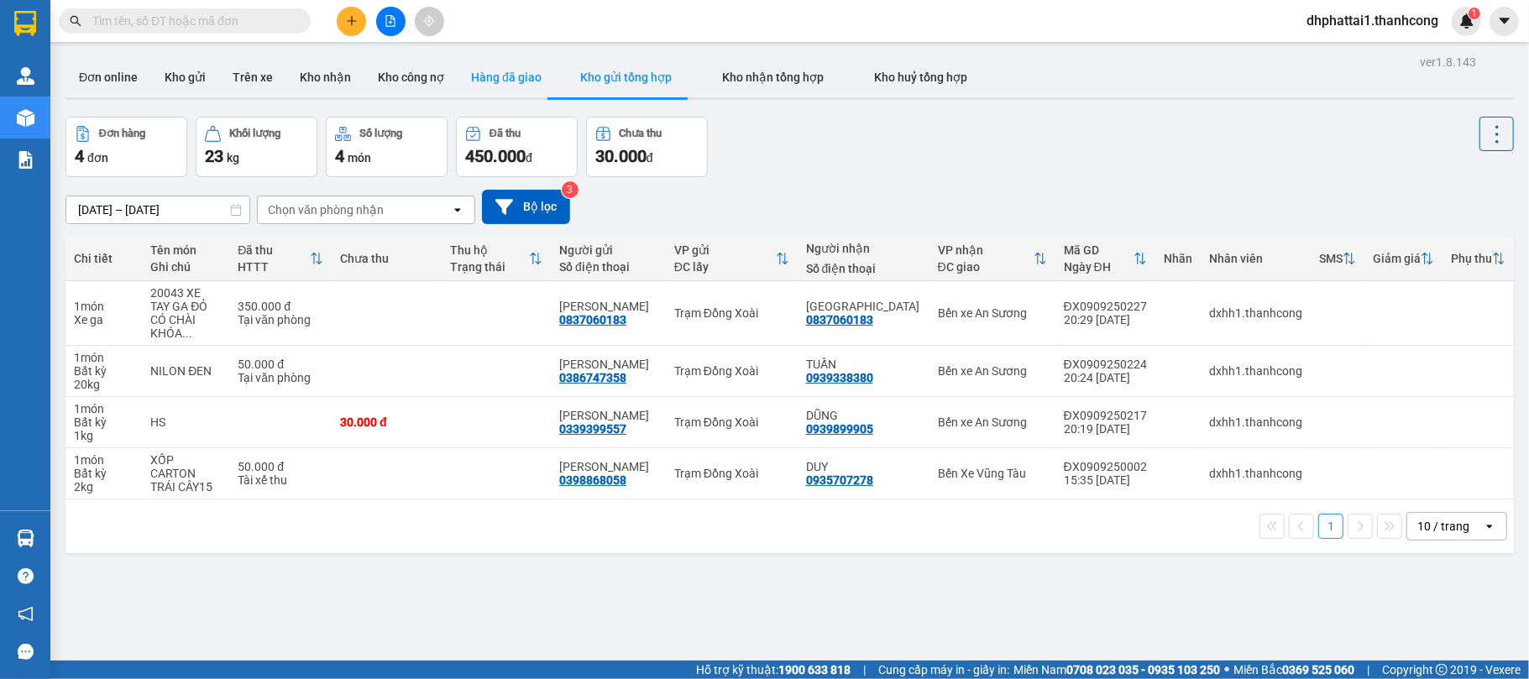
click at [515, 79] on button "Hàng đã giao" at bounding box center [506, 77] width 97 height 40
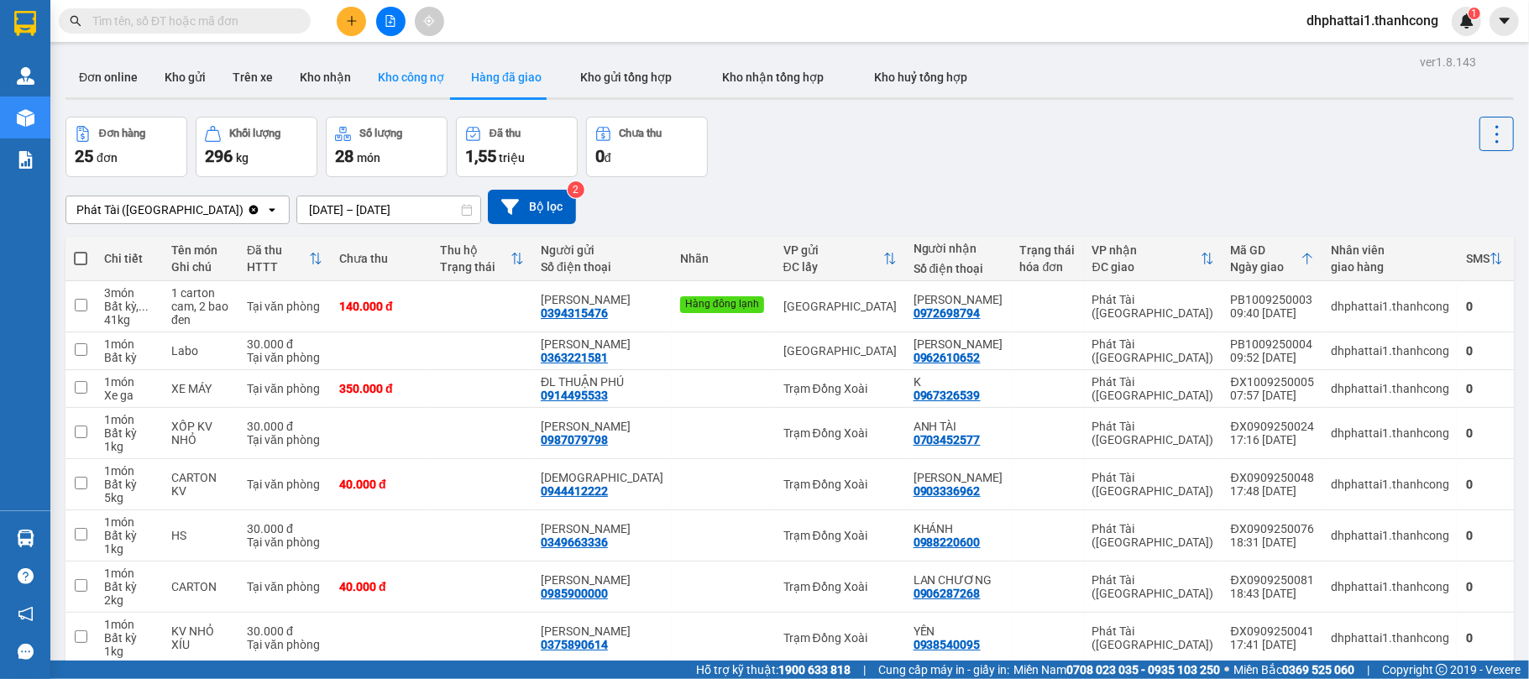
click at [380, 77] on button "Kho công nợ" at bounding box center [411, 77] width 93 height 40
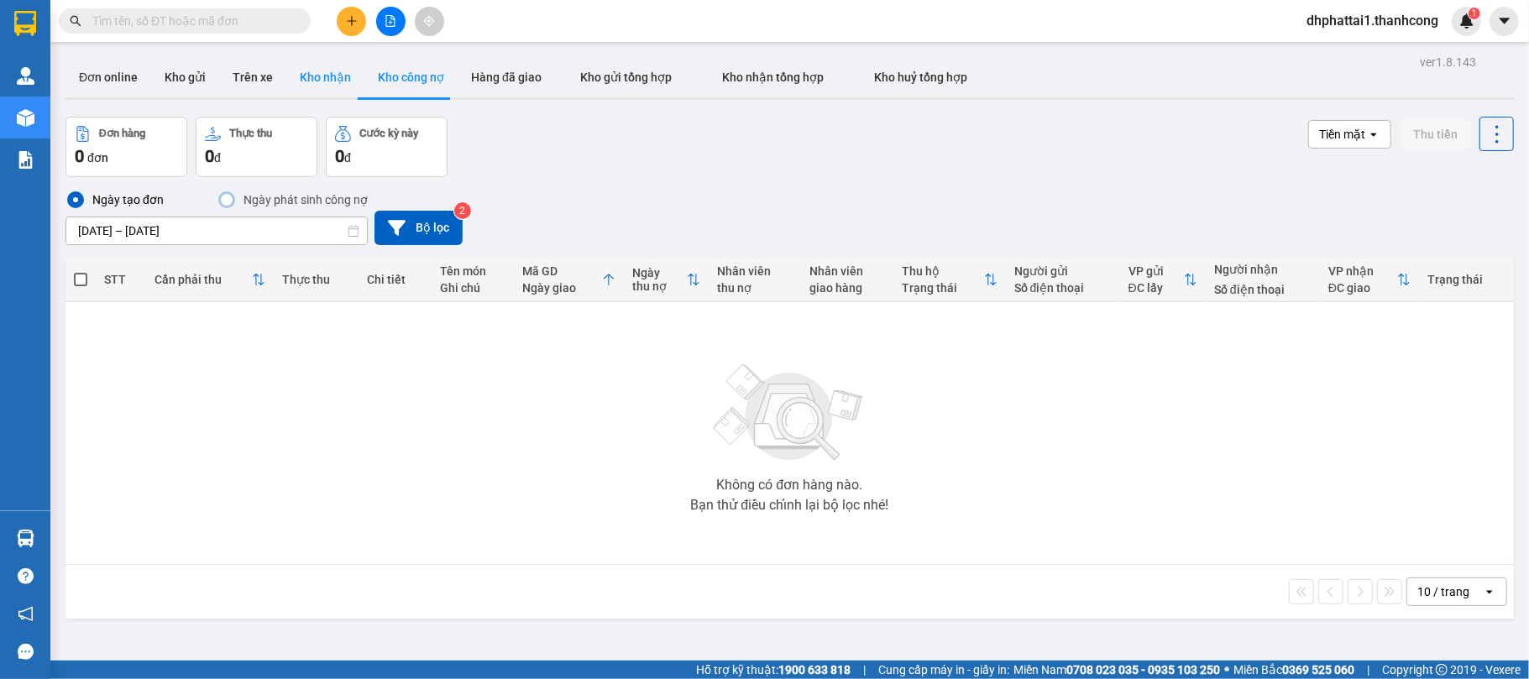
click at [339, 82] on button "Kho nhận" at bounding box center [325, 77] width 78 height 40
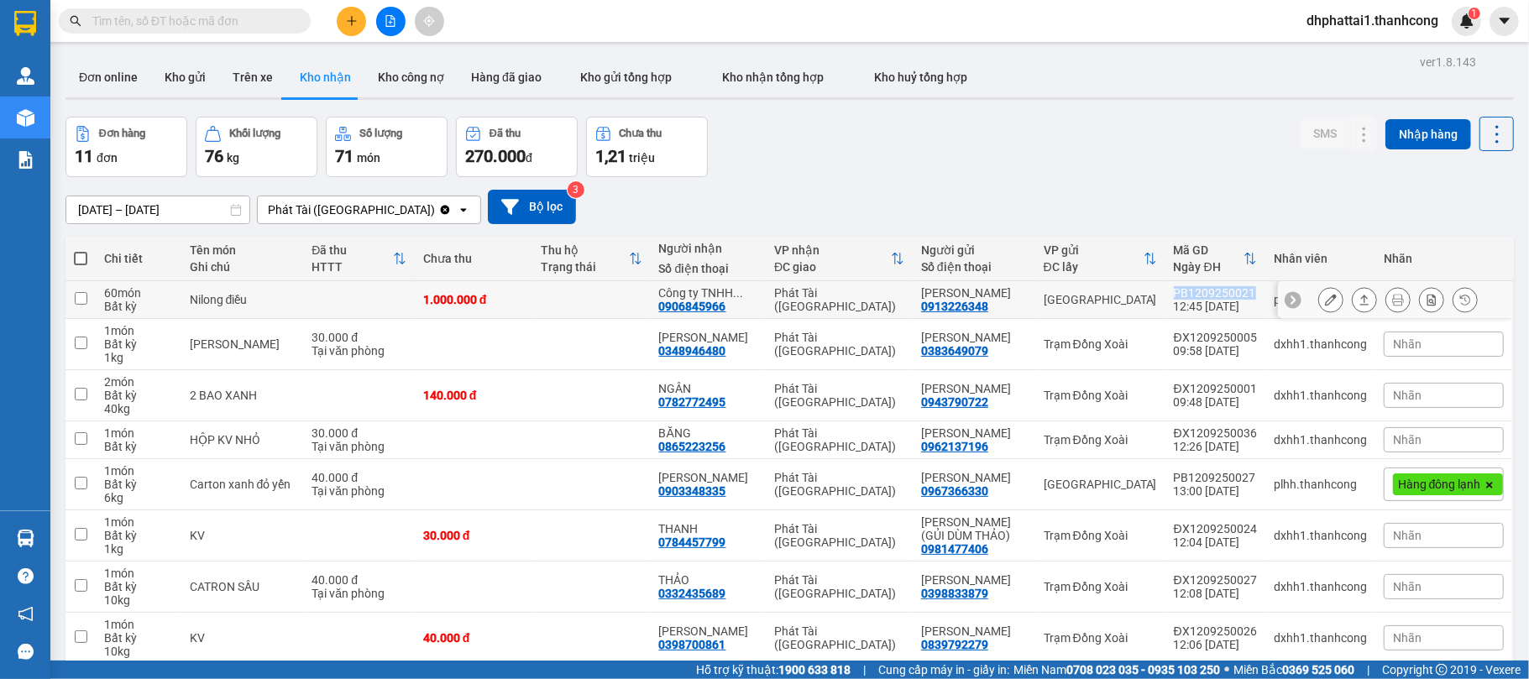
drag, startPoint x: 1162, startPoint y: 294, endPoint x: 1240, endPoint y: 296, distance: 78.1
click at [1240, 296] on div "PB1209250021" at bounding box center [1215, 292] width 83 height 13
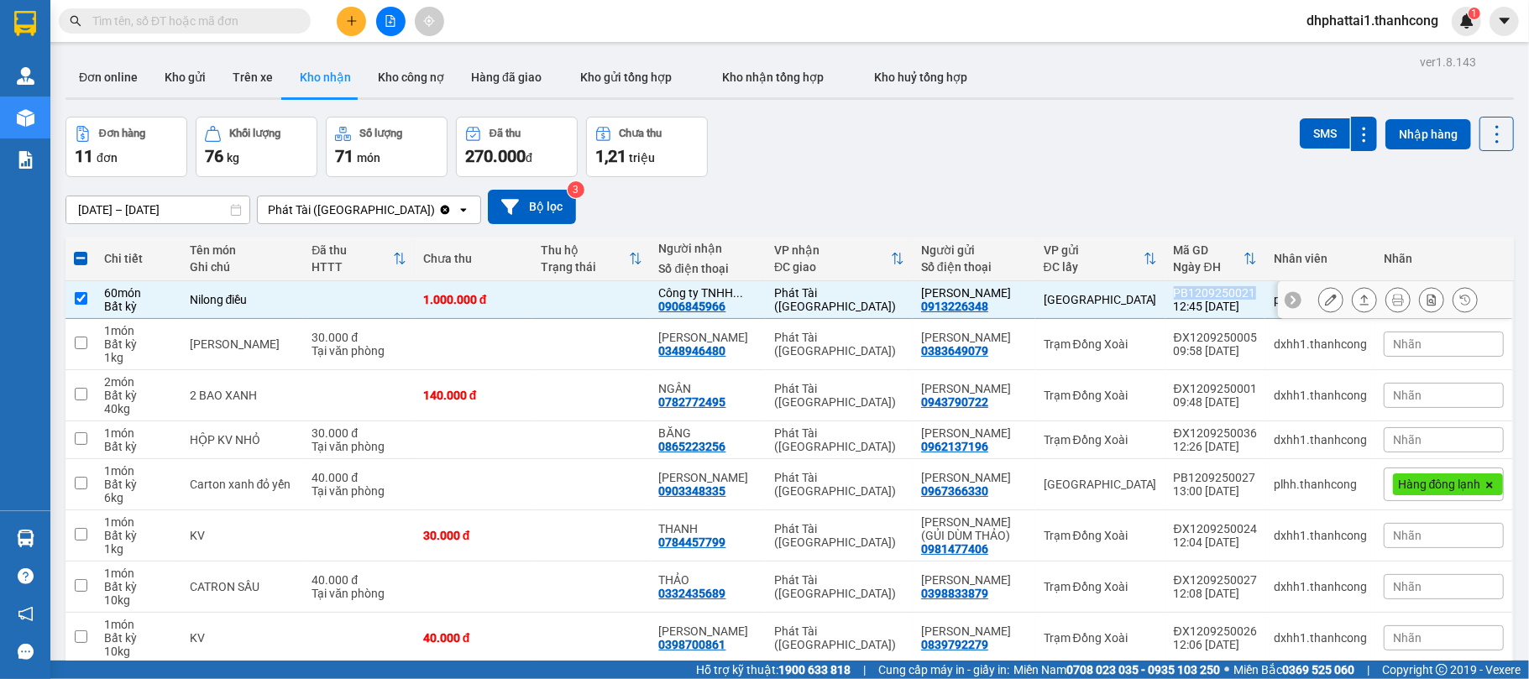
copy div "PB1209250021"
click at [1486, 131] on icon at bounding box center [1498, 135] width 24 height 24
click at [992, 192] on div "11/09/2025 – 13/09/2025 Press the down arrow key to interact with the calendar …" at bounding box center [790, 207] width 1449 height 34
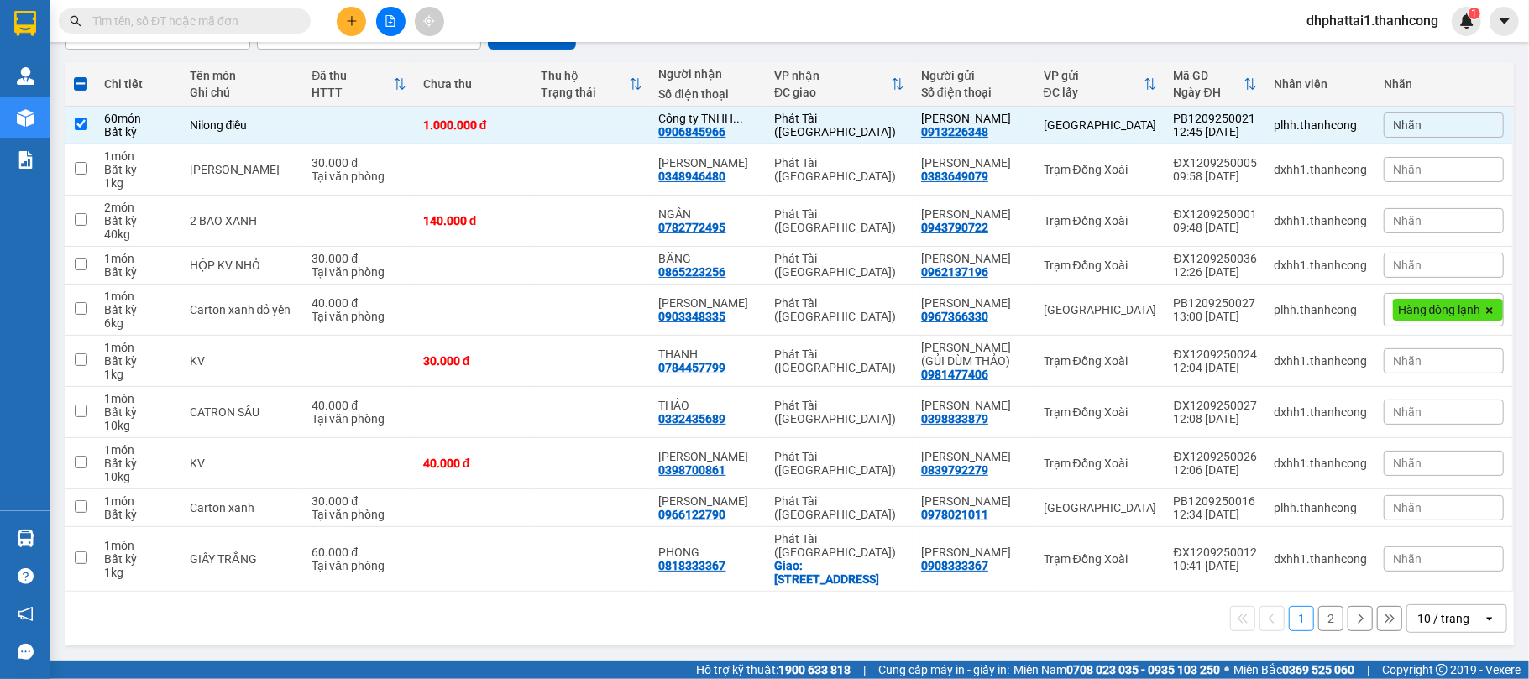
click at [1328, 627] on div "1 2 10 / trang open" at bounding box center [789, 619] width 1435 height 29
click at [1319, 622] on button "2" at bounding box center [1331, 618] width 25 height 25
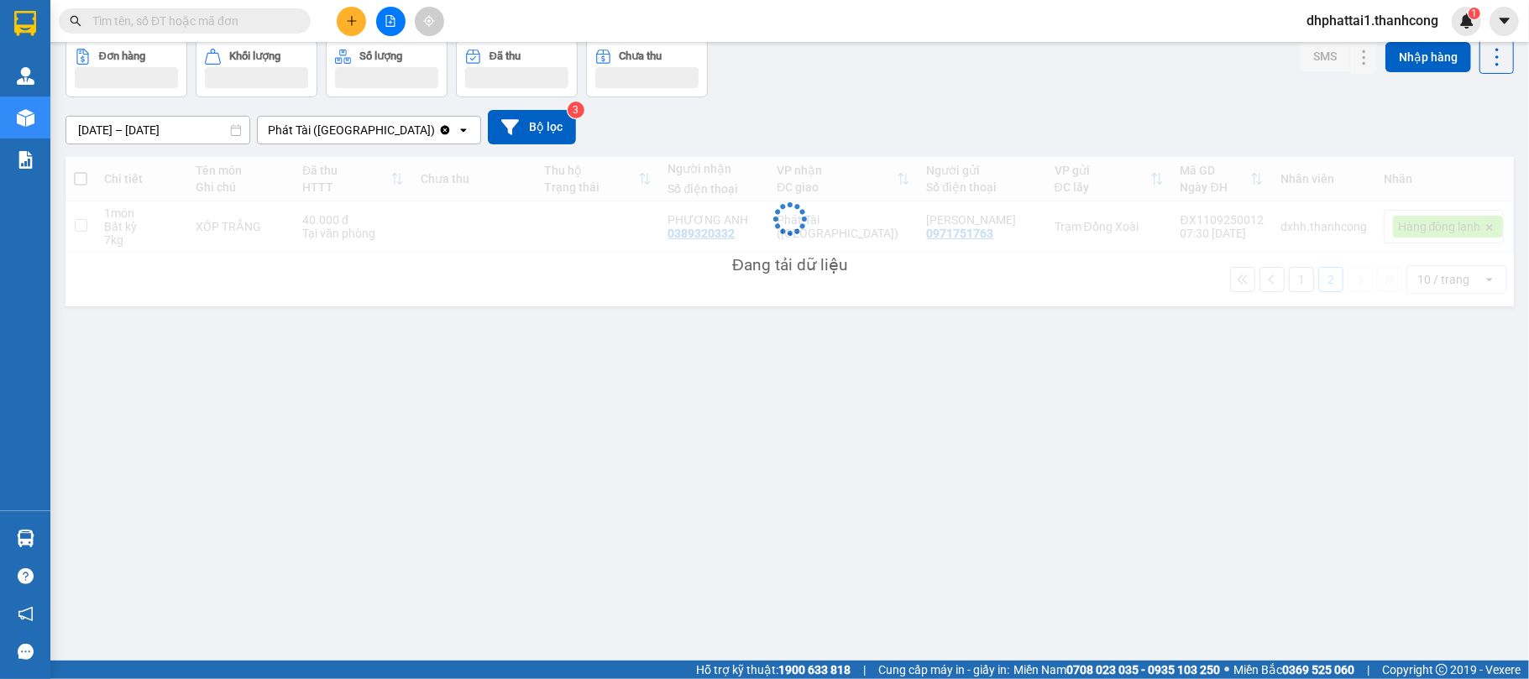
scroll to position [77, 0]
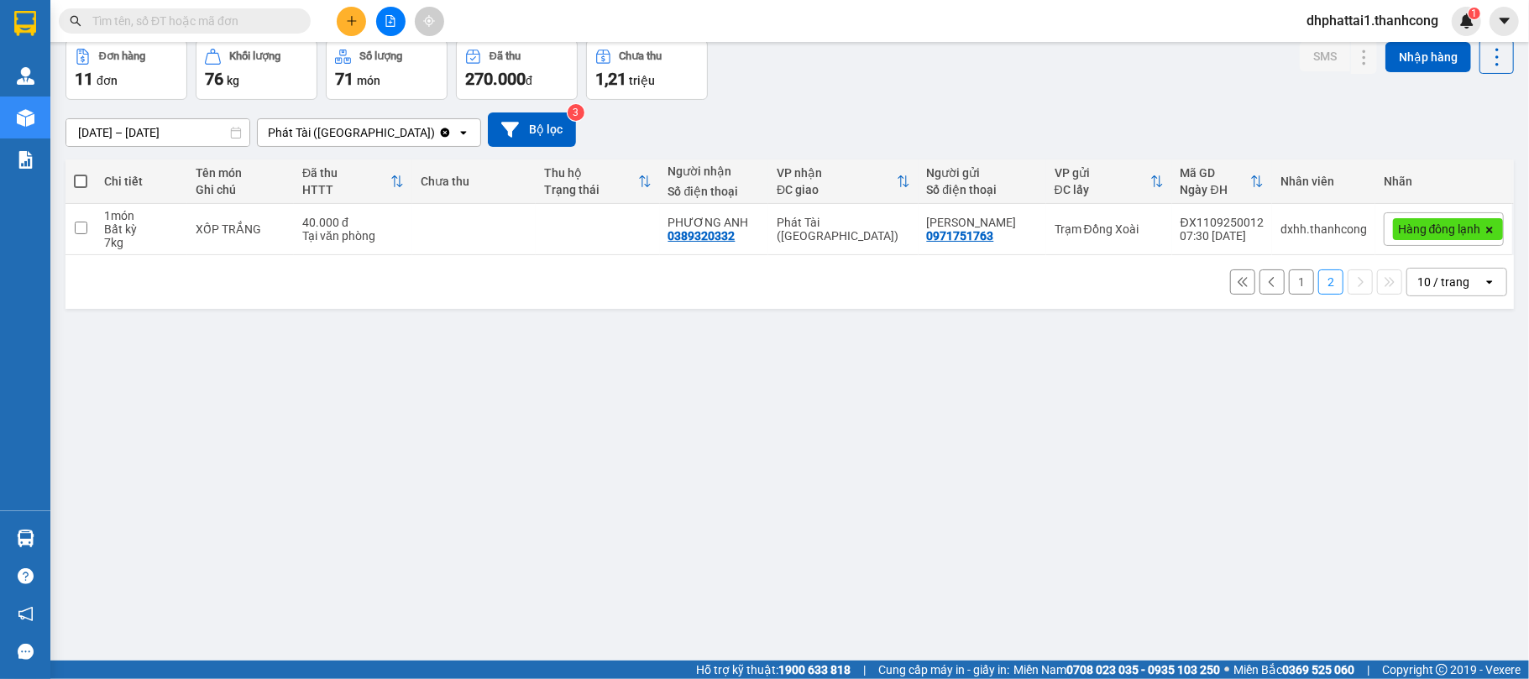
click at [1289, 280] on button "1" at bounding box center [1301, 282] width 25 height 25
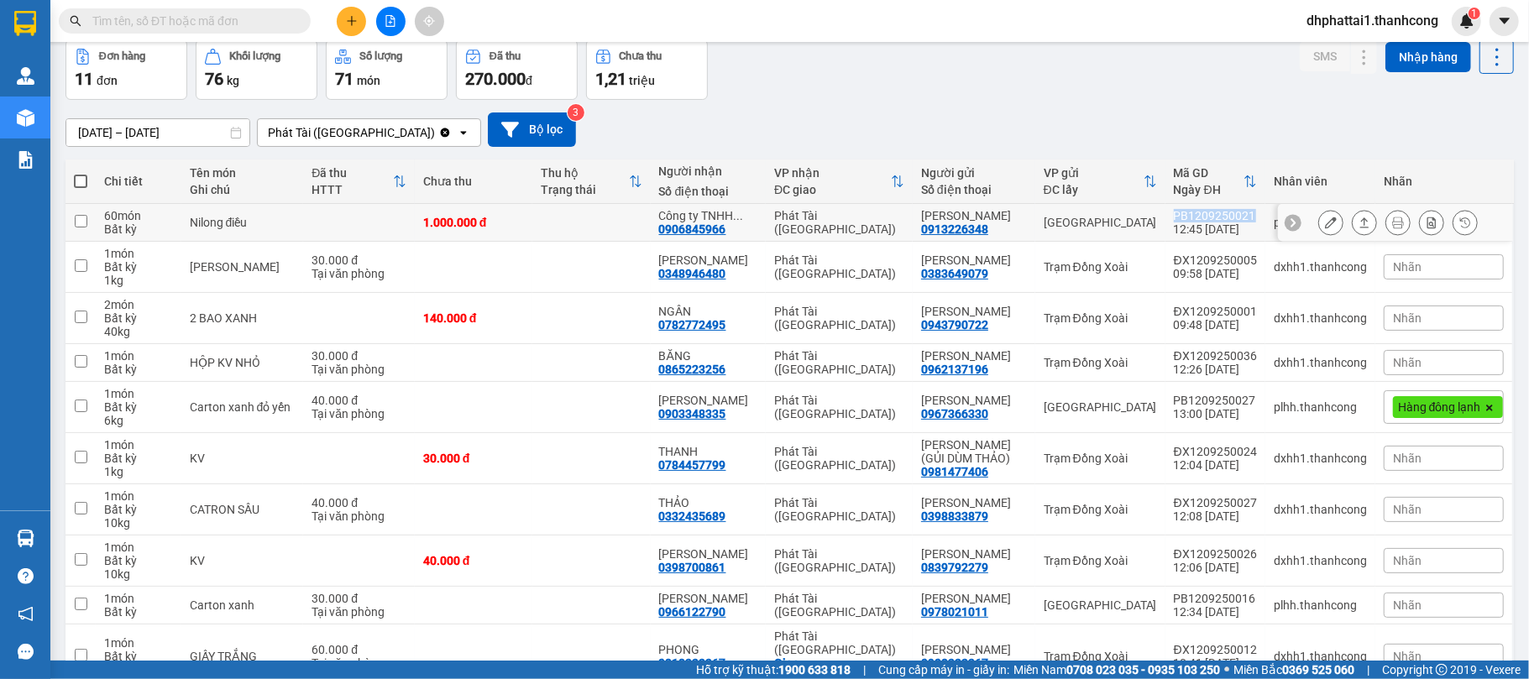
drag, startPoint x: 1213, startPoint y: 220, endPoint x: 1243, endPoint y: 219, distance: 30.2
click at [1243, 219] on td "PB1209250021 12:45 12/09" at bounding box center [1216, 223] width 100 height 38
checkbox input "true"
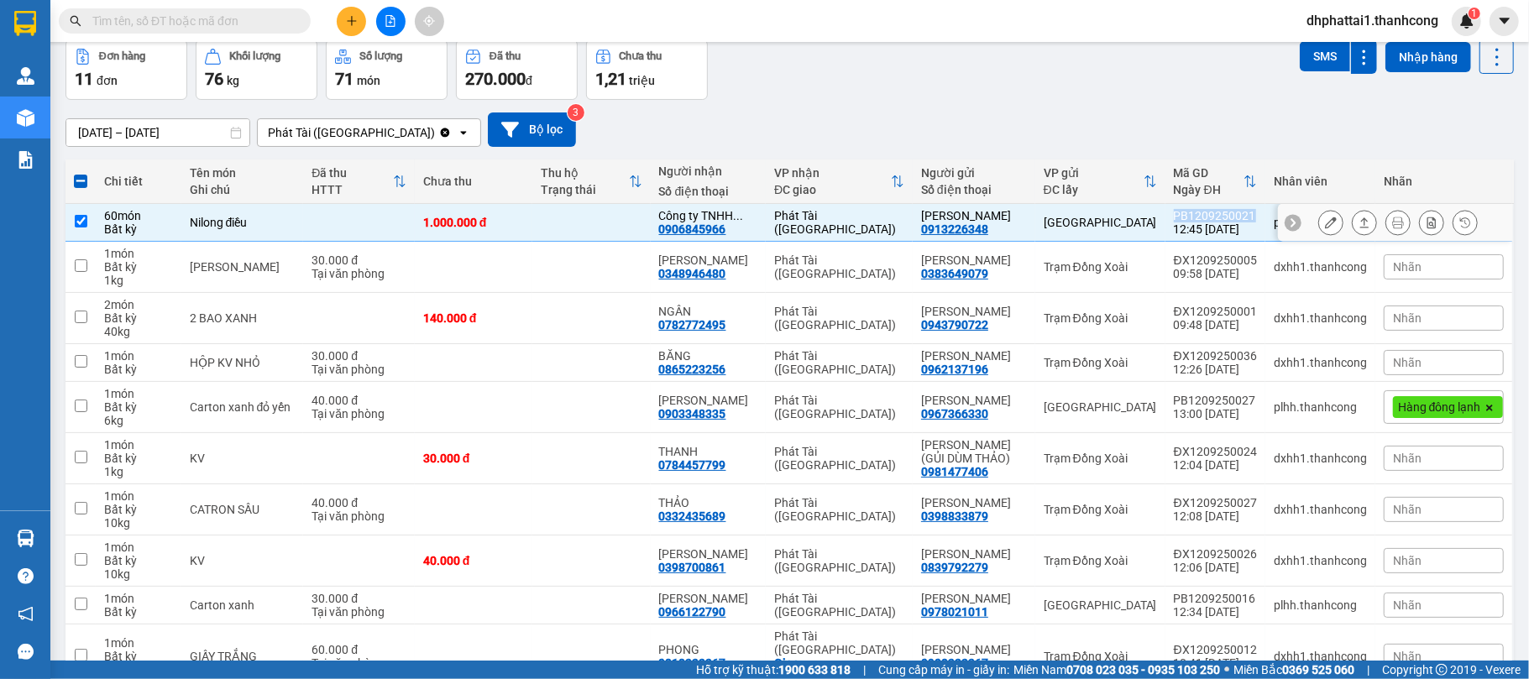
copy div "PB1209250021"
click at [216, 25] on input "text" at bounding box center [191, 21] width 198 height 18
paste input "PB1209250021"
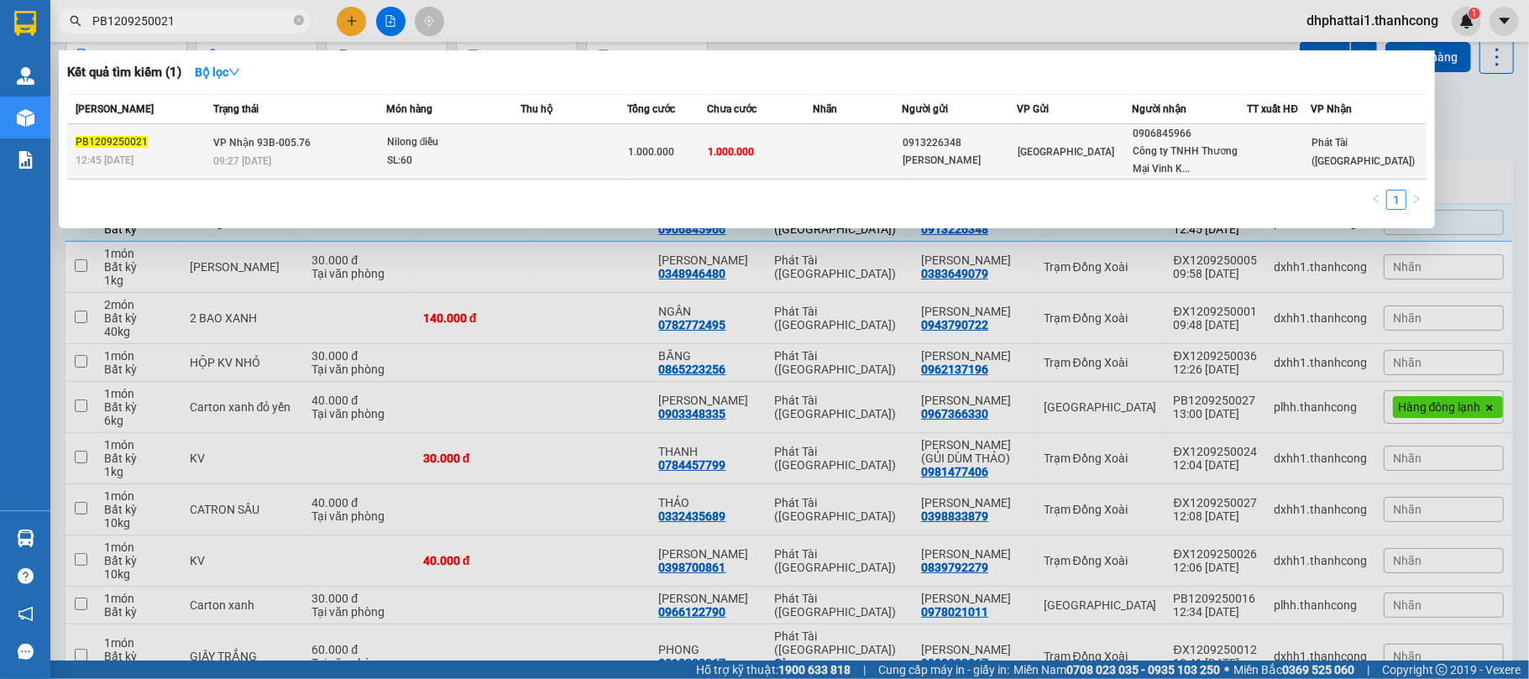
type input "PB1209250021"
click at [1310, 158] on div at bounding box center [1280, 152] width 62 height 18
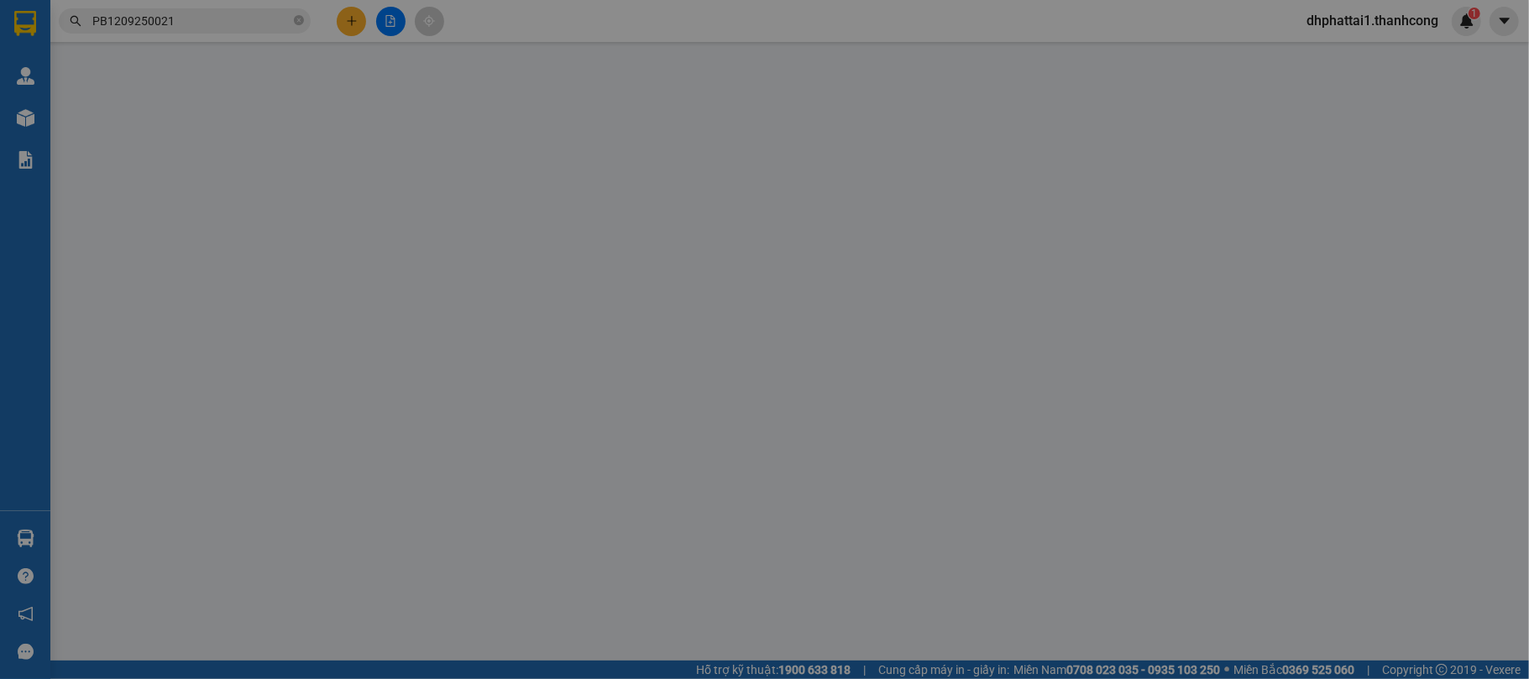
type input "0906845966"
type input "Công ty TNHH Thương Mại Vinh Khanh"
type input "0913226348"
type input "Hoàng Thị Phương Hà"
type input "070176005031"
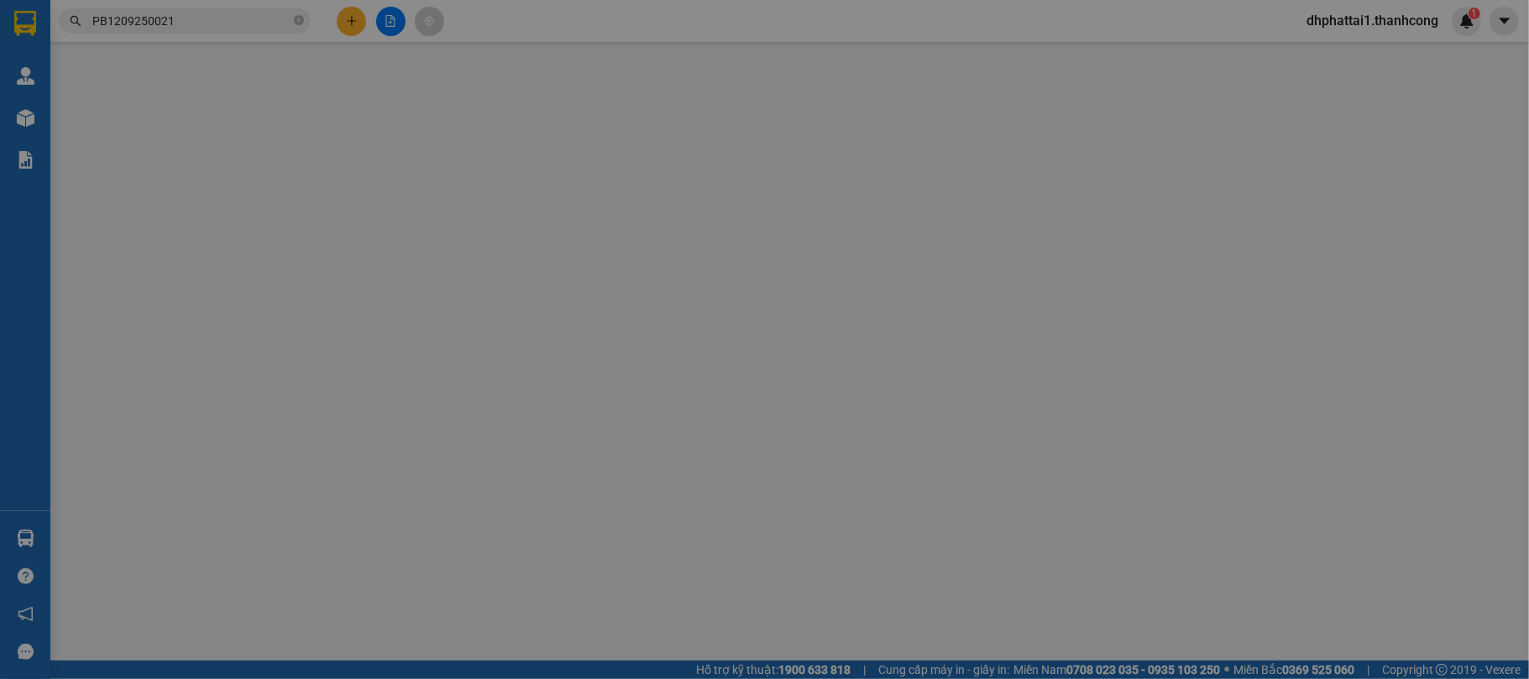
type input "Phú Nghĩa Đồng Nai"
type input "1.000.000"
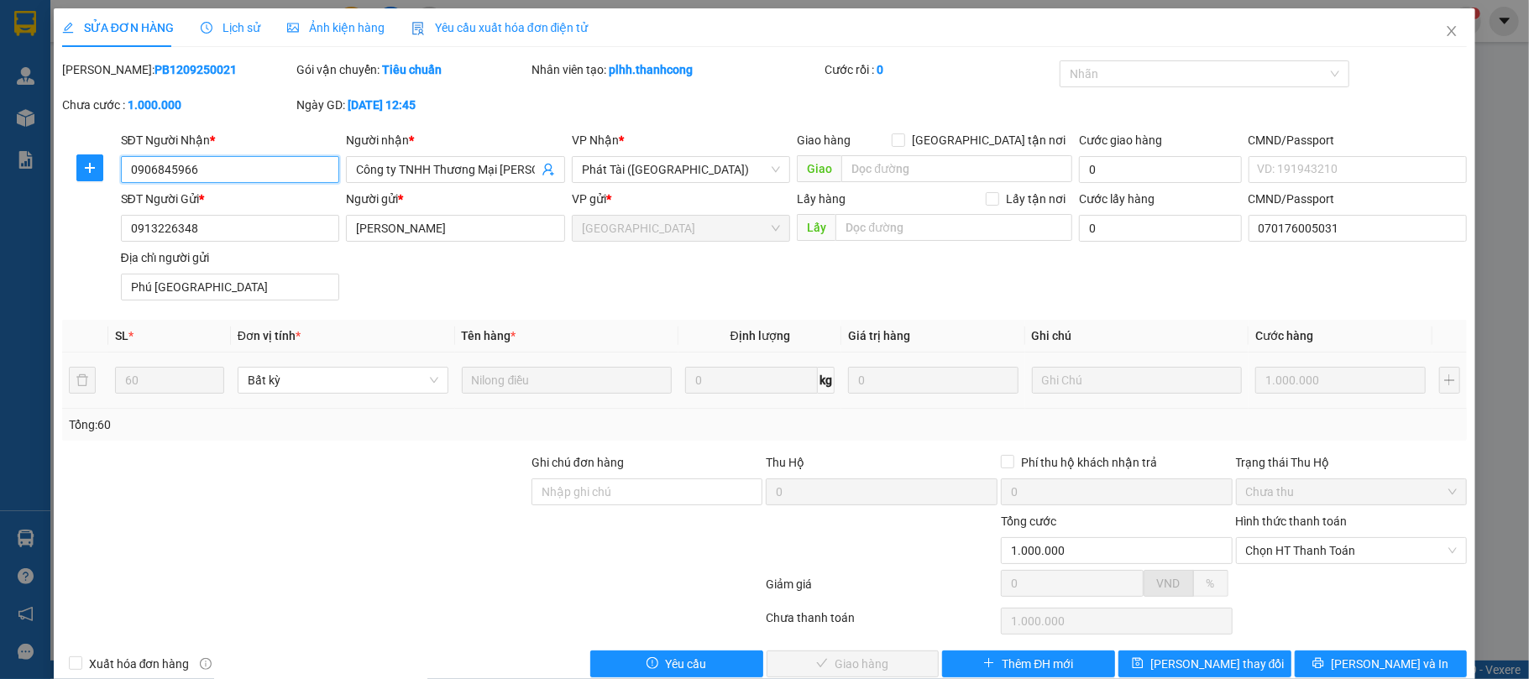
scroll to position [34, 0]
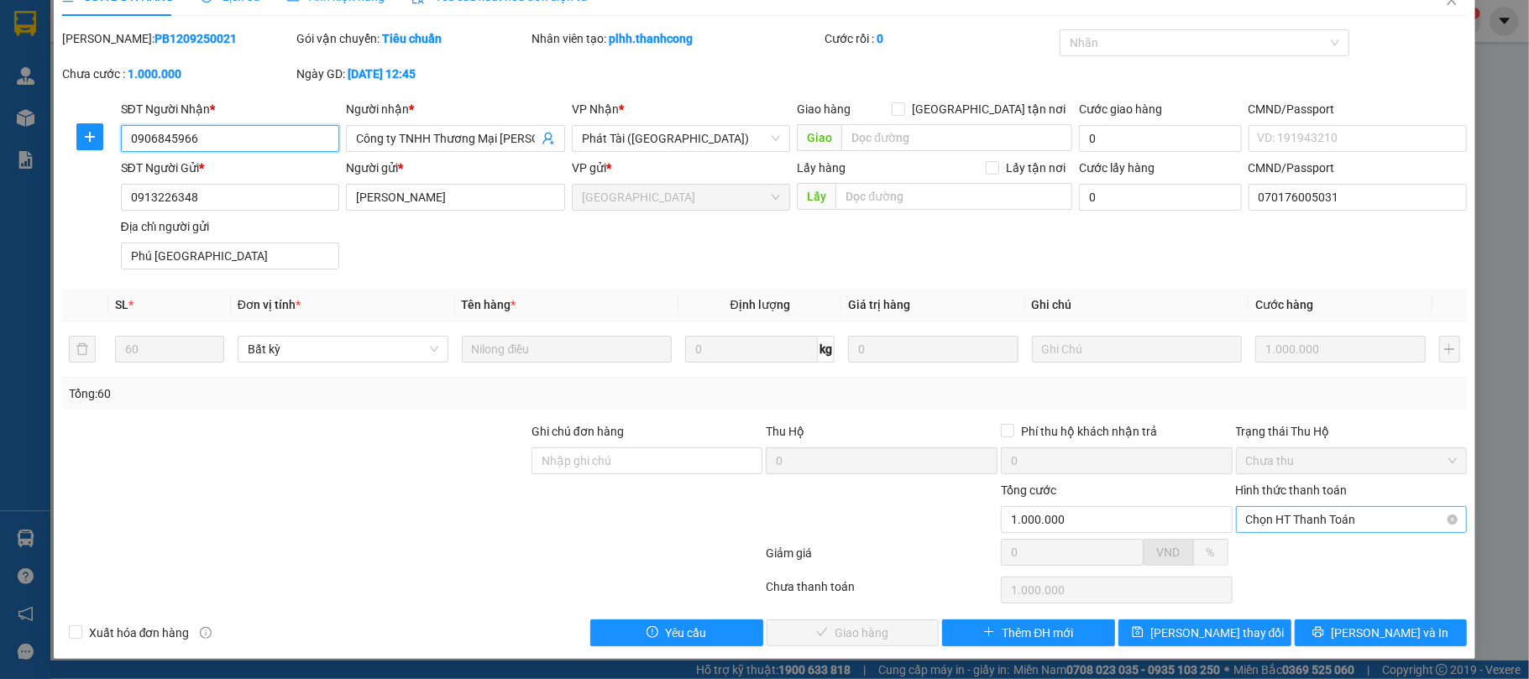
click at [1277, 526] on span "Chọn HT Thanh Toán" at bounding box center [1352, 519] width 212 height 25
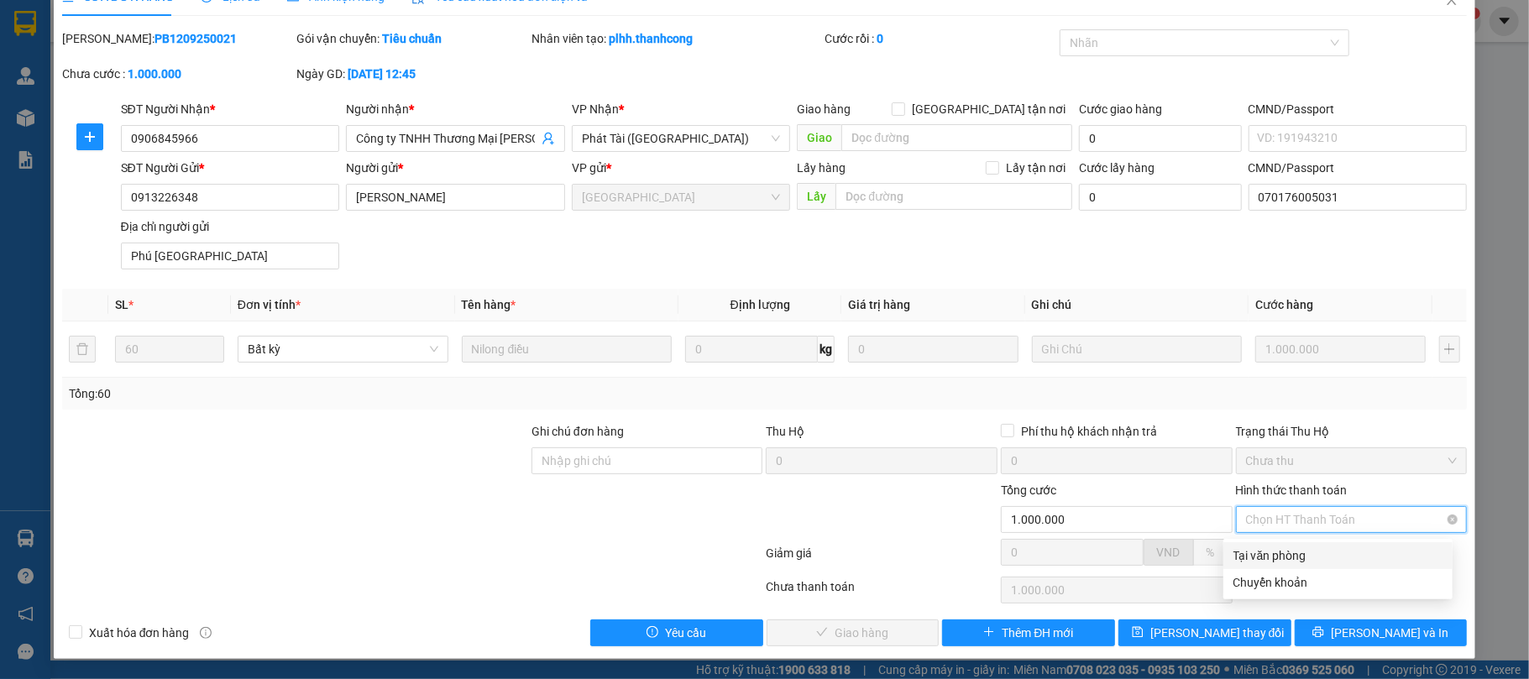
click at [1277, 526] on span "Chọn HT Thanh Toán" at bounding box center [1352, 519] width 212 height 25
click at [1277, 543] on div "Tại văn phòng" at bounding box center [1338, 556] width 229 height 27
type input "0"
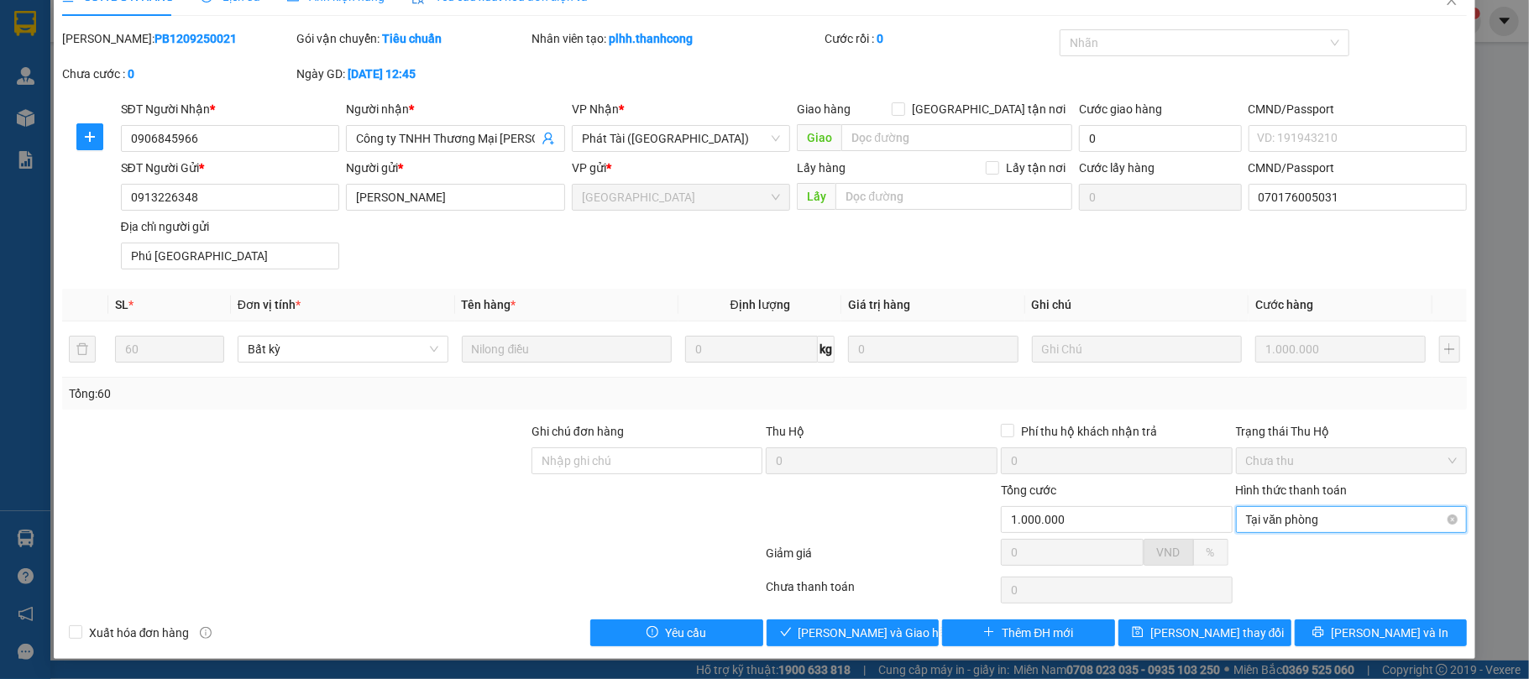
click at [1261, 519] on span "Tại văn phòng" at bounding box center [1352, 519] width 212 height 25
click at [1270, 551] on div "Tại văn phòng" at bounding box center [1338, 556] width 209 height 18
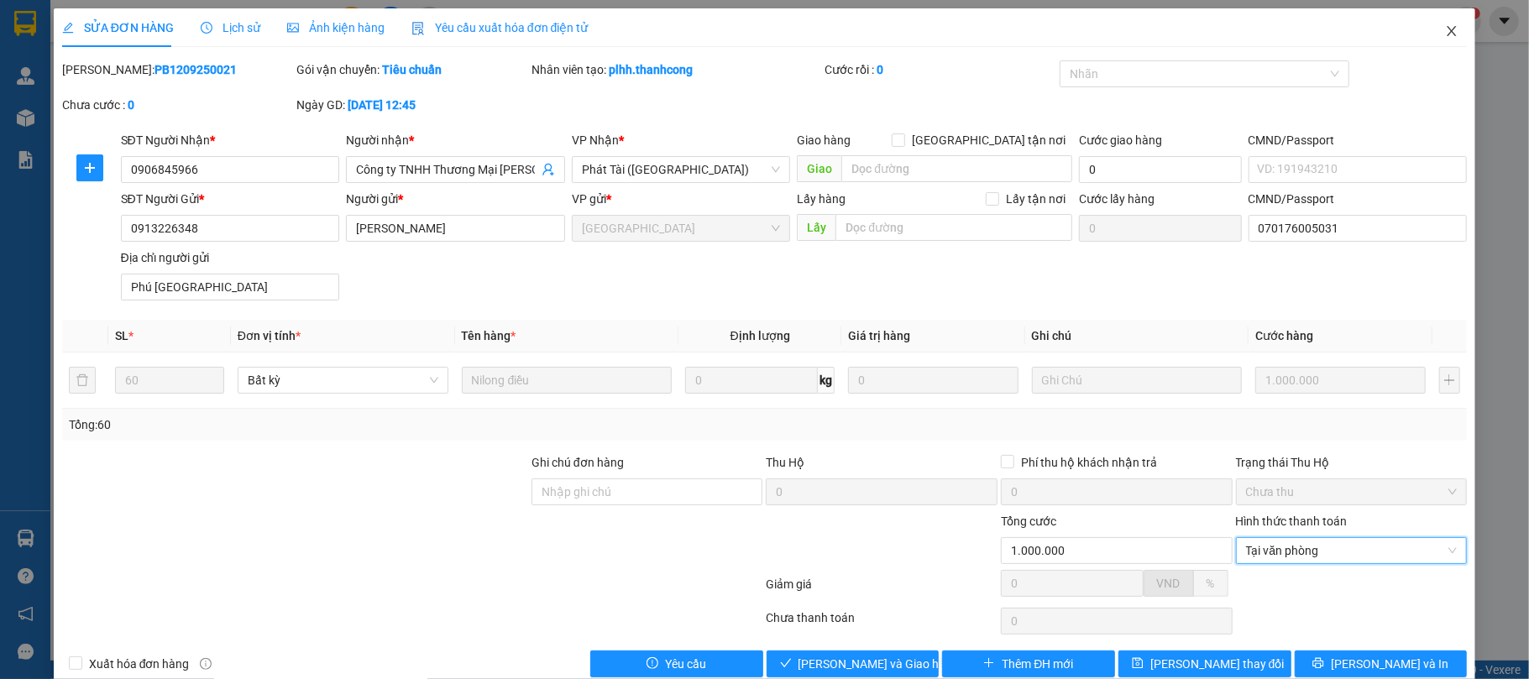
click at [1431, 39] on span "Close" at bounding box center [1452, 31] width 47 height 47
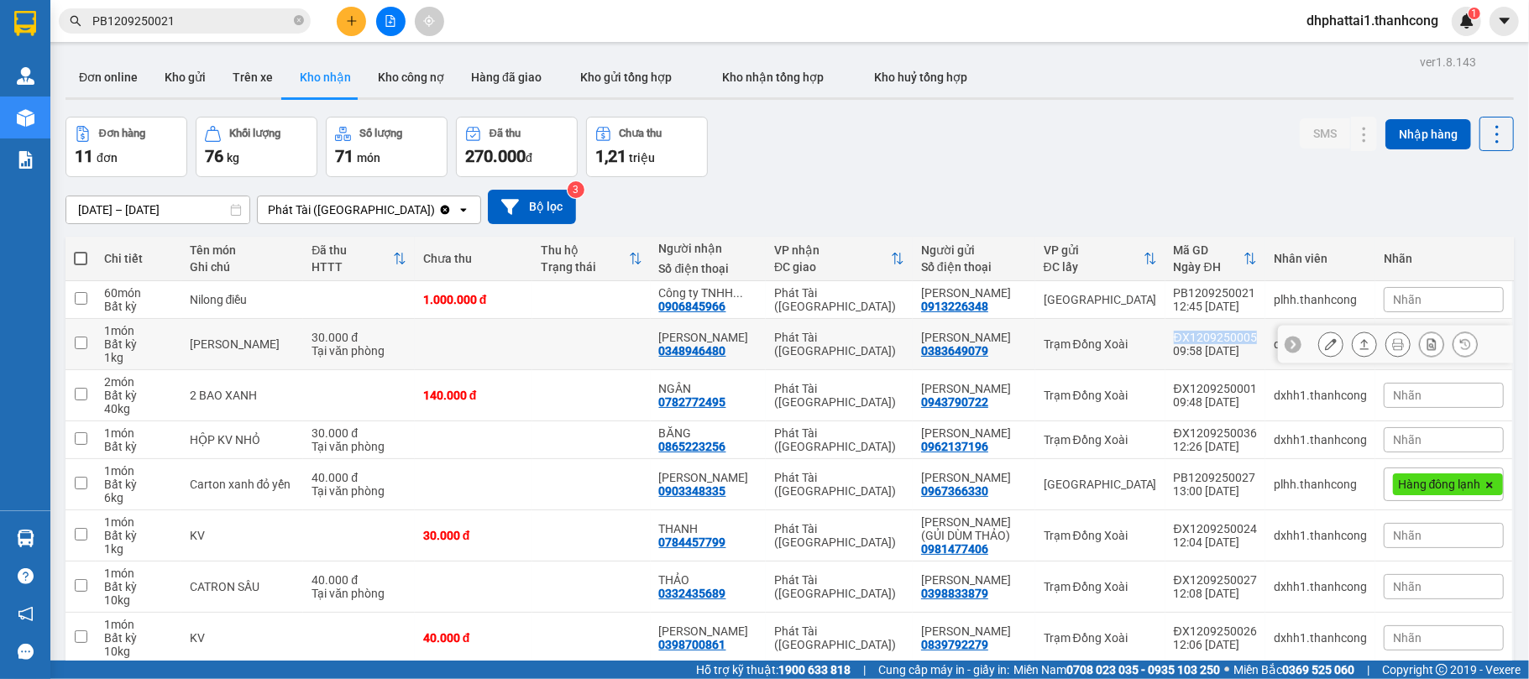
drag, startPoint x: 1164, startPoint y: 348, endPoint x: 1244, endPoint y: 346, distance: 79.8
click at [1244, 346] on td "ĐX1209250005 09:58 12/09" at bounding box center [1216, 344] width 100 height 51
checkbox input "true"
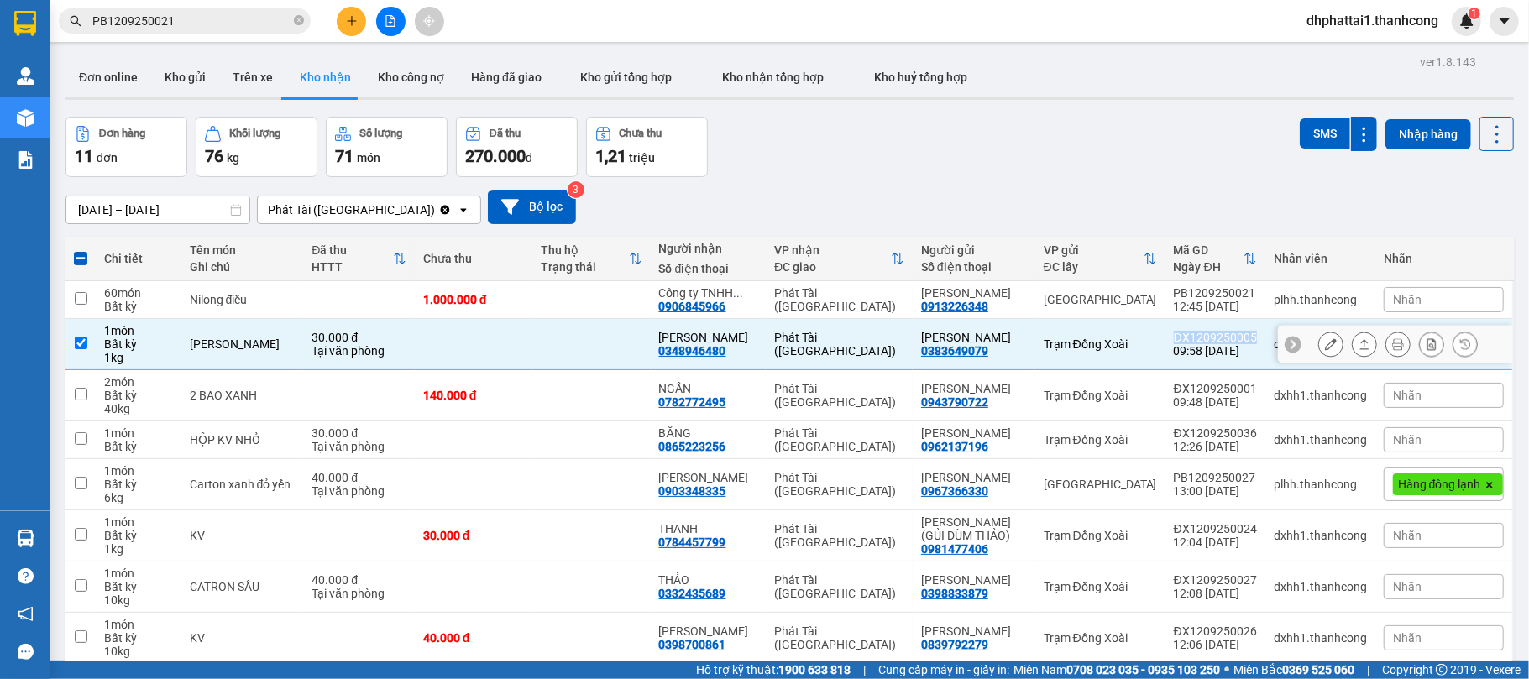
copy div "ĐX1209250005"
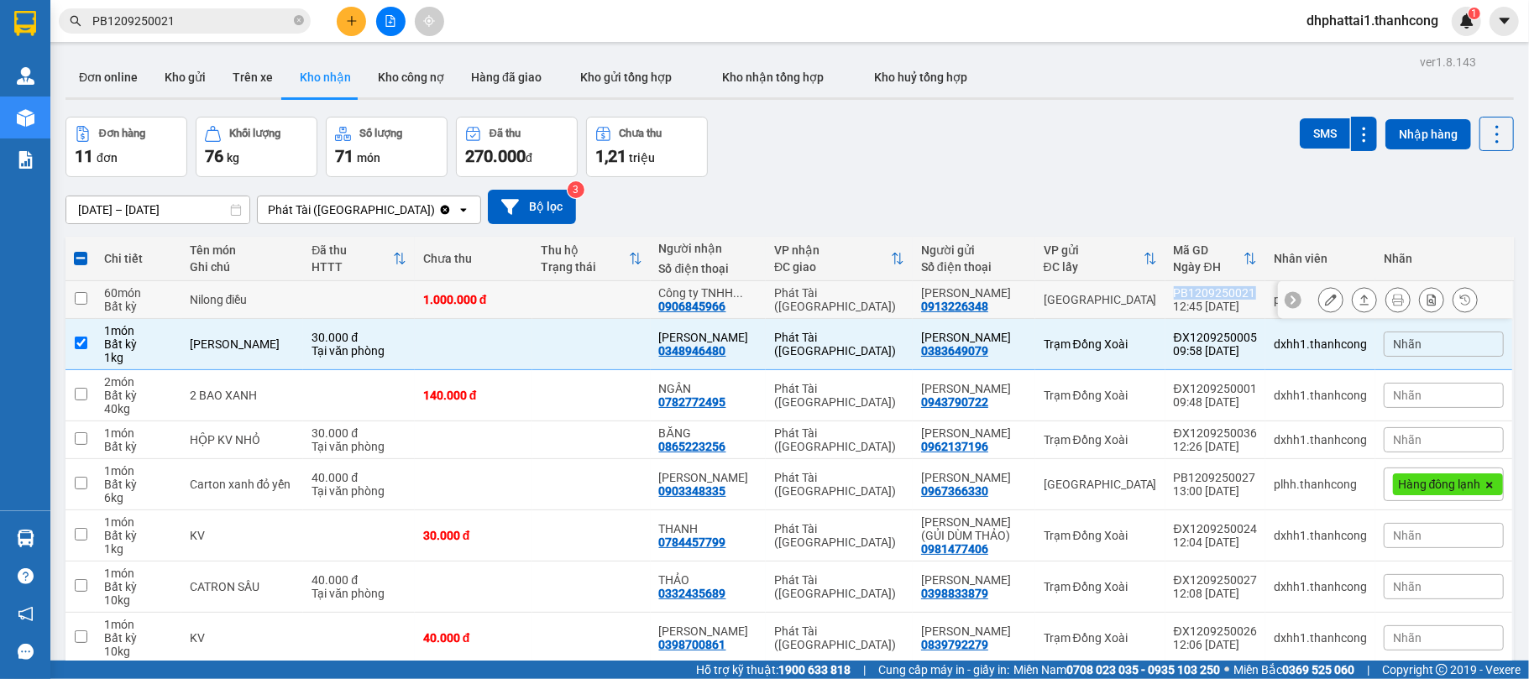
drag, startPoint x: 1171, startPoint y: 301, endPoint x: 1241, endPoint y: 301, distance: 70.5
click at [1241, 301] on td "PB1209250021 12:45 12/09" at bounding box center [1216, 300] width 100 height 38
checkbox input "true"
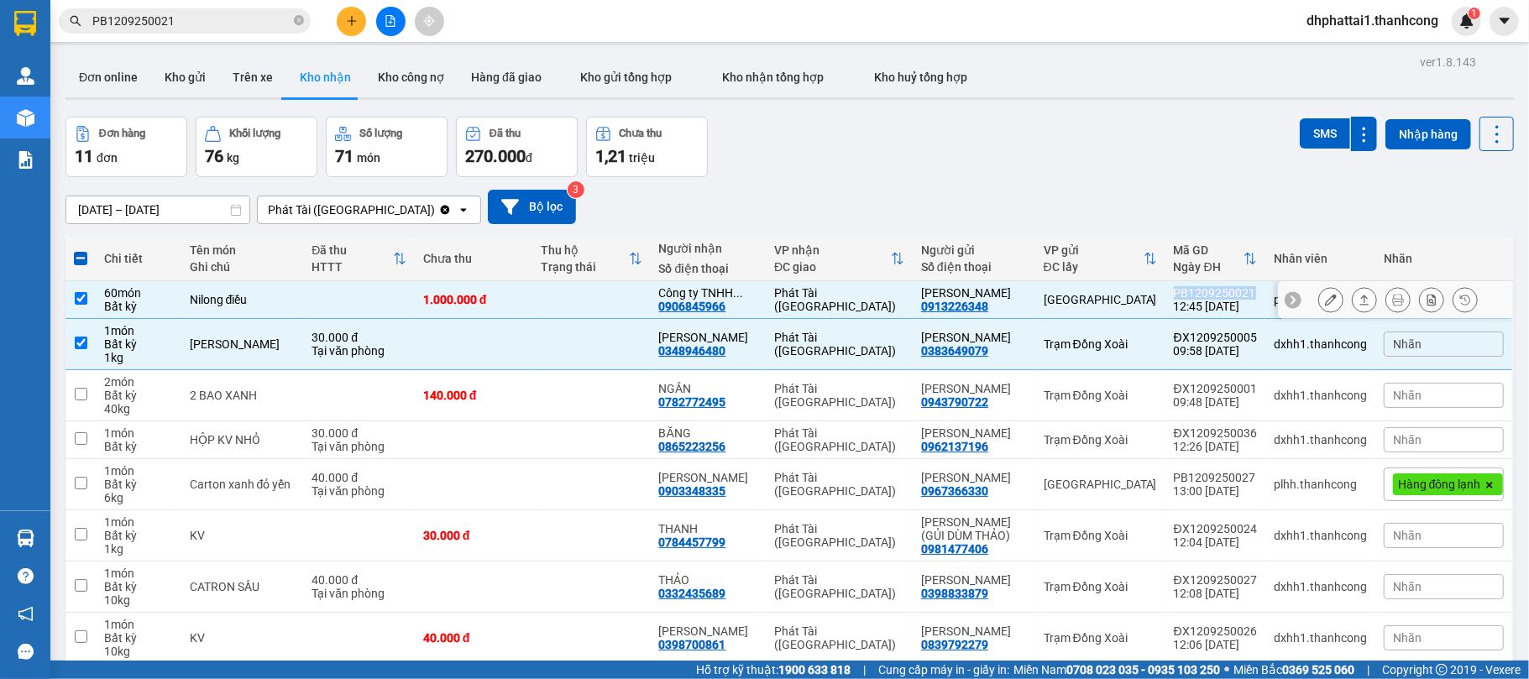
copy div "PB1209250021"
click at [250, 29] on input "PB1209250021" at bounding box center [191, 21] width 198 height 18
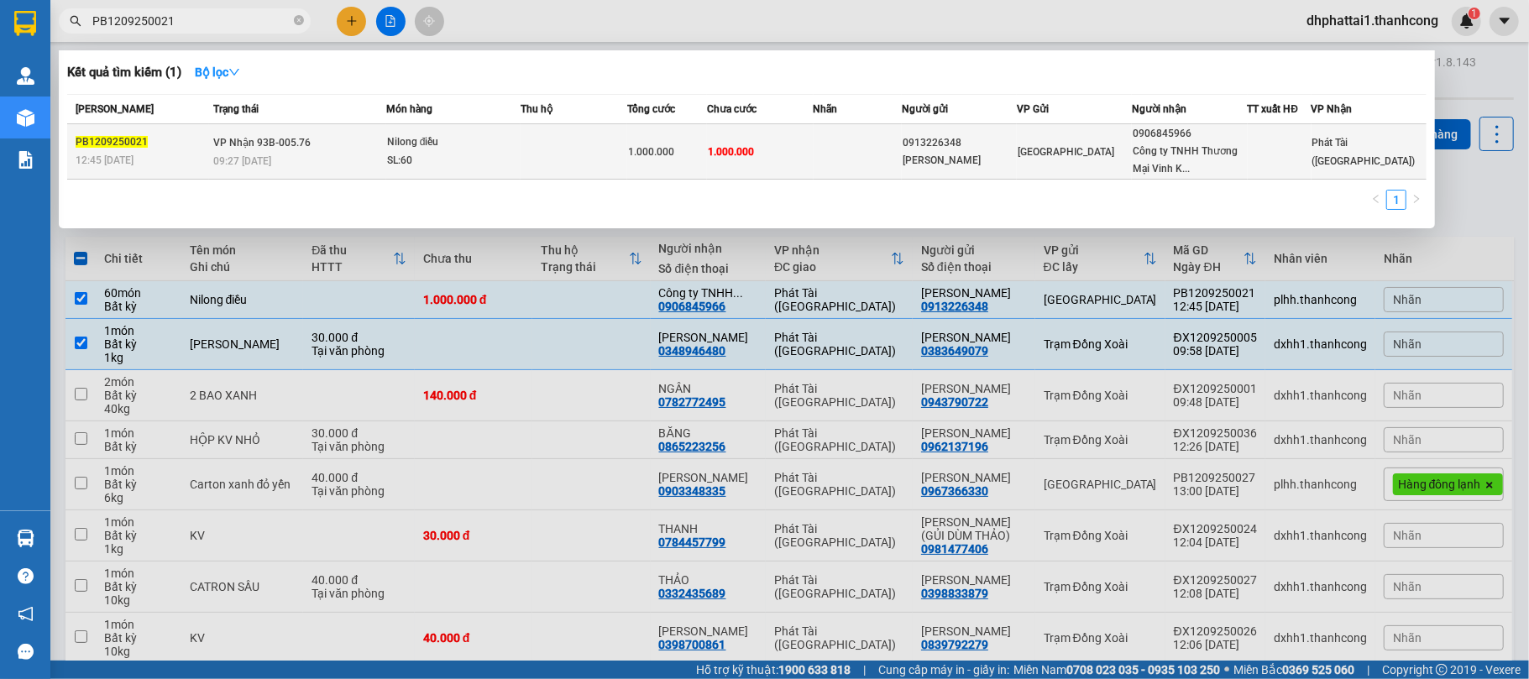
click at [1314, 139] on td "Phát Tài (Quận 5)" at bounding box center [1369, 151] width 115 height 55
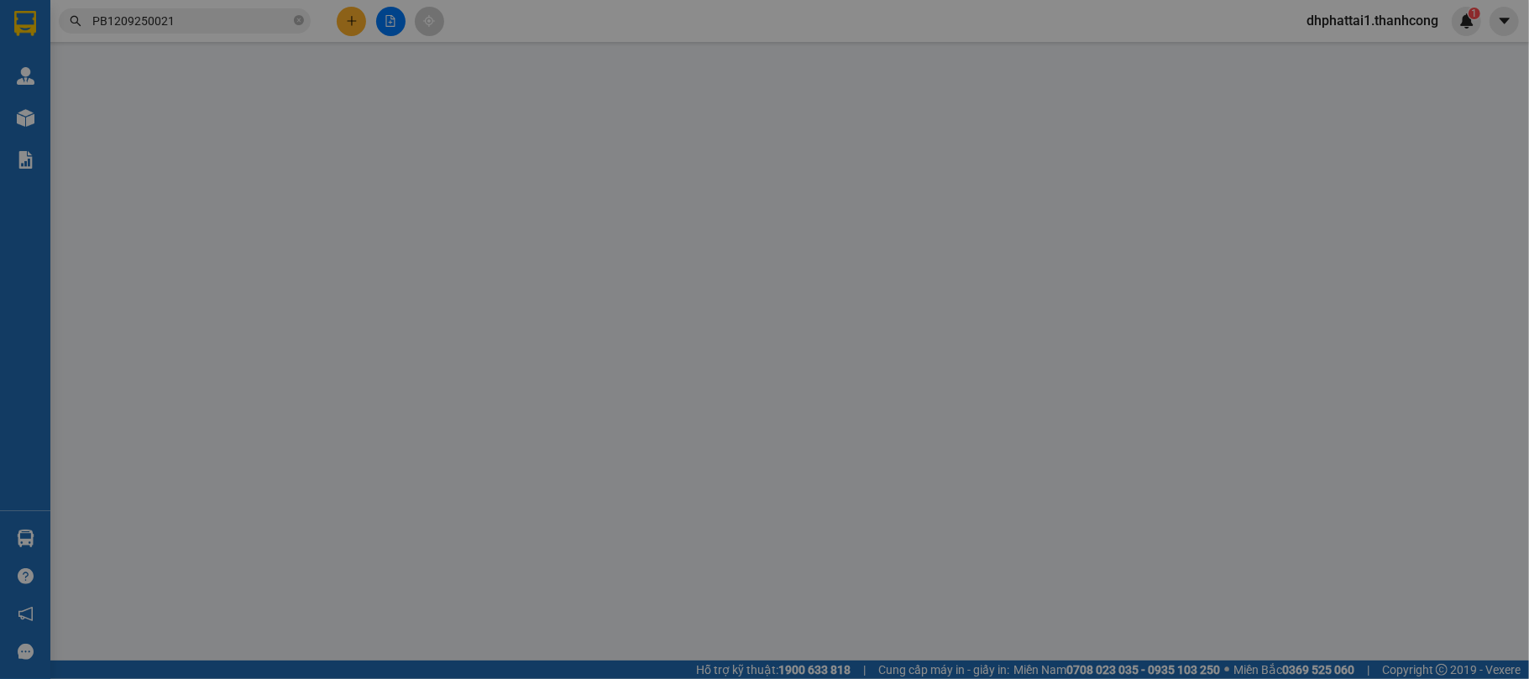
type input "0906845966"
type input "Công ty TNHH Thương Mại Vinh Khanh"
type input "0913226348"
type input "Hoàng Thị Phương Hà"
type input "070176005031"
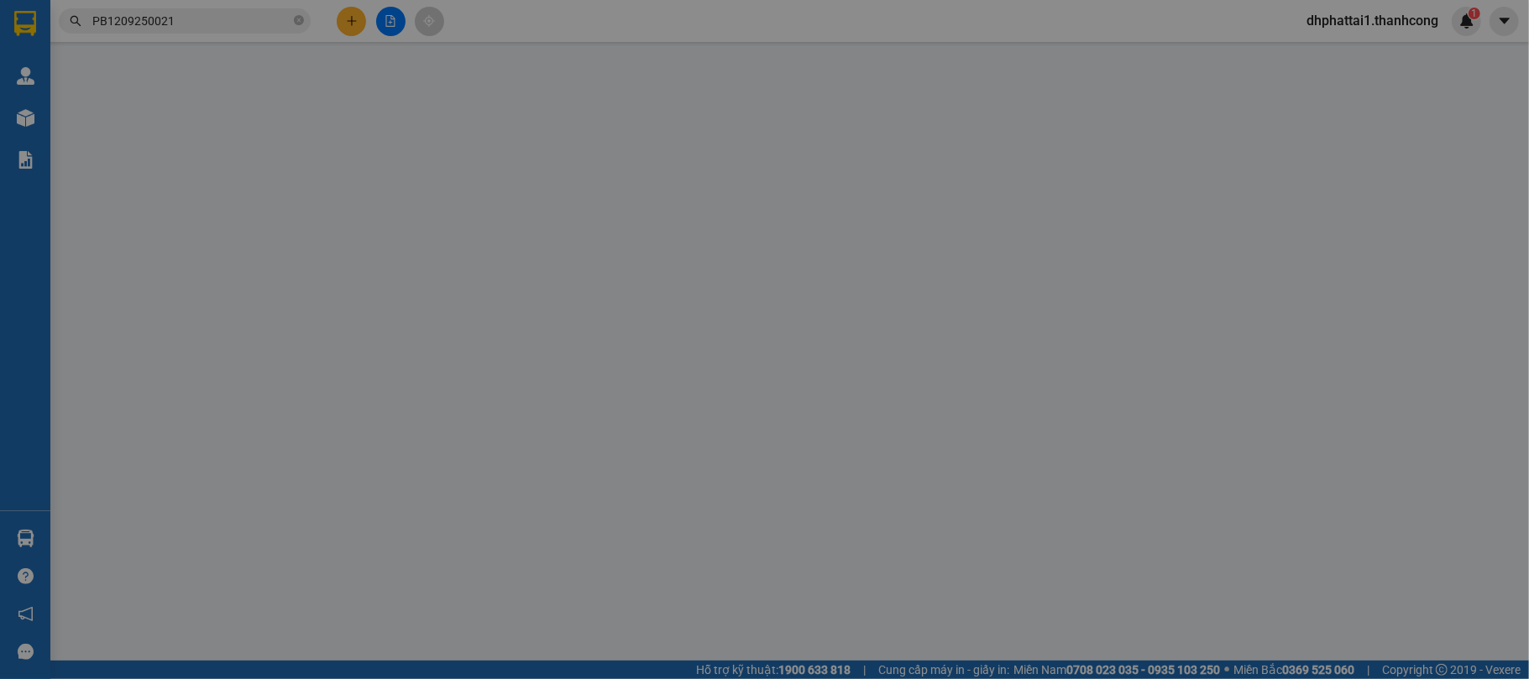
type input "Phú Nghĩa Đồng Nai"
type input "1.000.000"
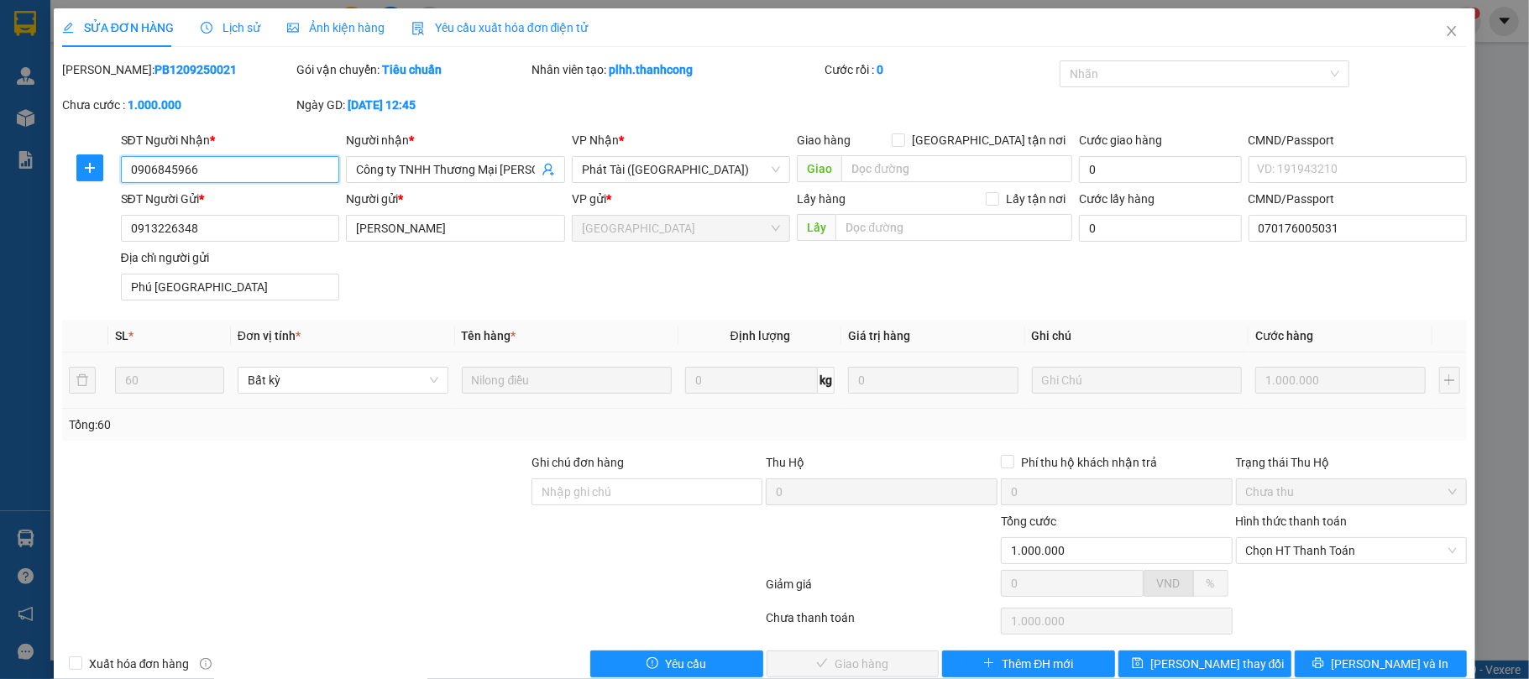
scroll to position [34, 0]
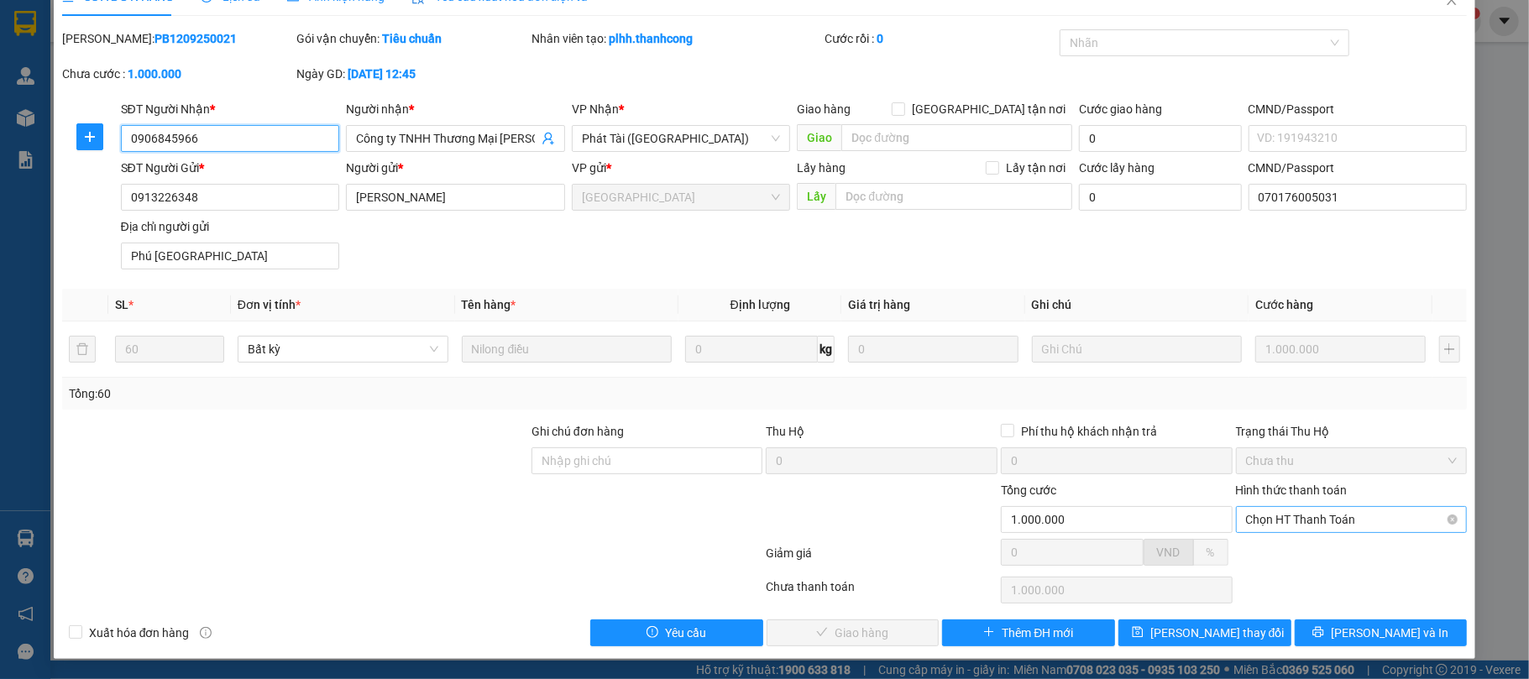
click at [1319, 511] on span "Chọn HT Thanh Toán" at bounding box center [1352, 519] width 212 height 25
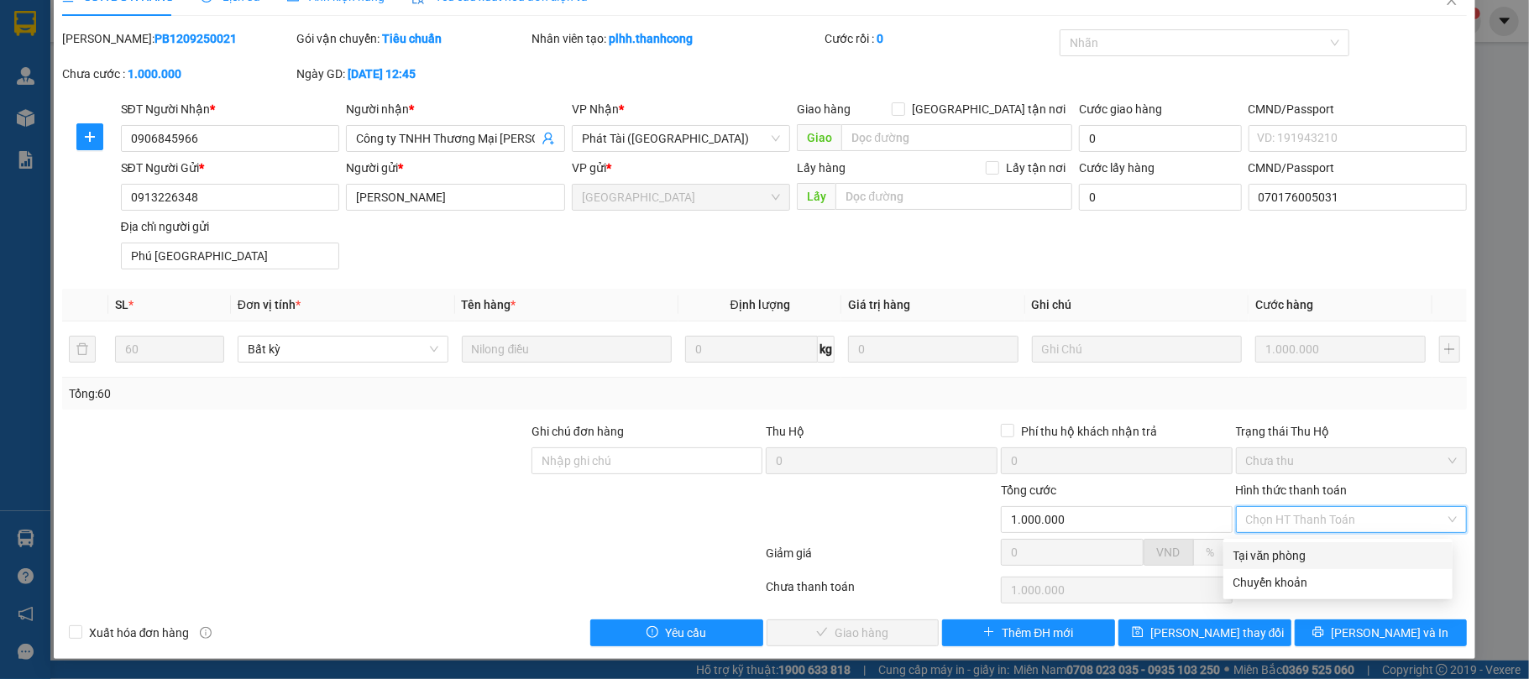
click at [1307, 549] on div "Tại văn phòng" at bounding box center [1338, 556] width 209 height 18
type input "0"
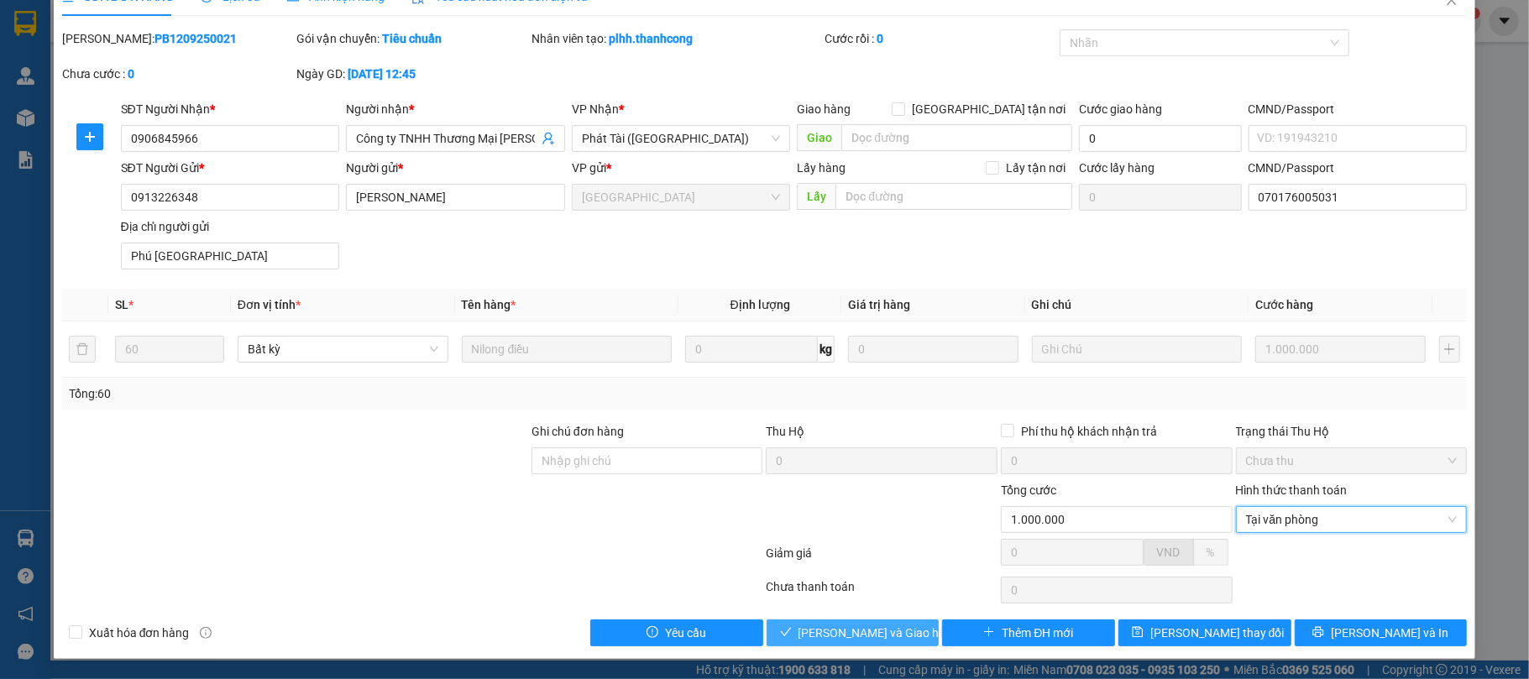
click at [834, 630] on span "Lưu và Giao hàng" at bounding box center [879, 633] width 161 height 18
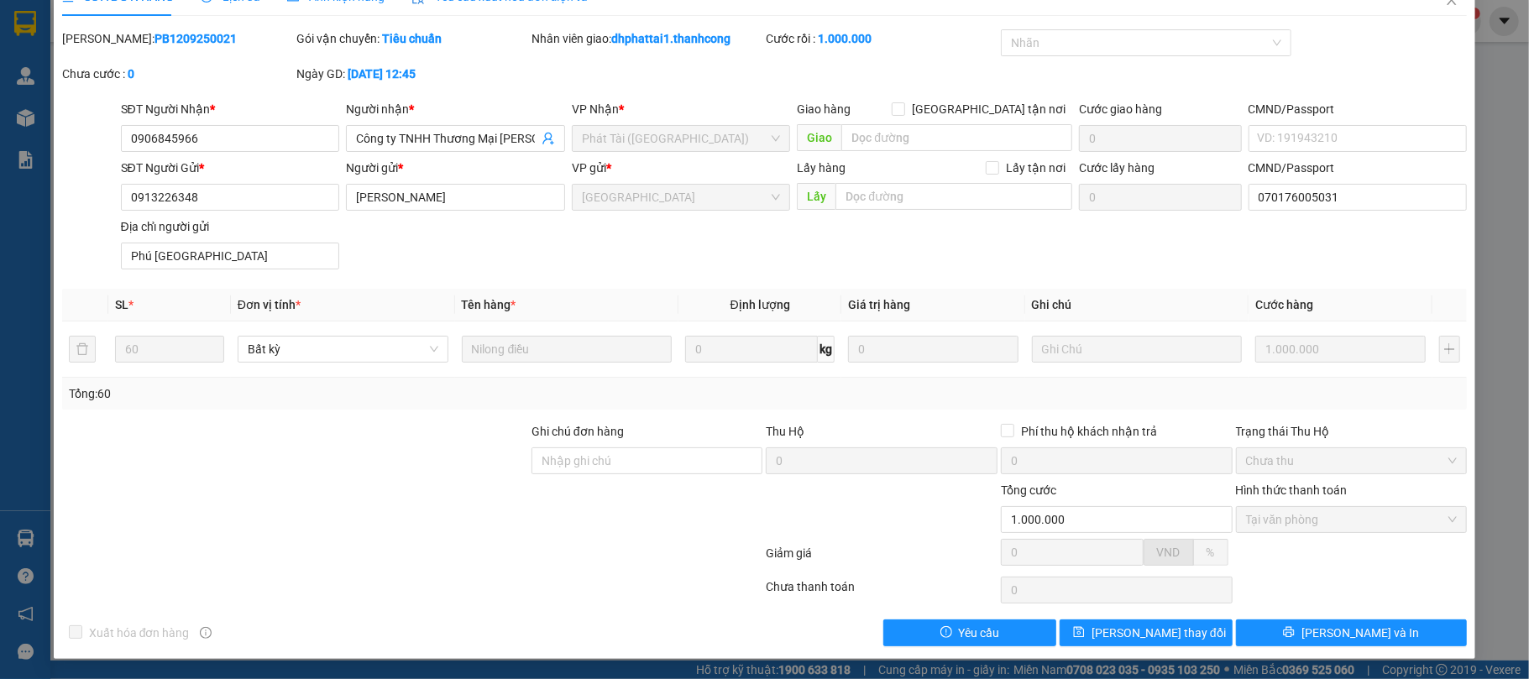
scroll to position [0, 0]
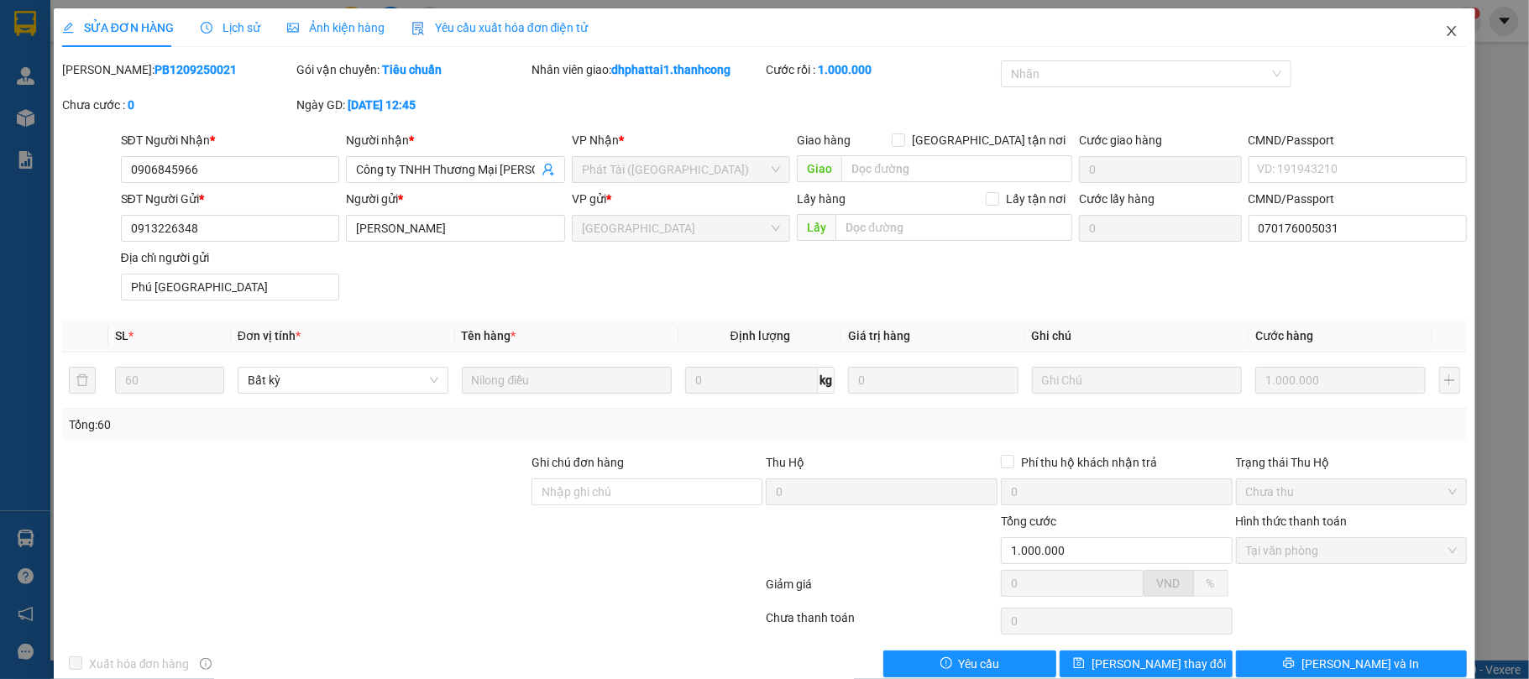
click at [1439, 24] on span "Close" at bounding box center [1452, 31] width 47 height 47
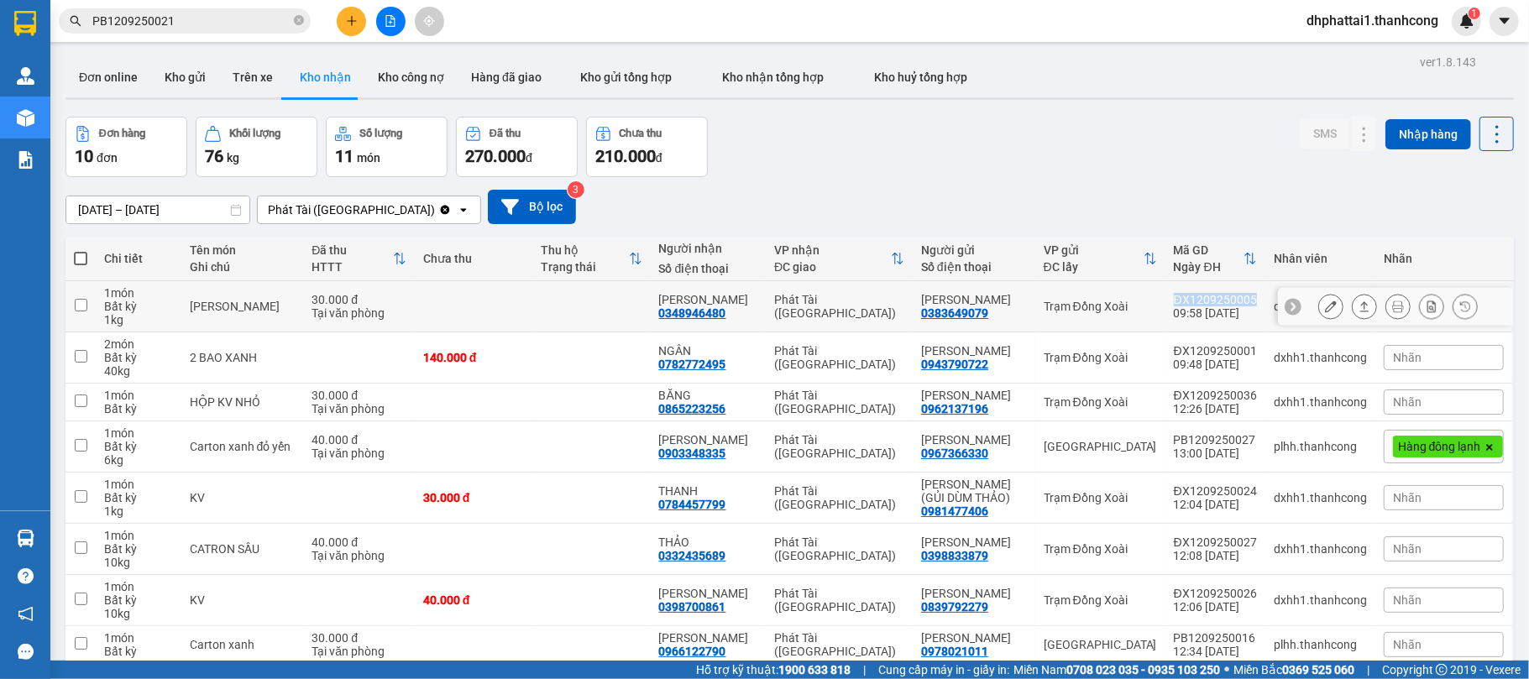
drag, startPoint x: 1167, startPoint y: 300, endPoint x: 1243, endPoint y: 300, distance: 76.4
click at [1243, 300] on td "ĐX1209250005 09:58 12/09" at bounding box center [1216, 306] width 100 height 51
checkbox input "true"
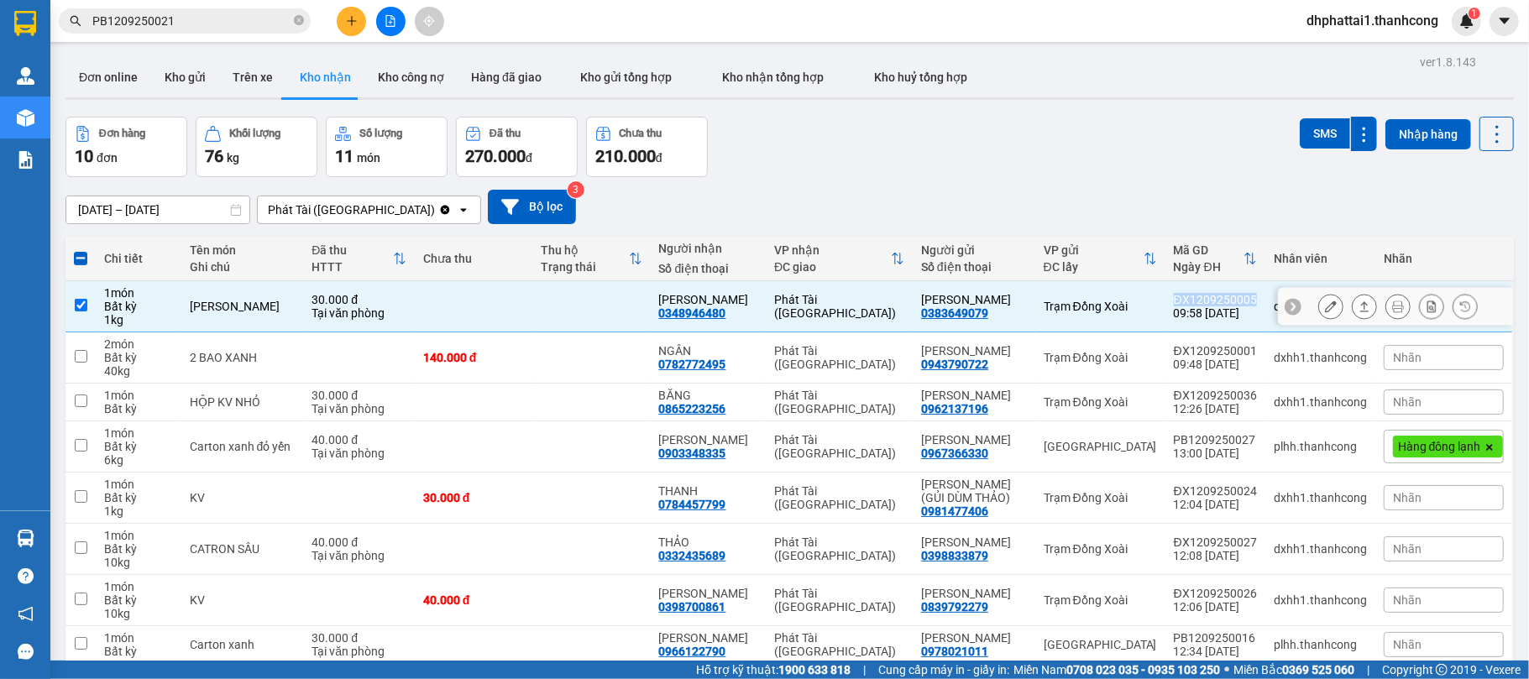
copy div "ĐX1209250005"
click at [297, 21] on icon "close-circle" at bounding box center [299, 20] width 10 height 10
paste input "ĐX1209250005"
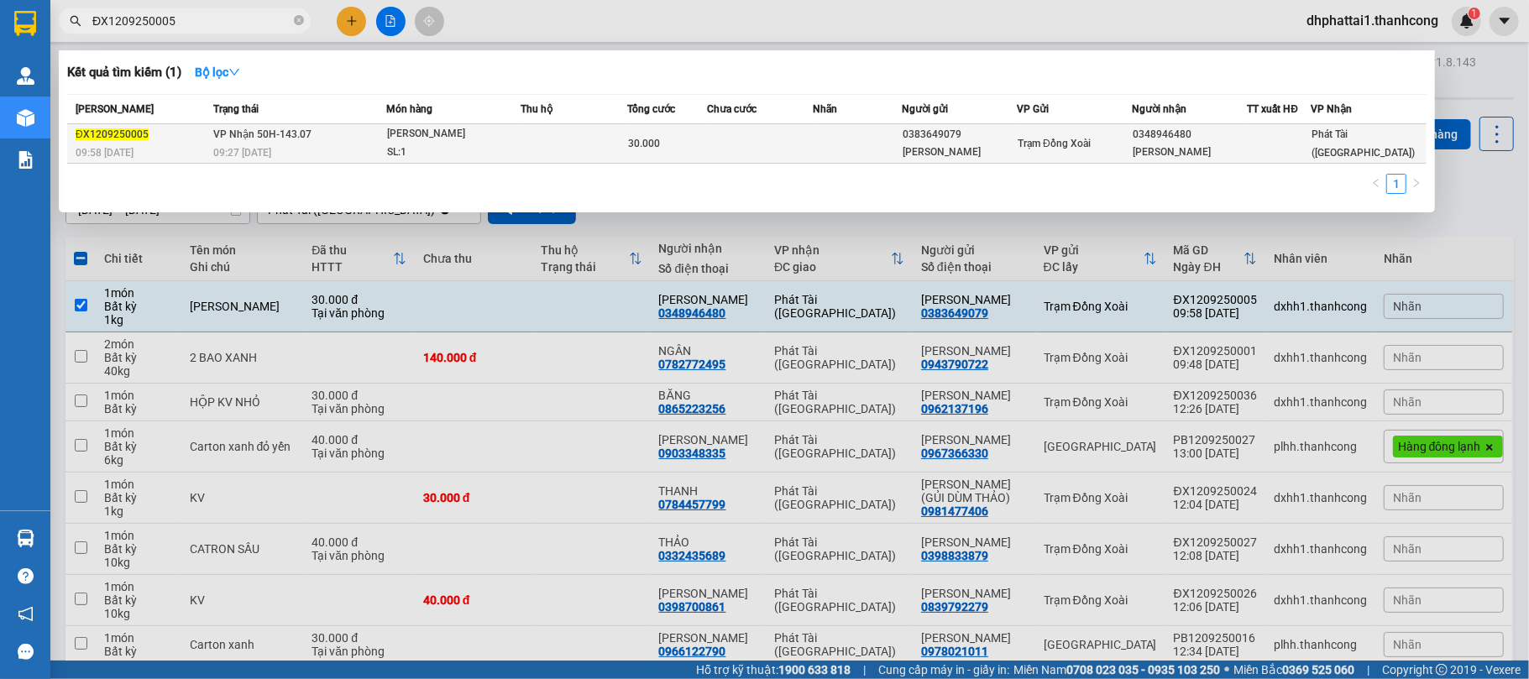
type input "ĐX1209250005"
click at [1334, 151] on span "Phát Tài (Quận 5)" at bounding box center [1364, 144] width 103 height 30
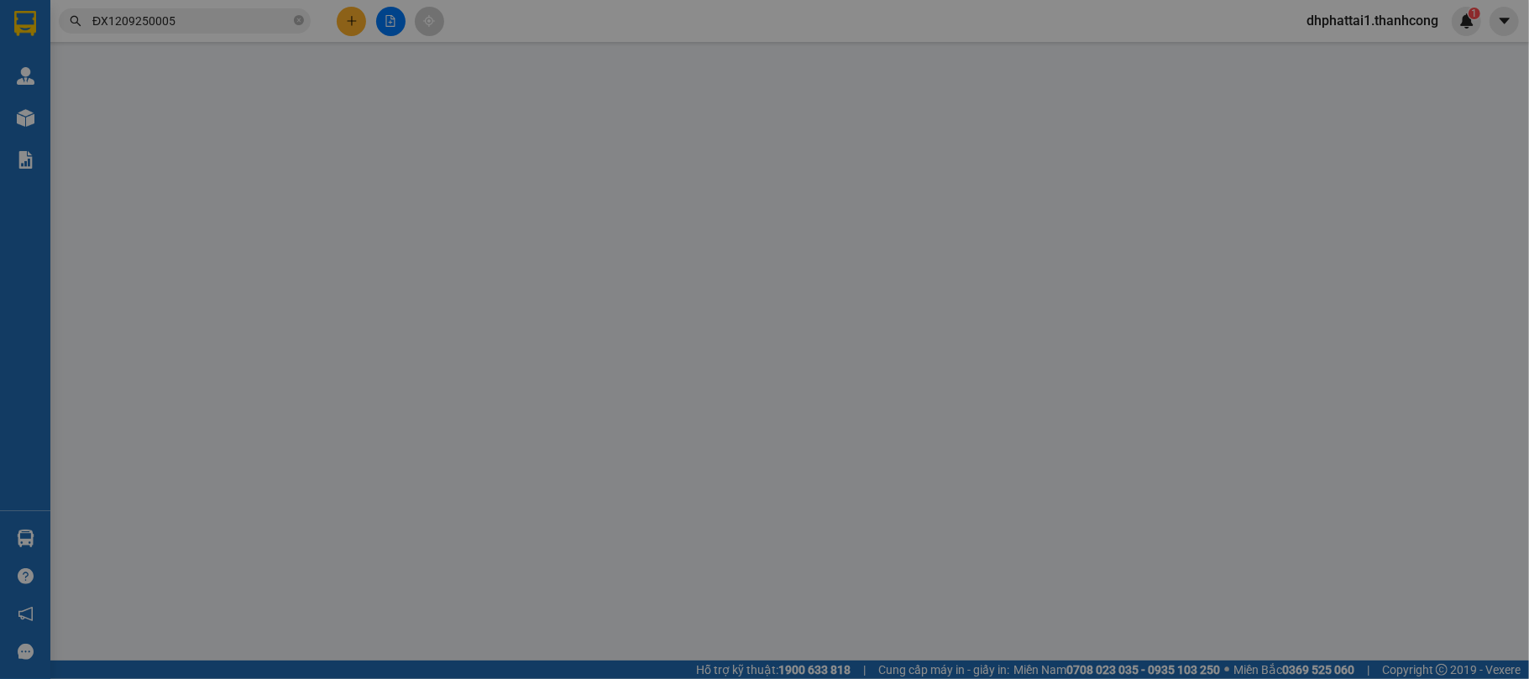
type input "0348946480"
type input "ĐỨC THỊNH"
type input "0383649079"
type input "NGUYỄN THỊ PHƯƠNG DUNG"
type input "01234678998"
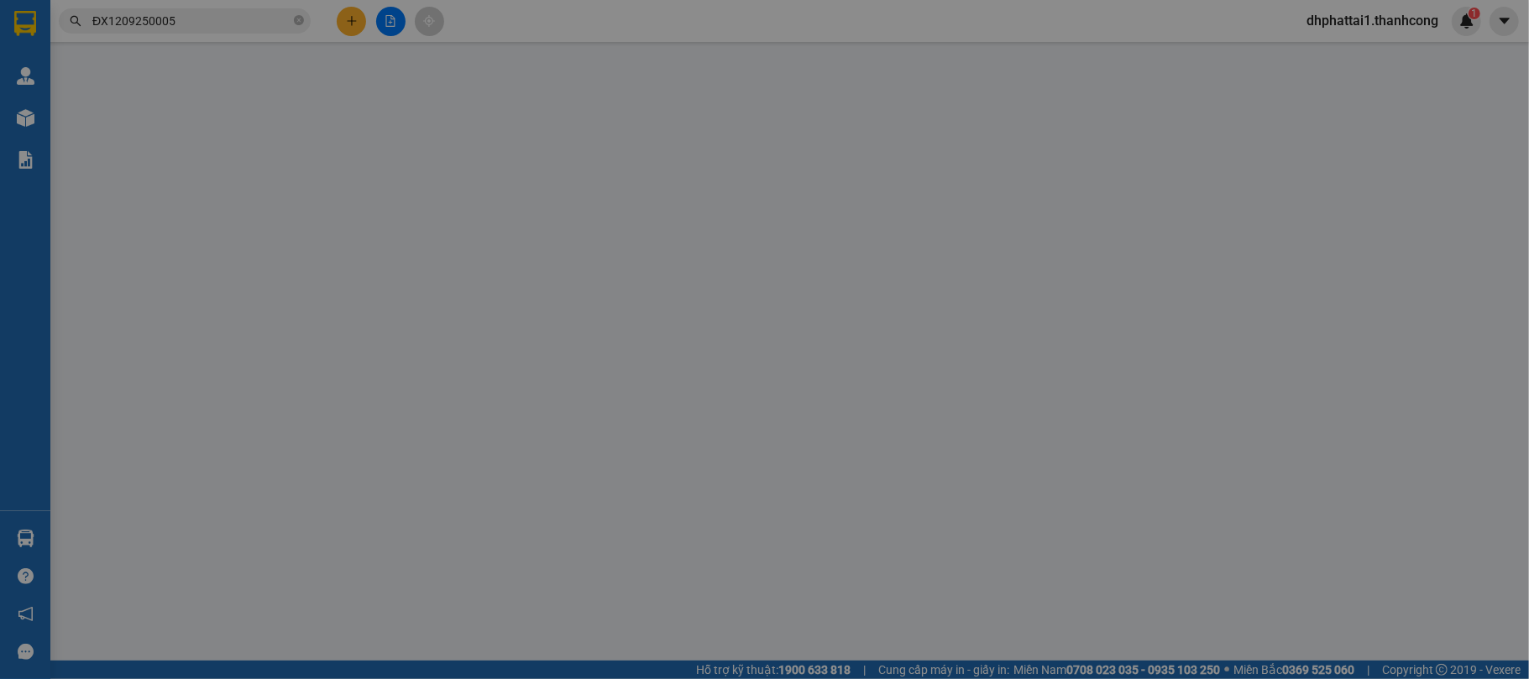
type input "TÂN BÌNH,BÌNH PHƯỚC,ĐỒNG NAI"
type input "30.000"
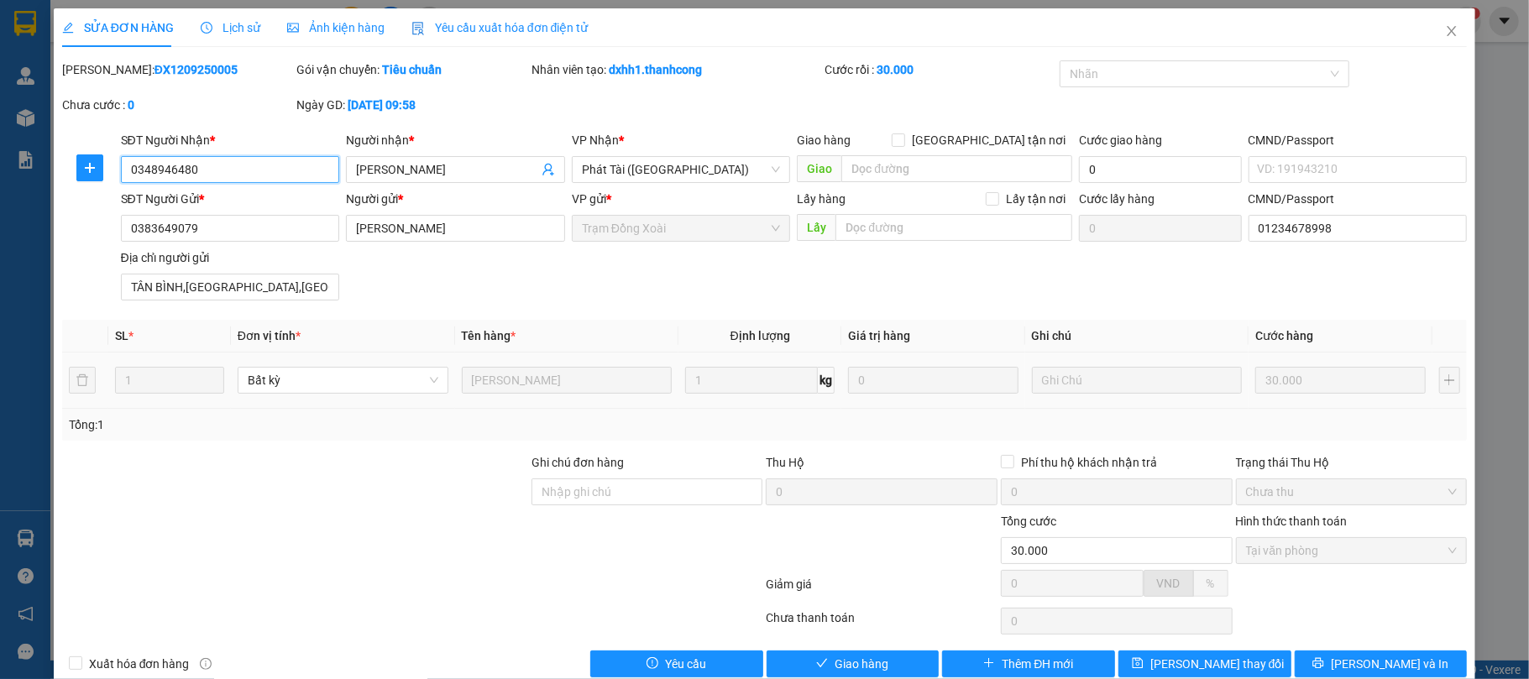
scroll to position [34, 0]
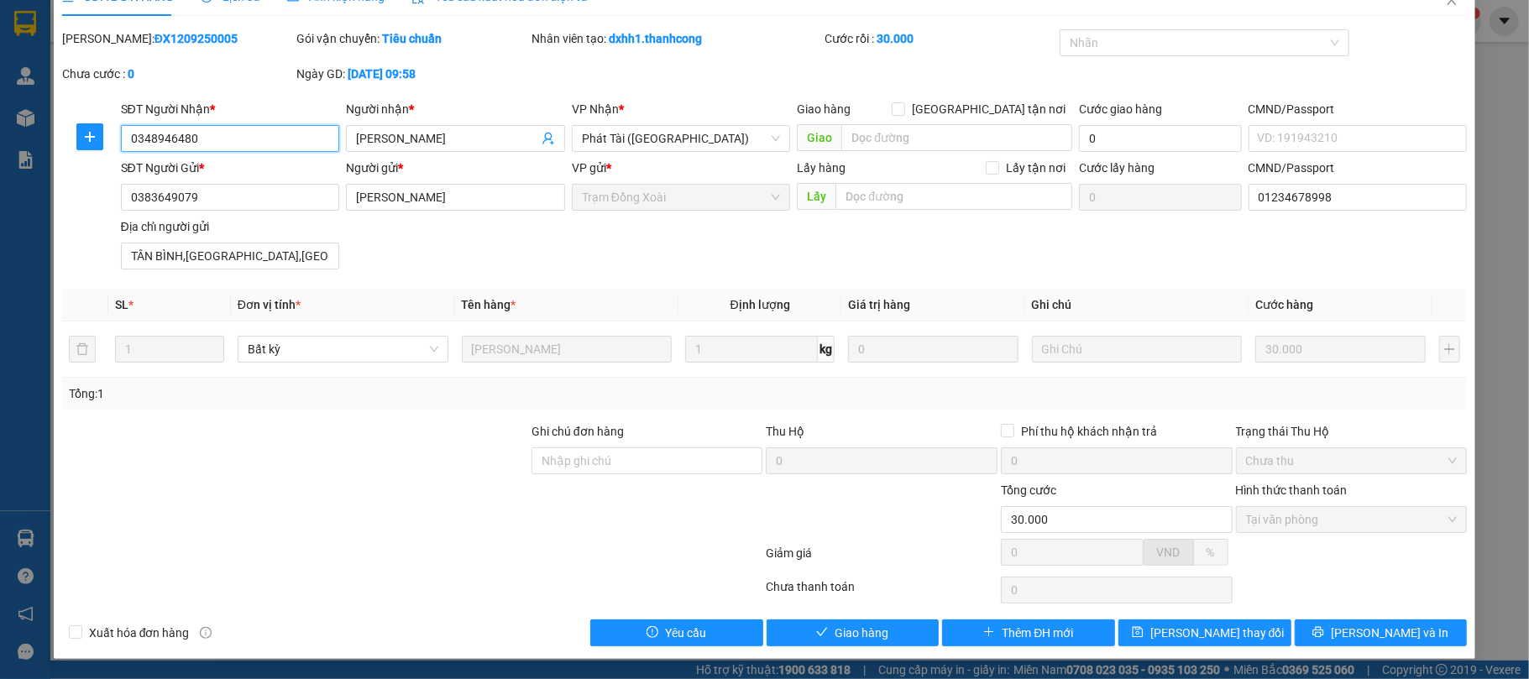
click at [1288, 521] on span "Tại văn phòng" at bounding box center [1352, 519] width 212 height 25
click at [1298, 134] on input "CMND/Passport" at bounding box center [1358, 138] width 219 height 27
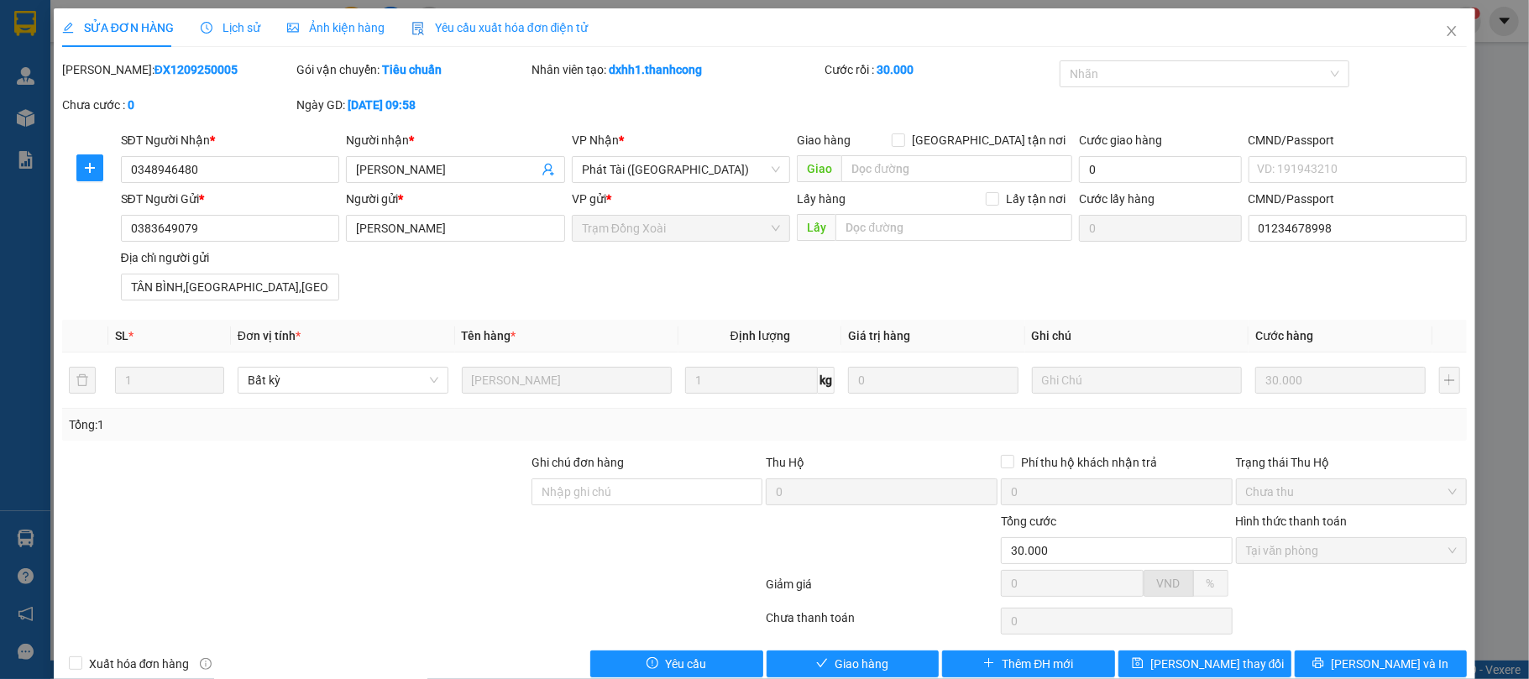
click at [1314, 142] on div "CMND/Passport" at bounding box center [1358, 140] width 219 height 18
click at [1314, 156] on input "CMND/Passport" at bounding box center [1358, 169] width 219 height 27
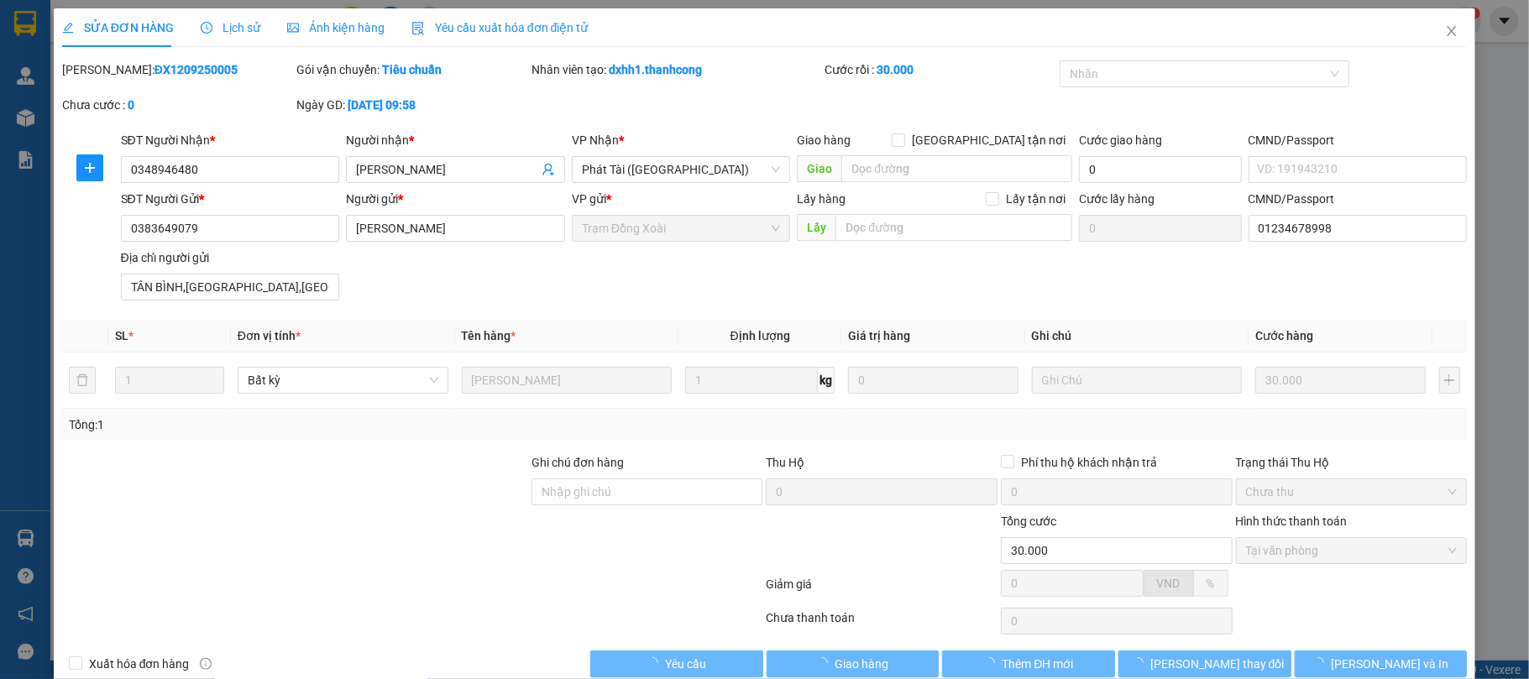
click at [1322, 153] on div "CMND/Passport" at bounding box center [1358, 143] width 219 height 25
click at [1334, 175] on input "CMND/Passport" at bounding box center [1358, 169] width 219 height 27
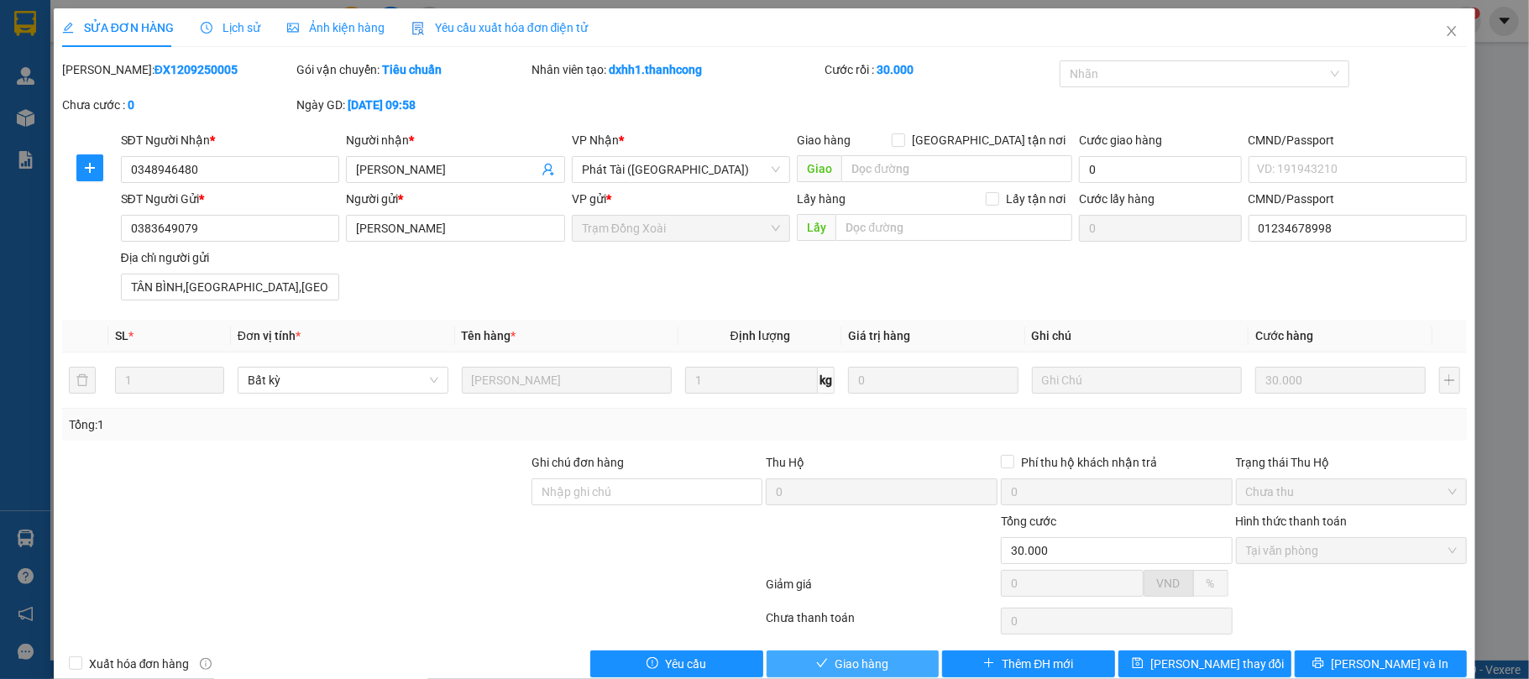
click at [835, 669] on span "Giao hàng" at bounding box center [862, 664] width 54 height 18
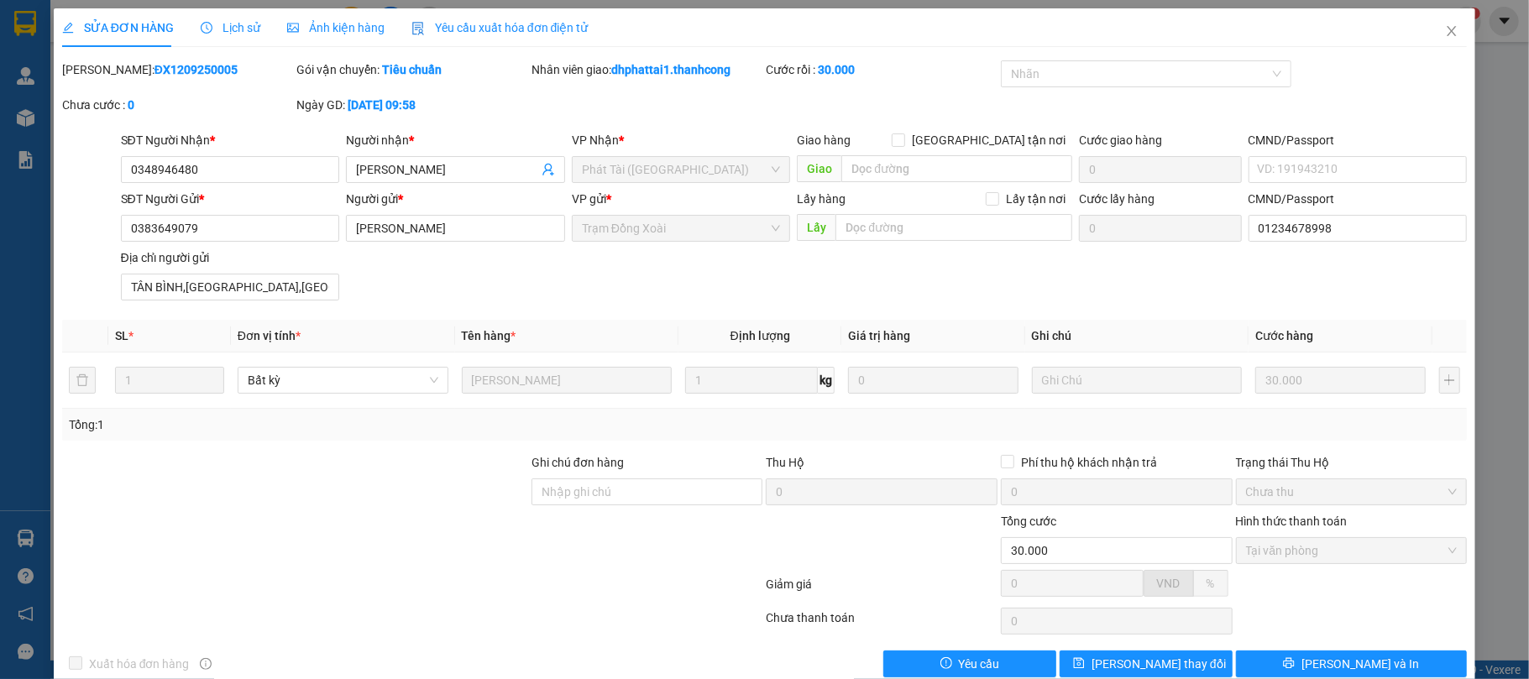
drag, startPoint x: 102, startPoint y: 67, endPoint x: 190, endPoint y: 69, distance: 88.2
click at [190, 69] on div "Mã ĐH: ĐX1209250005" at bounding box center [178, 69] width 232 height 18
copy b "ĐX1209250005"
click at [1439, 18] on span "Close" at bounding box center [1452, 31] width 47 height 47
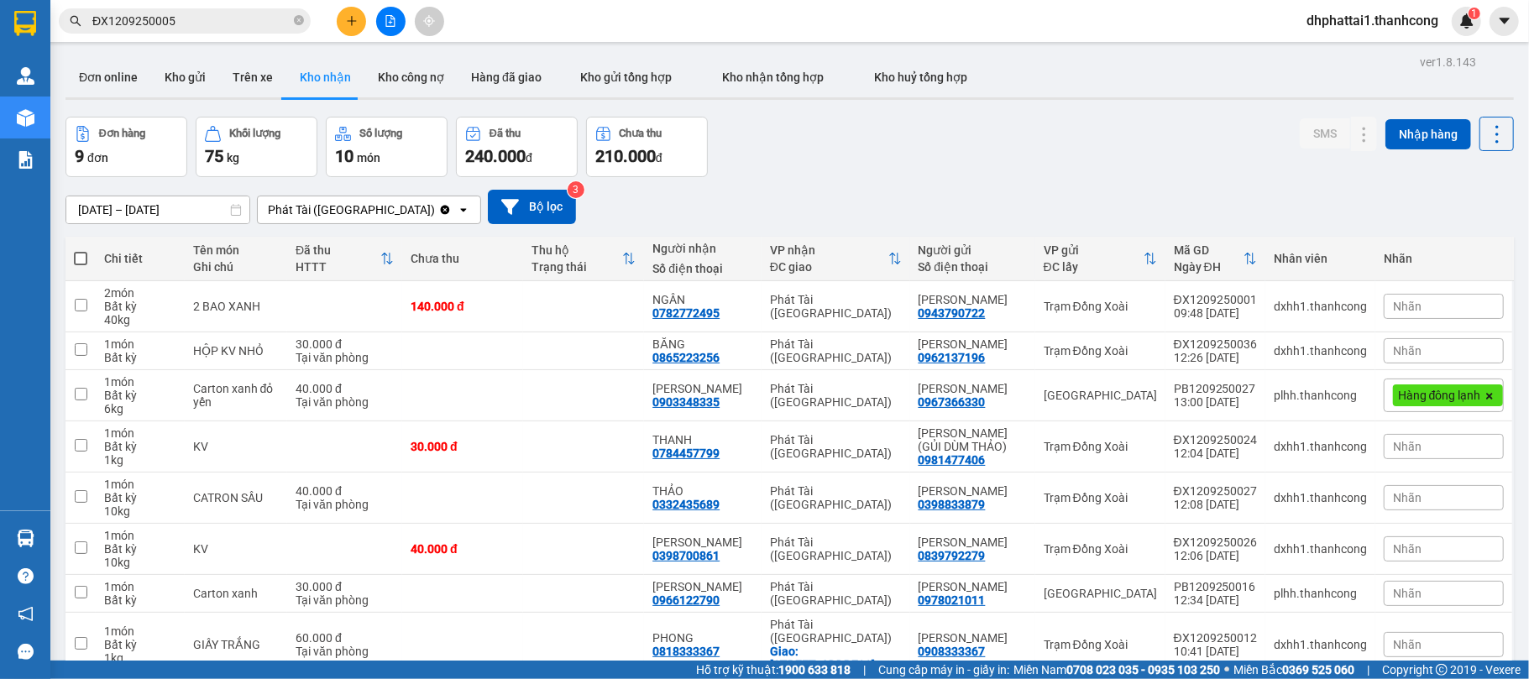
click at [254, 34] on div "Kết quả tìm kiếm ( 1 ) Bộ lọc Mã ĐH Trạng thái Món hàng Thu hộ Tổng cước Chưa c…" at bounding box center [164, 21] width 328 height 29
click at [247, 29] on input "ĐX1209250005" at bounding box center [191, 21] width 198 height 18
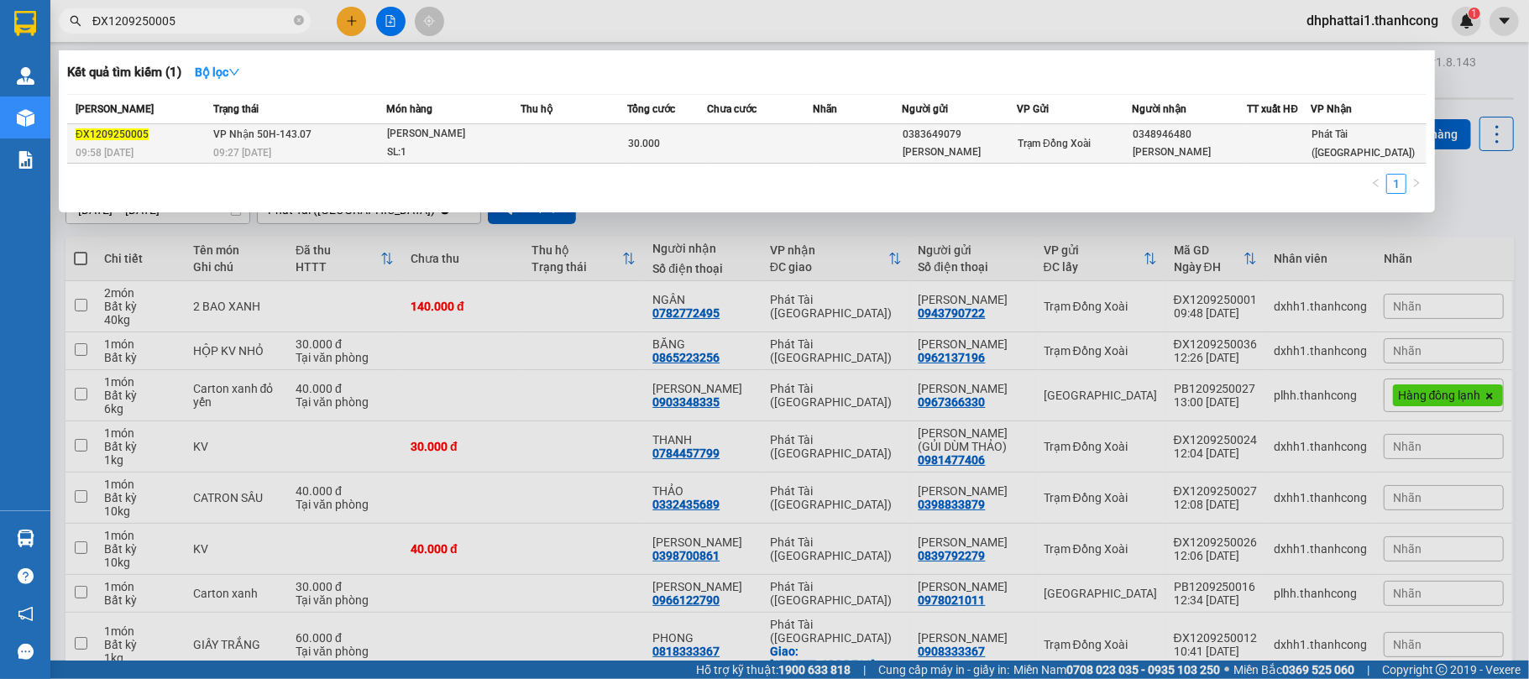
click at [1082, 138] on td "Trạm Đồng Xoài" at bounding box center [1074, 143] width 115 height 39
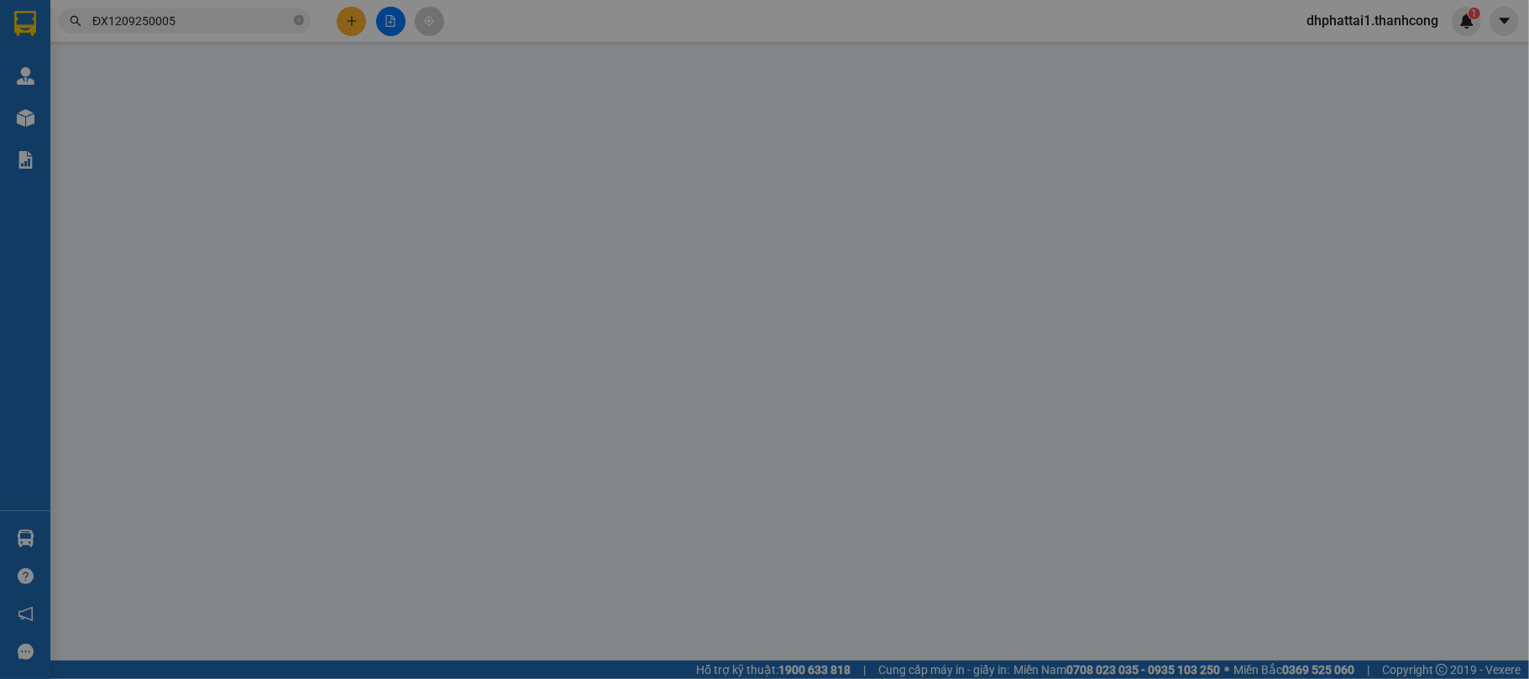
type input "0348946480"
type input "ĐỨC THỊNH"
type input "0383649079"
type input "NGUYỄN THỊ PHƯƠNG DUNG"
type input "01234678998"
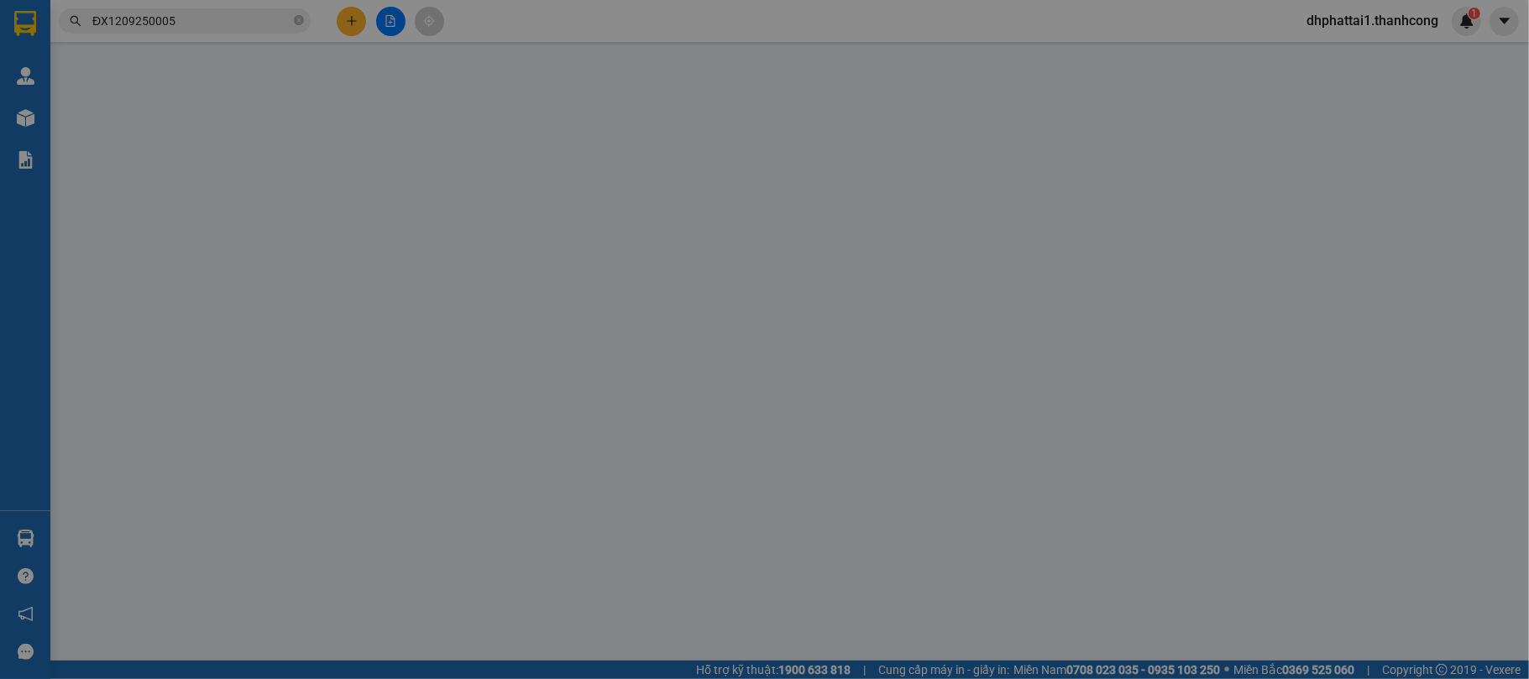
type input "TÂN BÌNH,BÌNH PHƯỚC,ĐỒNG NAI"
type input "30.000"
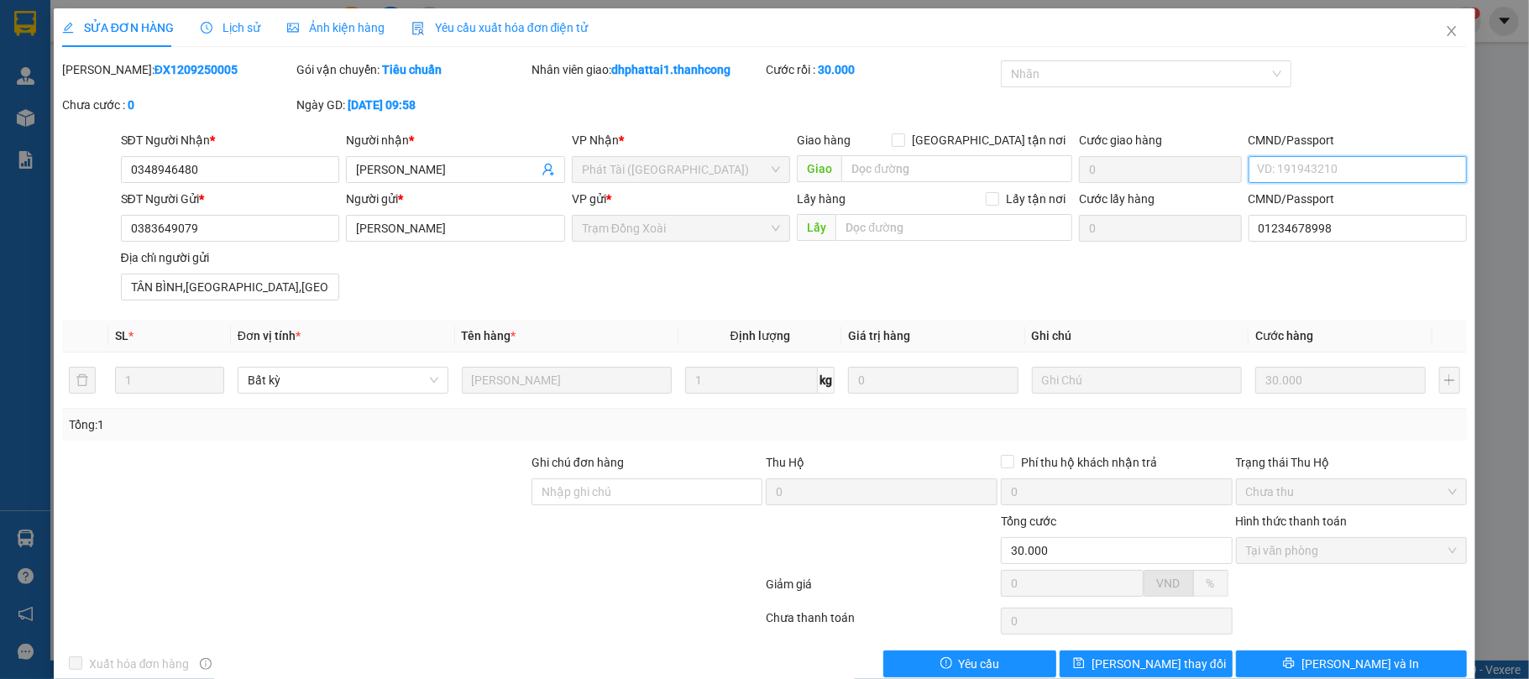
click at [1292, 173] on input "CMND/Passport" at bounding box center [1358, 169] width 219 height 27
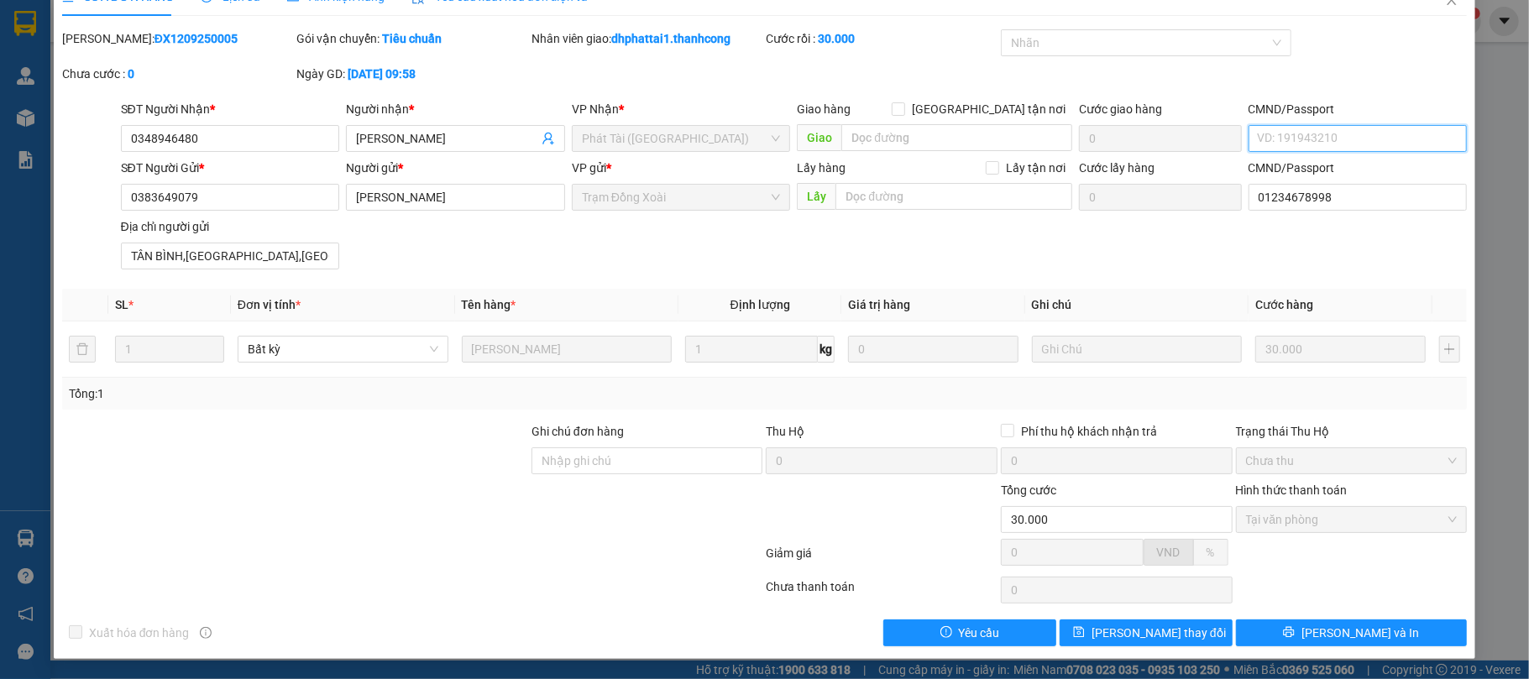
click at [1291, 519] on span "Tại văn phòng" at bounding box center [1352, 519] width 212 height 25
click at [1280, 138] on input "CMND/Passport" at bounding box center [1358, 138] width 219 height 27
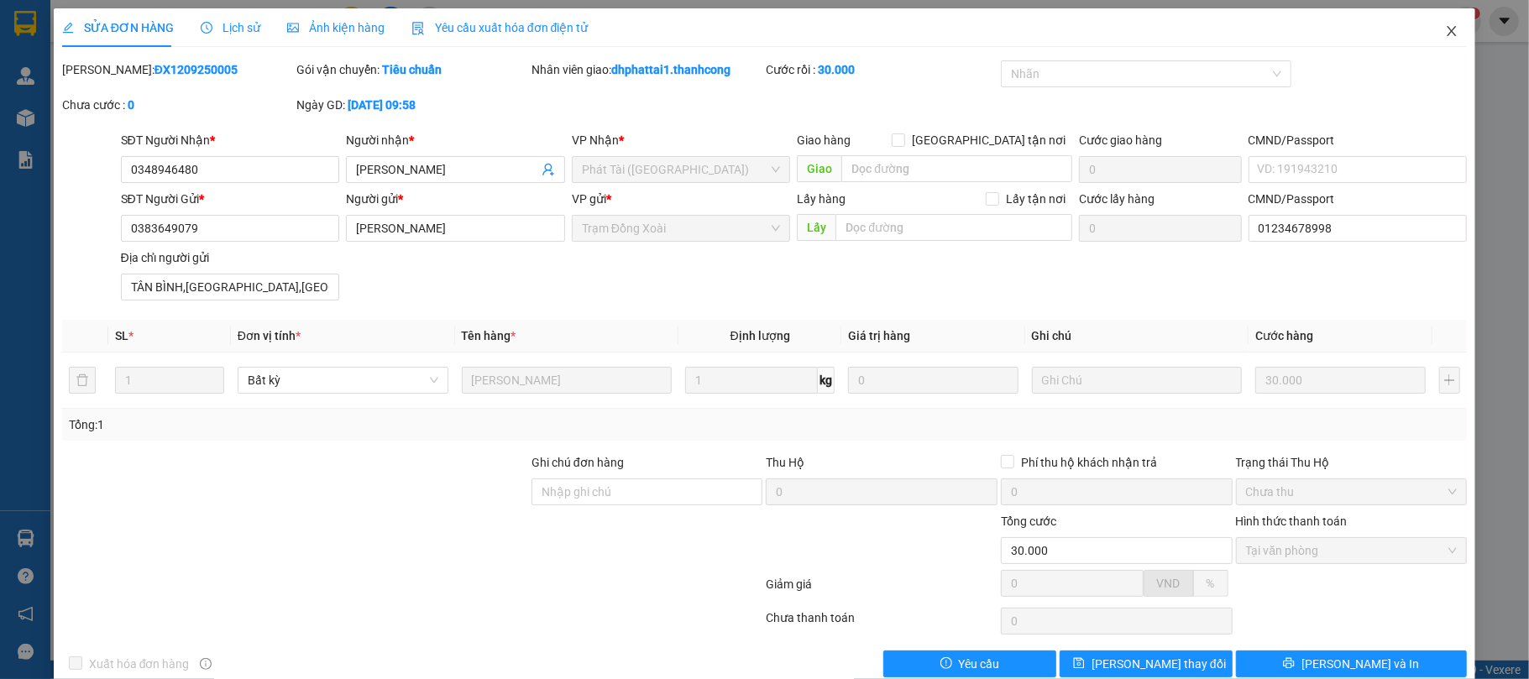
click at [1445, 32] on icon "close" at bounding box center [1451, 30] width 13 height 13
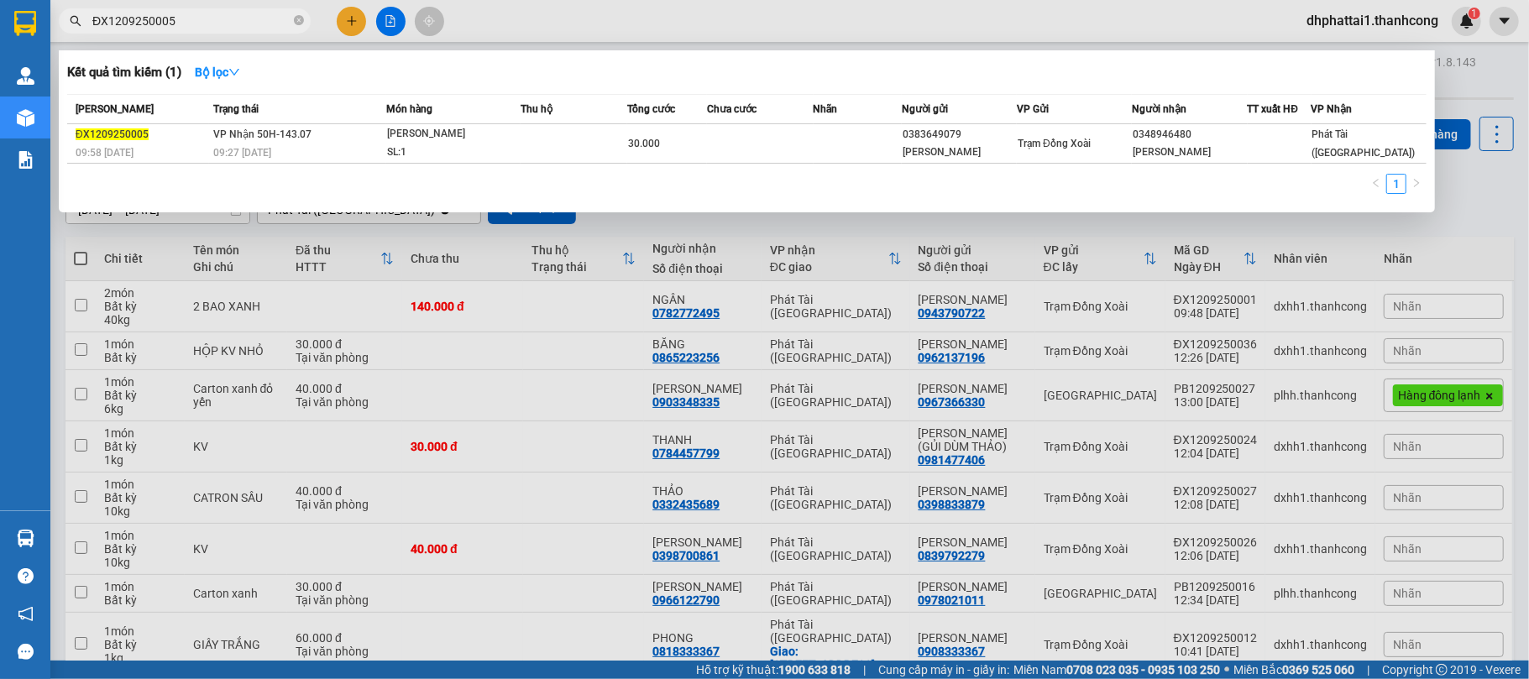
click at [206, 27] on input "ĐX1209250005" at bounding box center [191, 21] width 198 height 18
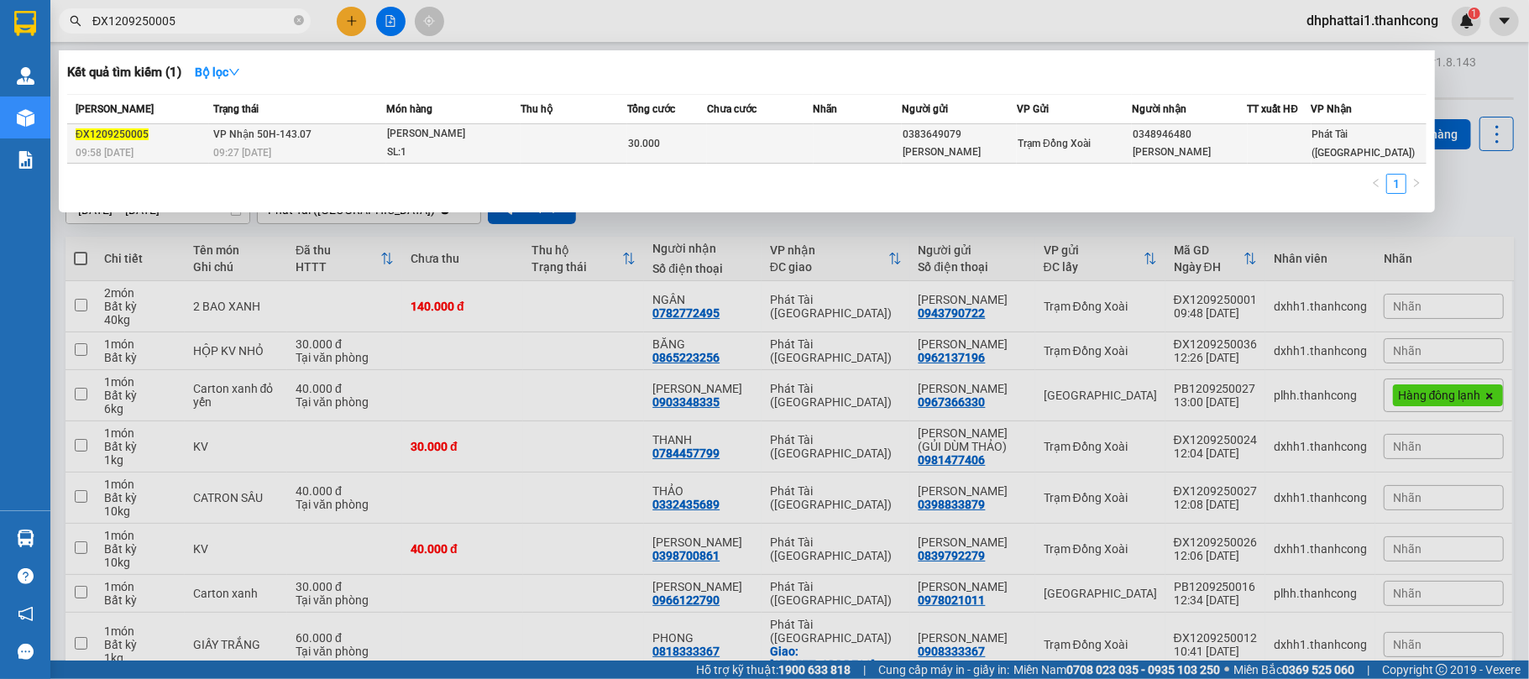
click at [880, 144] on td at bounding box center [858, 143] width 89 height 39
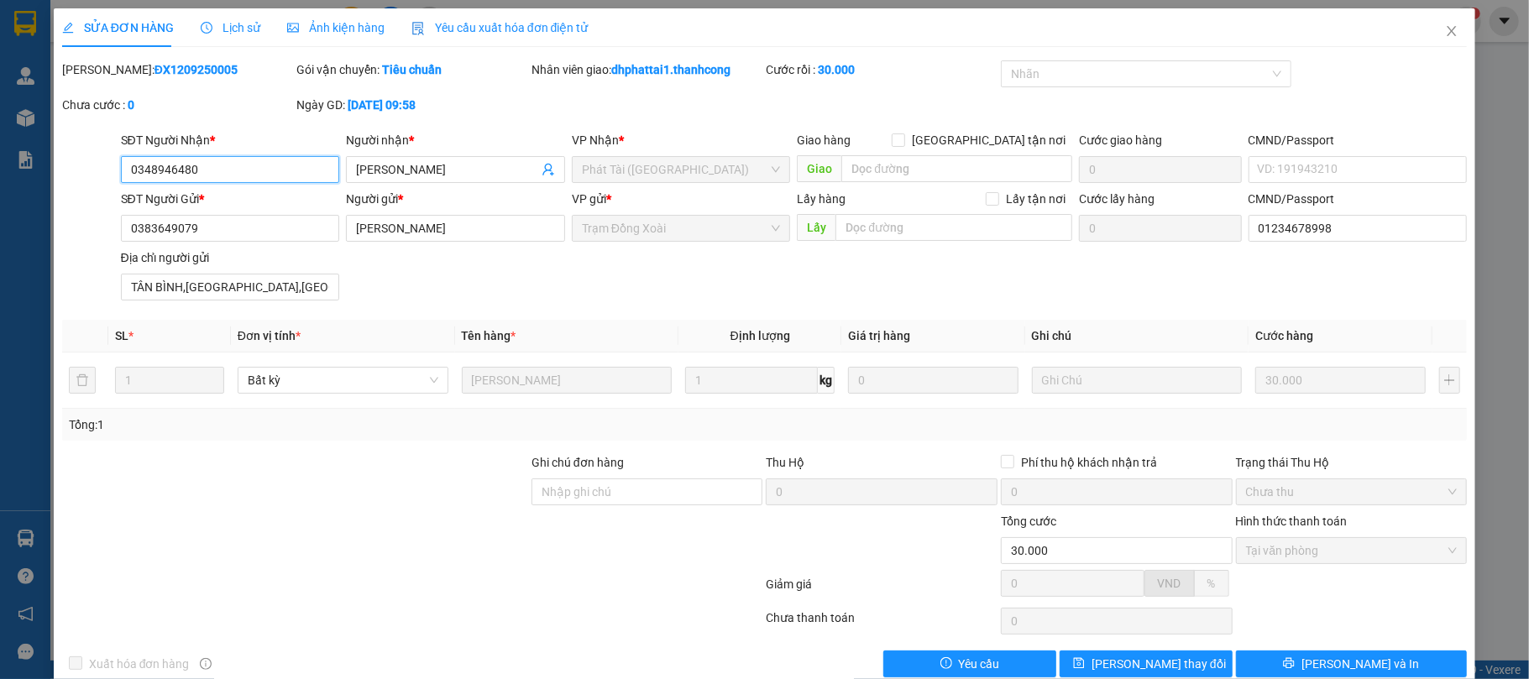
scroll to position [34, 0]
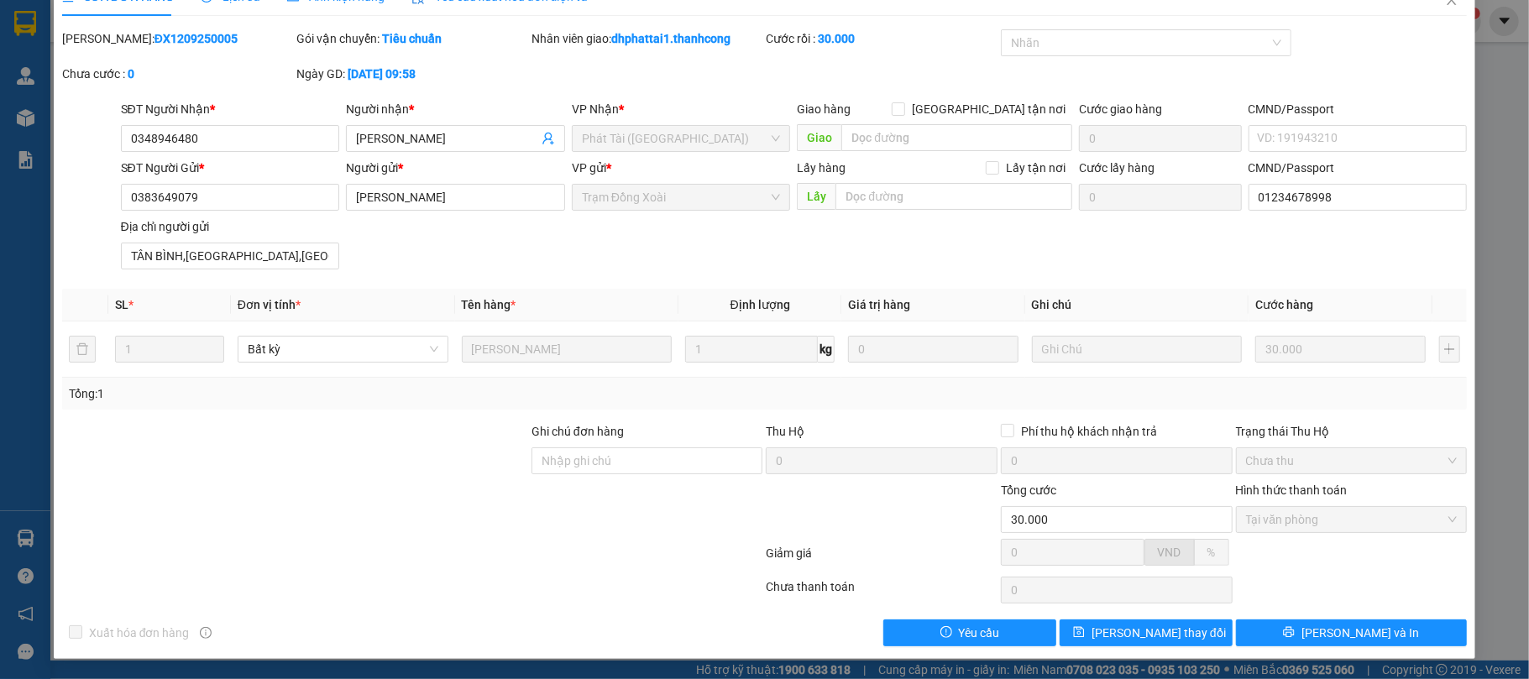
click at [833, 632] on div "Xuất hóa đơn hàng Yêu cầu Lưu thay đổi Lưu và In" at bounding box center [764, 633] width 1409 height 27
click at [1285, 132] on input "CMND/Passport" at bounding box center [1358, 138] width 219 height 27
type input "C"
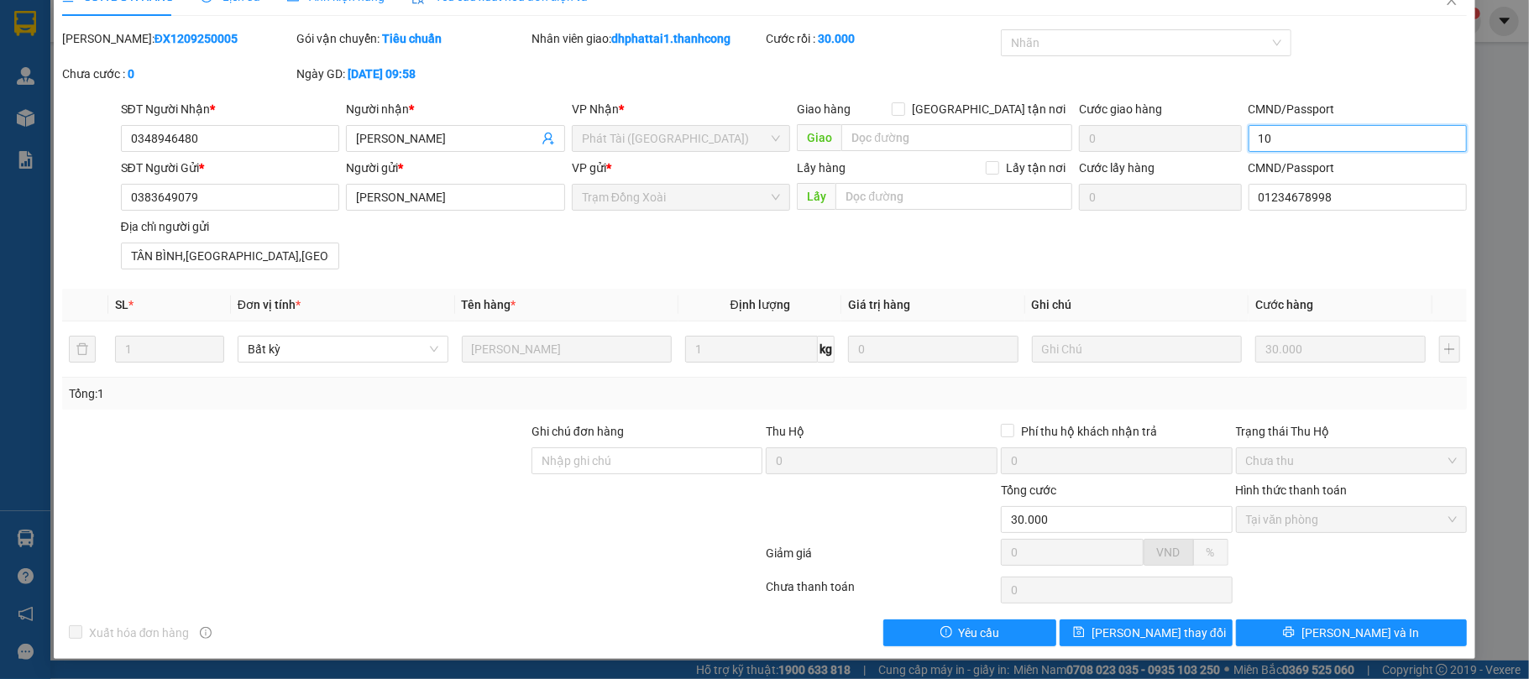
type input "1"
type input "123456789"
click at [1153, 647] on div "SỬA ĐƠN HÀNG Lịch sử Ảnh kiện hàng Yêu cầu xuất hóa đơn điện tử Total Paid Fee …" at bounding box center [765, 318] width 1423 height 682
click at [1153, 637] on span "Lưu thay đổi" at bounding box center [1159, 633] width 134 height 18
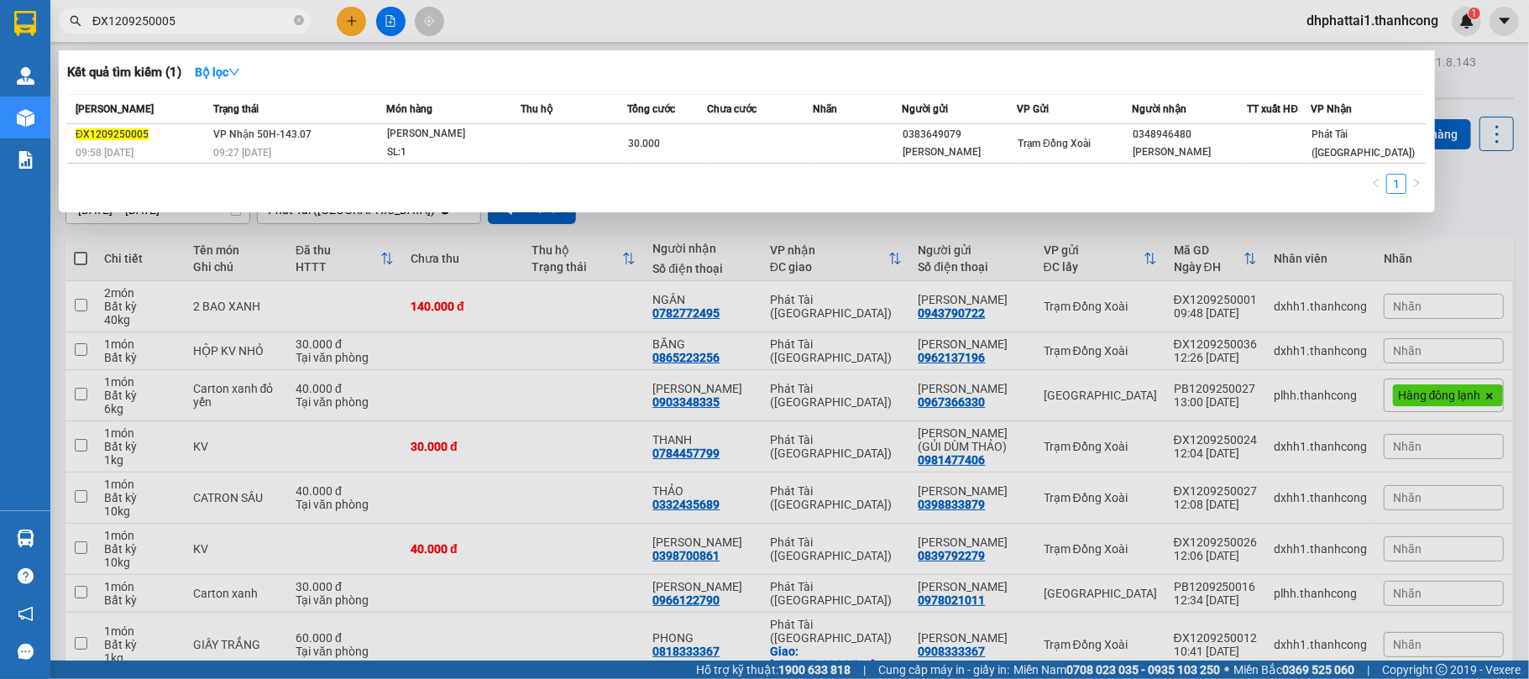
click at [191, 15] on input "ĐX1209250005" at bounding box center [191, 21] width 198 height 18
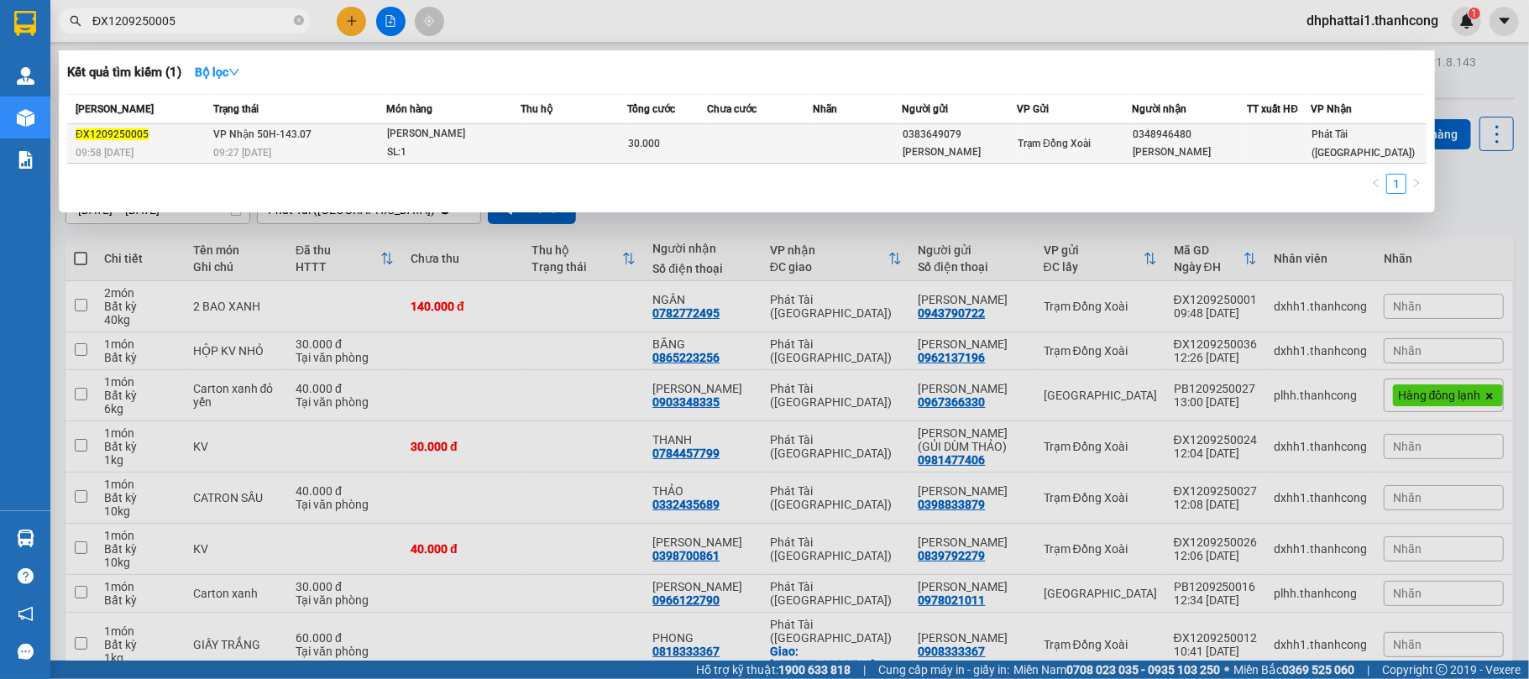
click at [1305, 142] on div at bounding box center [1280, 144] width 62 height 18
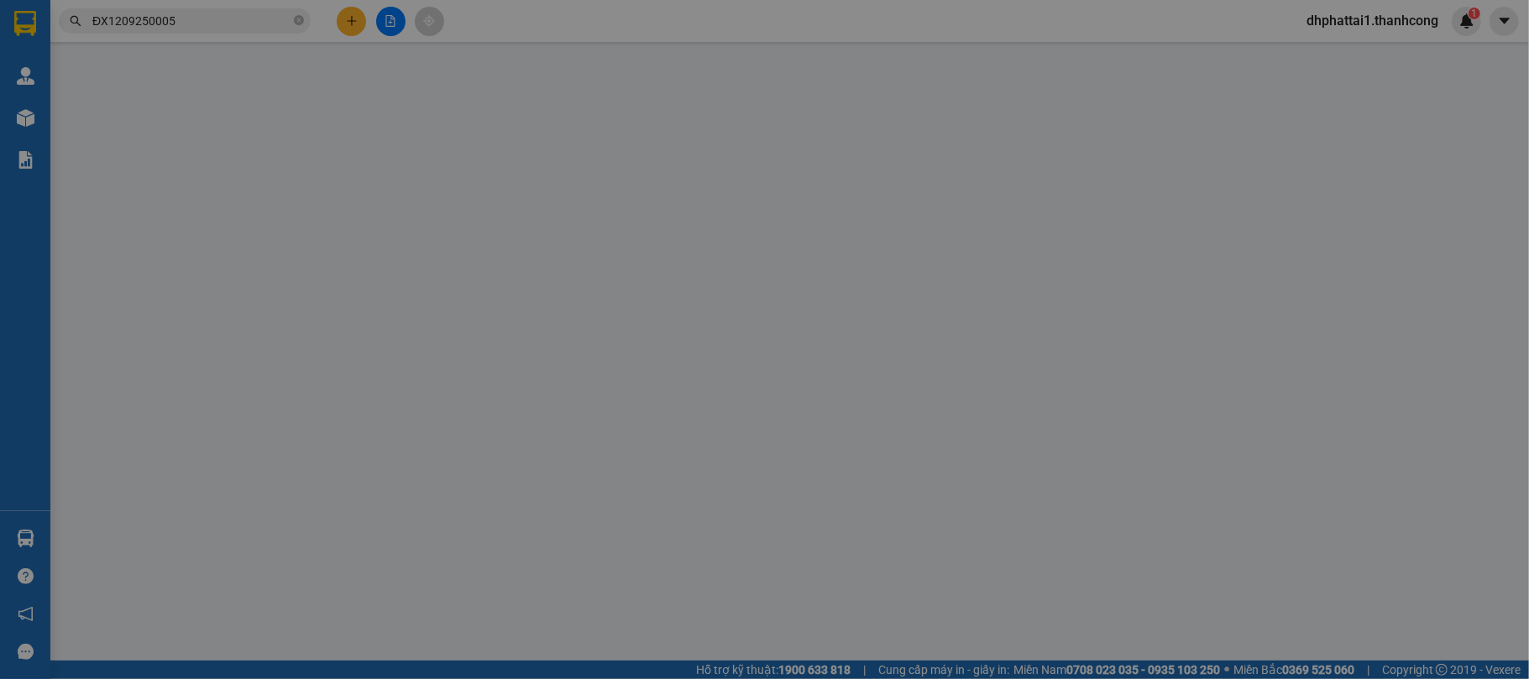
type input "0348946480"
type input "ĐỨC THỊNH"
type input "123456789"
type input "0383649079"
type input "NGUYỄN THỊ PHƯƠNG DUNG"
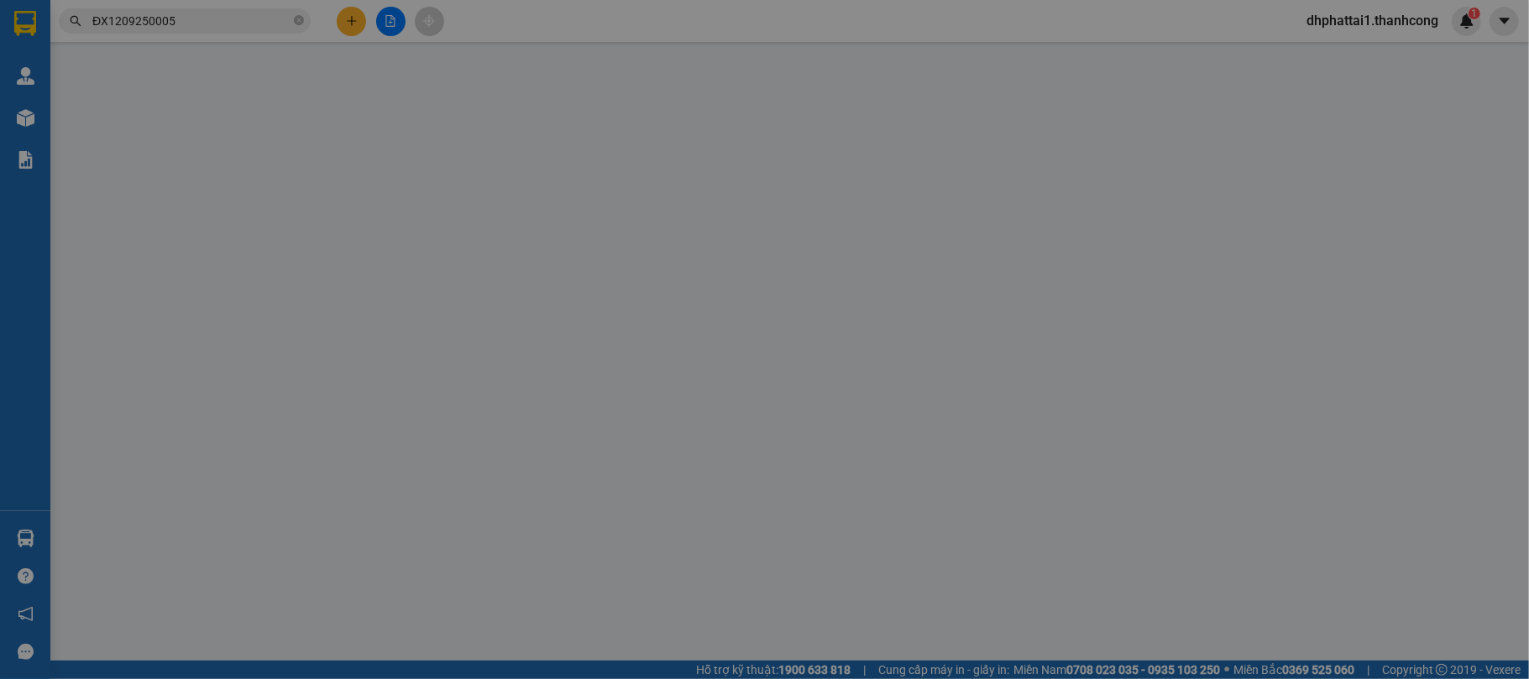
type input "01234678998"
type input "TÂN BÌNH,BÌNH PHƯỚC,ĐỒNG NAI"
type input "30.000"
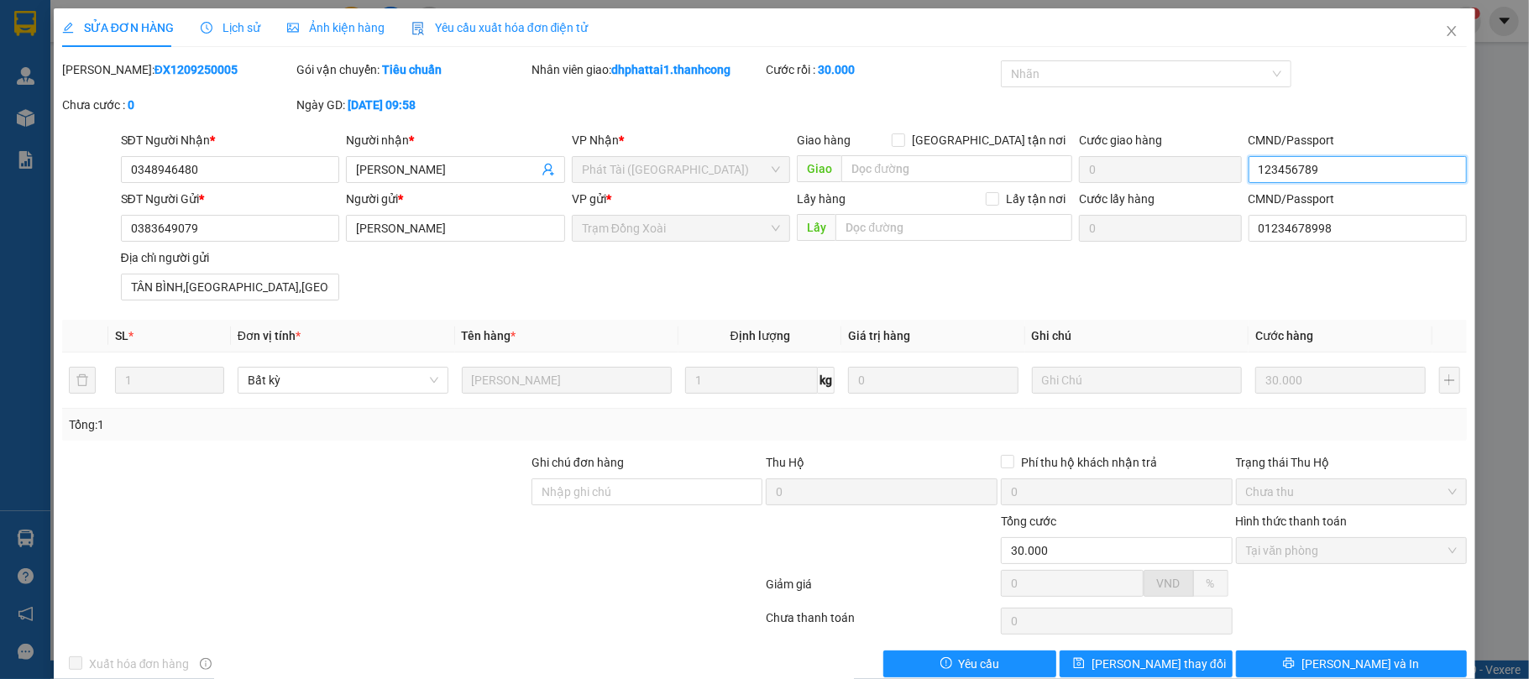
click at [1334, 162] on input "123456789" at bounding box center [1358, 169] width 219 height 27
click at [1351, 301] on div "SĐT Người Gửi * 0383649079 Người gửi * NGUYỄN THỊ PHƯƠNG DUNG VP gửi * Trạm Đồn…" at bounding box center [795, 249] width 1354 height 118
click at [256, 25] on div "SỬA ĐƠN HÀNG Lịch sử Ảnh kiện hàng Yêu cầu xuất hóa đơn điện tử" at bounding box center [325, 27] width 527 height 39
click at [232, 34] on span "Lịch sử" at bounding box center [231, 27] width 60 height 13
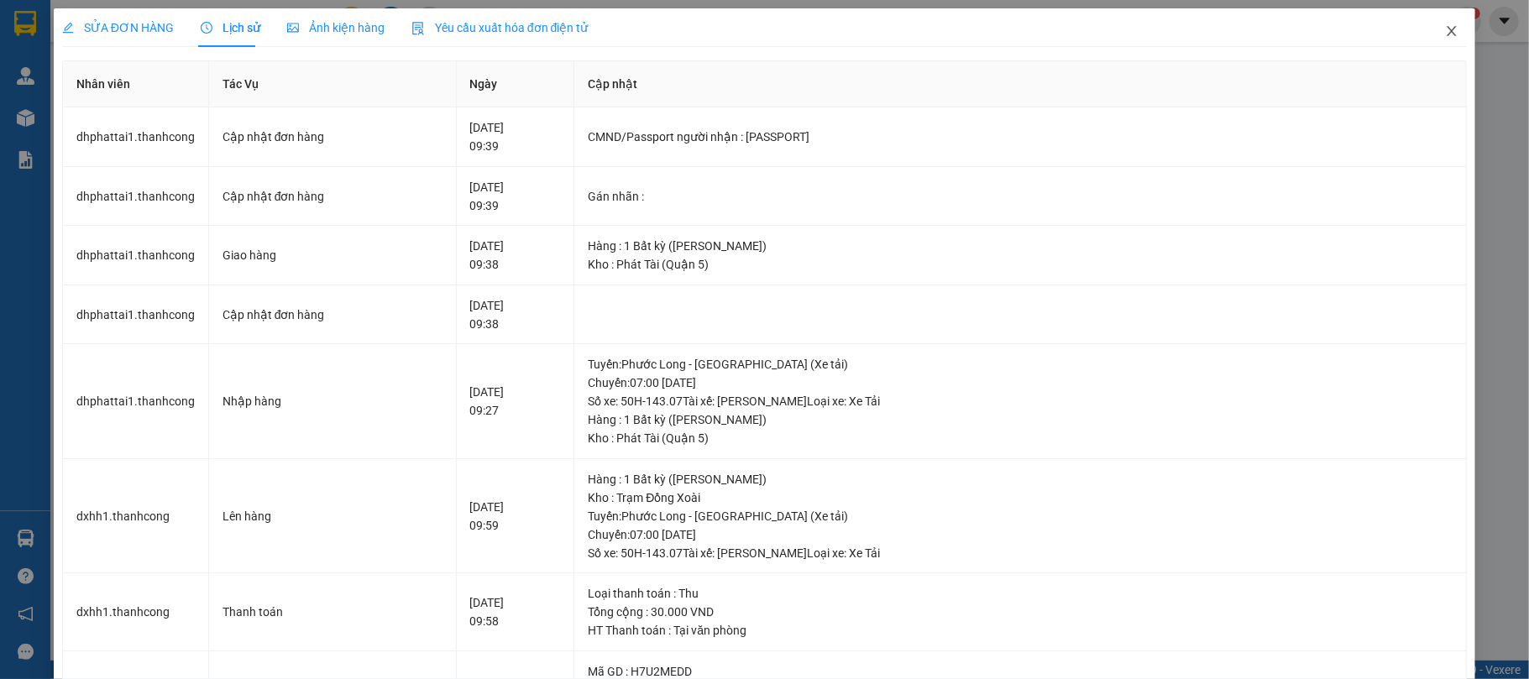
click at [1445, 28] on icon "close" at bounding box center [1451, 30] width 13 height 13
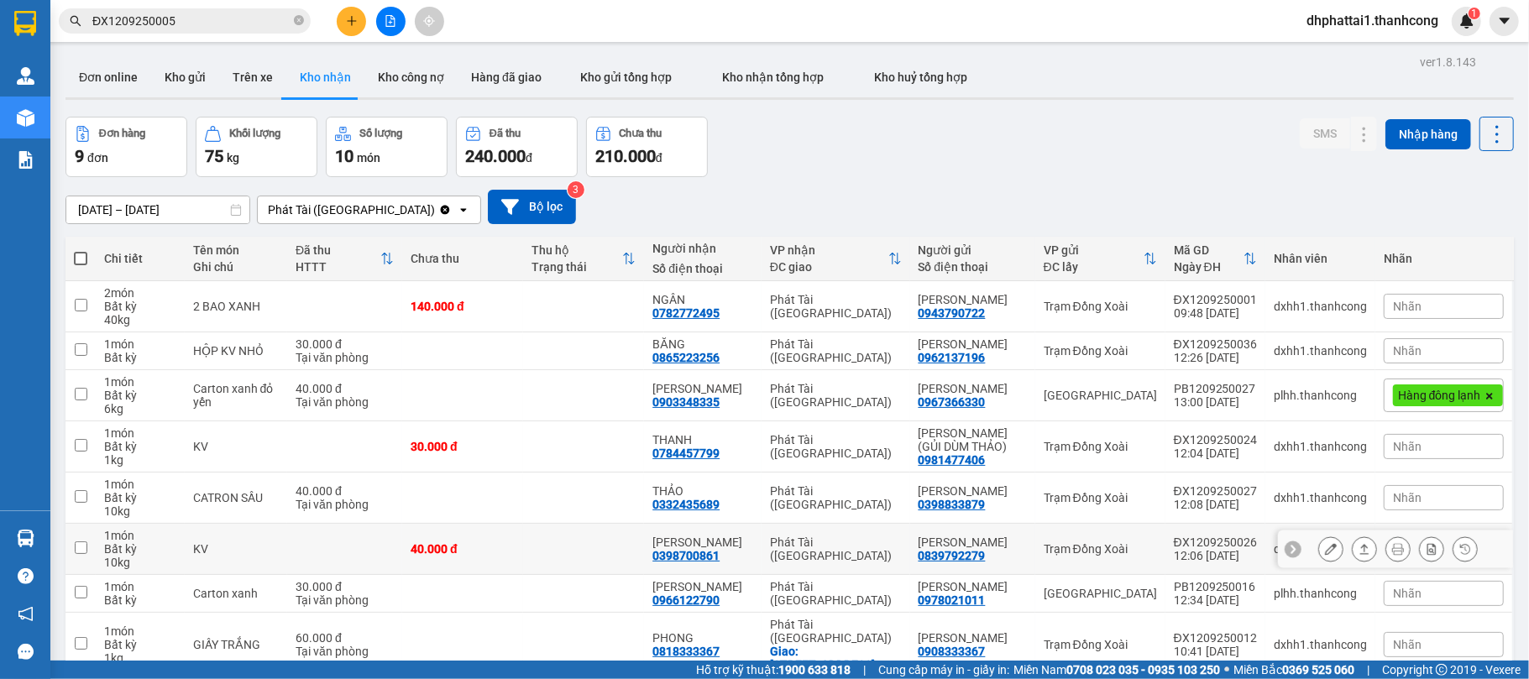
scroll to position [112, 0]
